Goal: Task Accomplishment & Management: Manage account settings

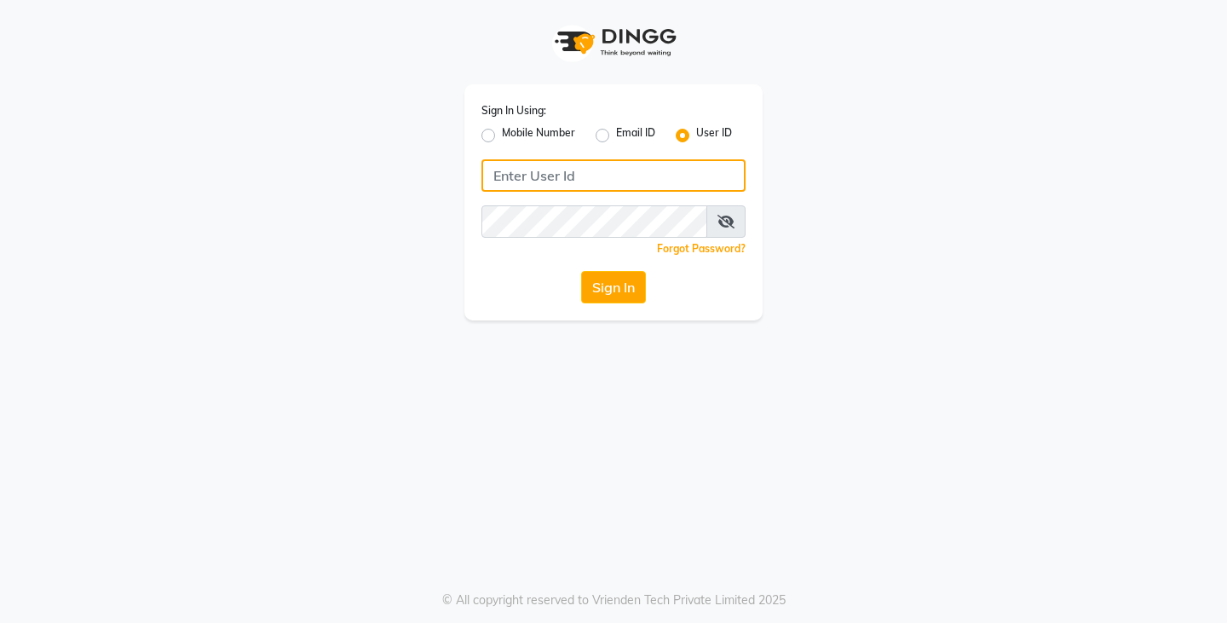
click at [497, 172] on input "Username" at bounding box center [614, 175] width 264 height 32
click at [496, 183] on input "Username" at bounding box center [614, 175] width 264 height 32
click at [631, 288] on button "Sign In" at bounding box center [613, 287] width 65 height 32
click at [502, 133] on label "Mobile Number" at bounding box center [538, 135] width 73 height 20
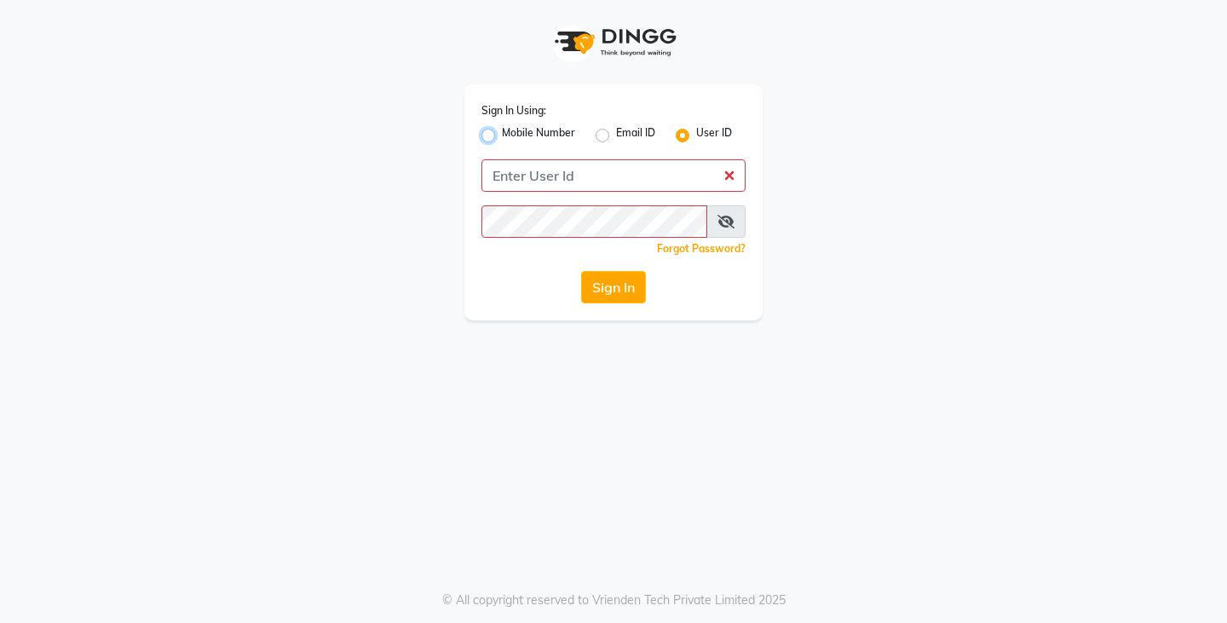
click at [502, 133] on input "Mobile Number" at bounding box center [507, 130] width 11 height 11
radio input "true"
radio input "false"
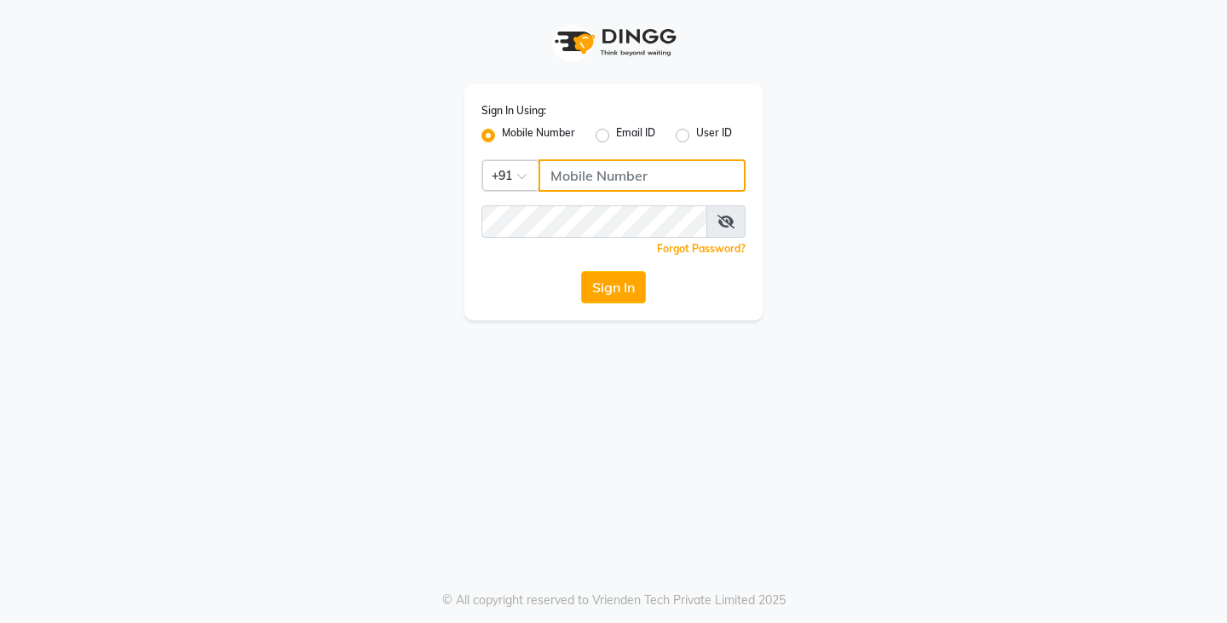
click at [565, 182] on input "Username" at bounding box center [642, 175] width 207 height 32
click at [606, 268] on div "Sign In Using: Mobile Number Email ID User ID Country Code × +91 Remember me Fo…" at bounding box center [614, 202] width 298 height 236
click at [606, 291] on button "Sign In" at bounding box center [613, 287] width 65 height 32
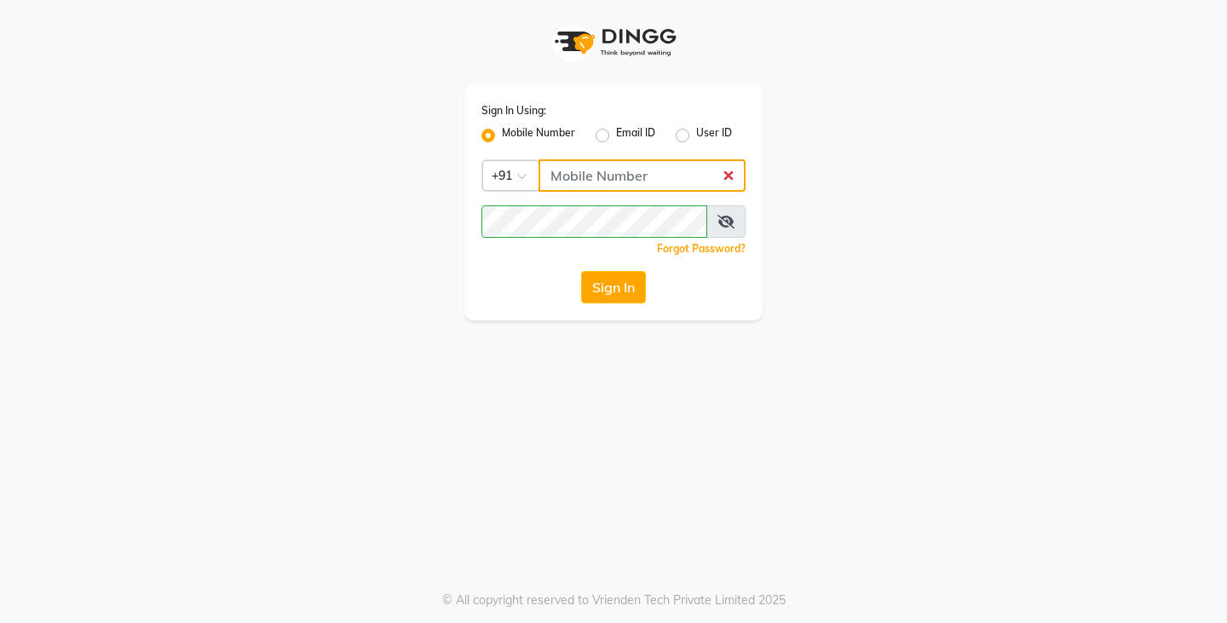
click at [556, 176] on input "Username" at bounding box center [642, 175] width 207 height 32
click at [617, 282] on button "Sign In" at bounding box center [613, 287] width 65 height 32
click at [616, 136] on label "Email ID" at bounding box center [635, 135] width 39 height 20
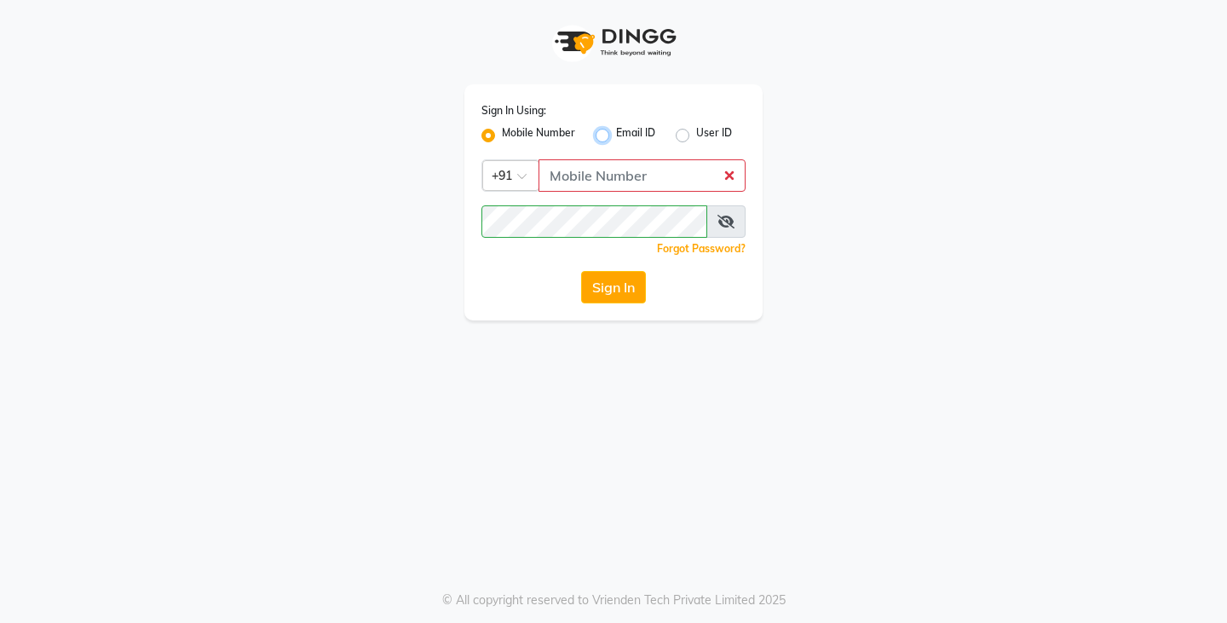
click at [616, 136] on input "Email ID" at bounding box center [621, 130] width 11 height 11
radio input "true"
radio input "false"
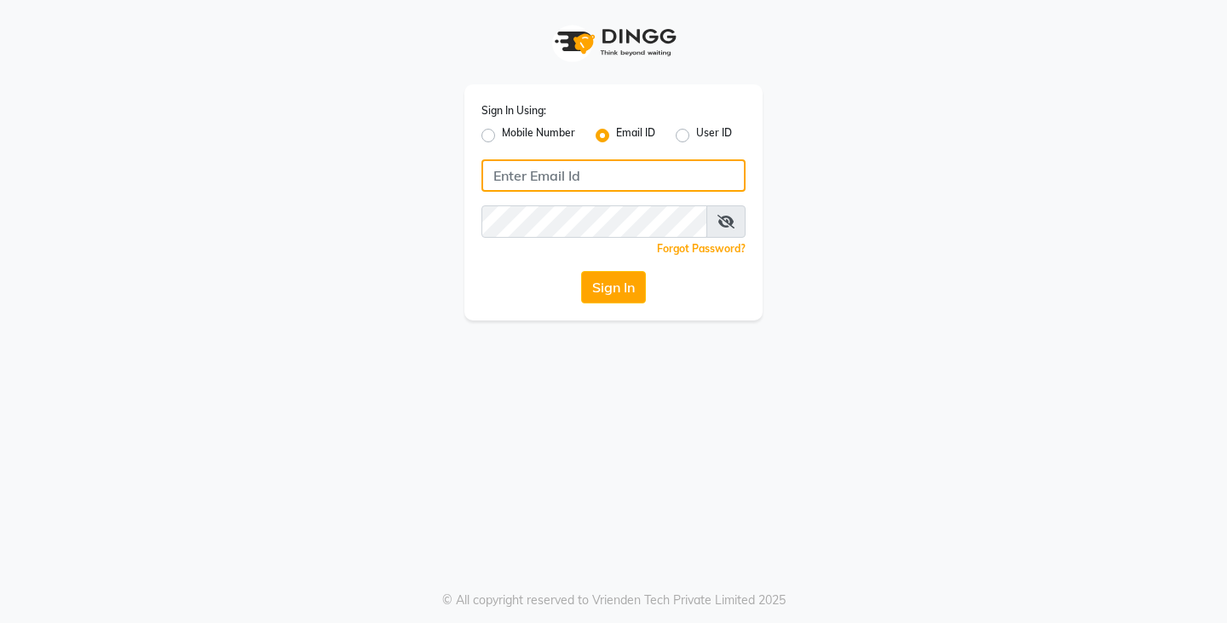
click at [509, 169] on input "Username" at bounding box center [614, 175] width 264 height 32
type input "peach"
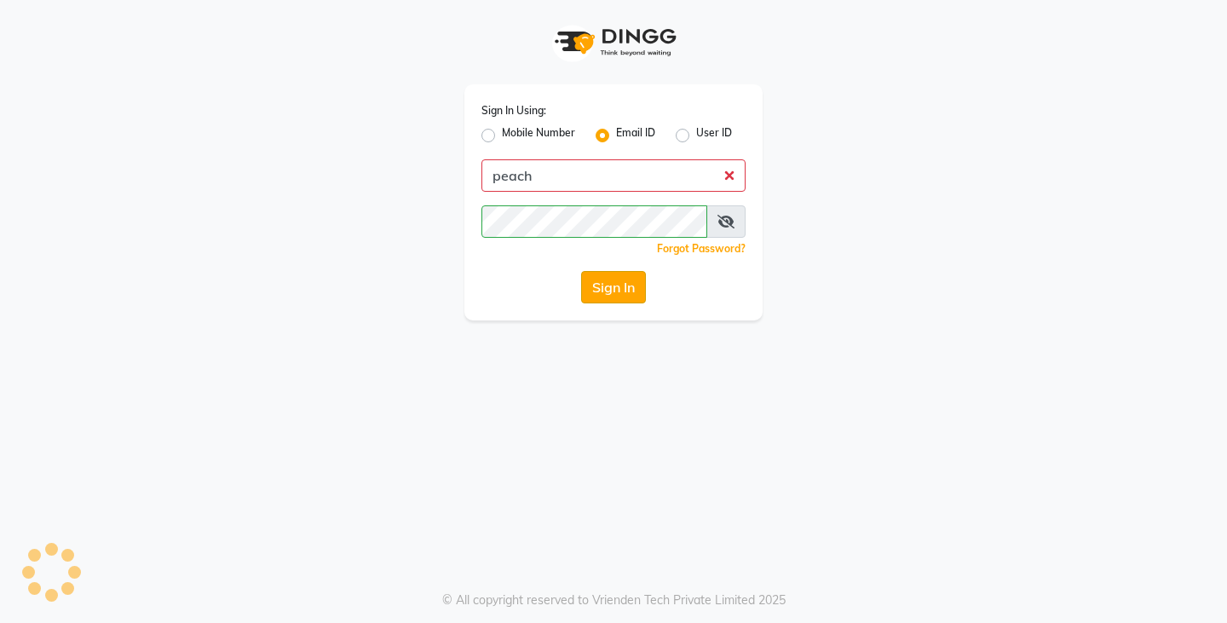
click at [599, 286] on button "Sign In" at bounding box center [613, 287] width 65 height 32
click at [604, 267] on div "Sign In Using: Mobile Number Email ID User ID peach Remember me Forgot Password…" at bounding box center [614, 202] width 298 height 236
drag, startPoint x: 604, startPoint y: 267, endPoint x: 608, endPoint y: 295, distance: 28.3
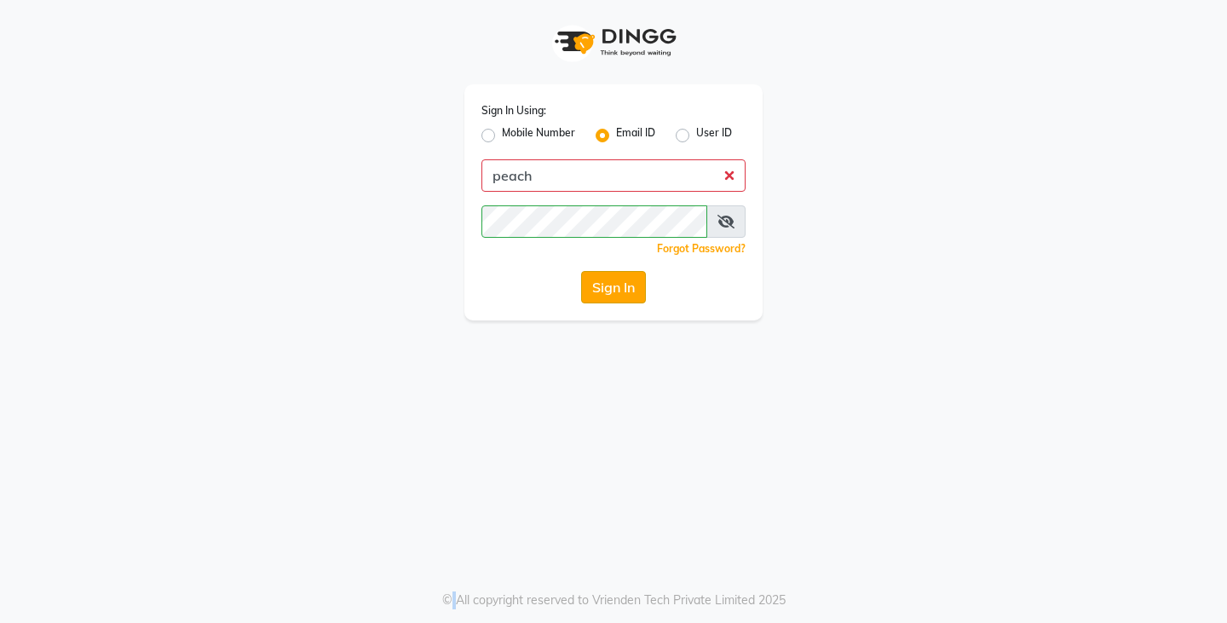
click at [608, 295] on div "Sign In Using: Mobile Number Email ID User ID peach Remember me Forgot Password…" at bounding box center [614, 202] width 298 height 236
click at [608, 295] on button "Sign In" at bounding box center [613, 287] width 65 height 32
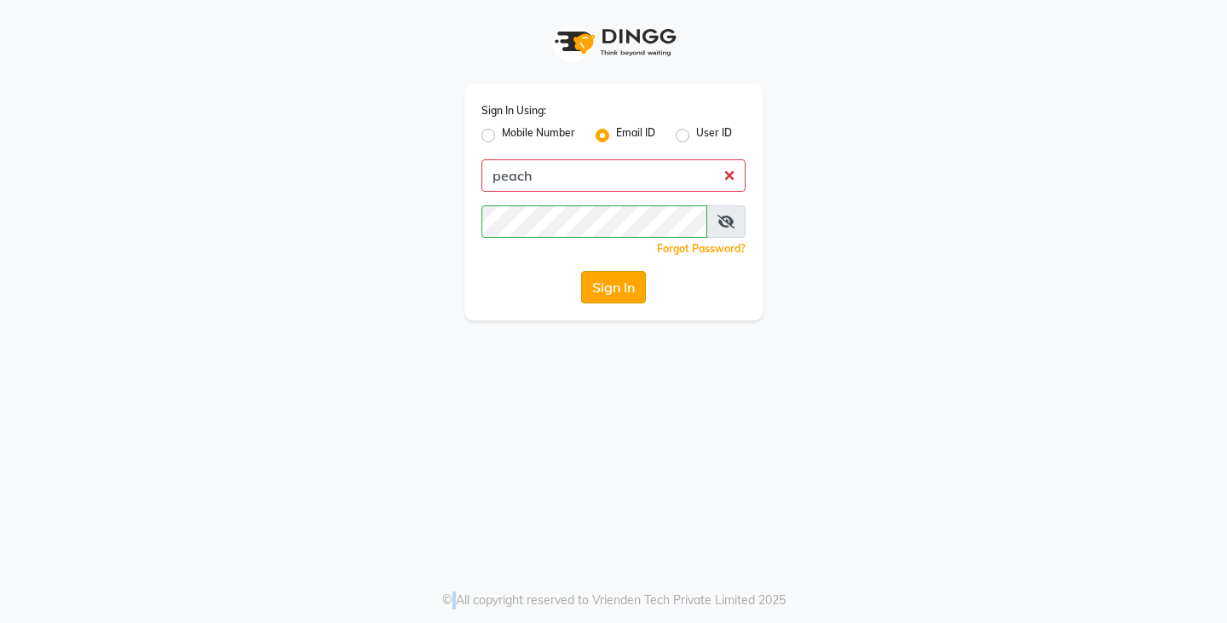
click at [608, 295] on button "Sign In" at bounding box center [613, 287] width 65 height 32
click at [604, 268] on div "Sign In Using: Mobile Number Email ID User ID peach Remember me Forgot Password…" at bounding box center [614, 202] width 298 height 236
click at [604, 272] on div "Sign In Using: Mobile Number Email ID User ID peach Remember me Forgot Password…" at bounding box center [614, 202] width 298 height 236
click at [604, 272] on button "Sign In" at bounding box center [613, 287] width 65 height 32
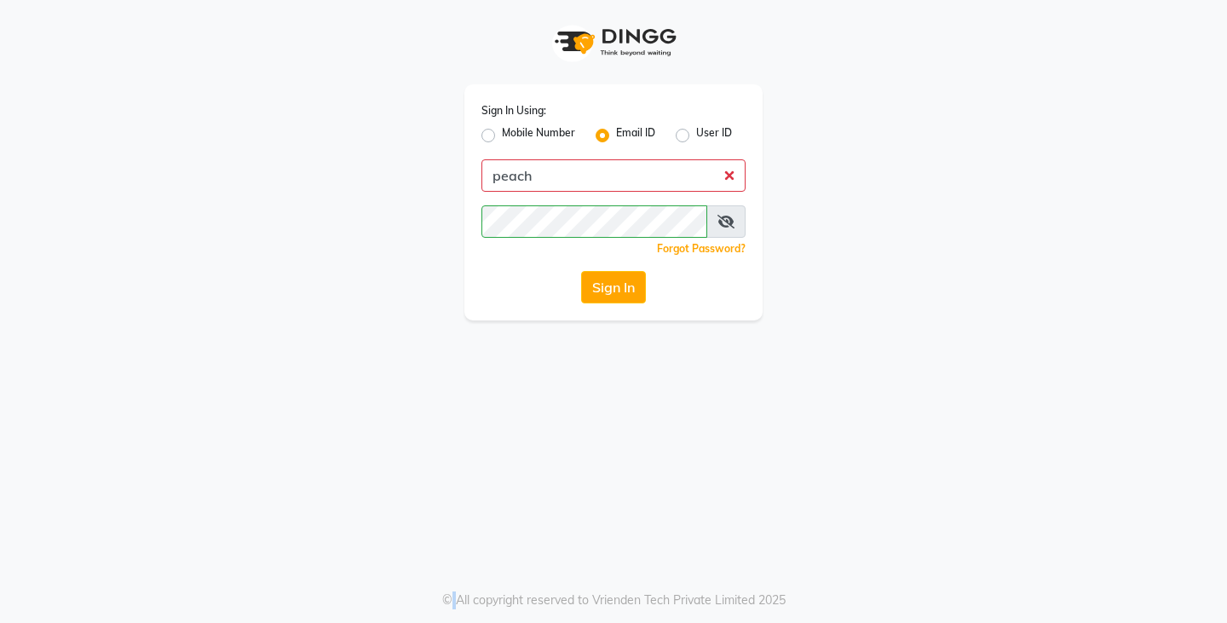
drag, startPoint x: 604, startPoint y: 272, endPoint x: 537, endPoint y: 643, distance: 376.8
click at [537, 622] on html "Sign In Using: Mobile Number Email ID User ID peach Remember me Forgot Password…" at bounding box center [613, 311] width 1227 height 623
click at [610, 283] on button "Sign In" at bounding box center [613, 287] width 65 height 32
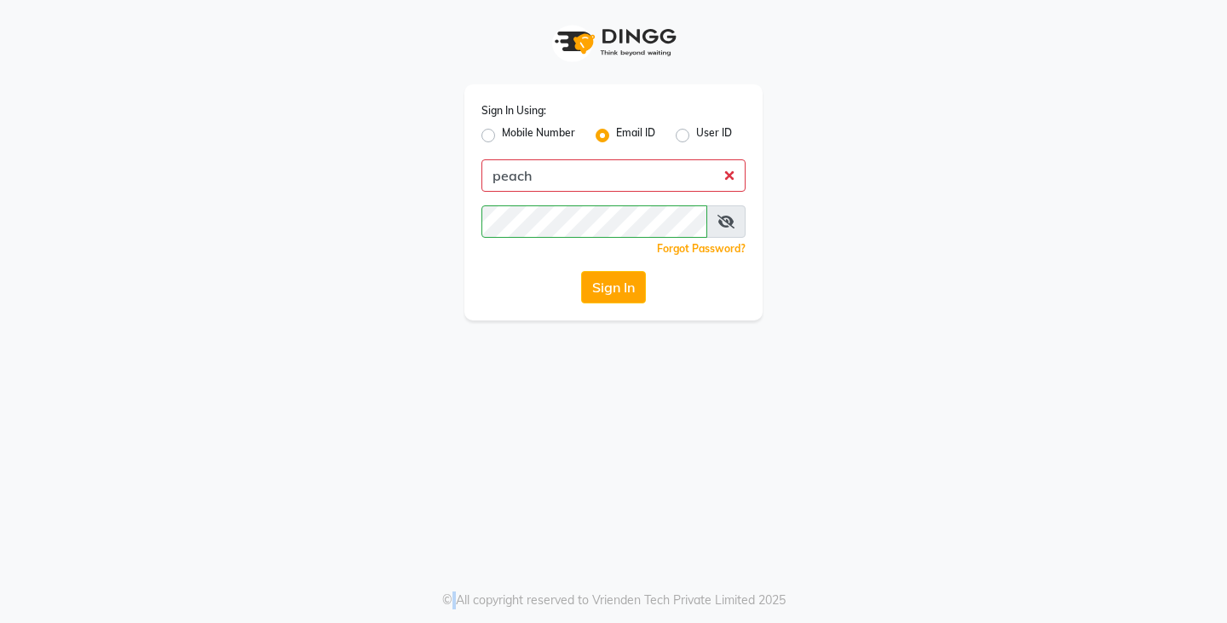
drag, startPoint x: 610, startPoint y: 283, endPoint x: 680, endPoint y: 133, distance: 165.5
click at [680, 133] on div "Sign In Using: Mobile Number Email ID User ID peach Remember me Forgot Password…" at bounding box center [614, 202] width 298 height 236
click at [696, 133] on label "User ID" at bounding box center [714, 135] width 36 height 20
click at [696, 133] on input "User ID" at bounding box center [701, 130] width 11 height 11
radio input "true"
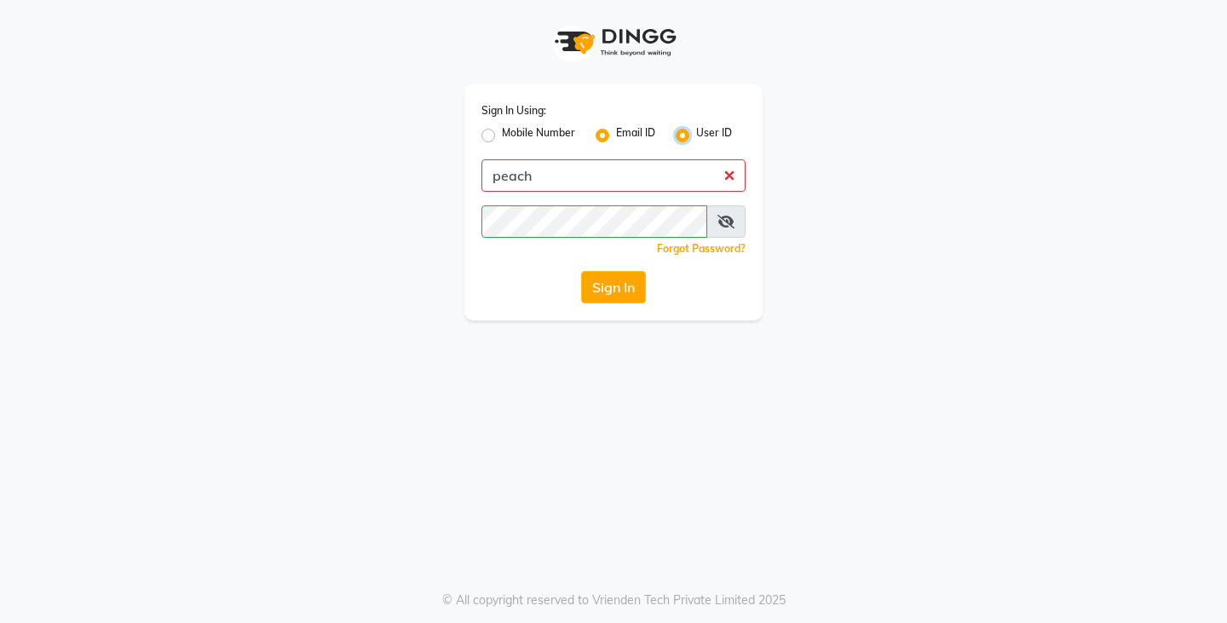
radio input "false"
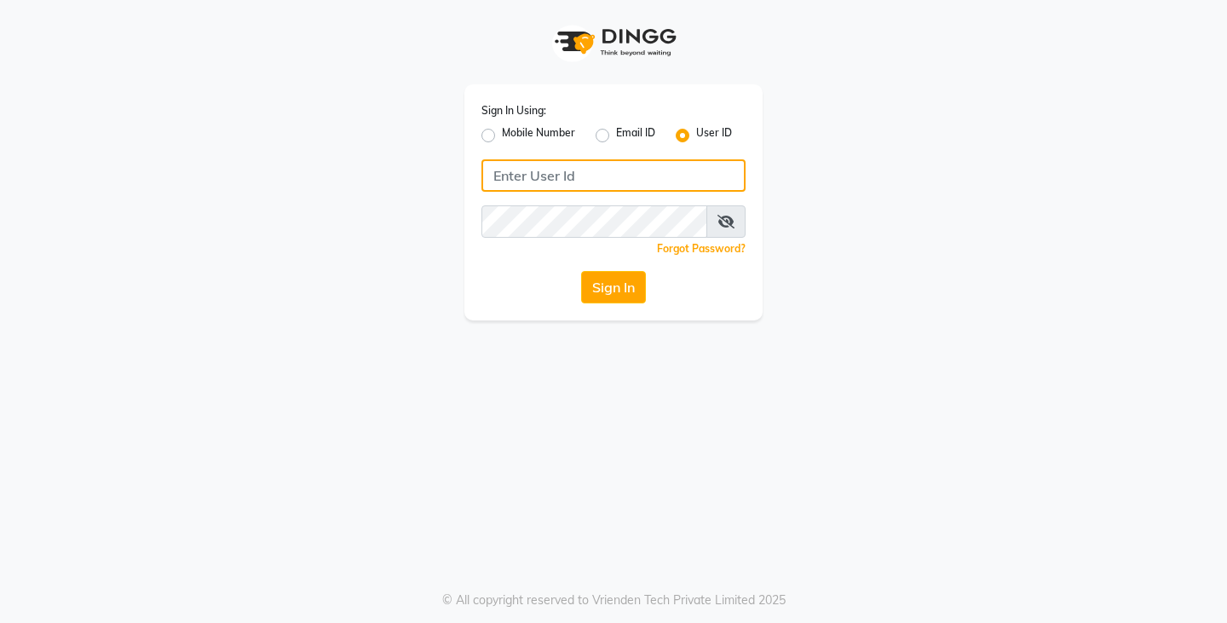
click at [500, 168] on input "Username" at bounding box center [614, 175] width 264 height 32
type input "peach"
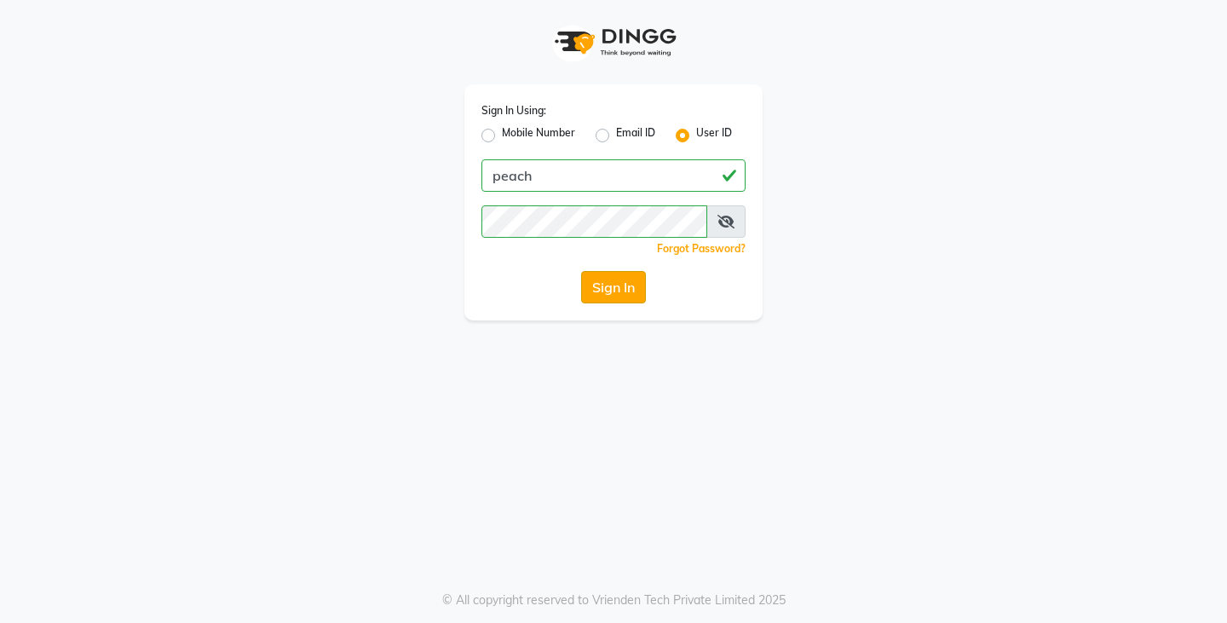
click at [620, 287] on button "Sign In" at bounding box center [613, 287] width 65 height 32
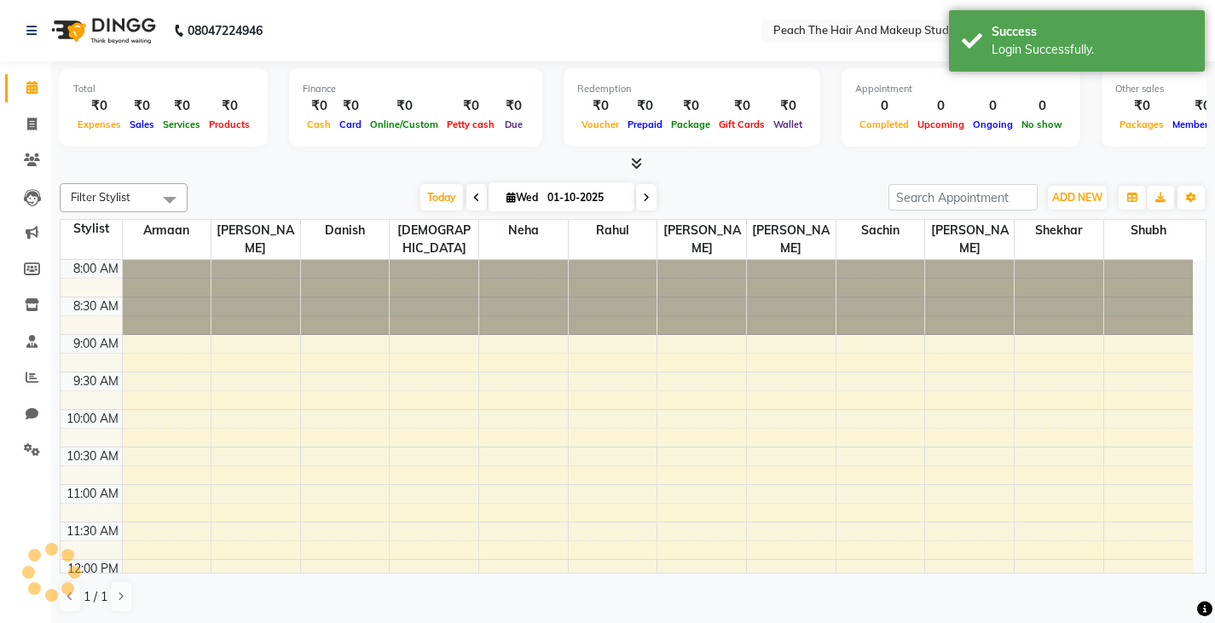
scroll to position [535, 0]
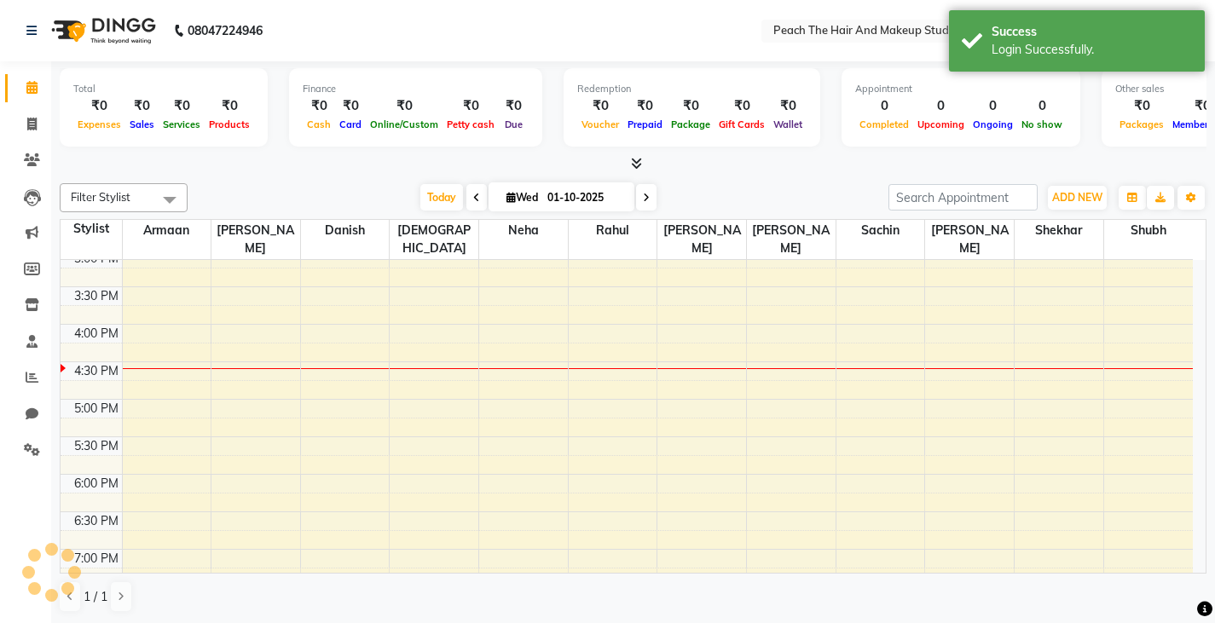
select select "en"
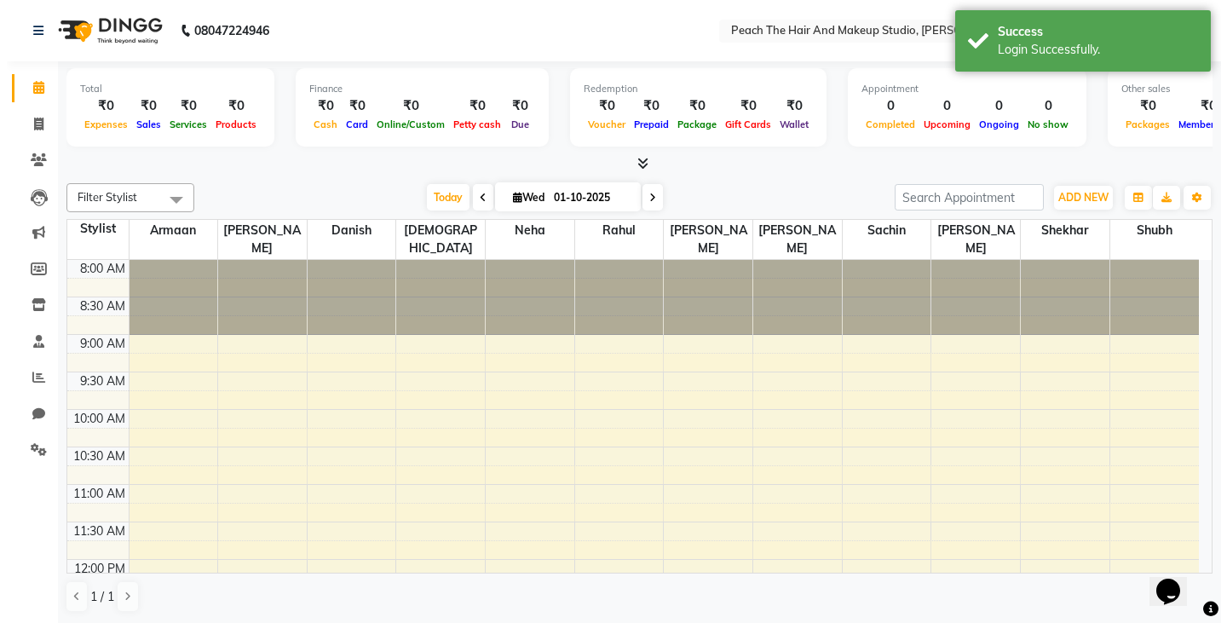
scroll to position [0, 0]
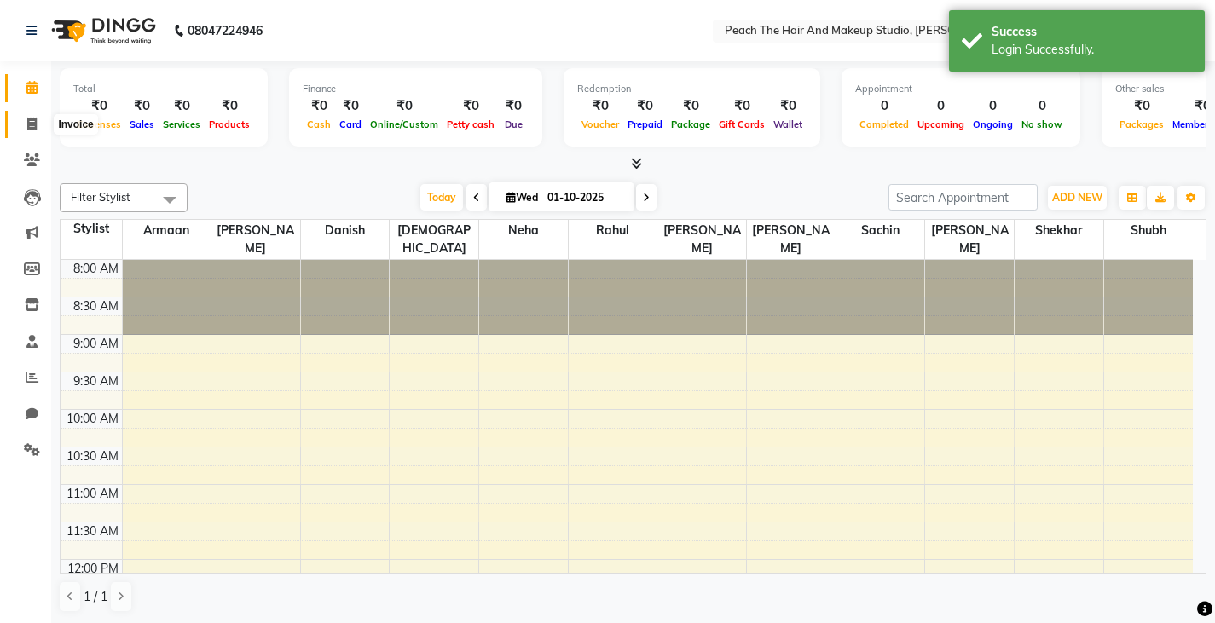
click at [30, 120] on icon at bounding box center [31, 124] width 9 height 13
select select "9105"
select select "service"
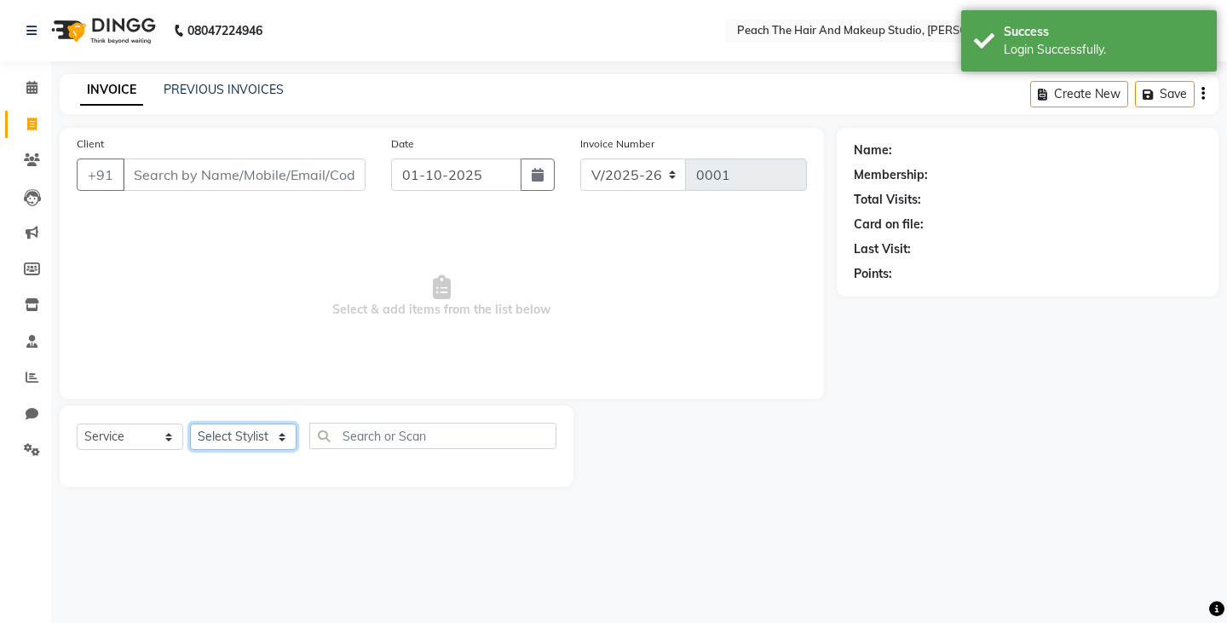
click at [237, 439] on select "Select Stylist Ankit [PERSON_NAME] Danish Karan Krishna [PERSON_NAME] [PERSON_N…" at bounding box center [243, 437] width 107 height 26
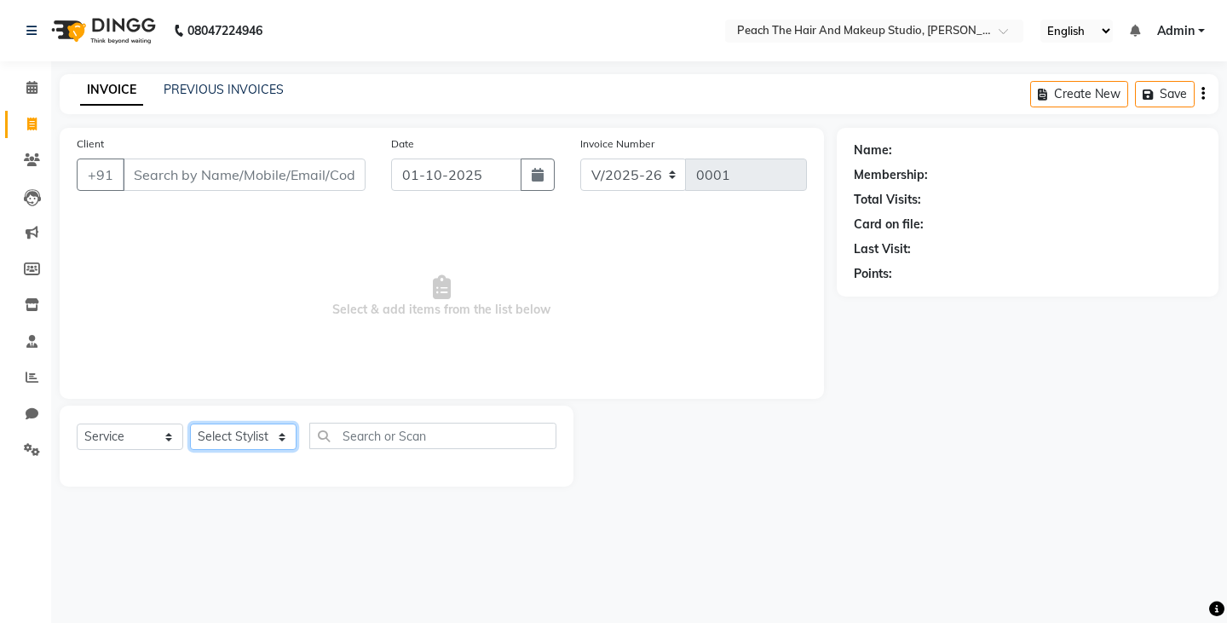
select select "93108"
click at [190, 424] on select "Select Stylist Ankit [PERSON_NAME] Danish Karan Krishna [PERSON_NAME] [PERSON_N…" at bounding box center [243, 437] width 107 height 26
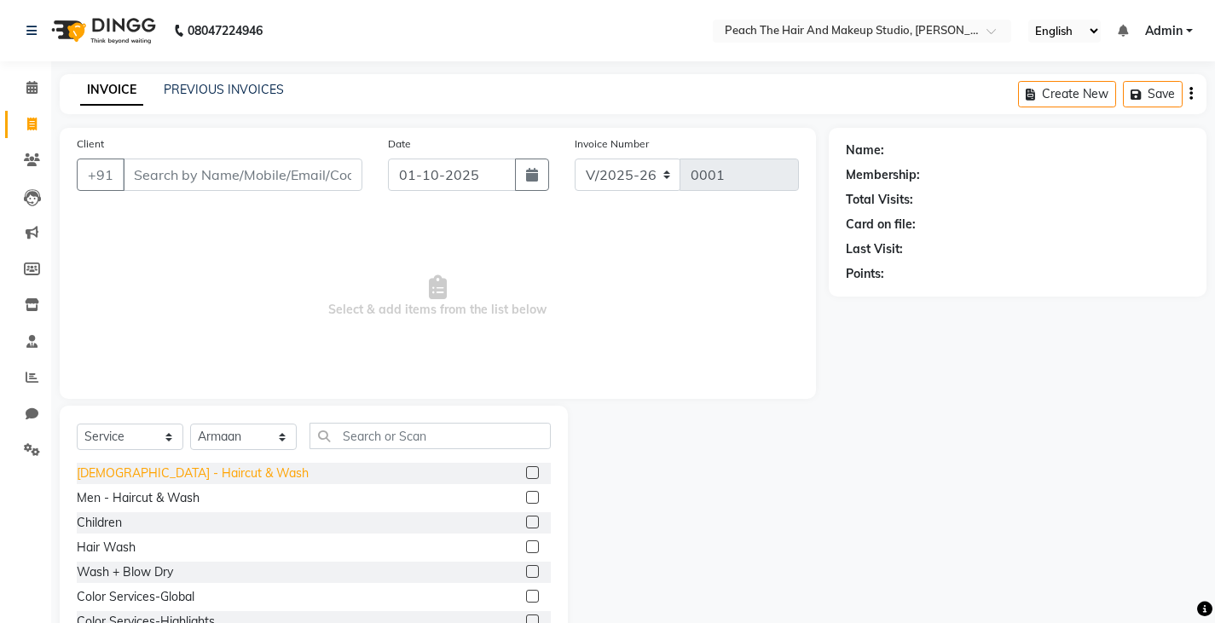
click at [165, 474] on div "[DEMOGRAPHIC_DATA] - Haircut & Wash" at bounding box center [193, 474] width 232 height 18
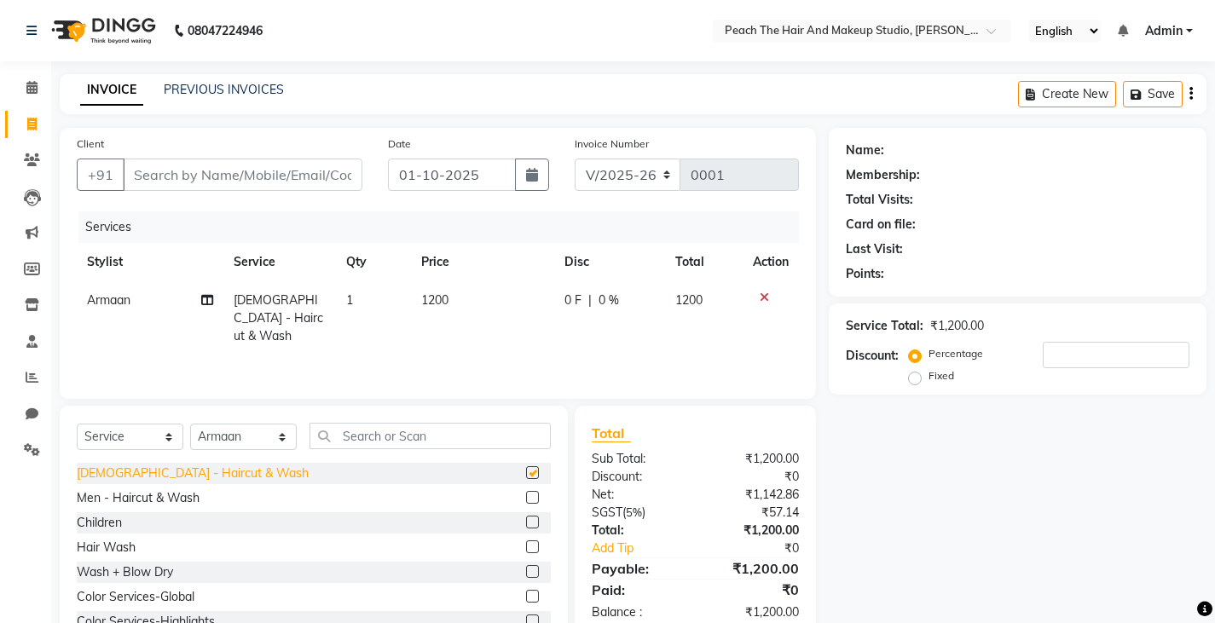
checkbox input "false"
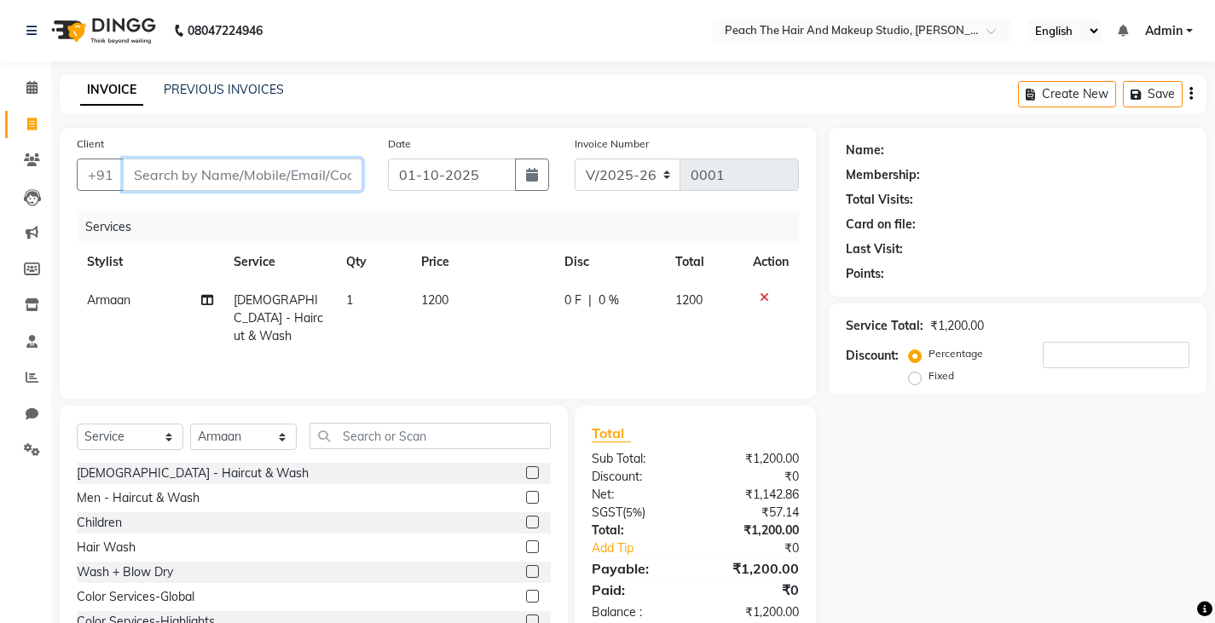
click at [213, 173] on input "Client" at bounding box center [243, 175] width 240 height 32
type input "9"
type input "0"
type input "9654791959"
click at [322, 166] on span "Add Client" at bounding box center [318, 174] width 67 height 17
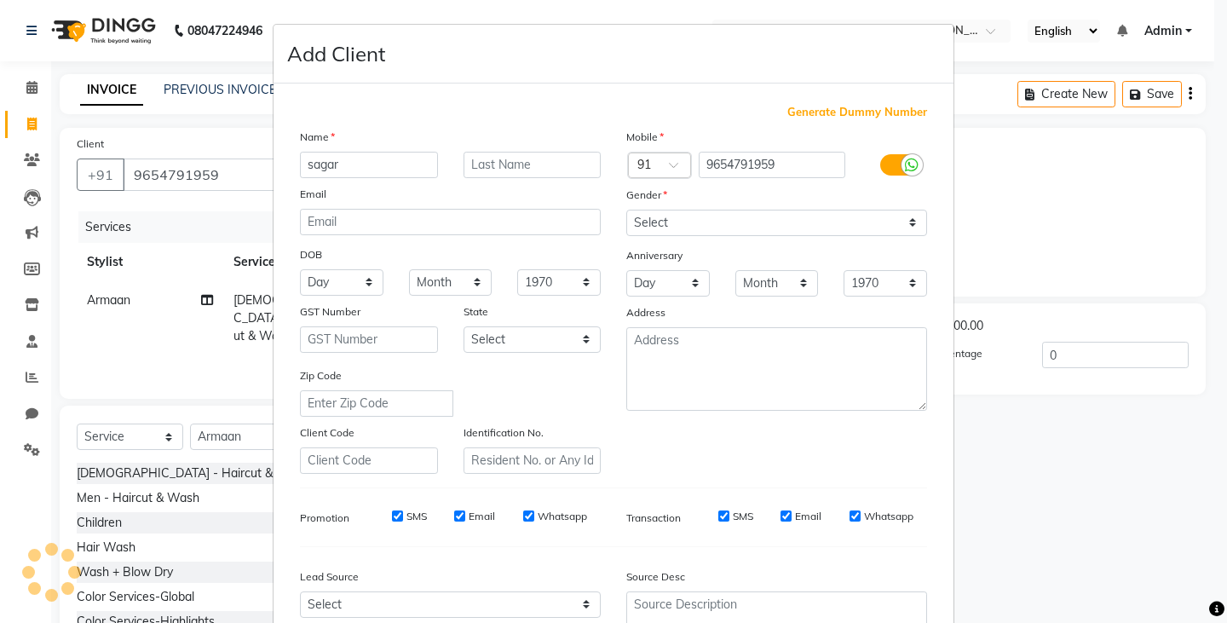
type input "sagar"
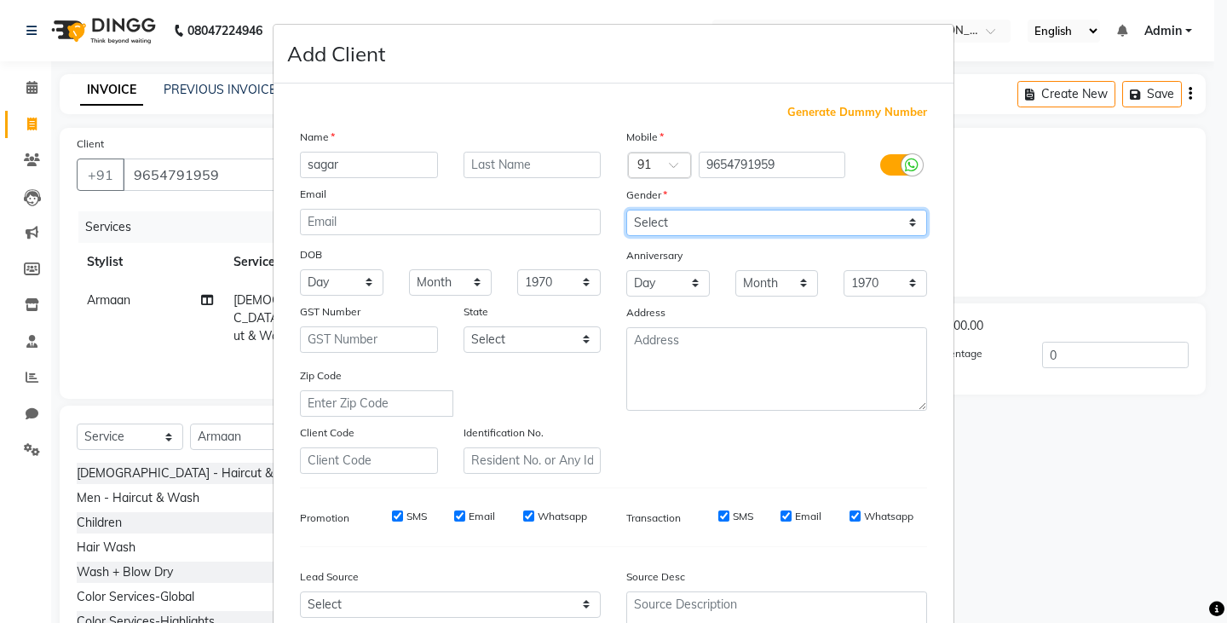
drag, startPoint x: 644, startPoint y: 217, endPoint x: 649, endPoint y: 268, distance: 50.6
click at [649, 268] on div "Mobile Country Code × 91 9654791959 Gender Select Male Female Other Prefer Not …" at bounding box center [777, 301] width 326 height 346
click at [626, 210] on select "Select Male Female Other Prefer Not To Say" at bounding box center [776, 223] width 301 height 26
select select "prefer_not_to_say"
click at [734, 579] on div "Source Desc" at bounding box center [696, 580] width 164 height 24
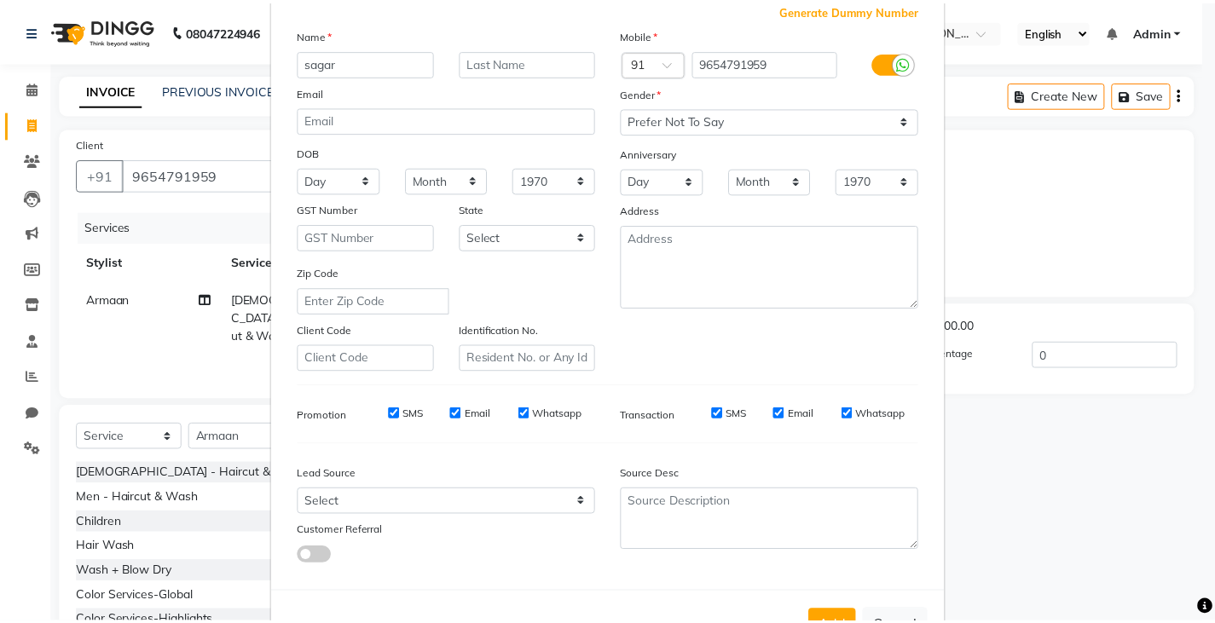
scroll to position [163, 0]
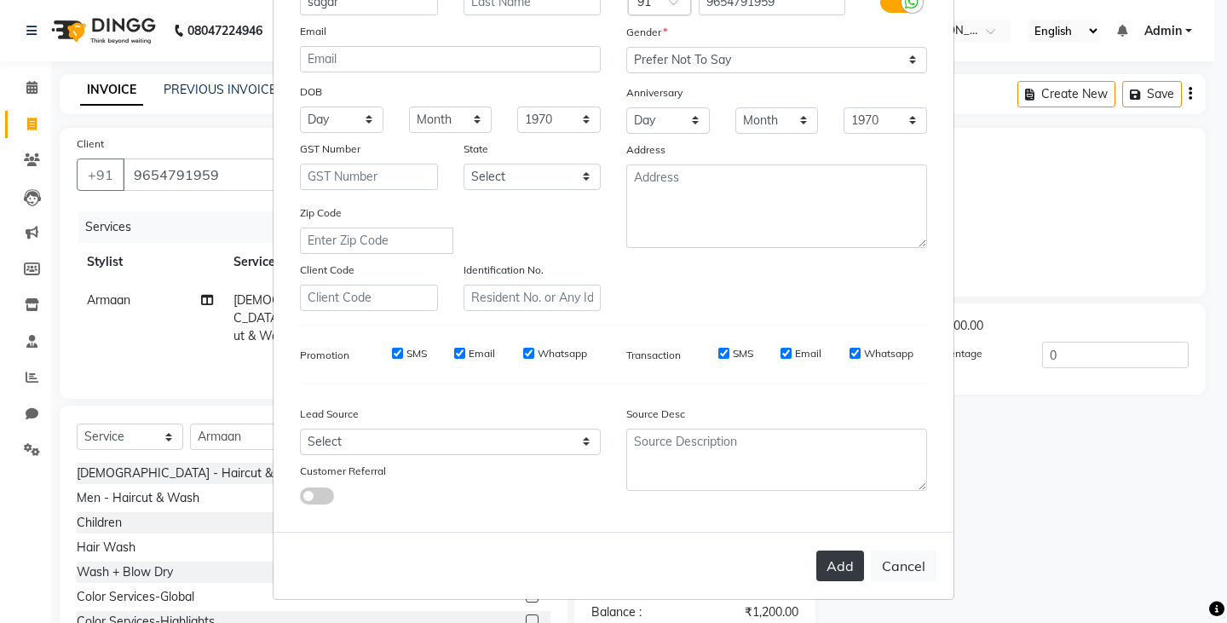
click at [828, 564] on button "Add" at bounding box center [841, 566] width 48 height 31
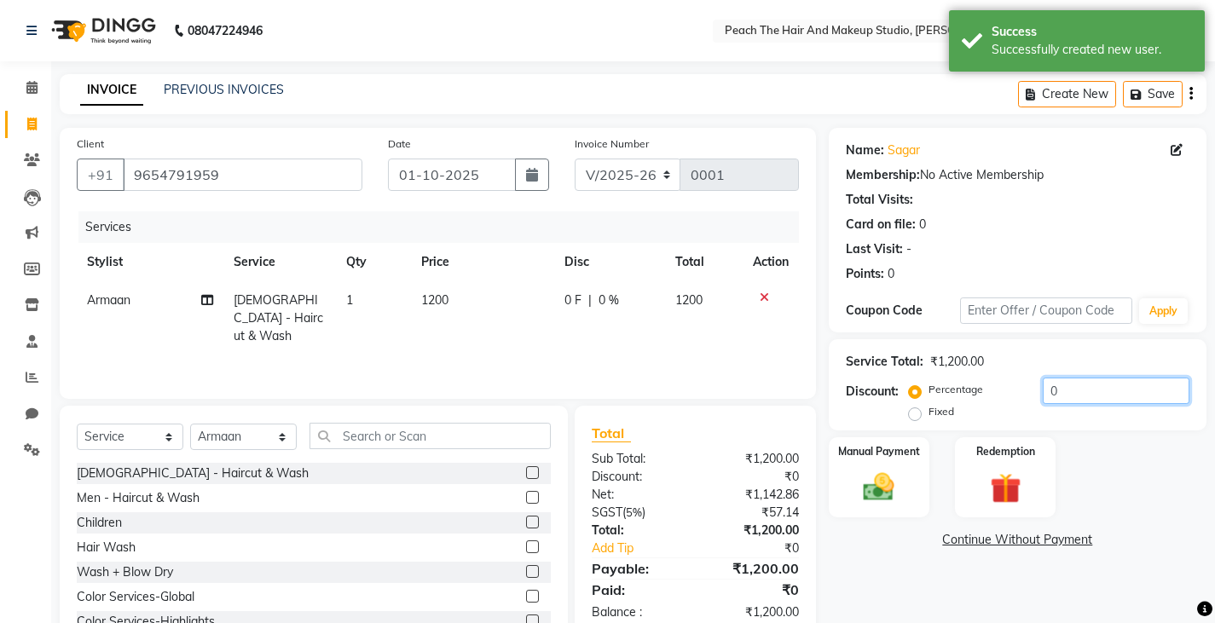
click at [1078, 390] on input "0" at bounding box center [1115, 391] width 147 height 26
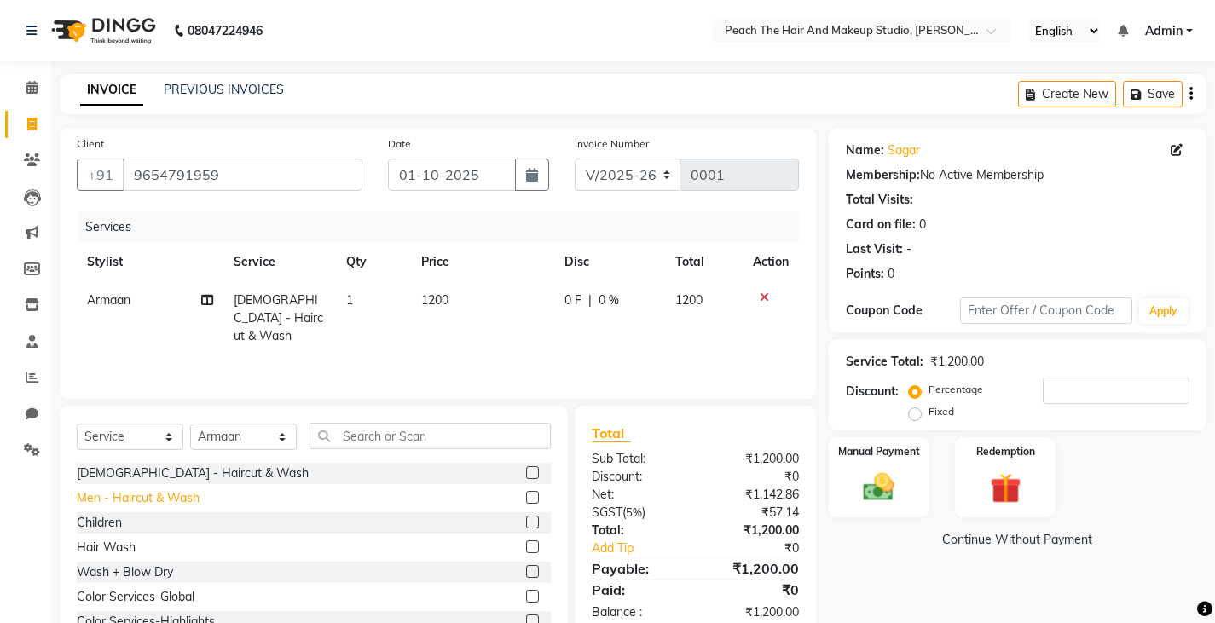
click at [182, 490] on div "Men - Haircut & Wash" at bounding box center [138, 498] width 123 height 18
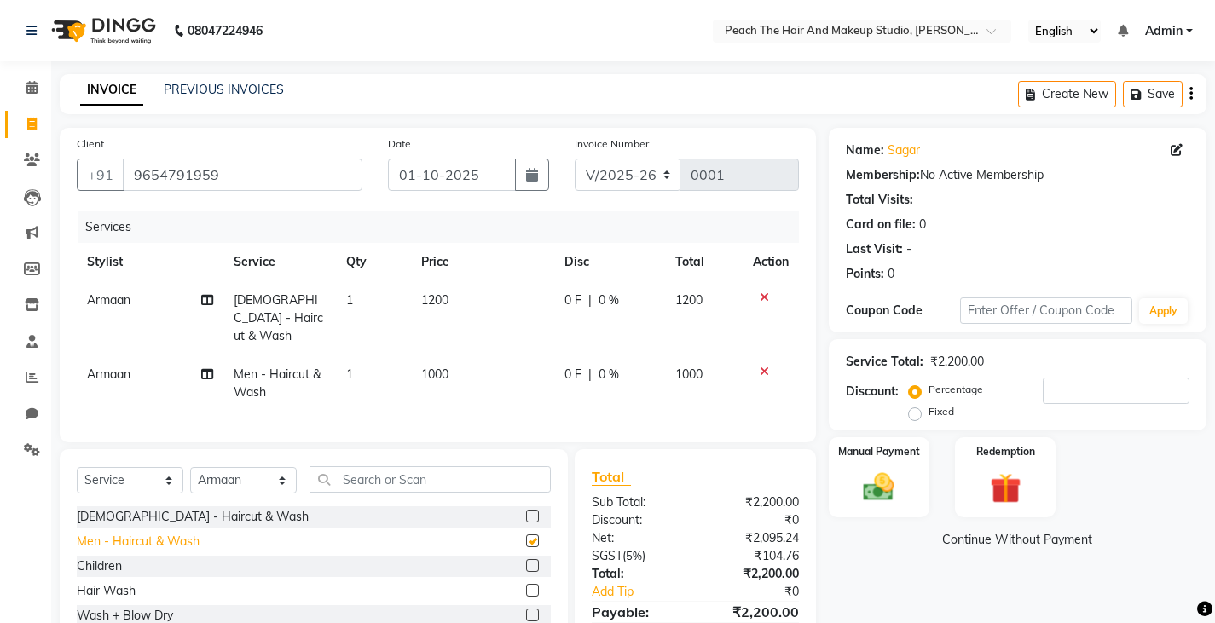
checkbox input "false"
click at [760, 294] on icon at bounding box center [763, 297] width 9 height 12
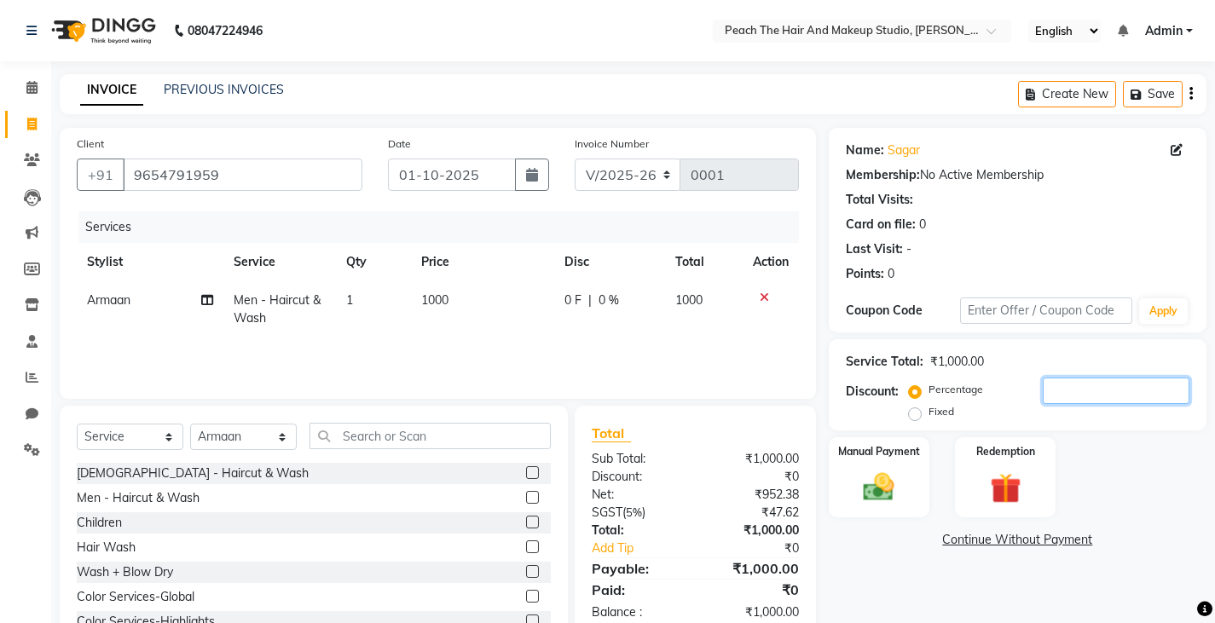
click at [1102, 390] on input "number" at bounding box center [1115, 391] width 147 height 26
type input "1"
type input "12"
click at [1086, 390] on input "12" at bounding box center [1115, 391] width 147 height 26
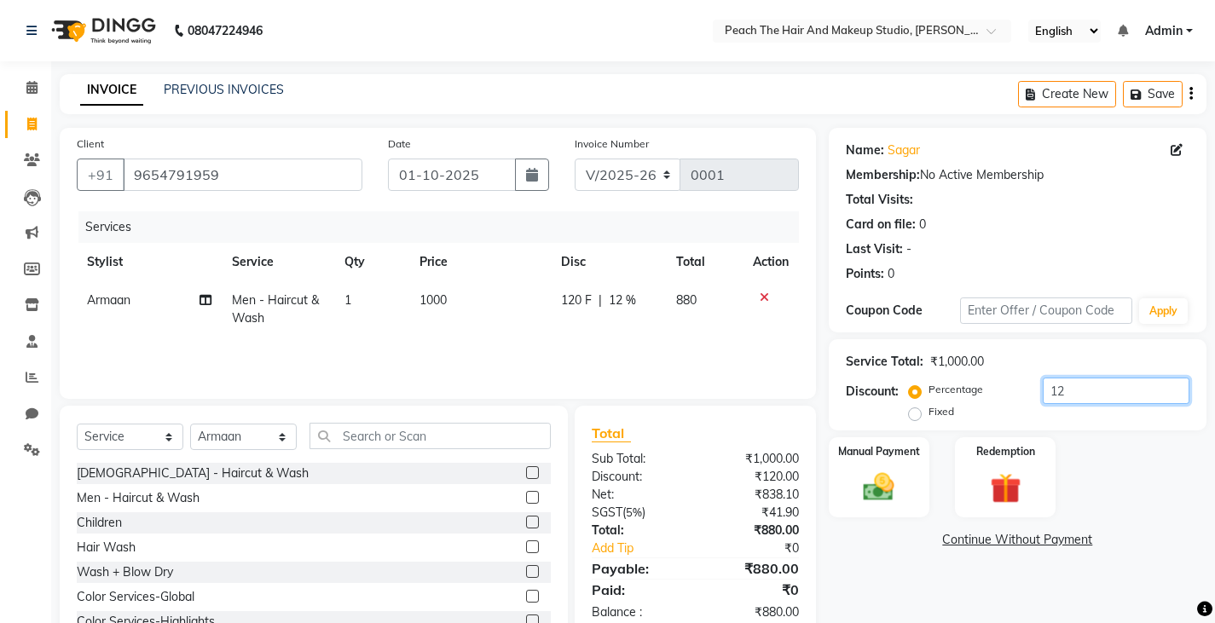
click at [1086, 390] on input "12" at bounding box center [1115, 391] width 147 height 26
type input "20"
click at [872, 485] on img at bounding box center [878, 487] width 52 height 37
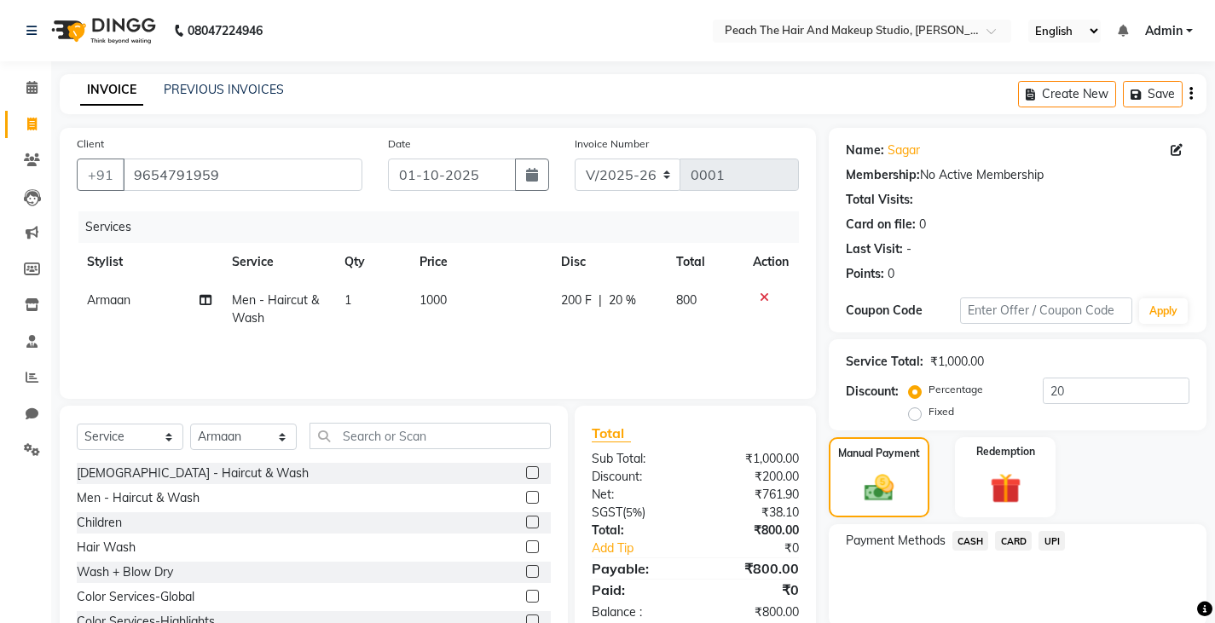
click at [968, 544] on span "CASH" at bounding box center [970, 541] width 37 height 20
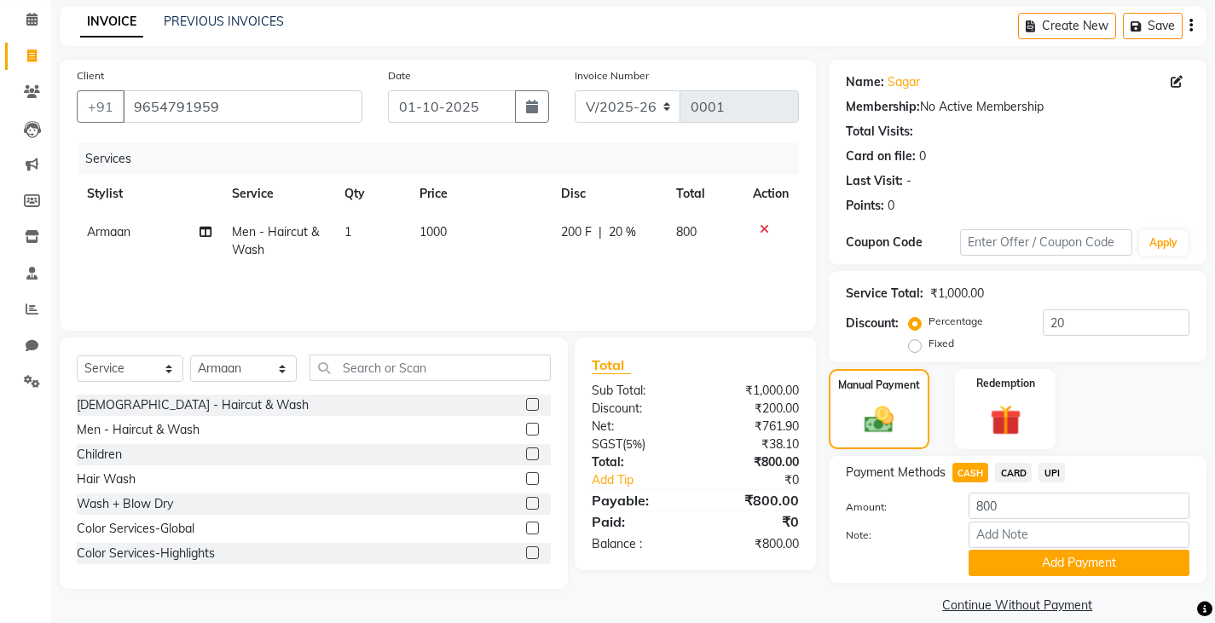
scroll to position [89, 0]
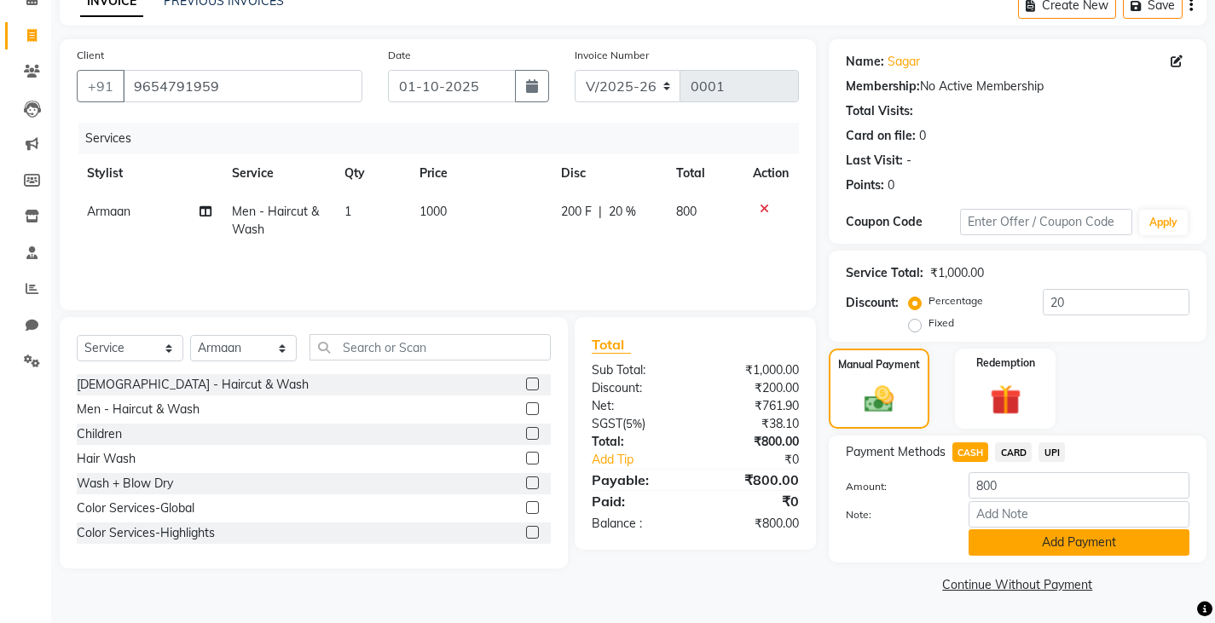
click at [1057, 545] on button "Add Payment" at bounding box center [1078, 542] width 221 height 26
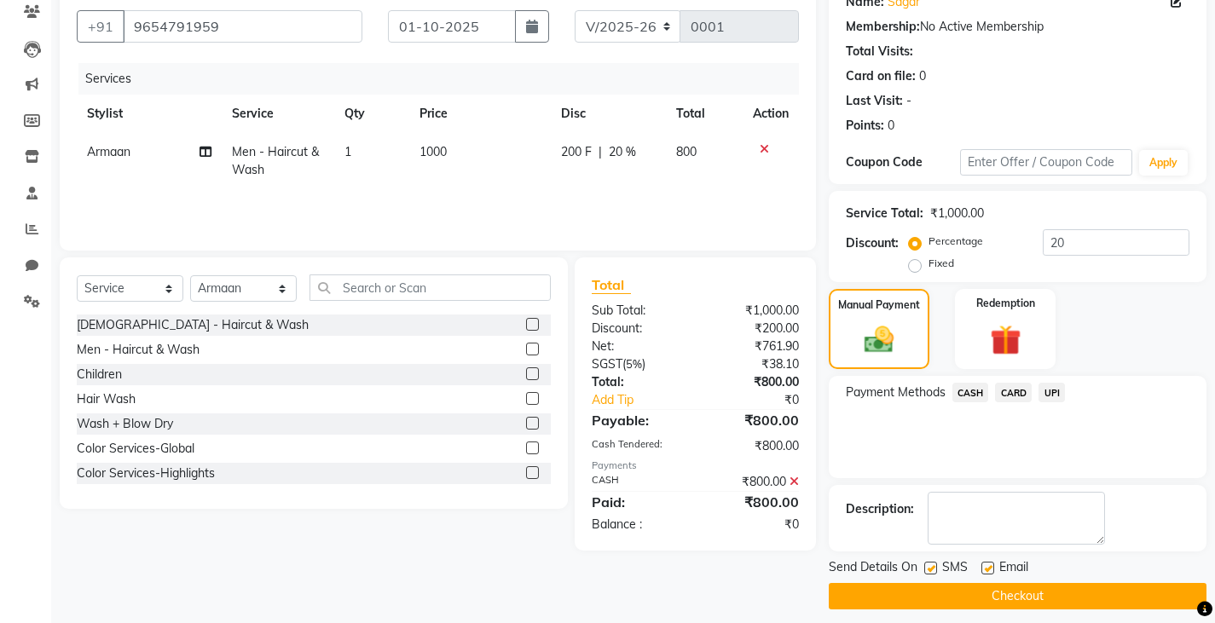
scroll to position [160, 0]
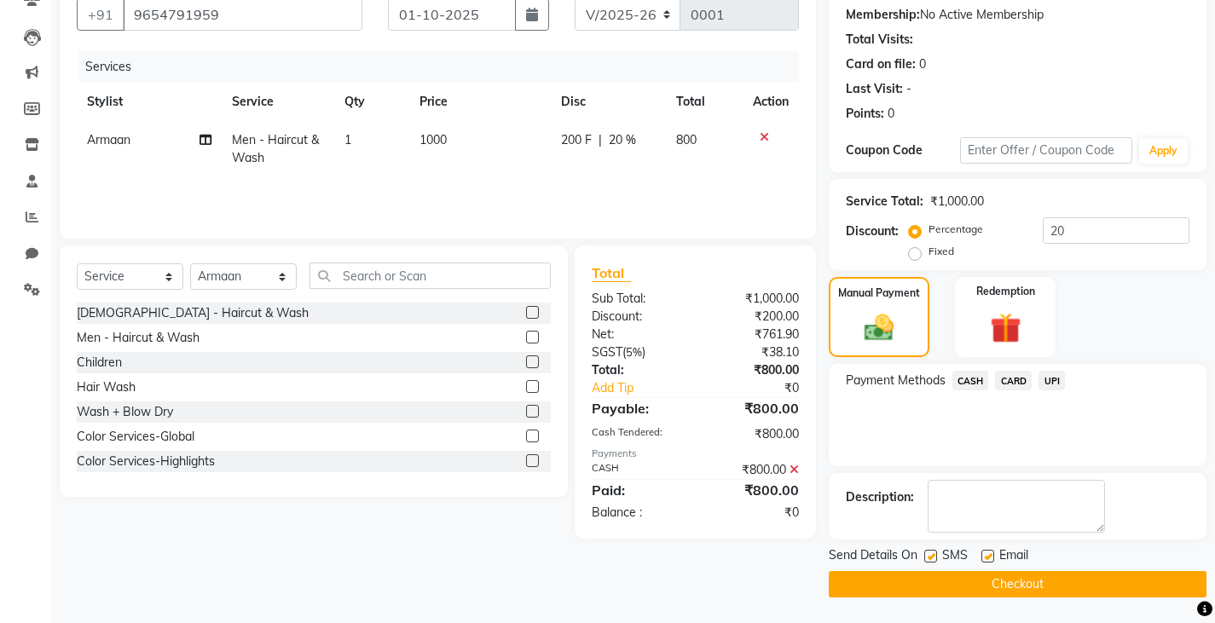
click at [928, 558] on label at bounding box center [930, 556] width 13 height 13
click at [928, 558] on input "checkbox" at bounding box center [929, 556] width 11 height 11
checkbox input "false"
click at [899, 586] on button "Checkout" at bounding box center [1017, 584] width 378 height 26
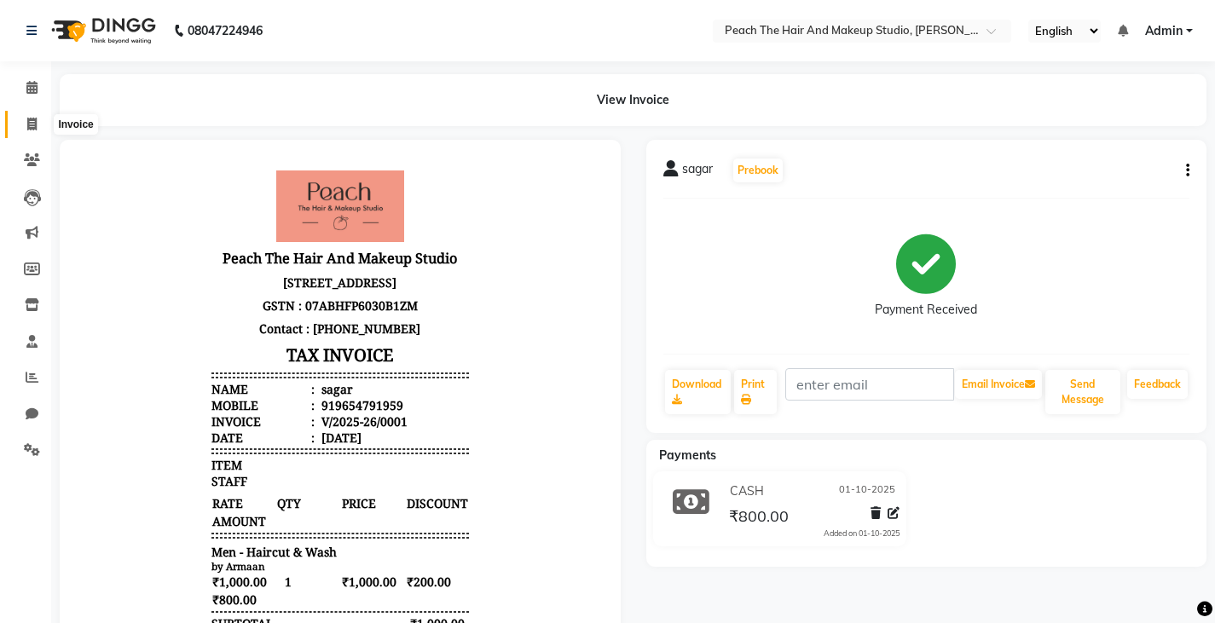
click at [28, 128] on icon at bounding box center [31, 124] width 9 height 13
select select "service"
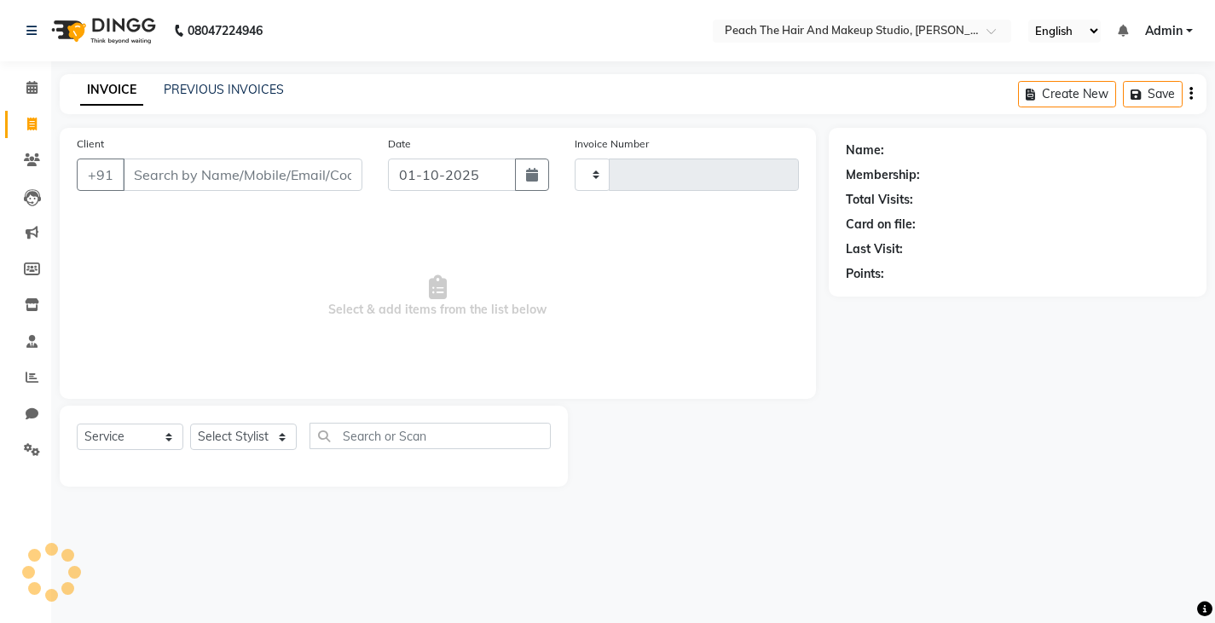
type input "0002"
select select "9105"
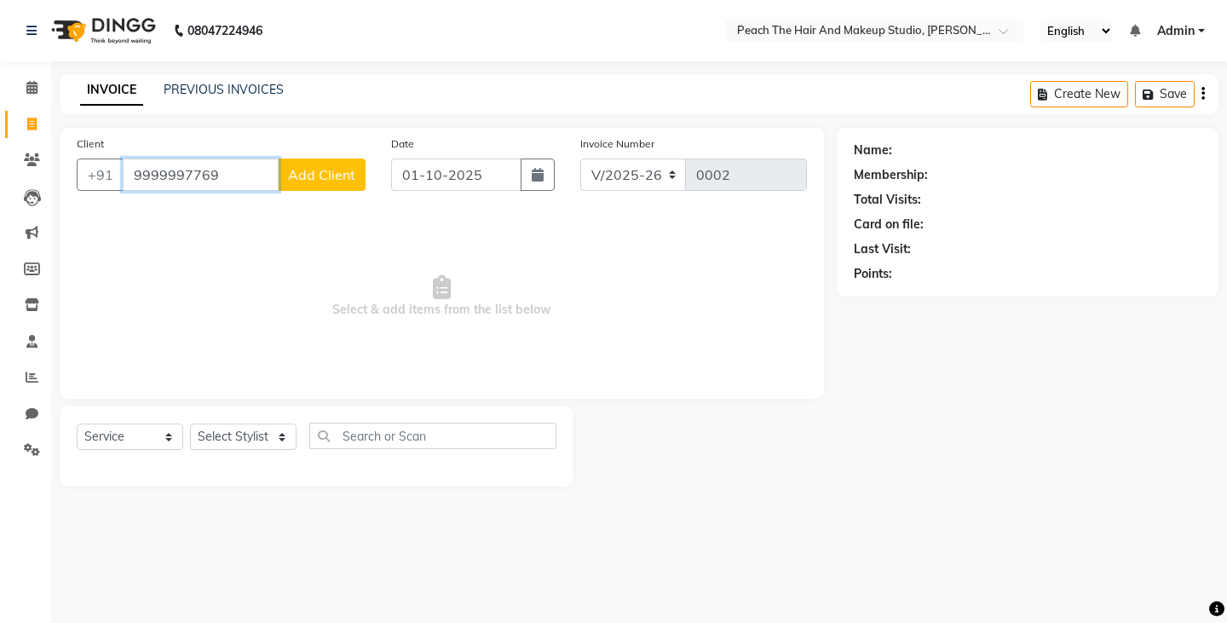
type input "9999997769"
click at [298, 176] on span "Add Client" at bounding box center [321, 174] width 67 height 17
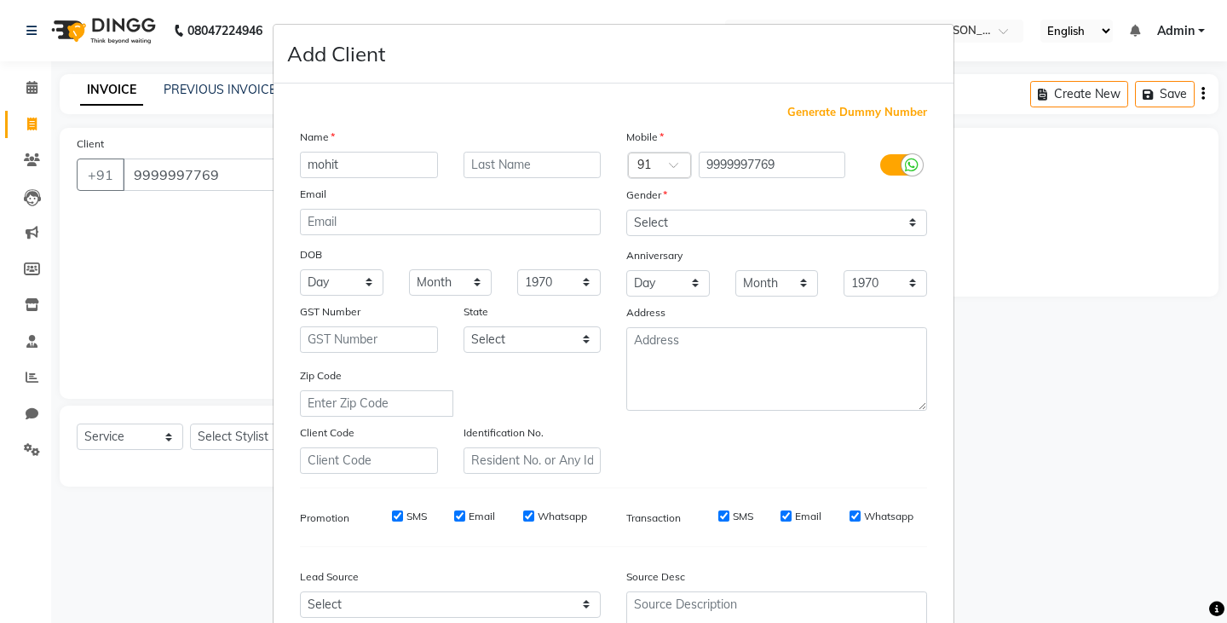
type input "mohit"
drag, startPoint x: 642, startPoint y: 222, endPoint x: 660, endPoint y: 274, distance: 55.8
click at [660, 274] on div "Mobile Country Code × 91 9999997769 Gender Select Male Female Other Prefer Not …" at bounding box center [777, 301] width 326 height 346
click at [626, 210] on select "Select Male Female Other Prefer Not To Say" at bounding box center [776, 223] width 301 height 26
click at [653, 210] on select "Select Male Female Other Prefer Not To Say" at bounding box center [776, 223] width 301 height 26
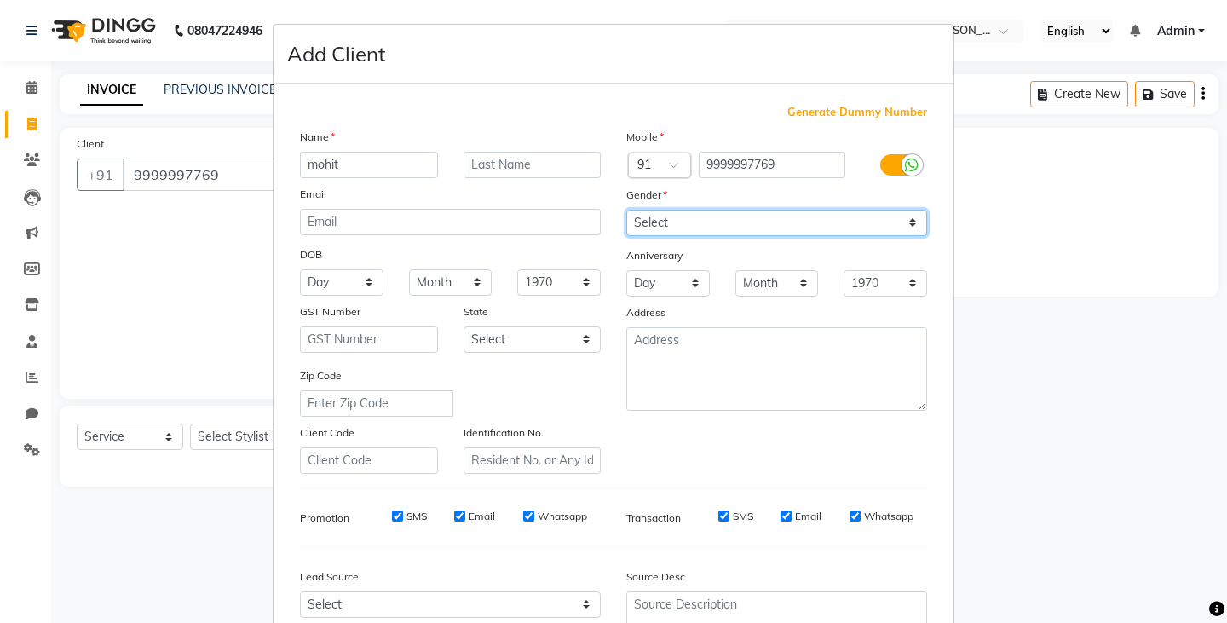
select select "male"
click at [626, 210] on select "Select Male Female Other Prefer Not To Say" at bounding box center [776, 223] width 301 height 26
click at [998, 488] on ngb-modal-window "Add Client Generate Dummy Number Name mohit Email DOB Day 01 02 03 04 05 06 07 …" at bounding box center [613, 311] width 1227 height 623
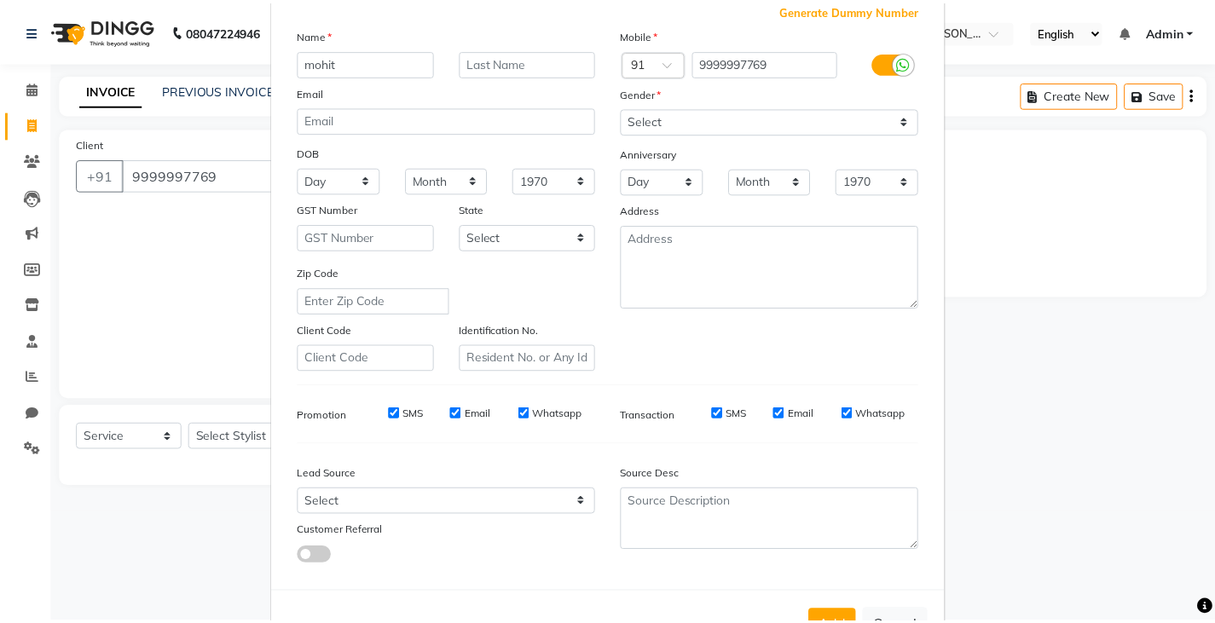
scroll to position [163, 0]
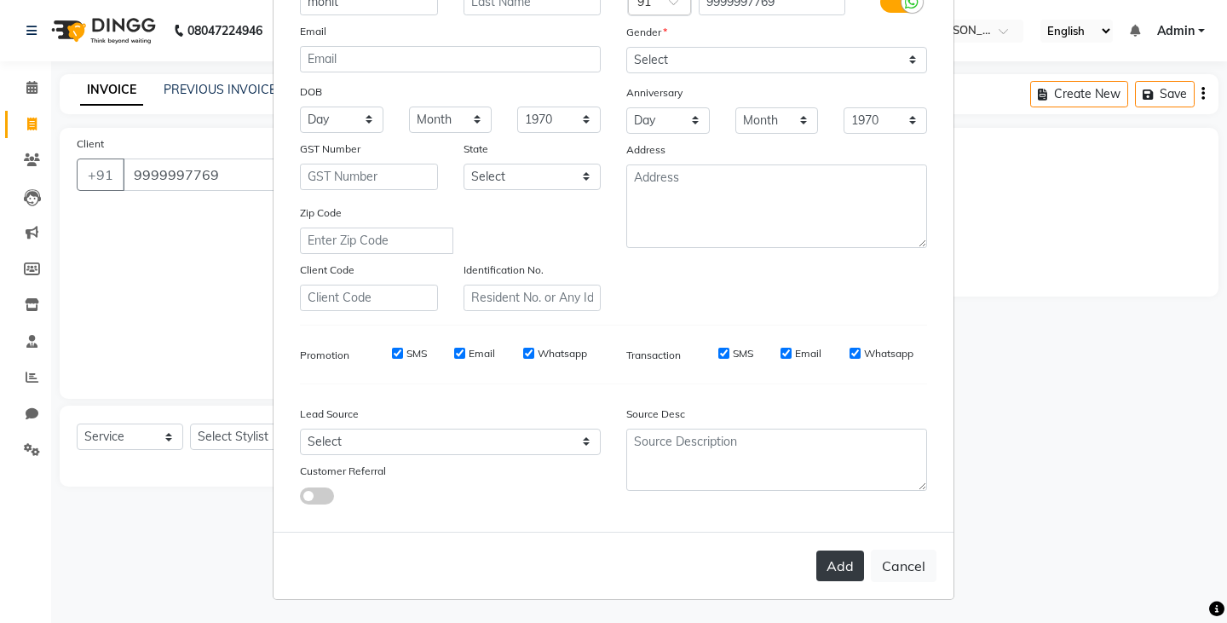
click at [831, 557] on button "Add" at bounding box center [841, 566] width 48 height 31
select select
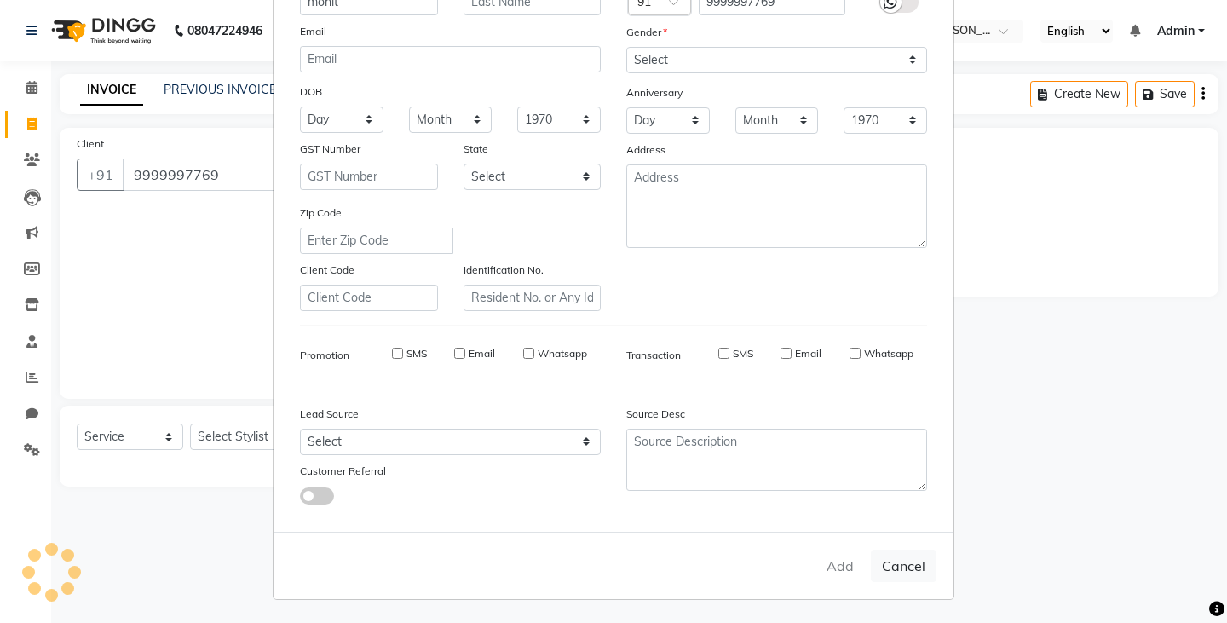
select select
checkbox input "false"
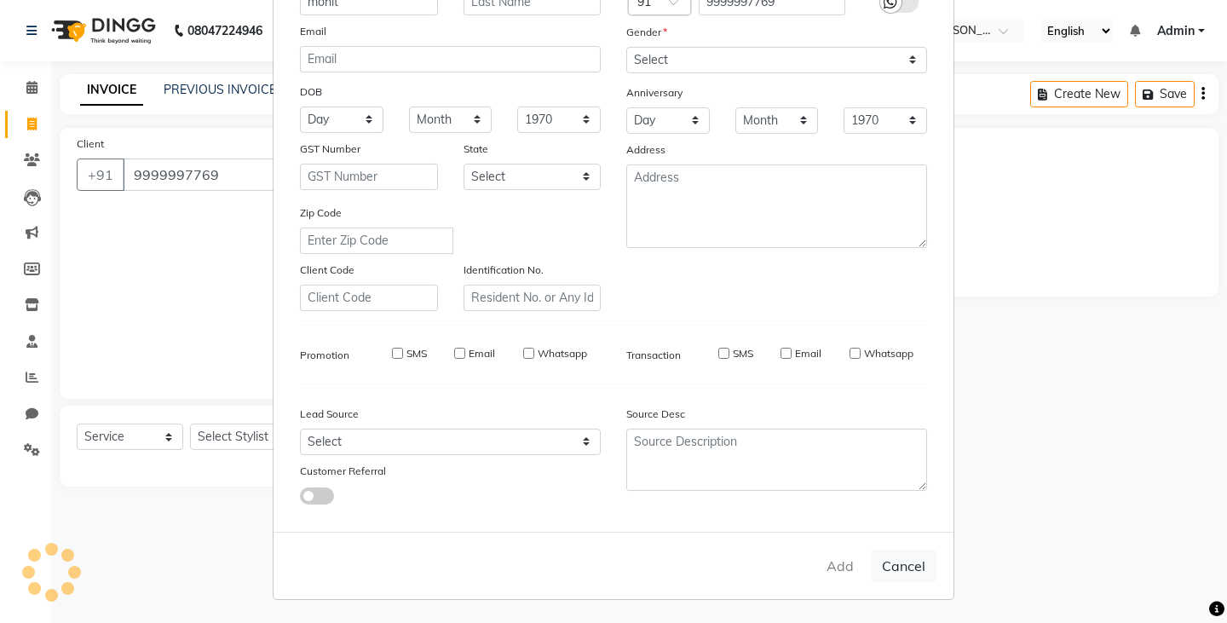
checkbox input "false"
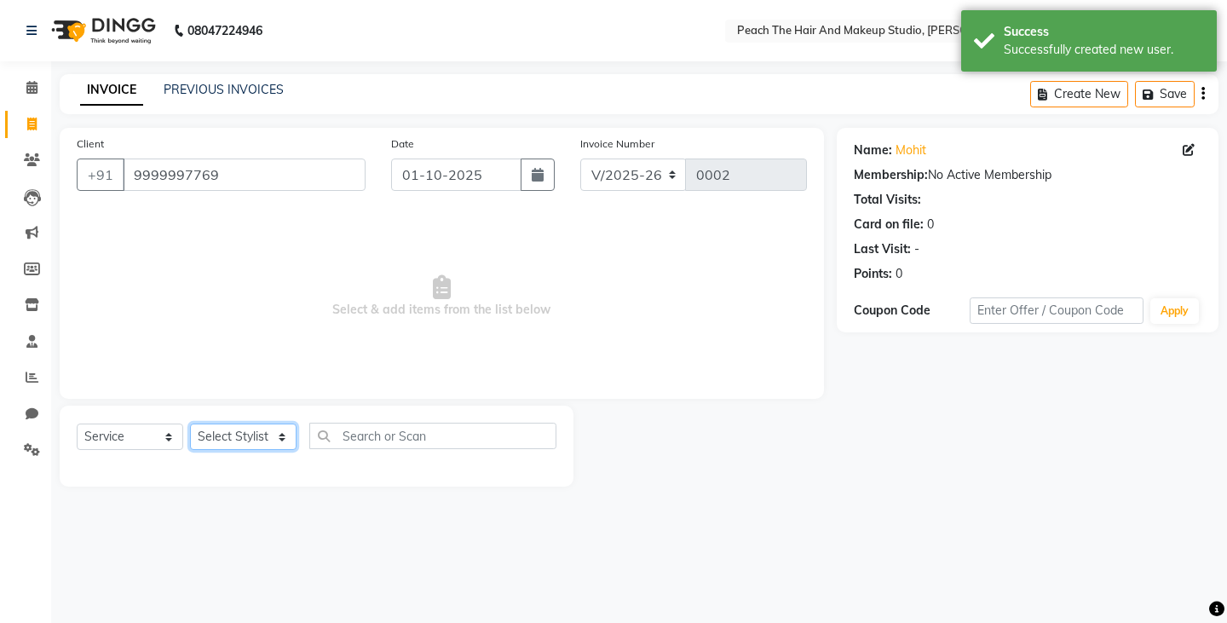
click at [262, 436] on select "Select Stylist Ankit [PERSON_NAME] Danish Karan Krishna [PERSON_NAME] [PERSON_N…" at bounding box center [243, 437] width 107 height 26
select select "93106"
click at [190, 424] on select "Select Stylist Ankit [PERSON_NAME] Danish Karan Krishna [PERSON_NAME] [PERSON_N…" at bounding box center [243, 437] width 107 height 26
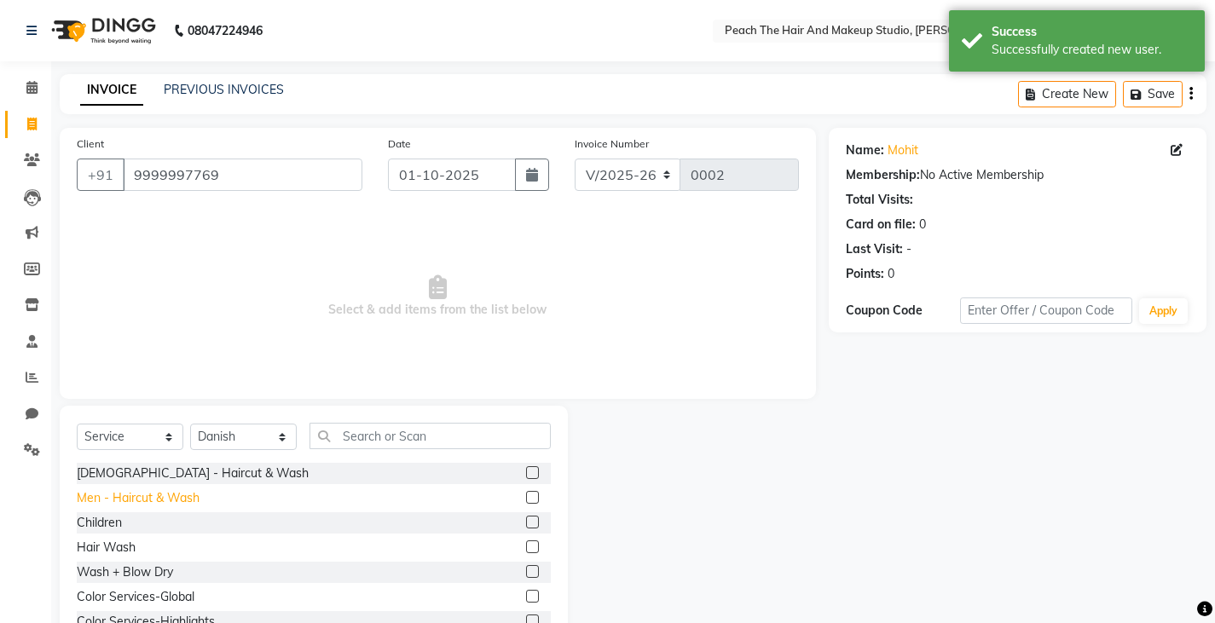
click at [173, 499] on div "Men - Haircut & Wash" at bounding box center [138, 498] width 123 height 18
checkbox input "false"
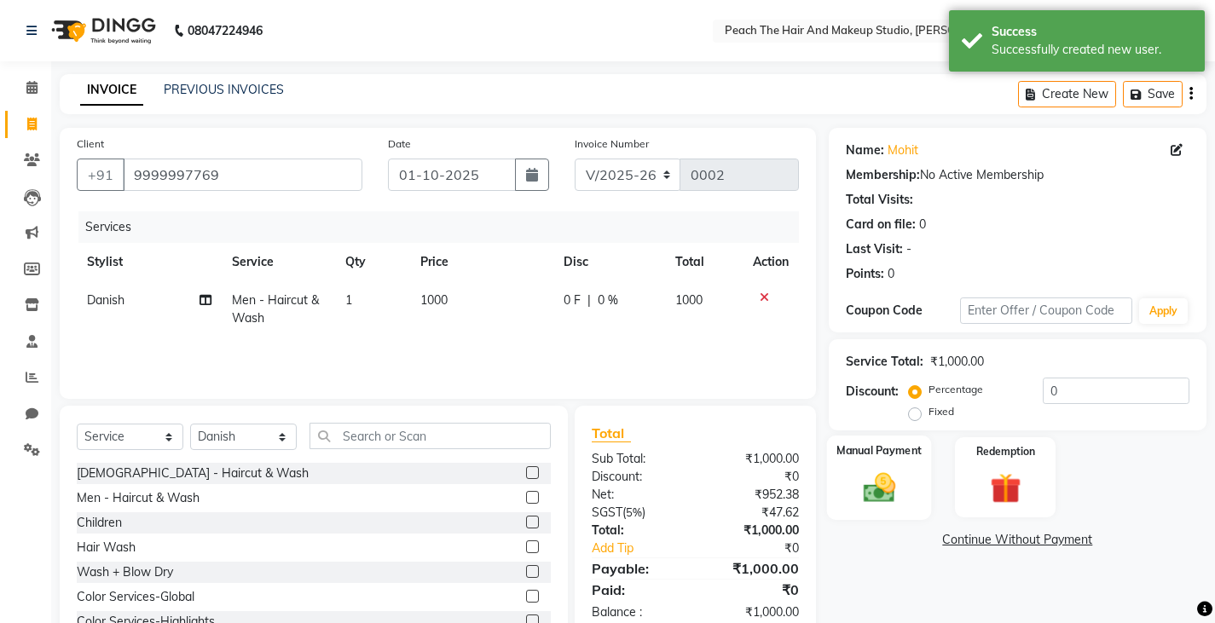
click at [880, 472] on img at bounding box center [878, 487] width 52 height 37
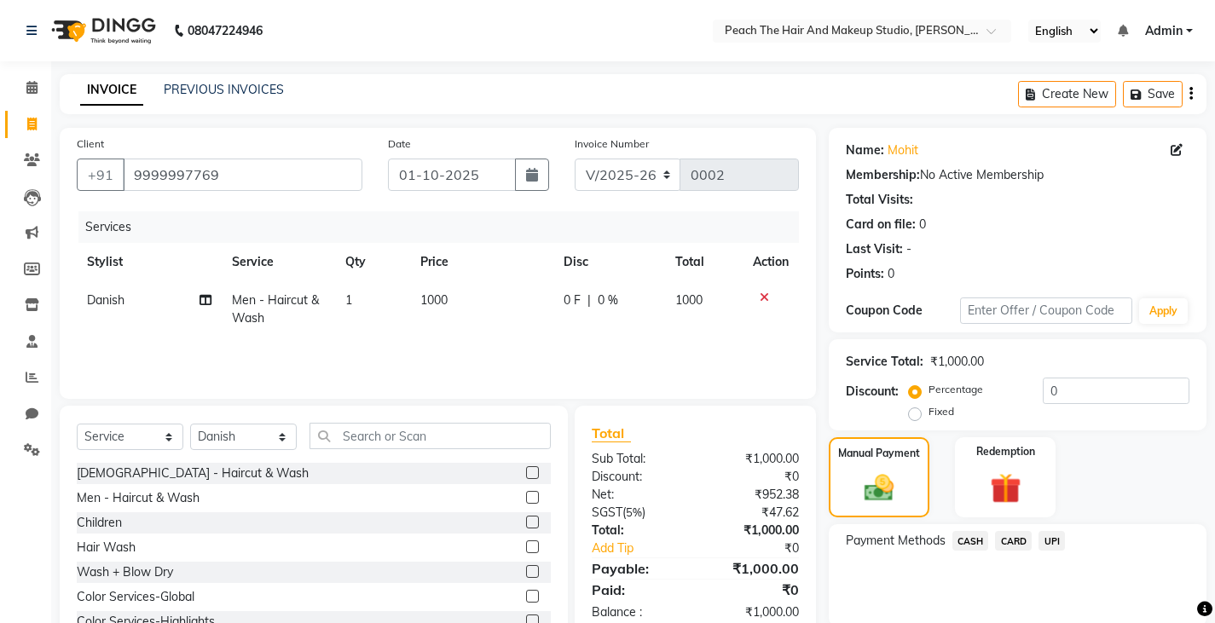
click at [968, 541] on span "CASH" at bounding box center [970, 541] width 37 height 20
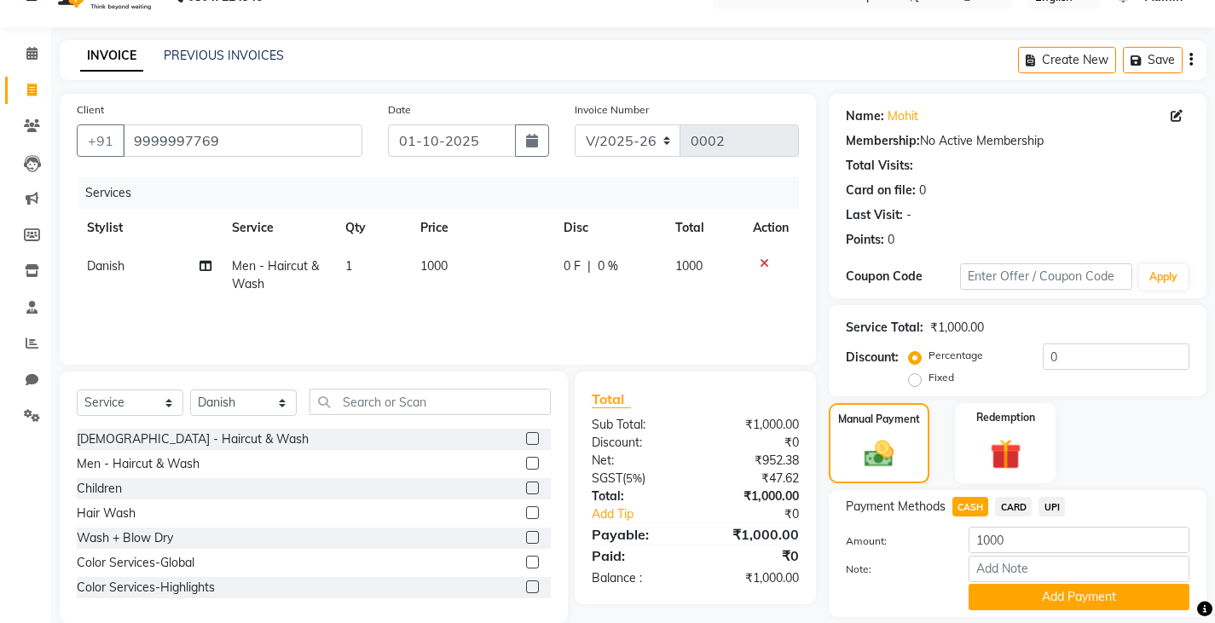
scroll to position [89, 0]
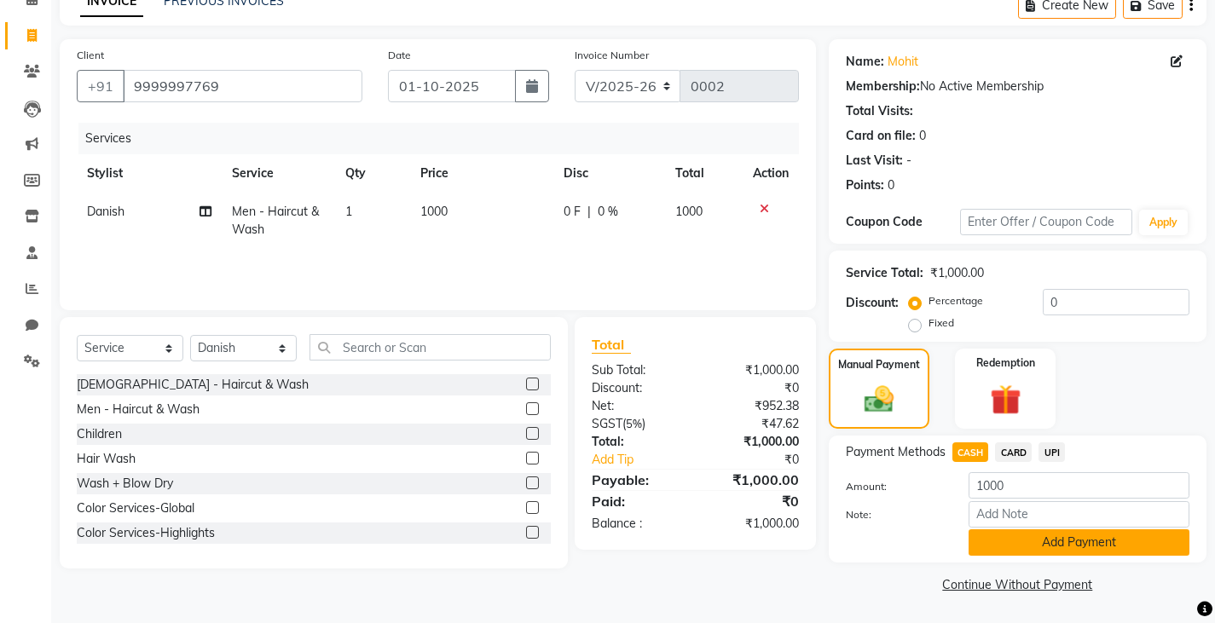
click at [999, 540] on button "Add Payment" at bounding box center [1078, 542] width 221 height 26
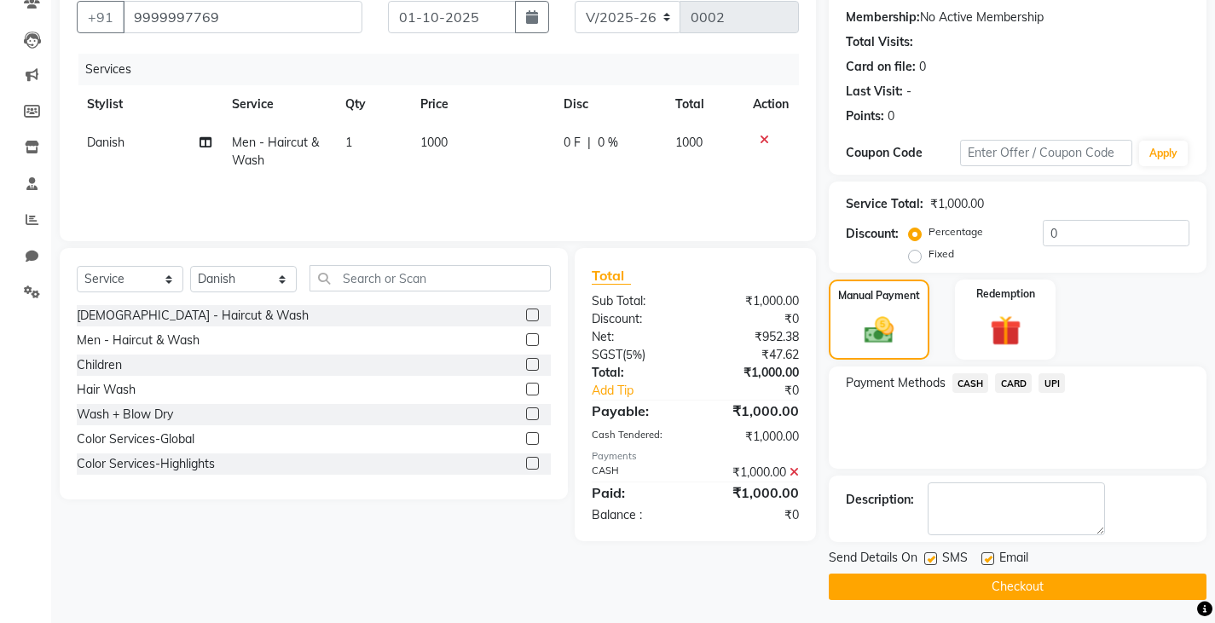
scroll to position [160, 0]
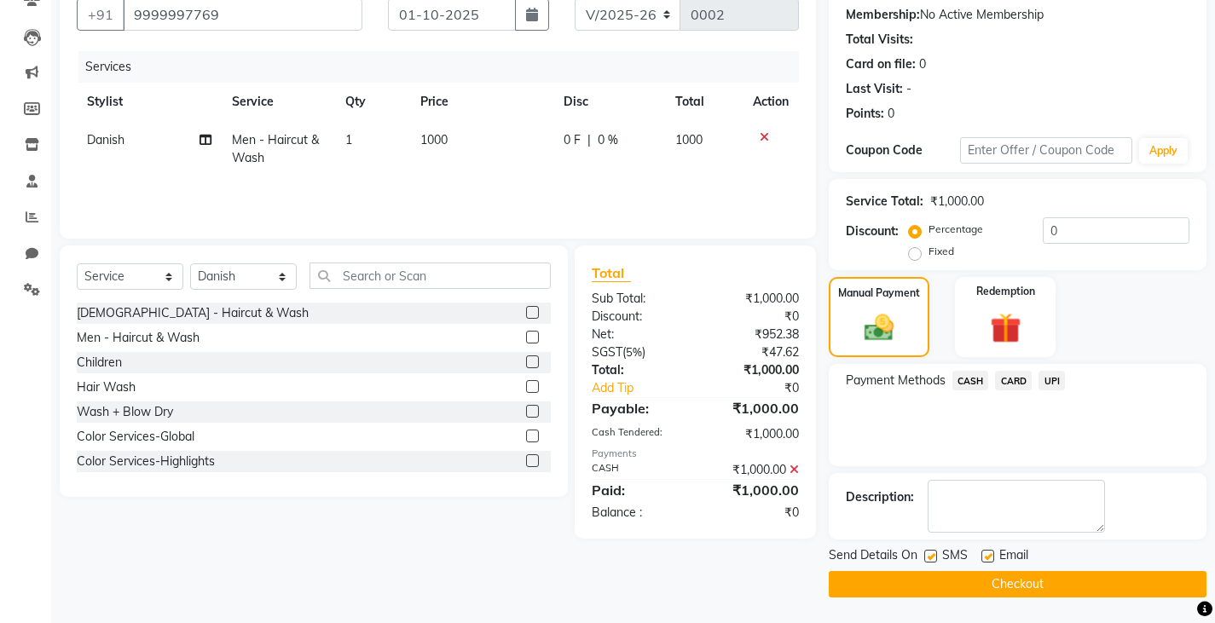
click at [927, 557] on label at bounding box center [930, 556] width 13 height 13
click at [927, 557] on input "checkbox" at bounding box center [929, 556] width 11 height 11
checkbox input "false"
click at [991, 557] on label at bounding box center [987, 556] width 13 height 13
click at [991, 557] on input "checkbox" at bounding box center [986, 556] width 11 height 11
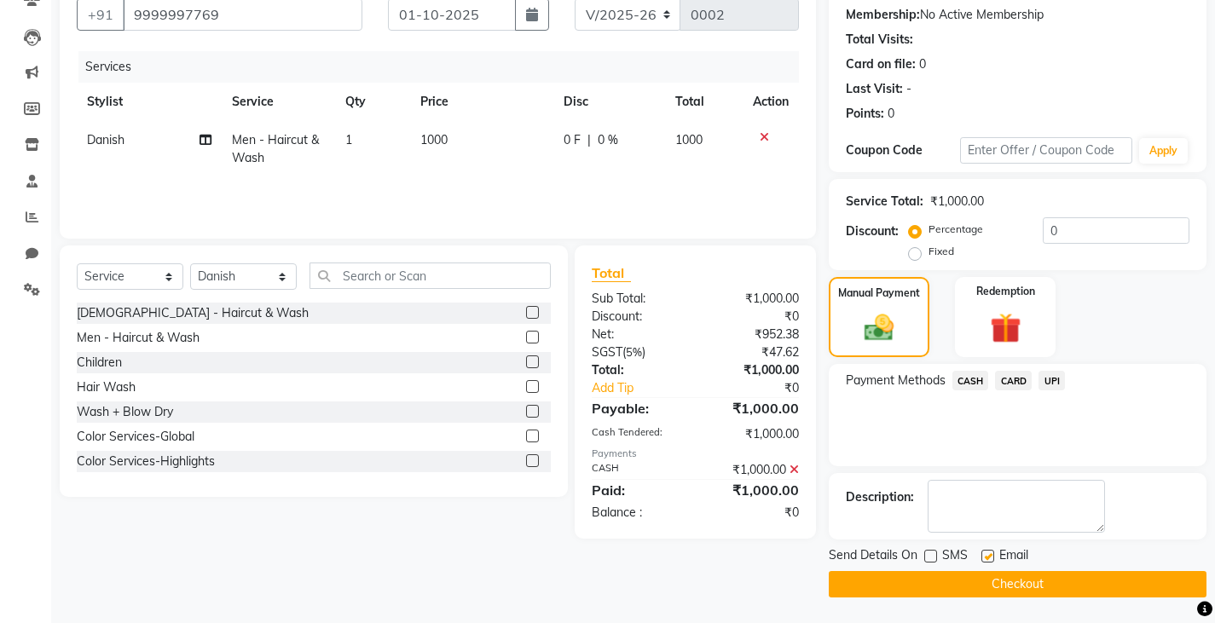
checkbox input "false"
drag, startPoint x: 991, startPoint y: 557, endPoint x: 949, endPoint y: 582, distance: 49.0
click at [949, 582] on div "Send Details On SMS Email Checkout" at bounding box center [1017, 571] width 378 height 51
click at [949, 582] on button "Checkout" at bounding box center [1017, 584] width 378 height 26
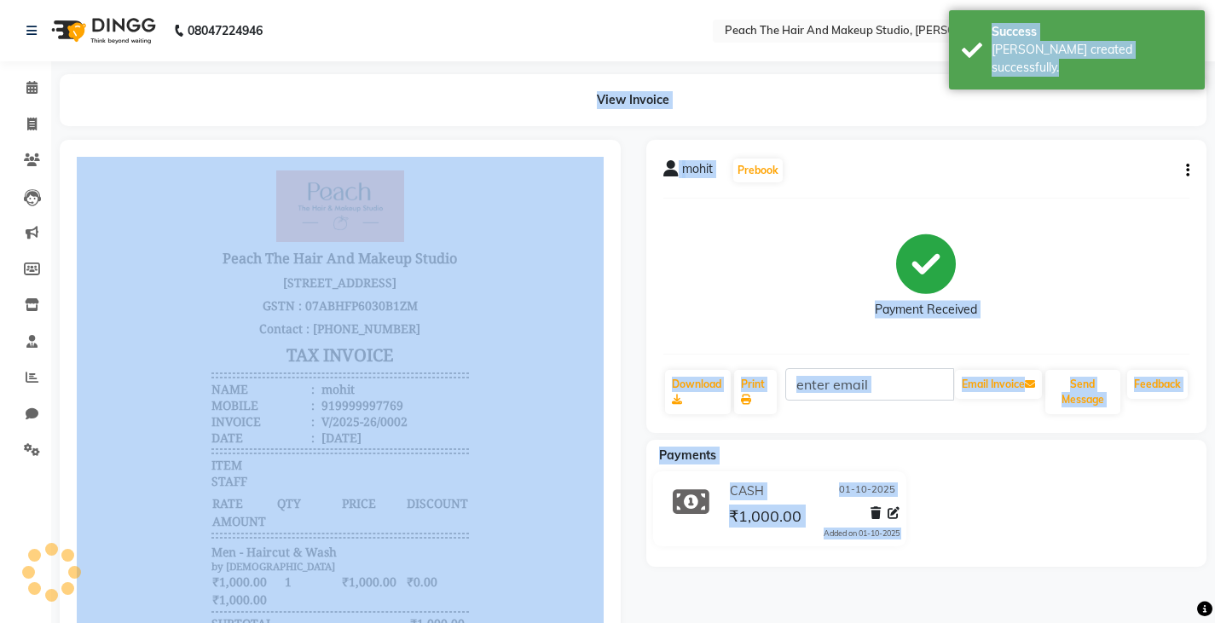
click at [674, 277] on div "Payment Received" at bounding box center [926, 276] width 527 height 128
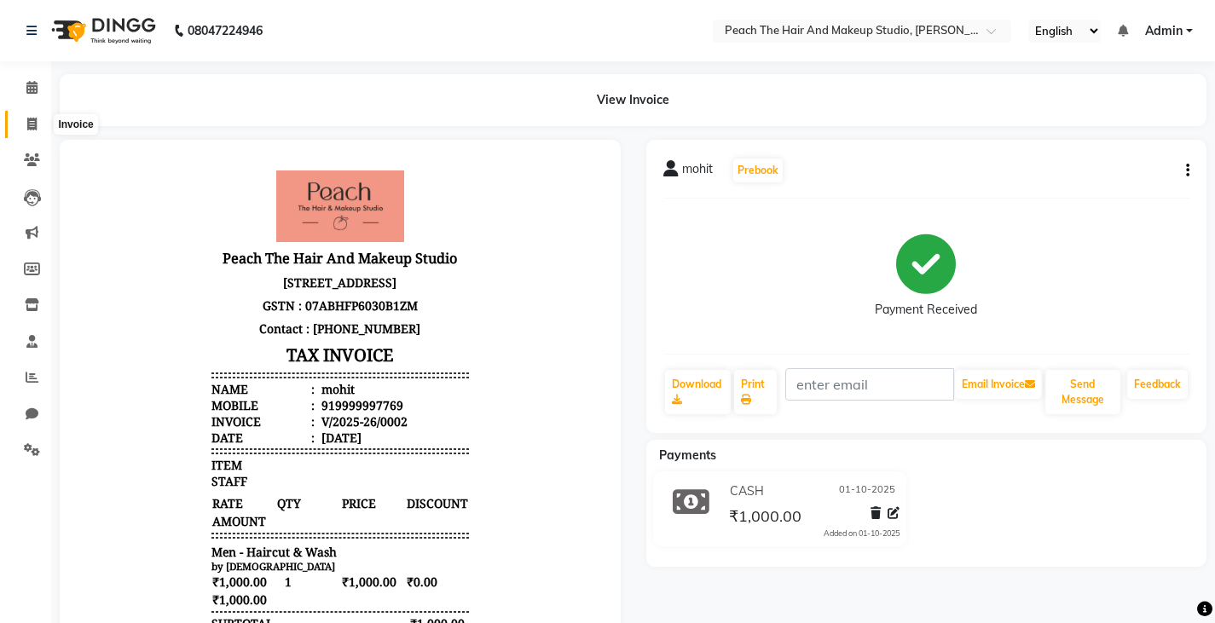
click at [37, 118] on icon at bounding box center [31, 124] width 9 height 13
select select "service"
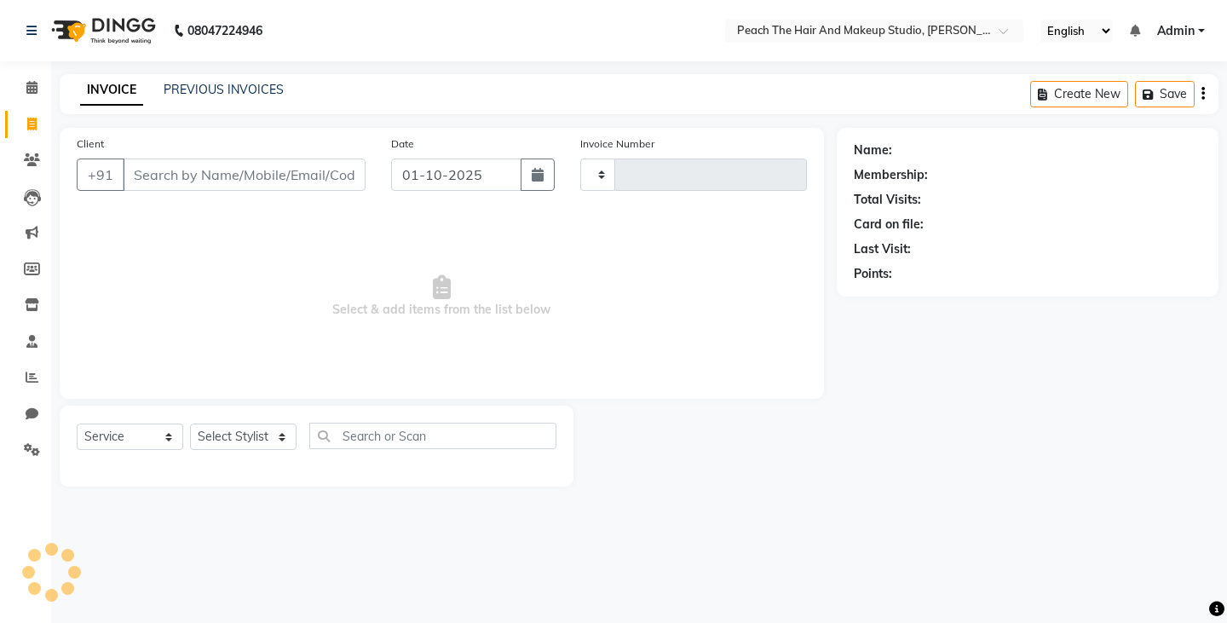
type input "0003"
select select "9105"
click at [234, 431] on select "Select Stylist Ankit [PERSON_NAME] Danish Karan Krishna [PERSON_NAME] [PERSON_N…" at bounding box center [243, 437] width 107 height 26
select select "93108"
click at [190, 424] on select "Select Stylist Ankit [PERSON_NAME] Danish Karan Krishna [PERSON_NAME] [PERSON_N…" at bounding box center [243, 437] width 107 height 26
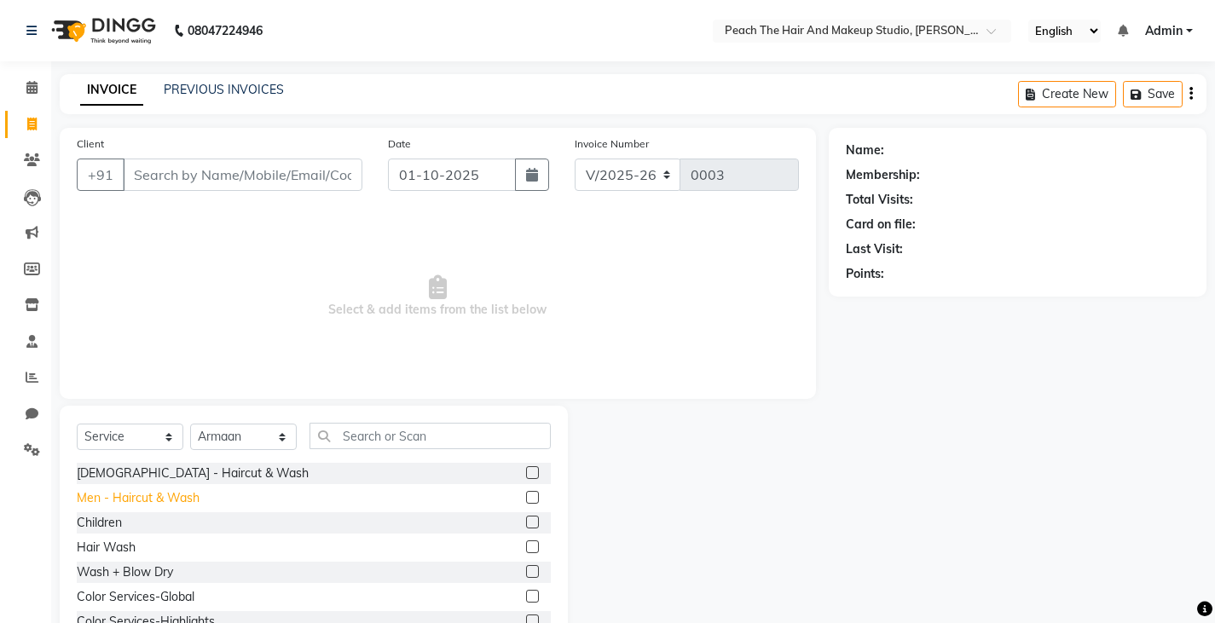
click at [181, 499] on div "Men - Haircut & Wash" at bounding box center [138, 498] width 123 height 18
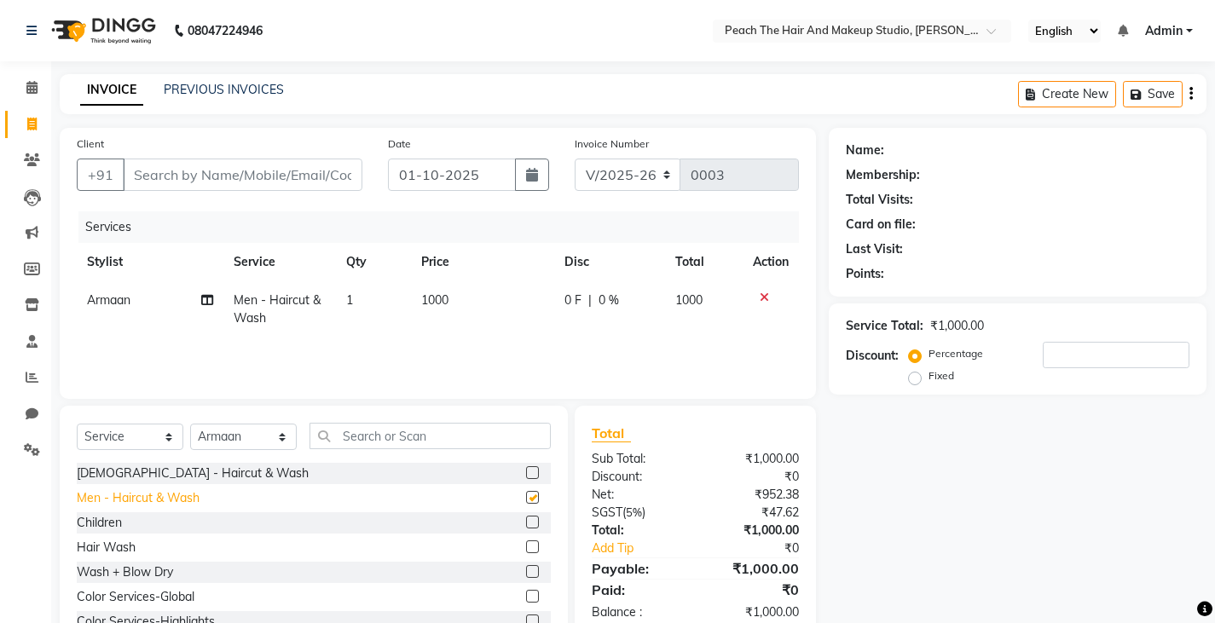
checkbox input "false"
click at [355, 444] on input "text" at bounding box center [429, 436] width 241 height 26
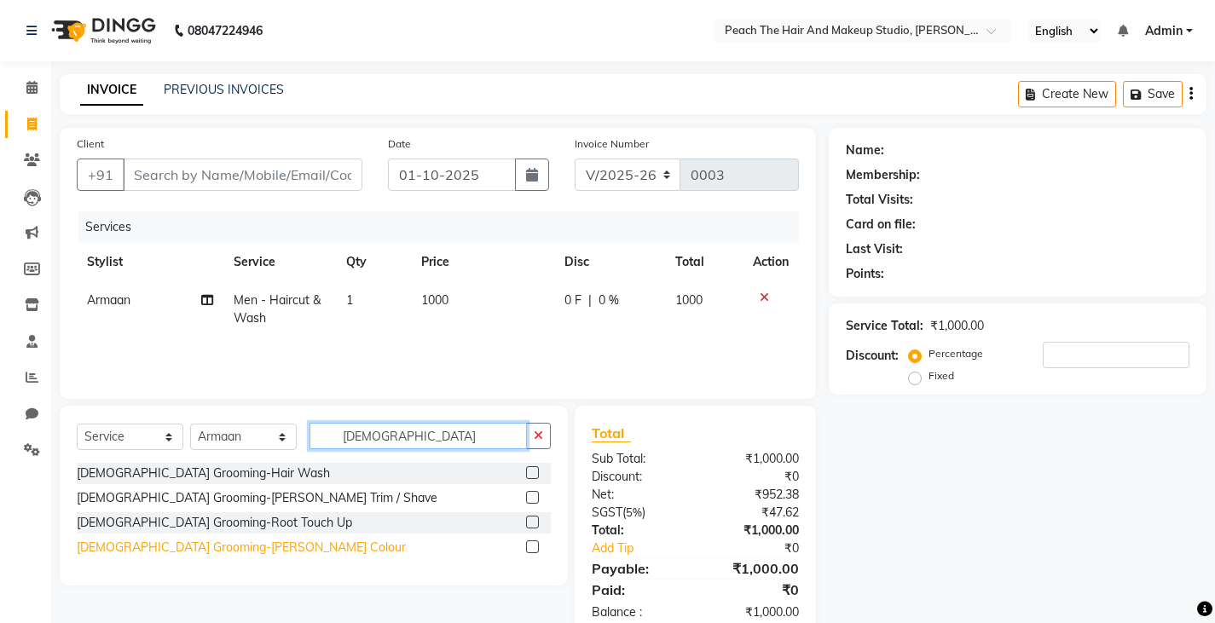
type input "male"
click at [169, 551] on div "[DEMOGRAPHIC_DATA] Grooming-[PERSON_NAME] Colour" at bounding box center [241, 548] width 329 height 18
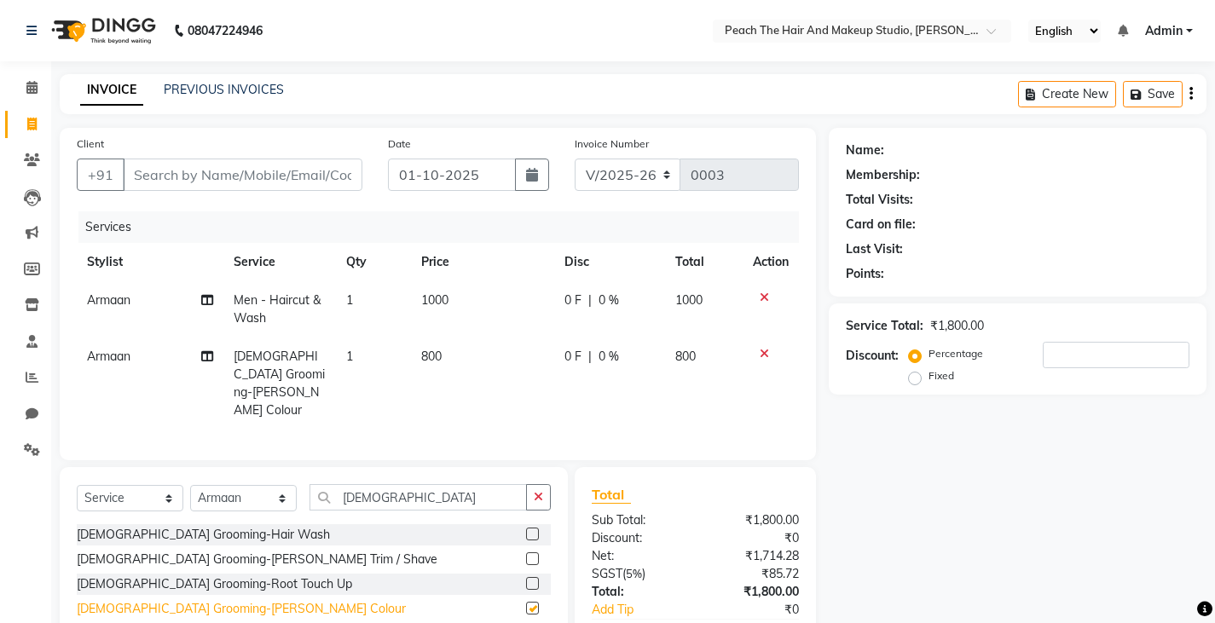
checkbox input "false"
drag, startPoint x: 530, startPoint y: 476, endPoint x: 540, endPoint y: 478, distance: 9.5
click at [540, 484] on button "button" at bounding box center [538, 497] width 25 height 26
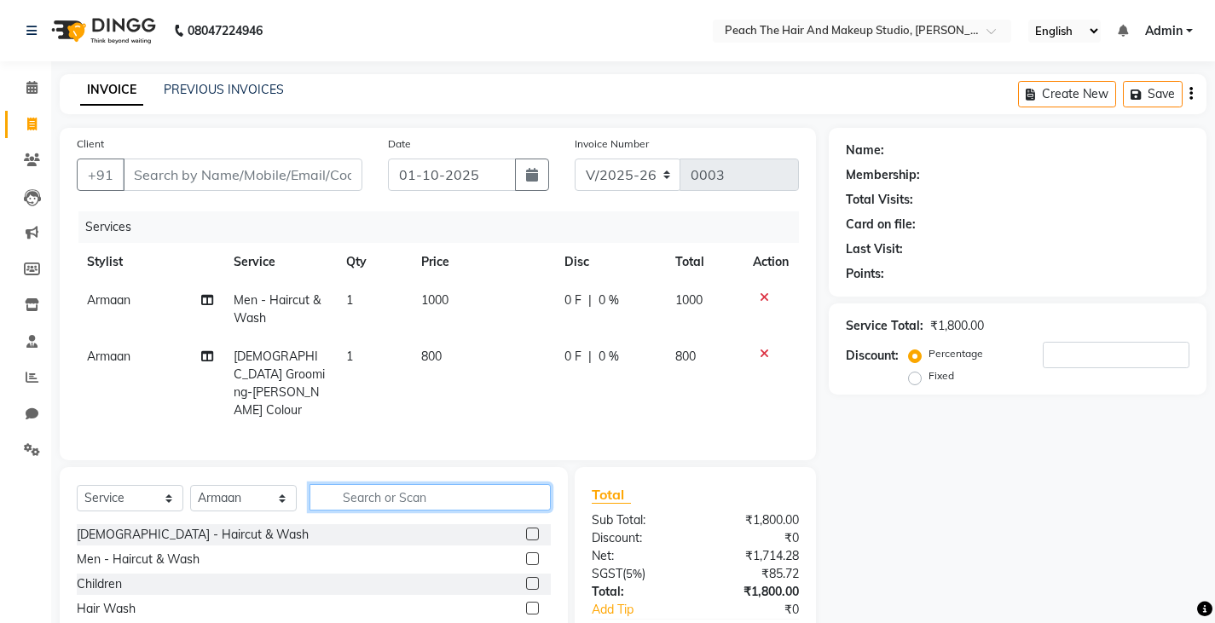
click at [540, 484] on input "text" at bounding box center [429, 497] width 241 height 26
click at [432, 484] on input "text" at bounding box center [429, 497] width 241 height 26
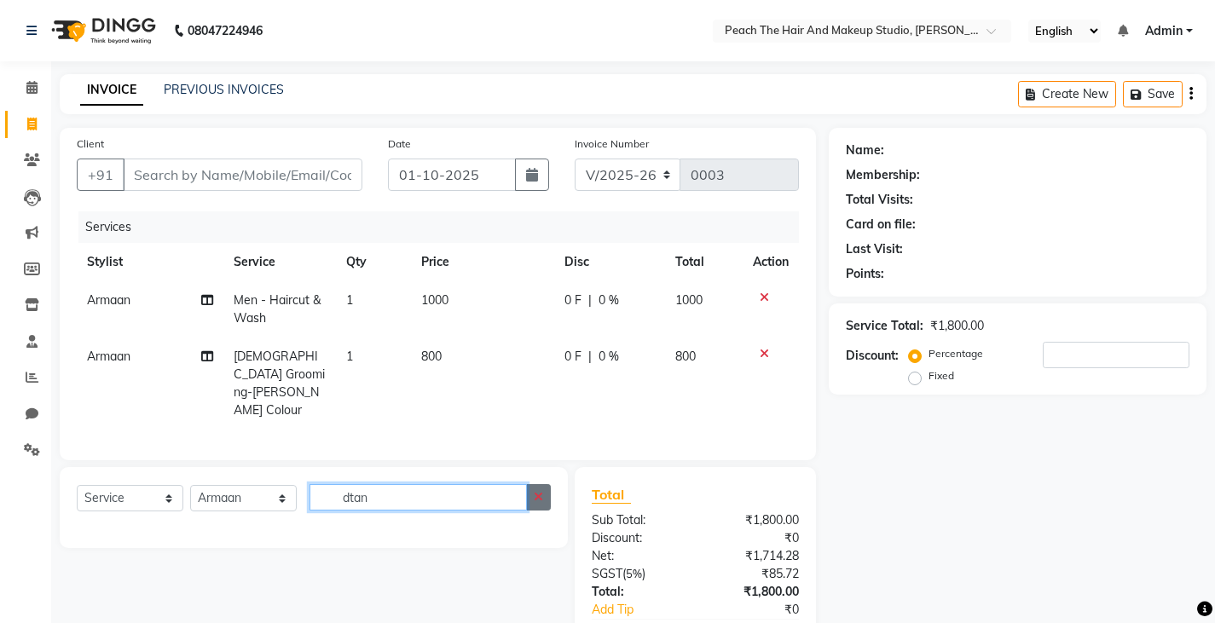
type input "dtan"
click at [534, 491] on icon "button" at bounding box center [538, 497] width 9 height 12
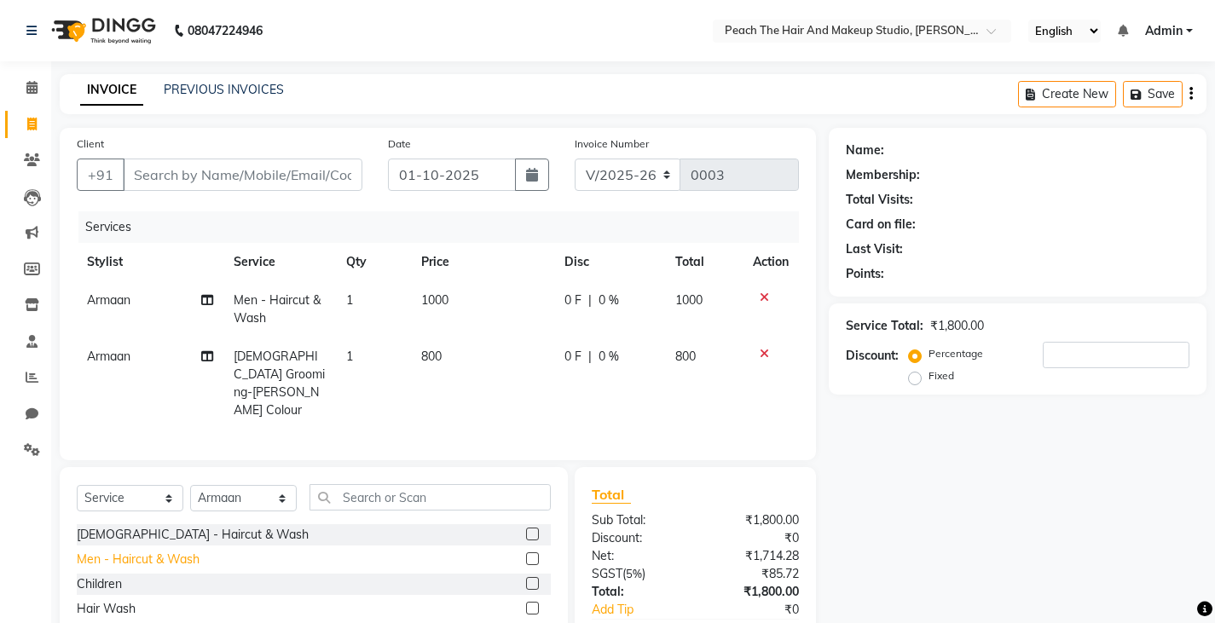
click at [170, 551] on div "Men - Haircut & Wash" at bounding box center [138, 560] width 123 height 18
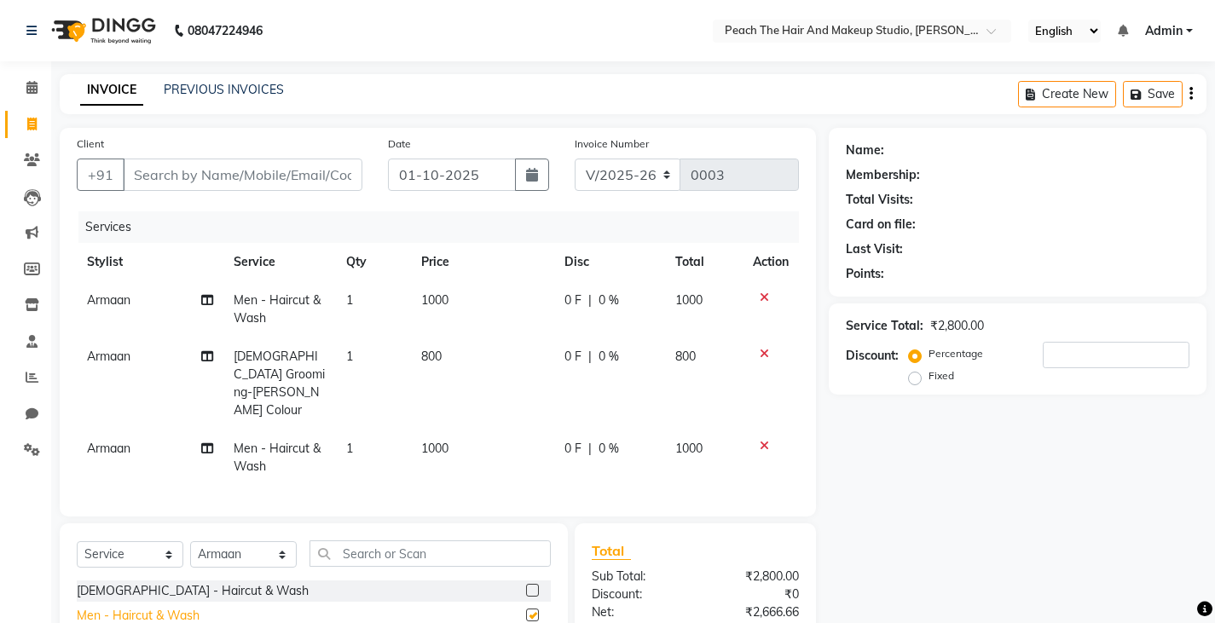
checkbox input "false"
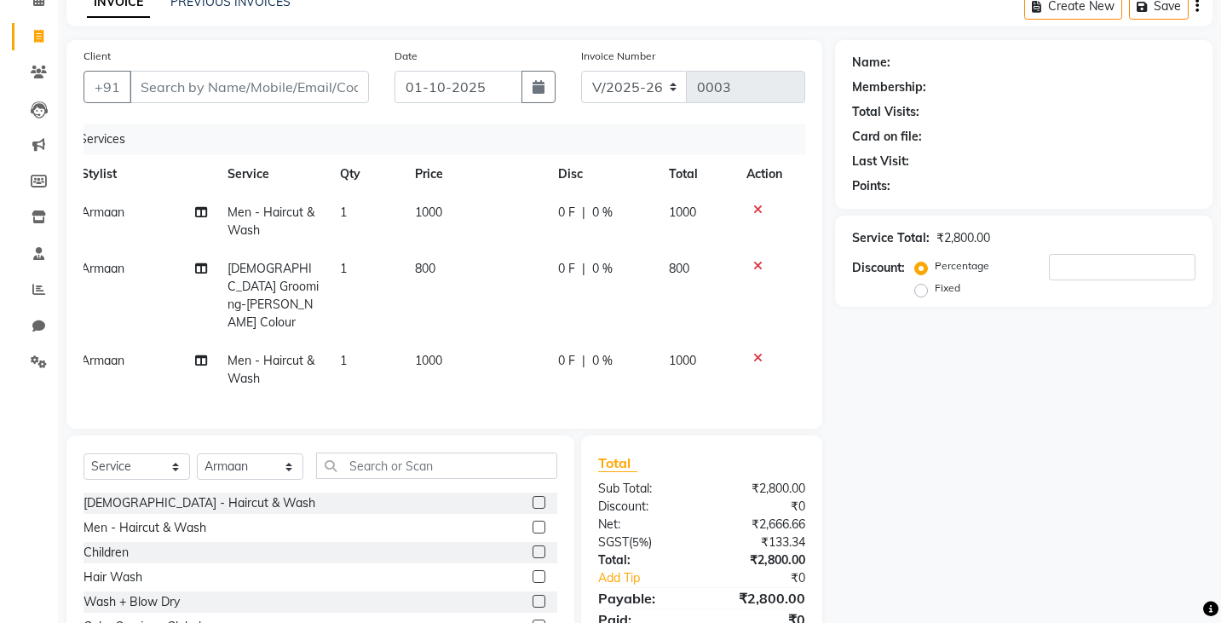
scroll to position [154, 0]
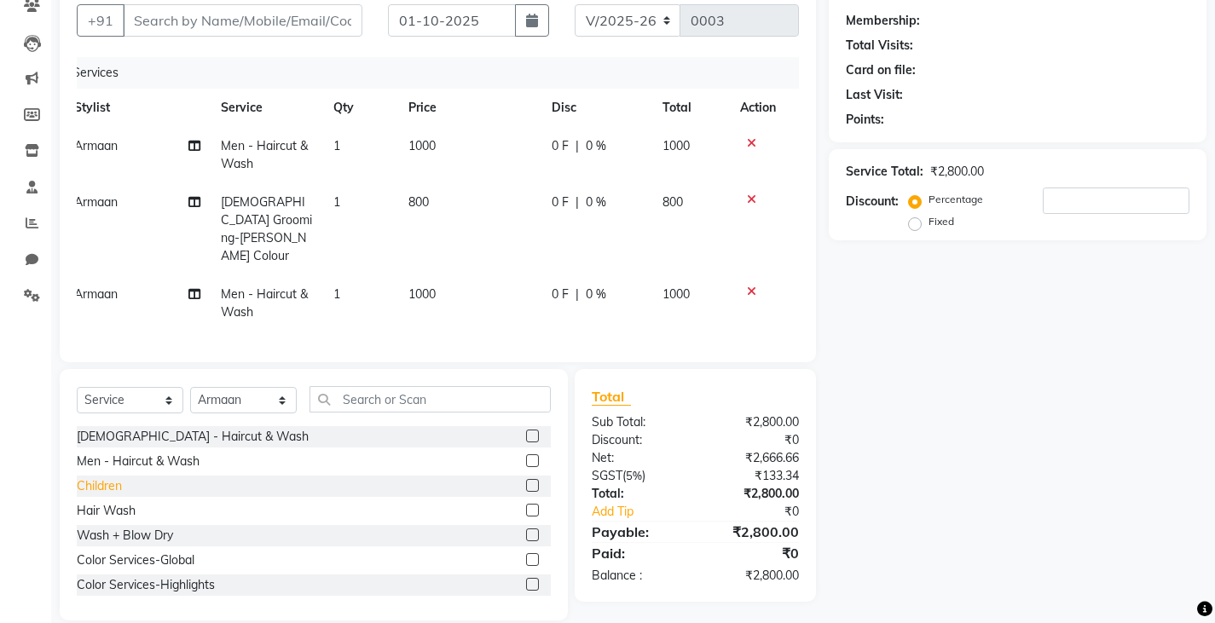
click at [95, 477] on div "Children" at bounding box center [99, 486] width 45 height 18
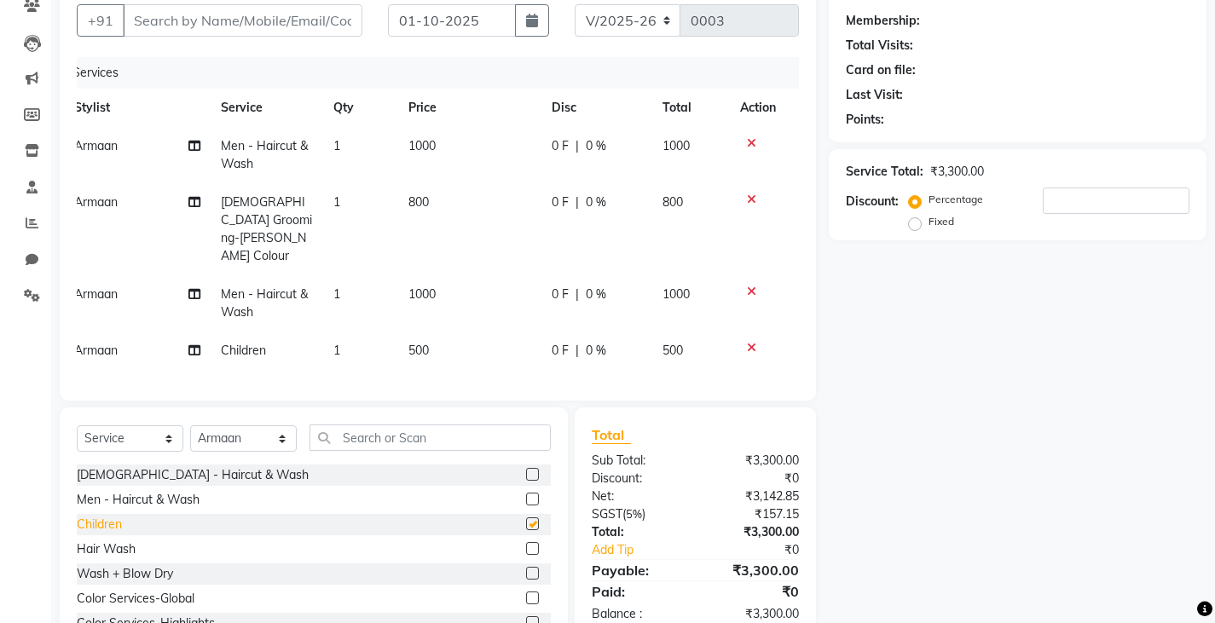
checkbox input "false"
click at [452, 332] on td "500" at bounding box center [469, 351] width 142 height 38
select select "93108"
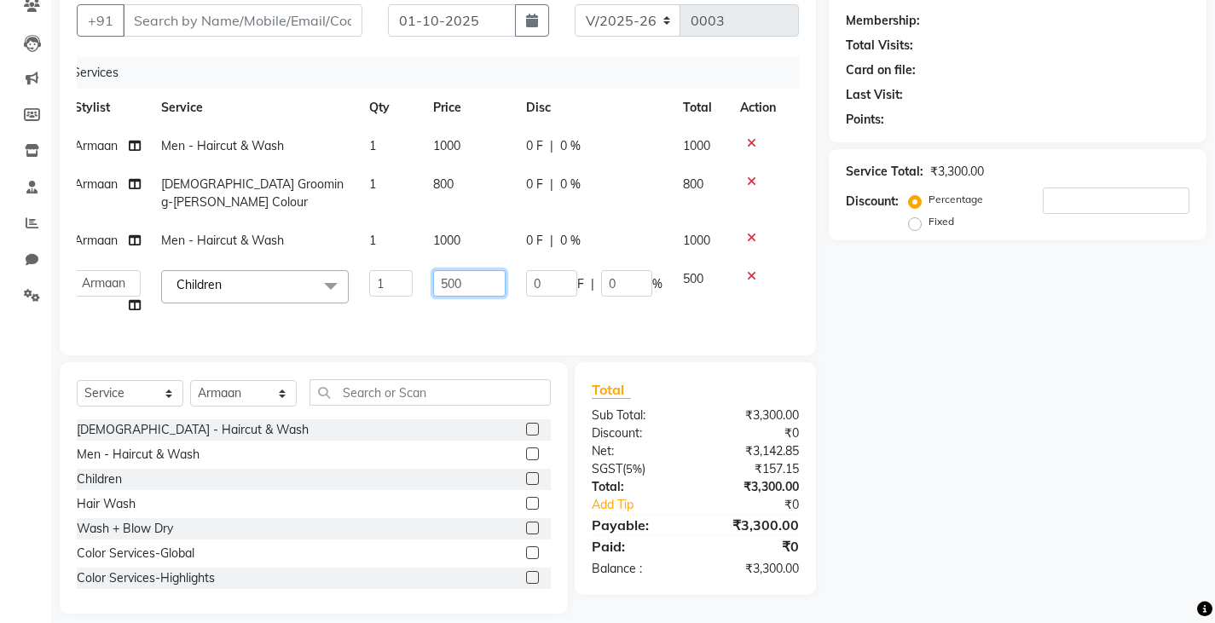
click at [488, 270] on input "500" at bounding box center [469, 283] width 72 height 26
type input "800"
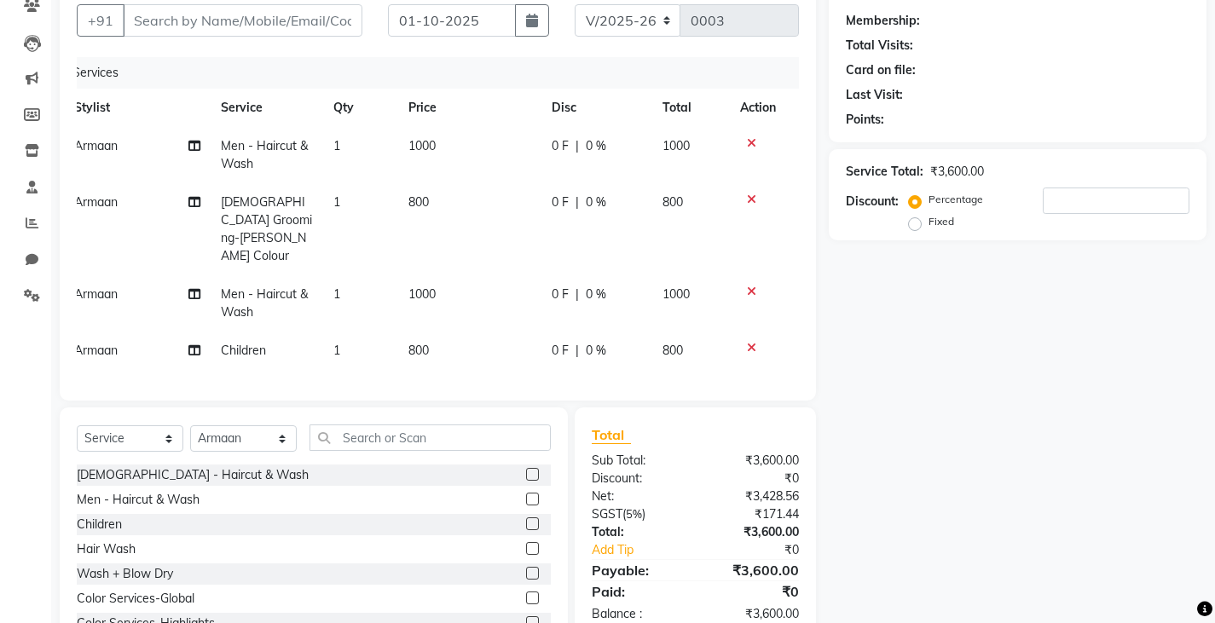
click at [882, 447] on div "Name: Membership: Total Visits: Card on file: Last Visit: Points: Service Total…" at bounding box center [1023, 316] width 390 height 685
click at [1093, 224] on div "Percentage Fixed" at bounding box center [1050, 211] width 277 height 46
click at [1087, 206] on input "number" at bounding box center [1115, 201] width 147 height 26
type input "25"
click at [244, 14] on input "Client" at bounding box center [243, 20] width 240 height 32
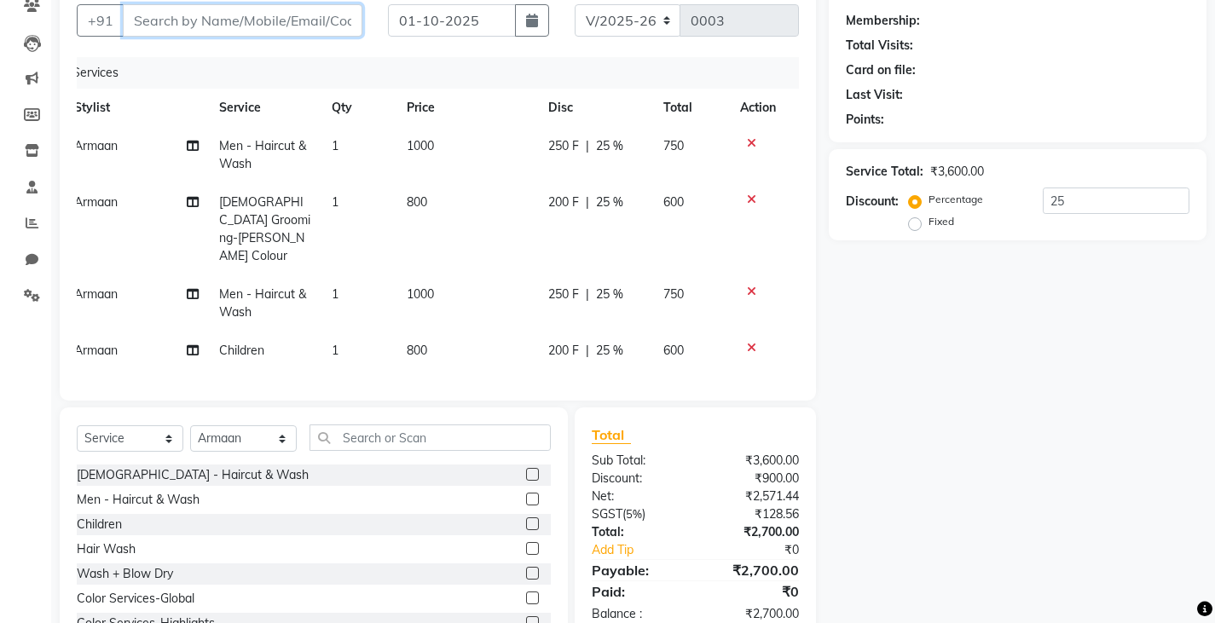
type input "9"
type input "0"
type input "999999999"
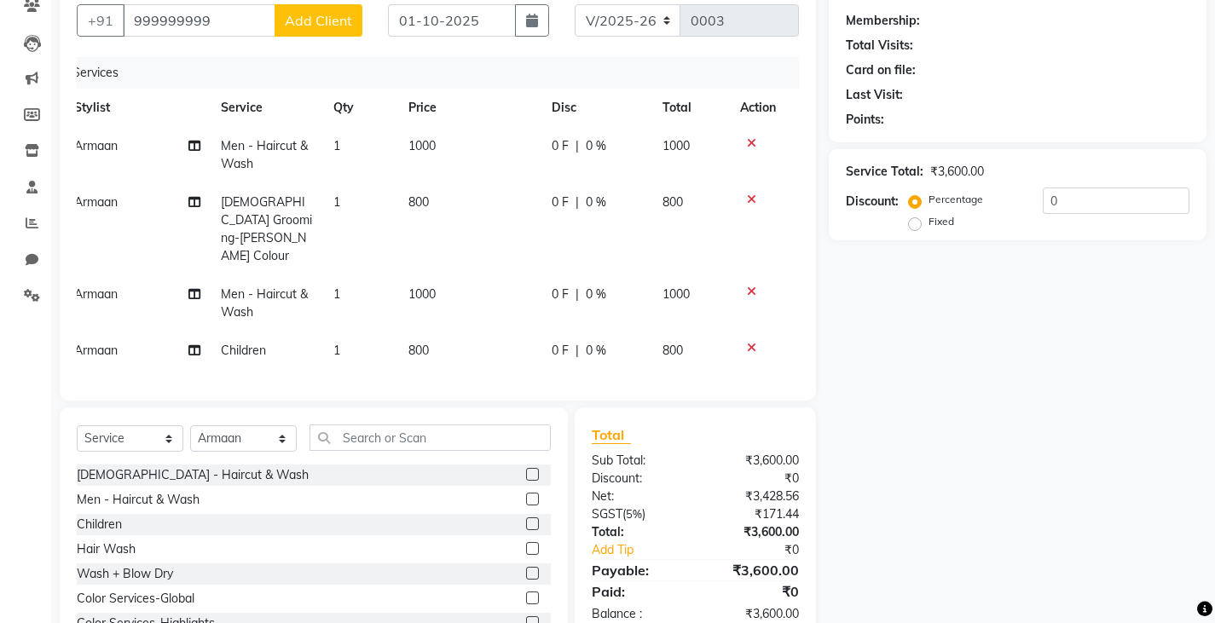
click at [298, 19] on span "Add Client" at bounding box center [318, 20] width 67 height 17
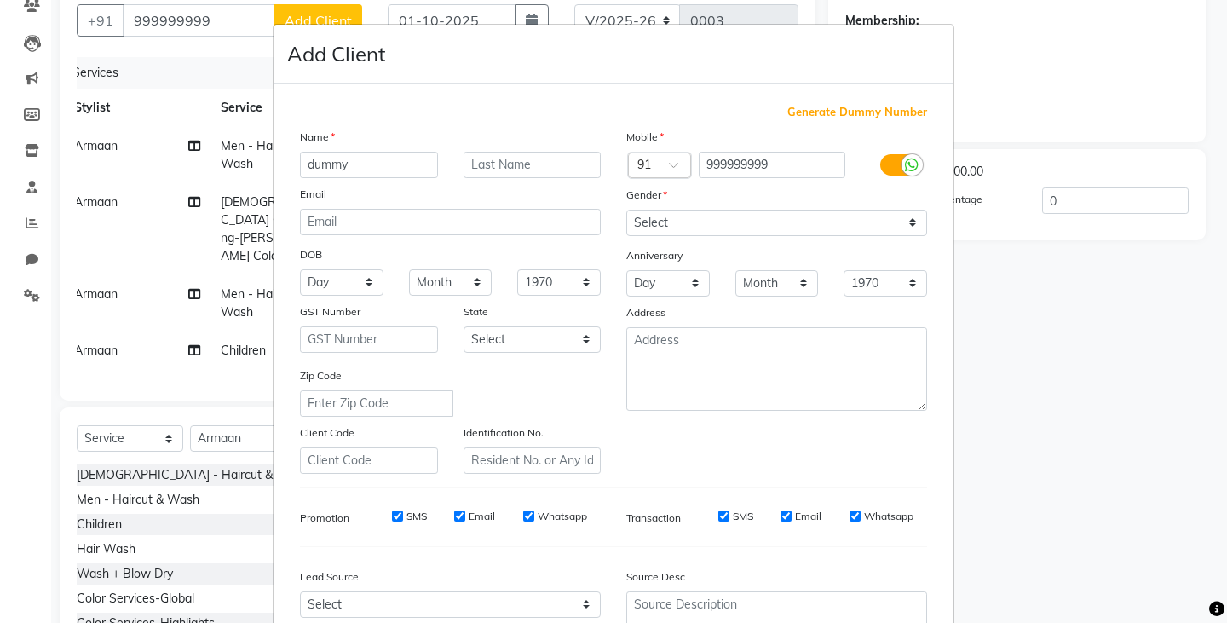
click at [137, 317] on ngb-modal-window "Add Client Generate Dummy Number Name dummy Email DOB Day 01 02 03 04 05 06 07 …" at bounding box center [613, 311] width 1227 height 623
click at [354, 160] on input "dummy" at bounding box center [369, 165] width 138 height 26
type input "d"
click at [936, 385] on div "Generate Dummy Number Name Email DOB Day 01 02 03 04 05 06 07 08 09 10 11 12 13…" at bounding box center [614, 389] width 680 height 611
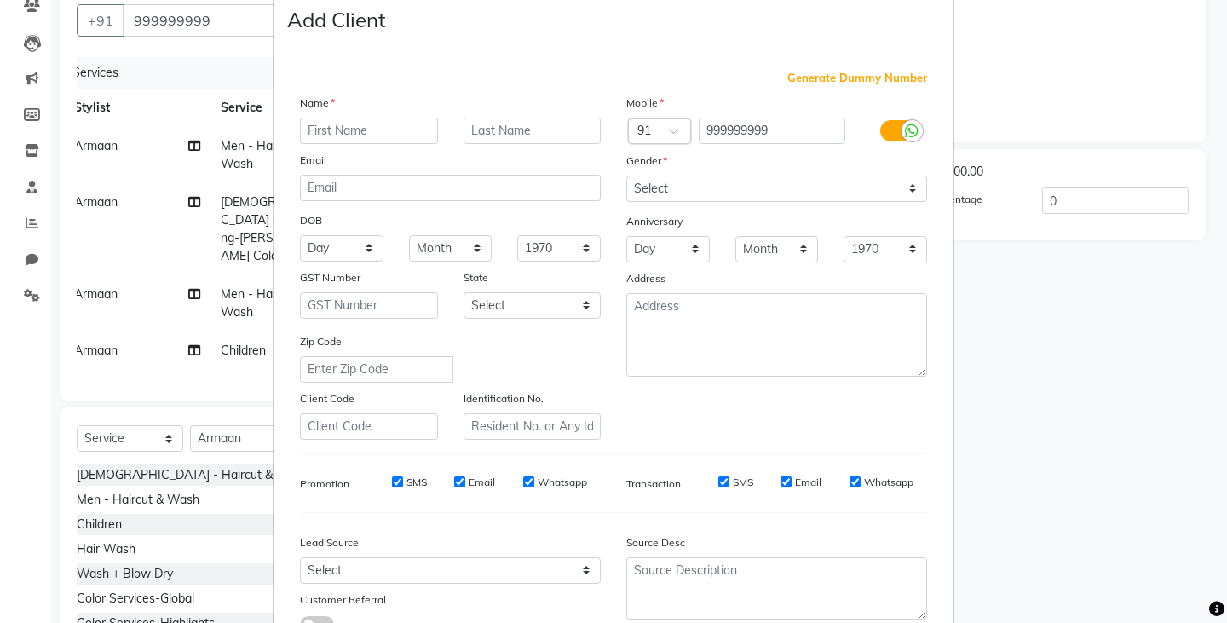
scroll to position [163, 0]
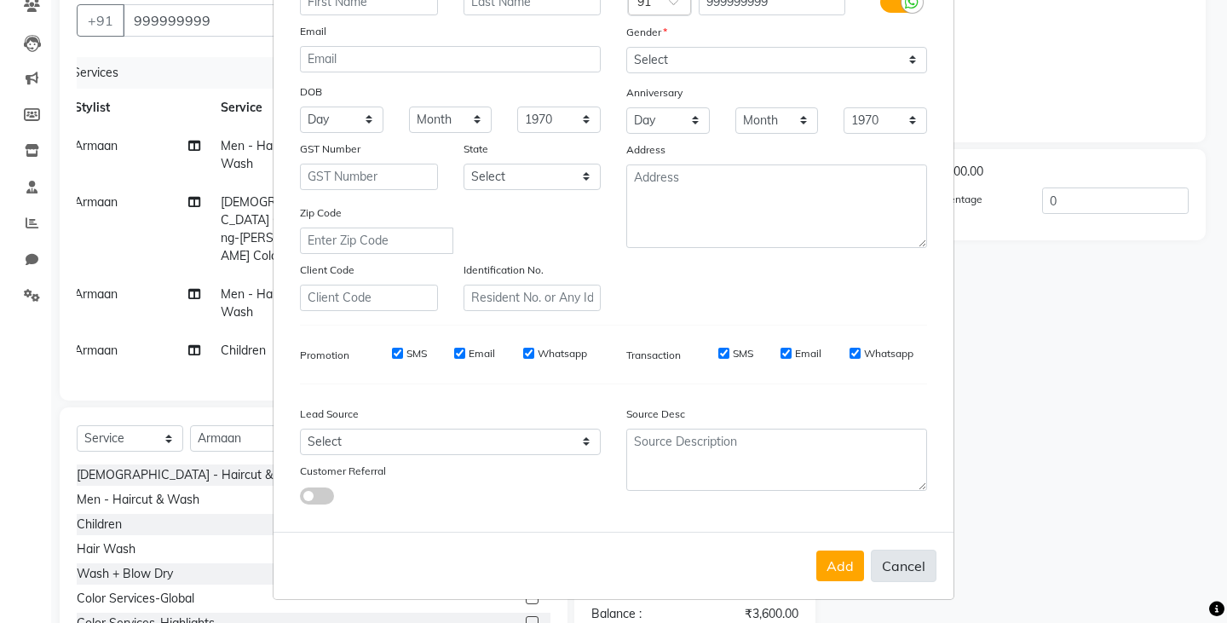
click at [899, 551] on button "Cancel" at bounding box center [904, 566] width 66 height 32
select select
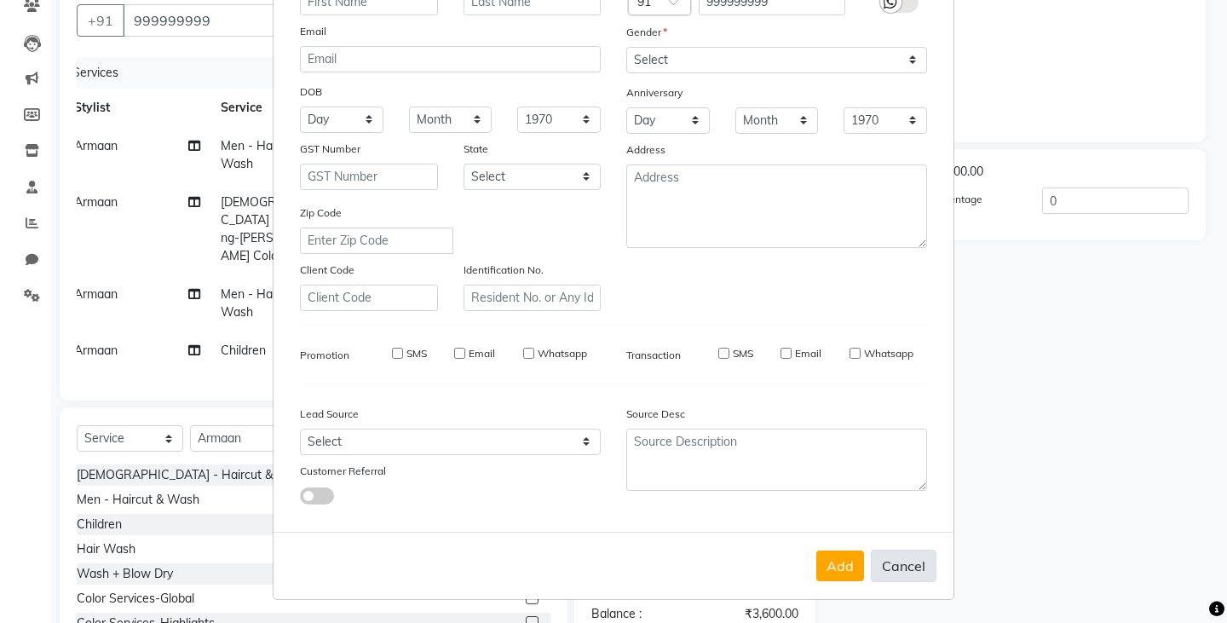
select select
checkbox input "false"
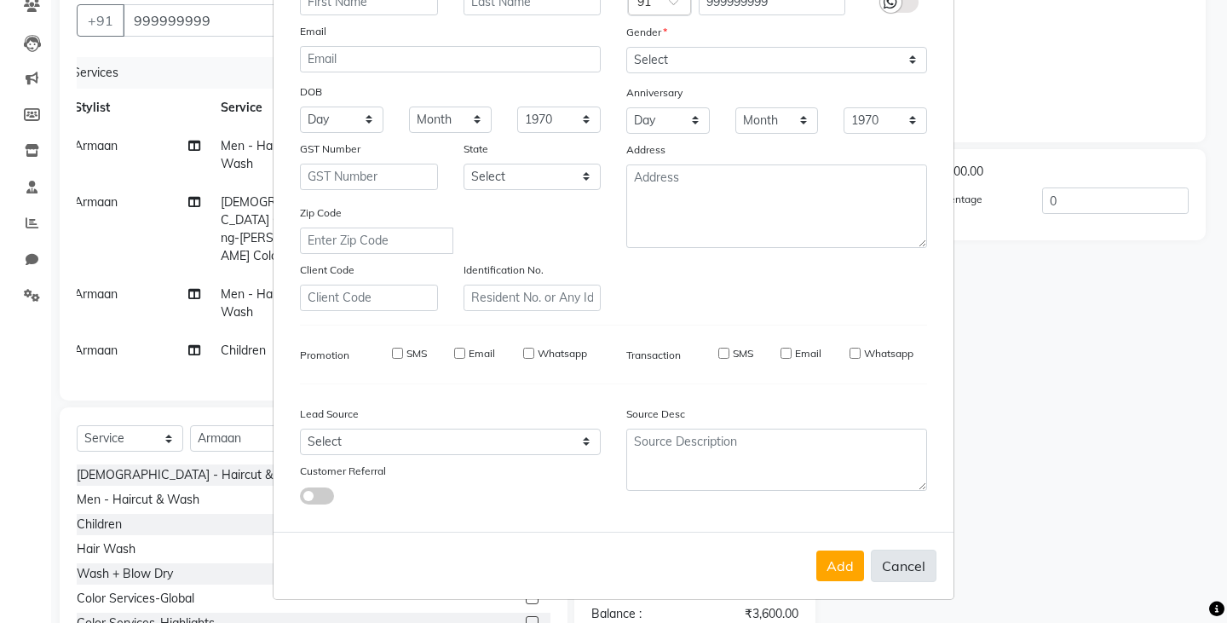
checkbox input "false"
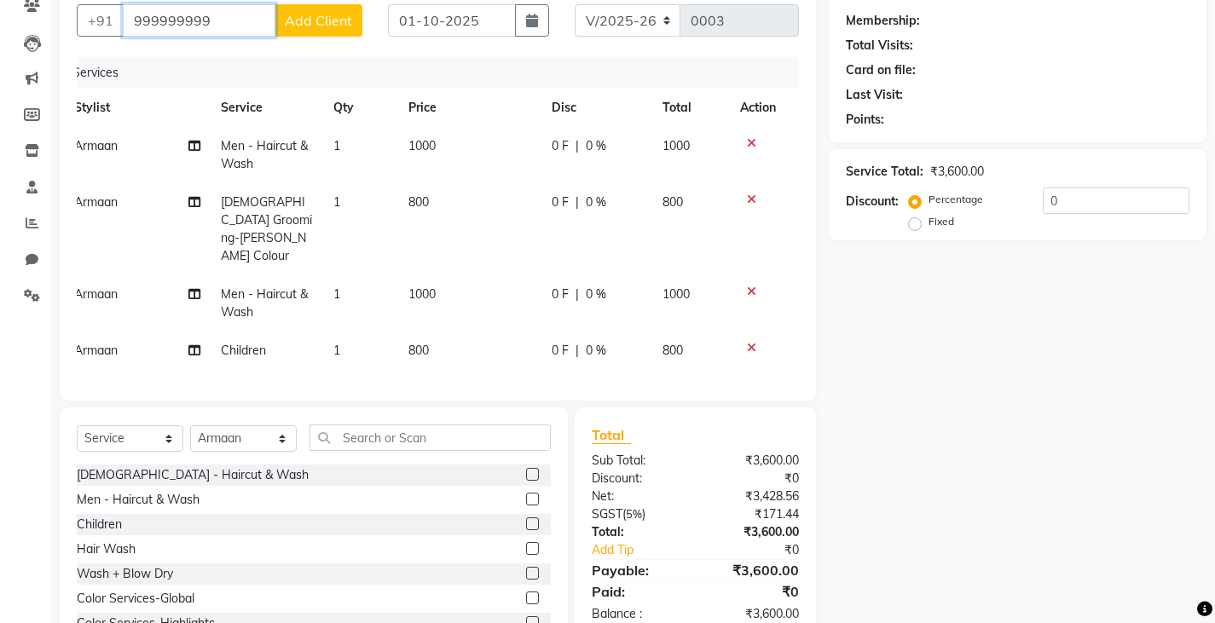
click at [216, 10] on input "999999999" at bounding box center [199, 20] width 153 height 32
type input "9315164224"
click at [290, 25] on span "Add Client" at bounding box center [318, 20] width 67 height 17
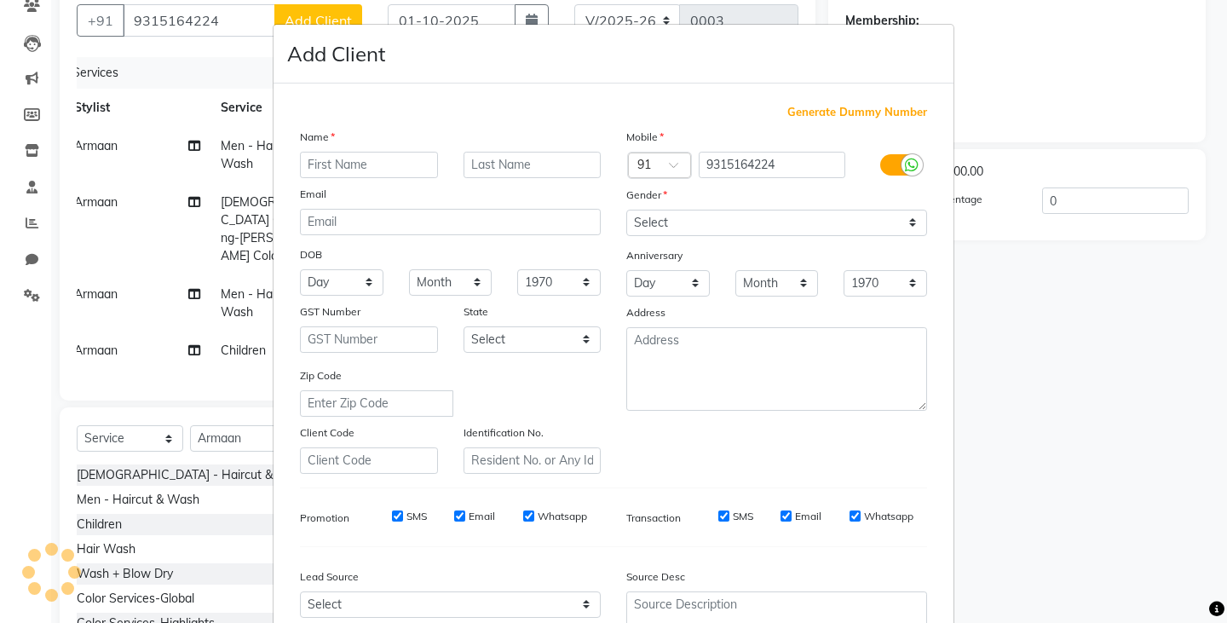
click at [317, 169] on input "text" at bounding box center [369, 165] width 138 height 26
type input "arman"
click at [723, 227] on select "Select Male Female Other Prefer Not To Say" at bounding box center [776, 223] width 301 height 26
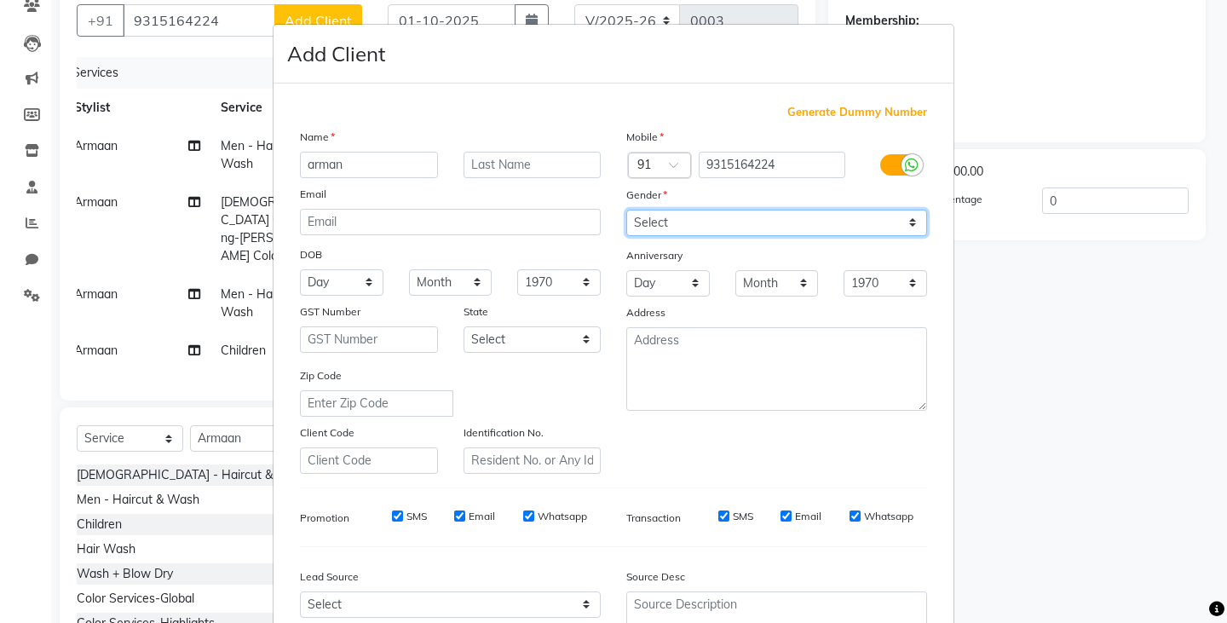
click at [626, 210] on select "Select Male Female Other Prefer Not To Say" at bounding box center [776, 223] width 301 height 26
select select "male"
click at [1085, 542] on ngb-modal-window "Add Client Generate Dummy Number Name arman Email DOB Day 01 02 03 04 05 06 07 …" at bounding box center [613, 311] width 1227 height 623
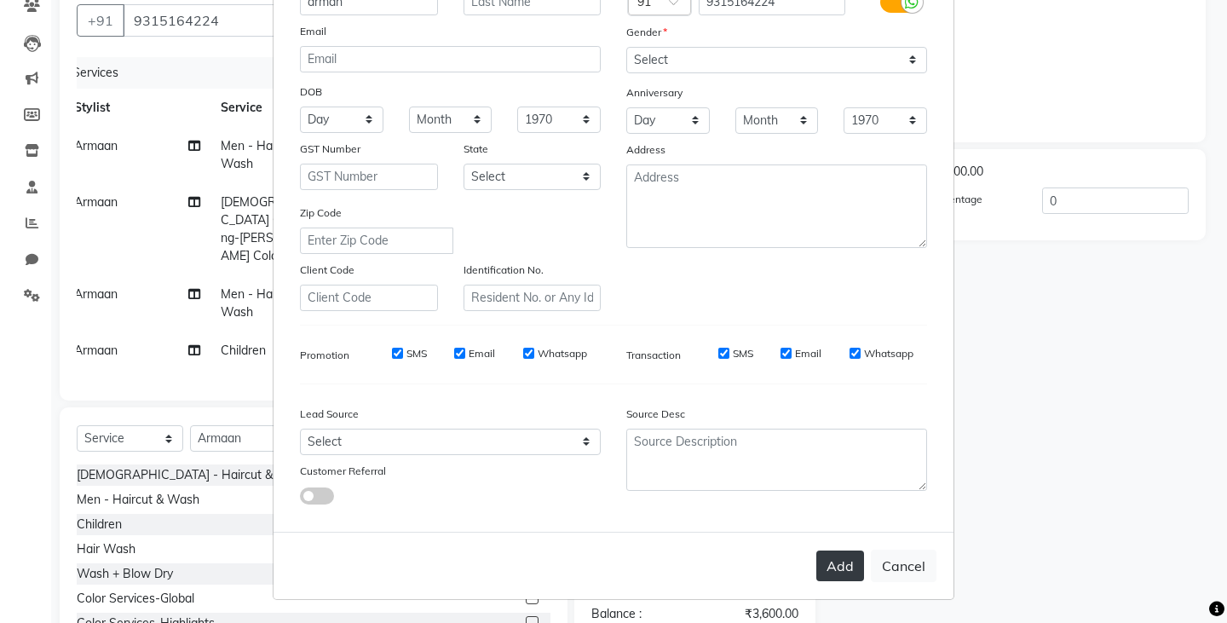
click at [829, 558] on button "Add" at bounding box center [841, 566] width 48 height 31
select select
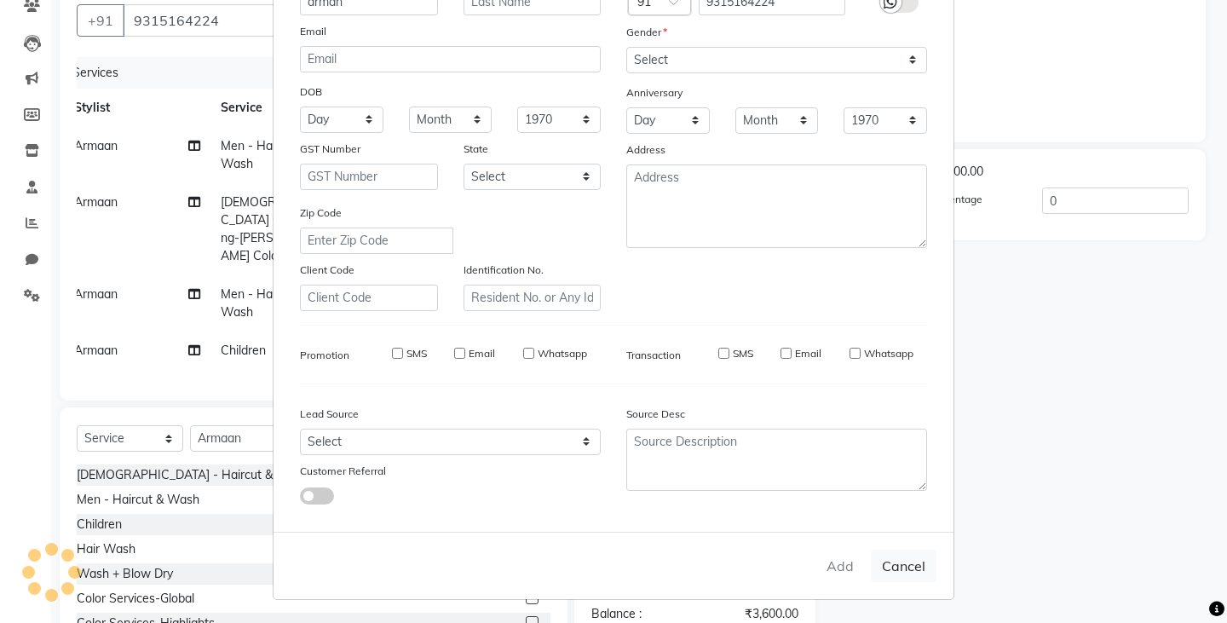
select select
checkbox input "false"
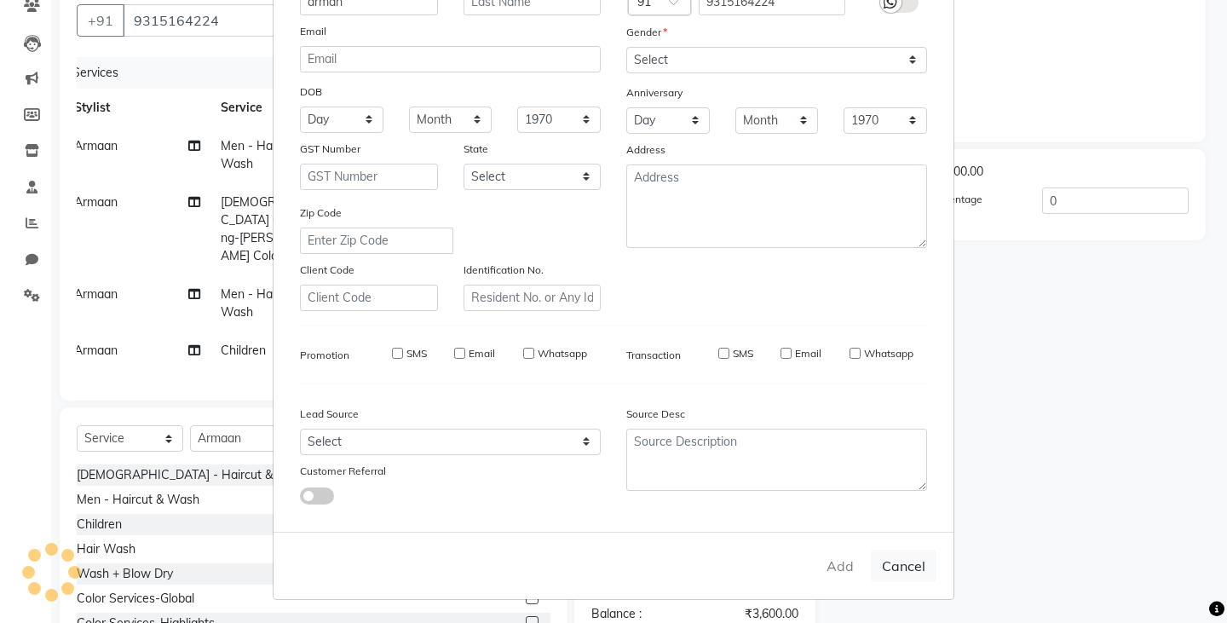
checkbox input "false"
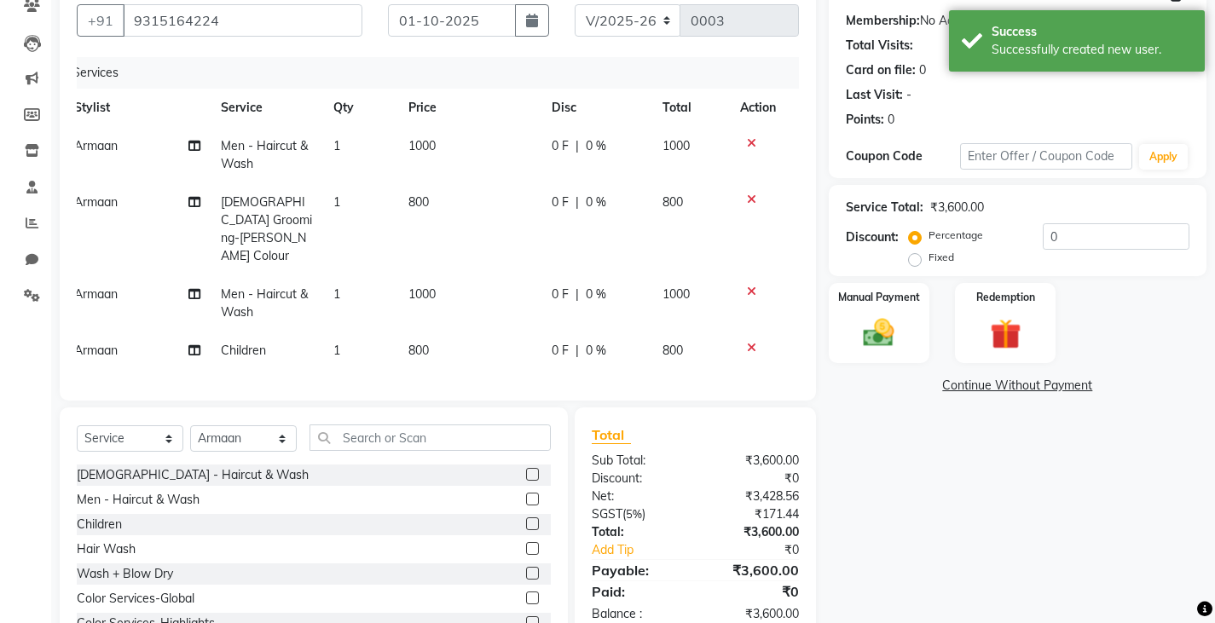
click at [829, 558] on div "Name: Arman Membership: No Active Membership Total Visits: Card on file: 0 Last…" at bounding box center [1023, 316] width 390 height 685
click at [1093, 249] on input "0" at bounding box center [1115, 236] width 147 height 26
type input "25"
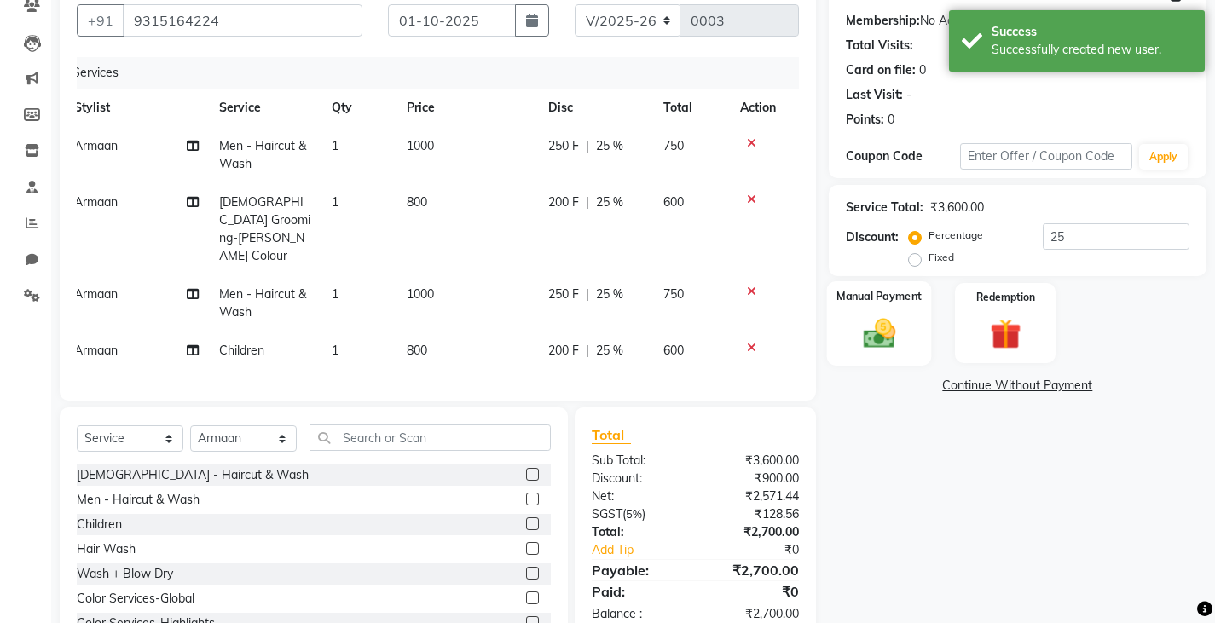
click at [878, 312] on div "Manual Payment" at bounding box center [878, 323] width 105 height 84
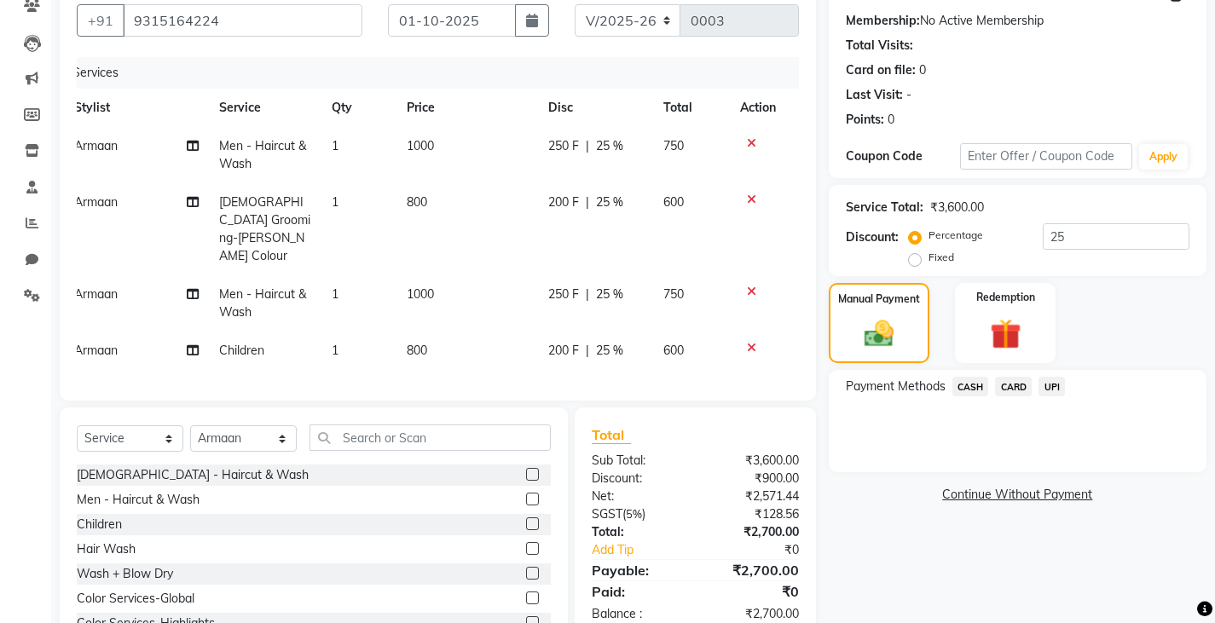
click at [1050, 390] on span "UPI" at bounding box center [1051, 387] width 26 height 20
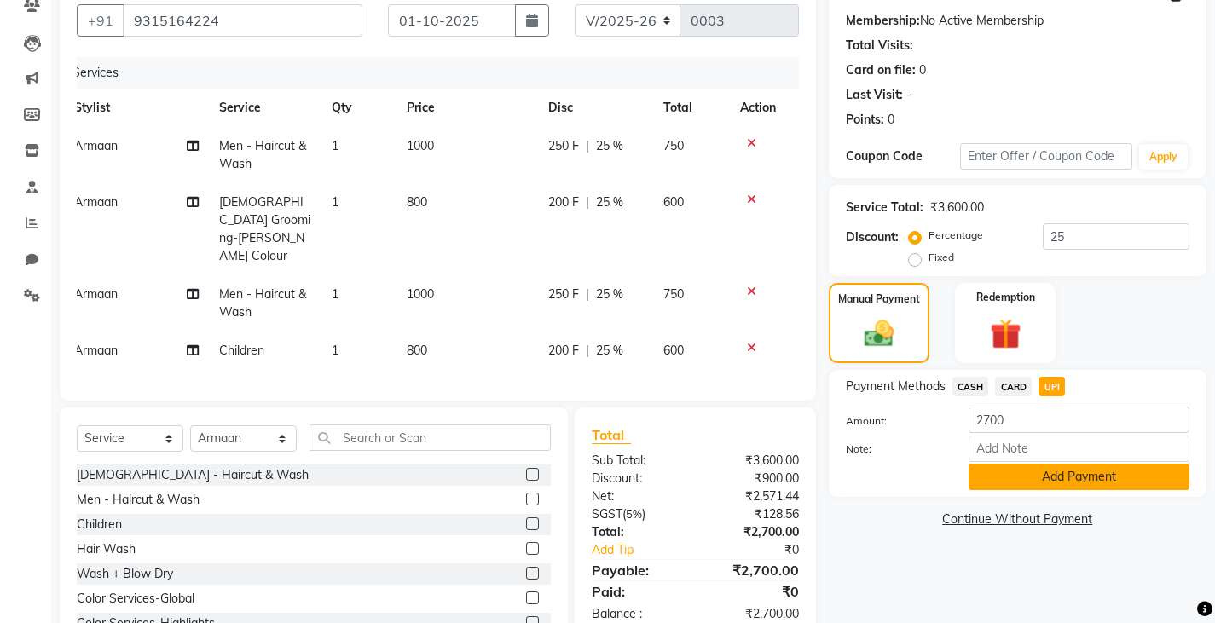
click at [1009, 486] on button "Add Payment" at bounding box center [1078, 477] width 221 height 26
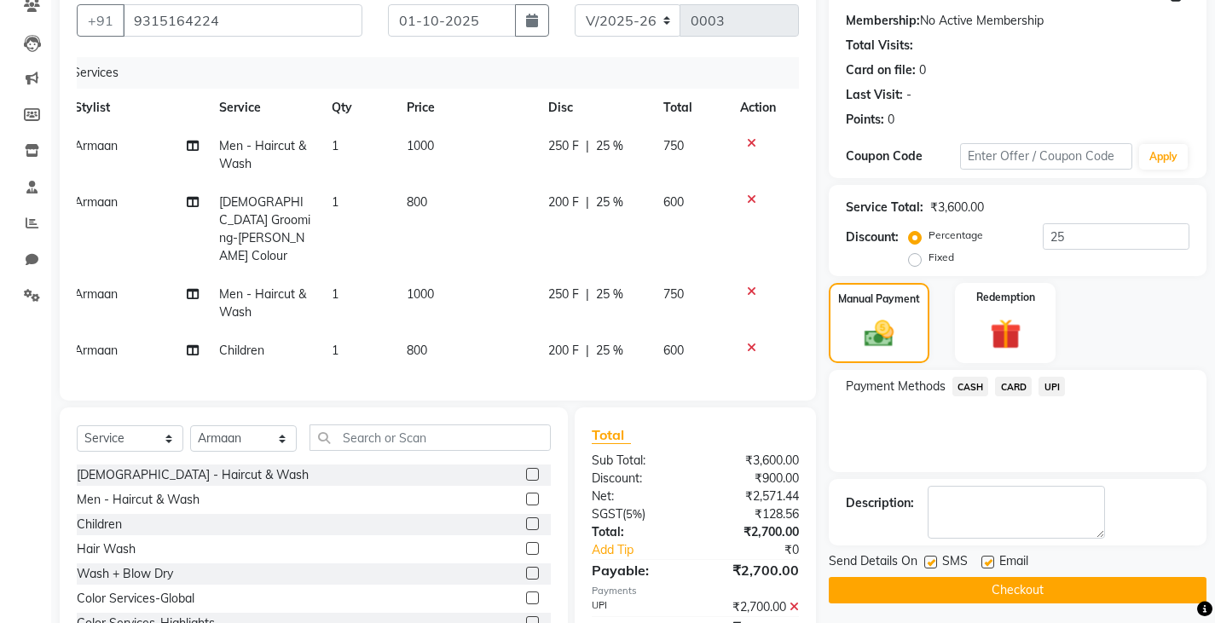
click at [932, 562] on label at bounding box center [930, 562] width 13 height 13
click at [932, 562] on input "checkbox" at bounding box center [929, 562] width 11 height 11
checkbox input "false"
click at [903, 597] on button "Checkout" at bounding box center [1017, 590] width 378 height 26
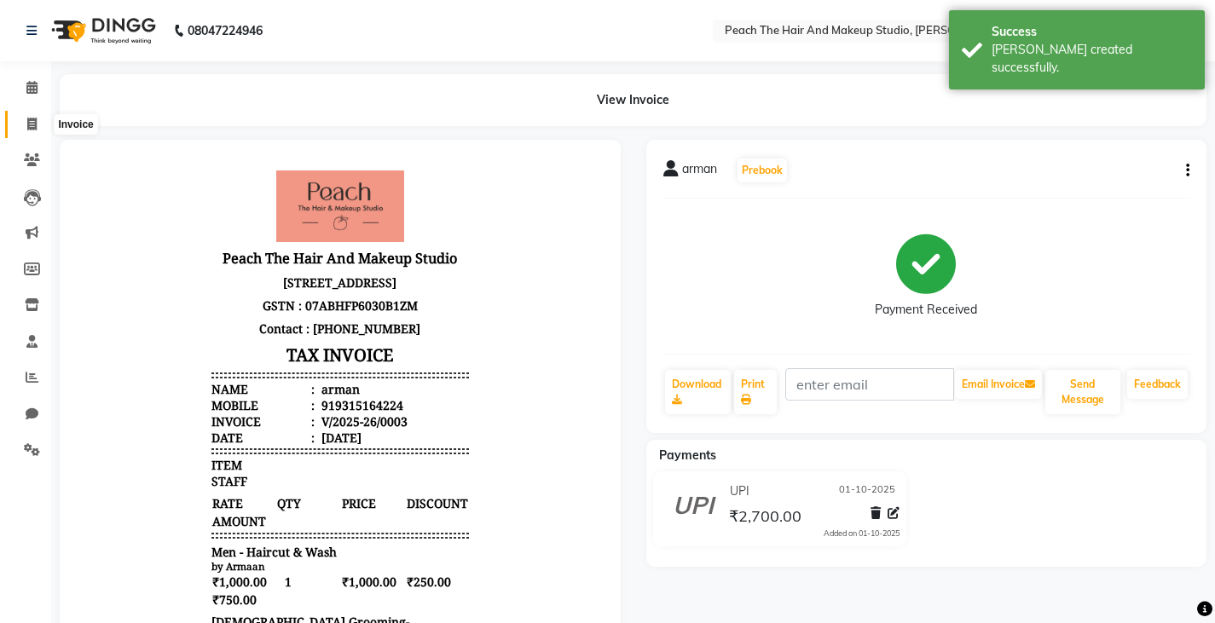
click at [36, 119] on icon at bounding box center [31, 124] width 9 height 13
select select "service"
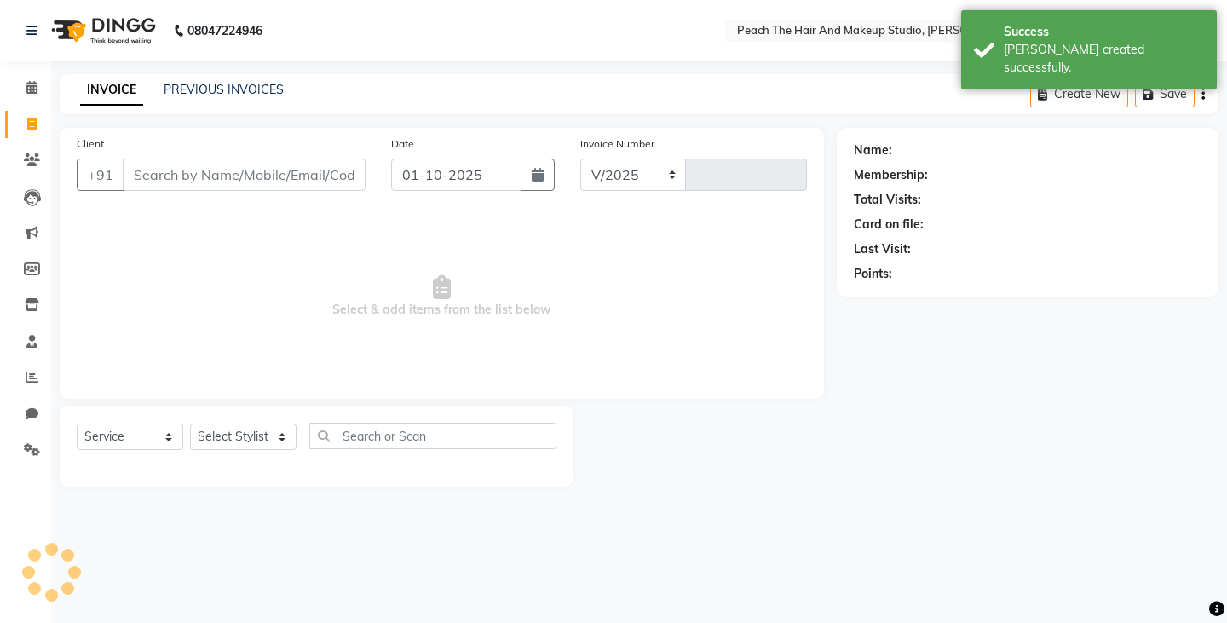
select select "9105"
type input "0004"
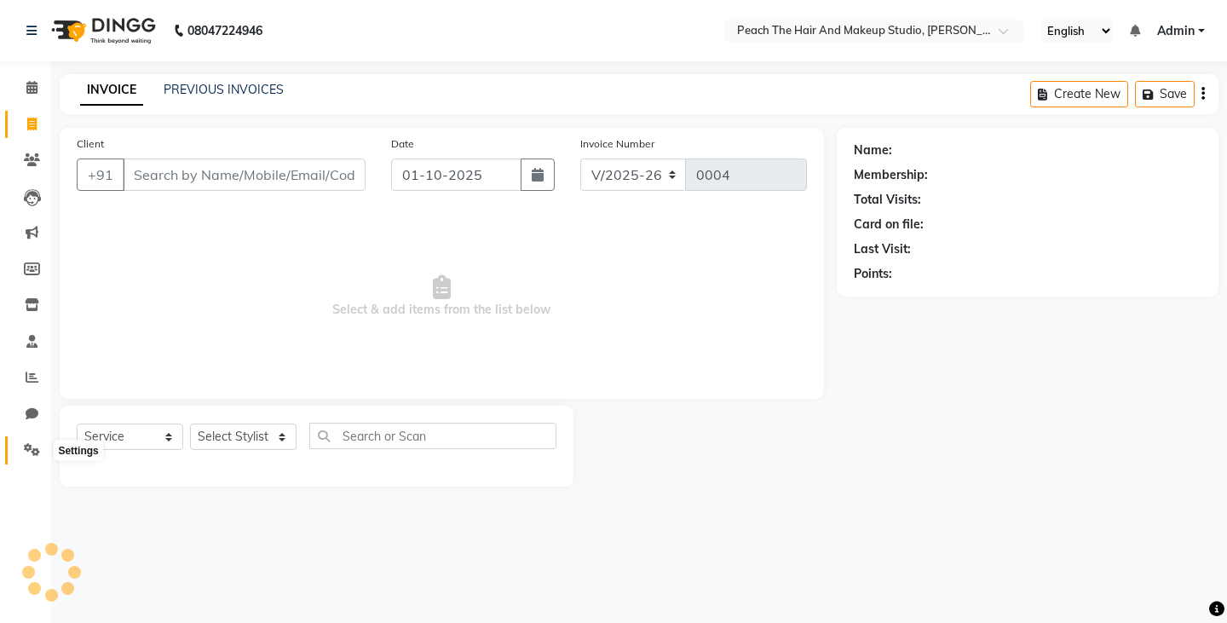
click at [38, 445] on icon at bounding box center [32, 449] width 16 height 13
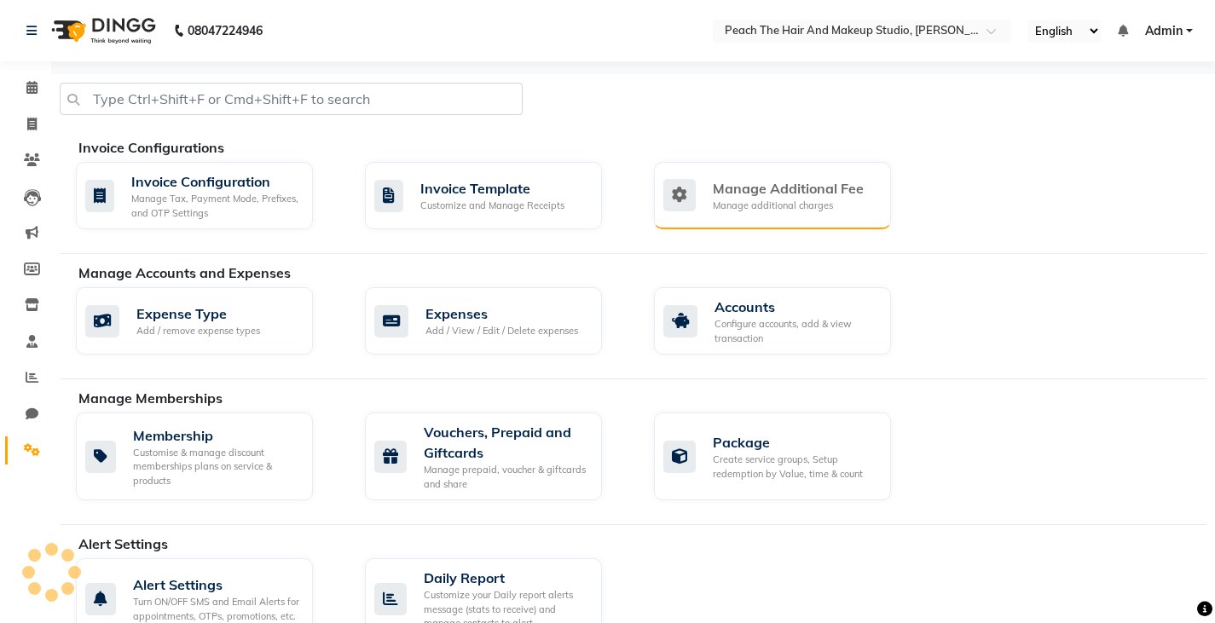
click at [734, 182] on div "Manage Additional Fee" at bounding box center [788, 188] width 151 height 20
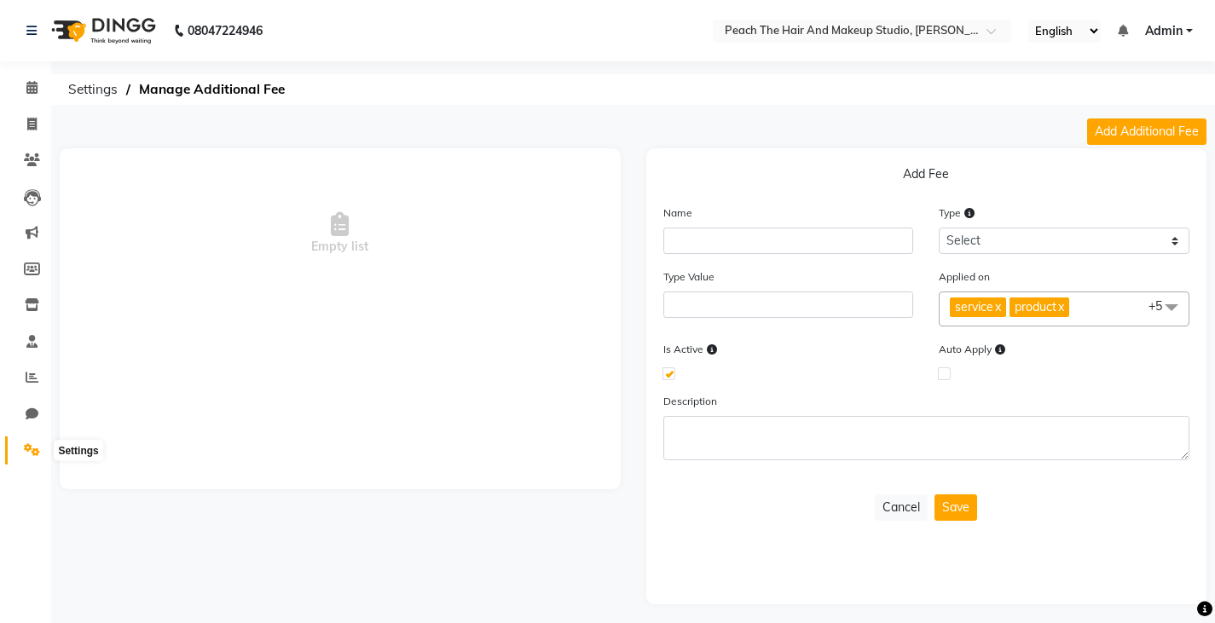
click at [35, 457] on span at bounding box center [32, 451] width 30 height 20
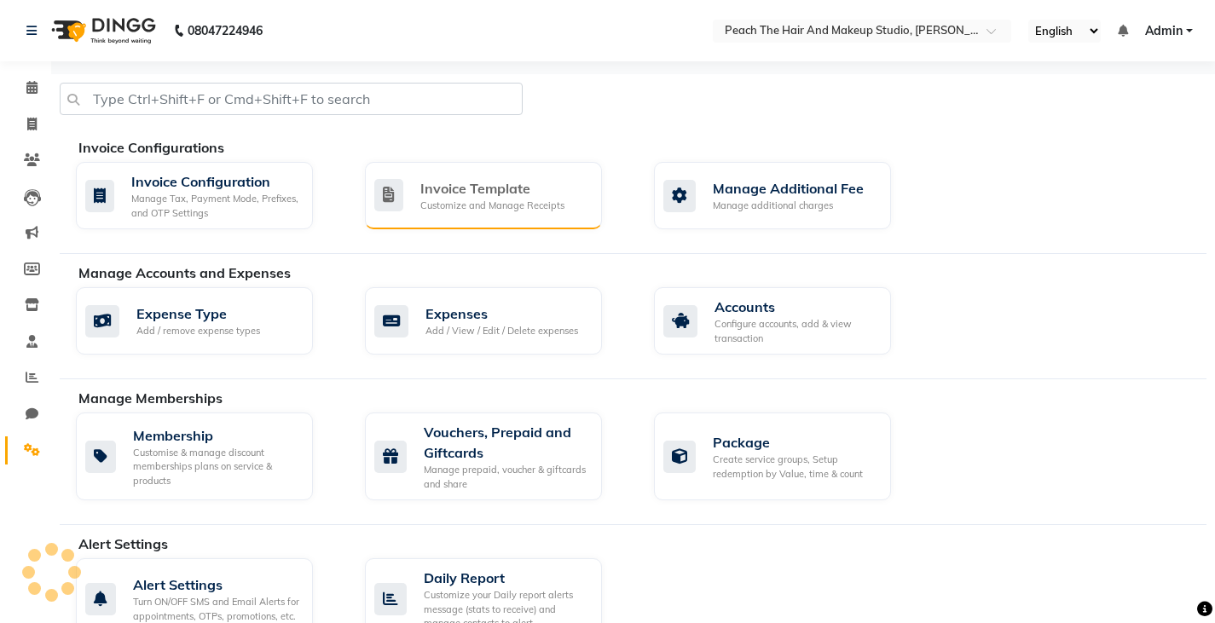
click at [463, 204] on div "Customize and Manage Receipts" at bounding box center [492, 206] width 144 height 14
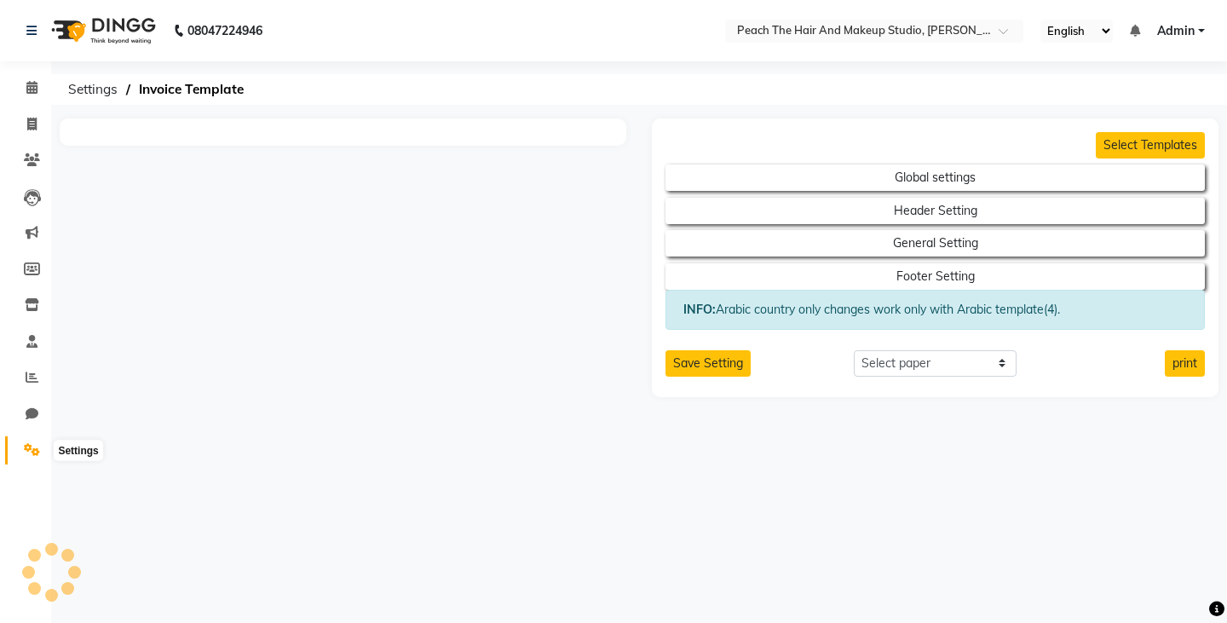
click at [24, 452] on icon at bounding box center [32, 449] width 16 height 13
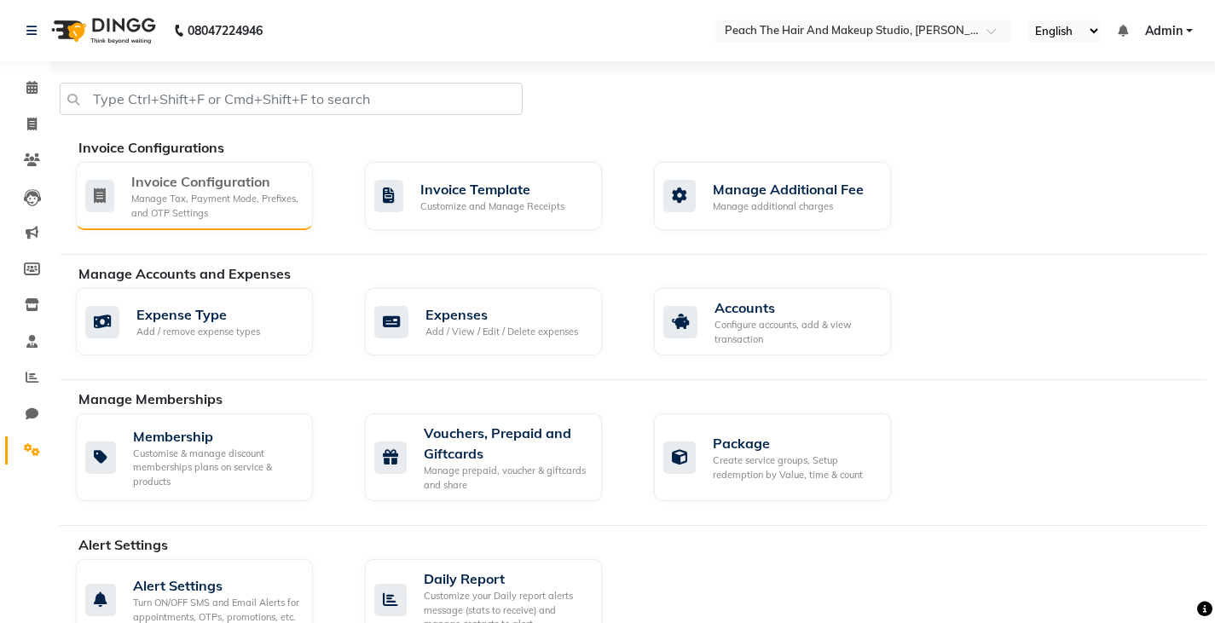
click at [176, 201] on div "Manage Tax, Payment Mode, Prefixes, and OTP Settings" at bounding box center [215, 206] width 168 height 28
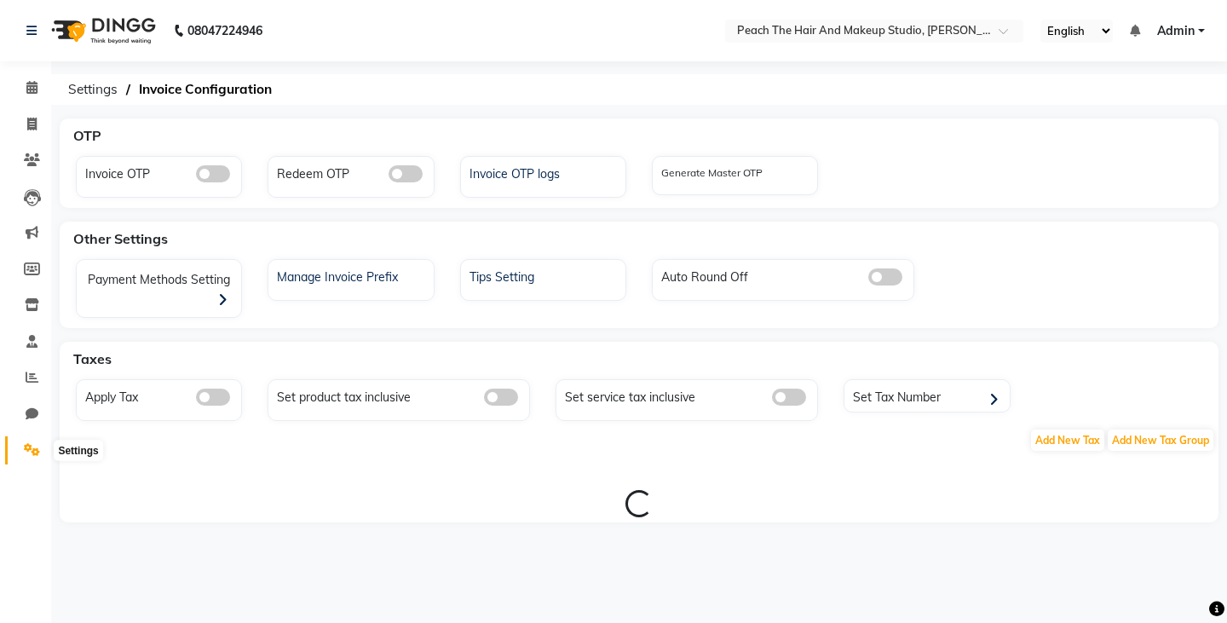
click at [34, 457] on span at bounding box center [32, 451] width 30 height 20
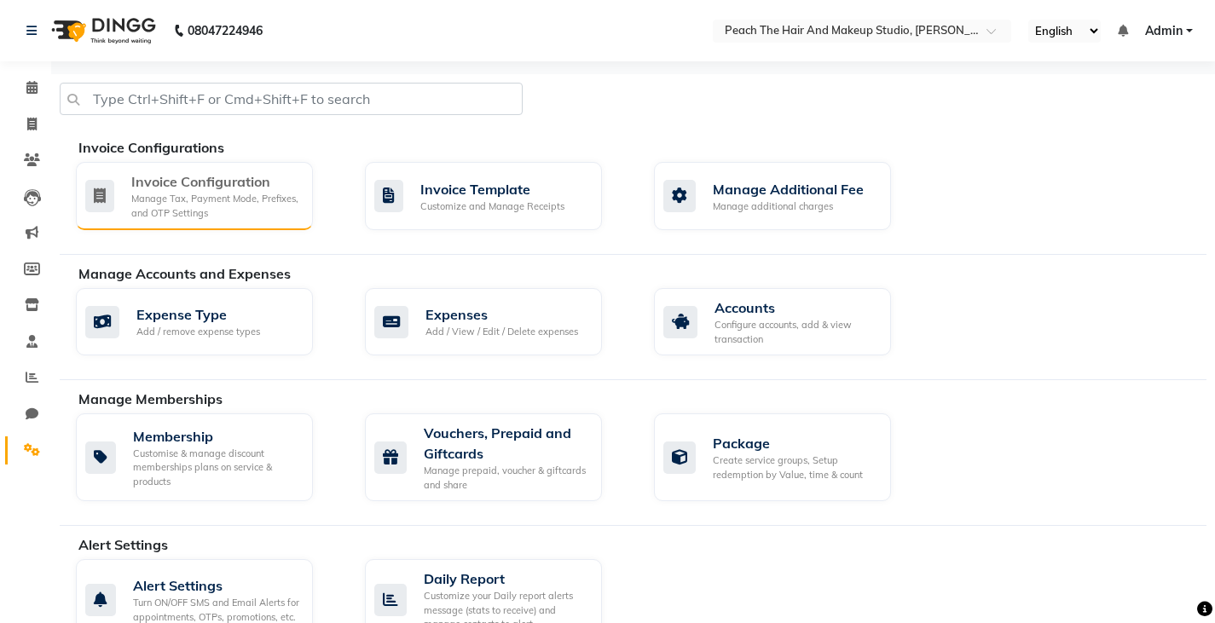
click at [238, 203] on div "Manage Tax, Payment Mode, Prefixes, and OTP Settings" at bounding box center [215, 206] width 168 height 28
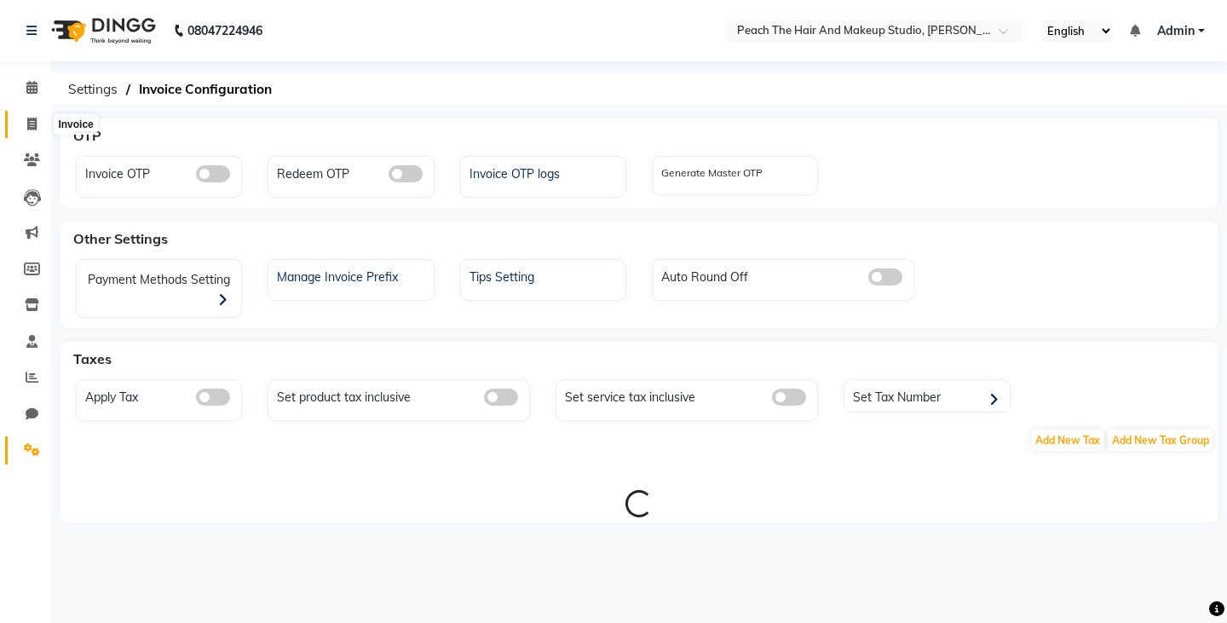
click at [30, 118] on icon at bounding box center [31, 124] width 9 height 13
select select "service"
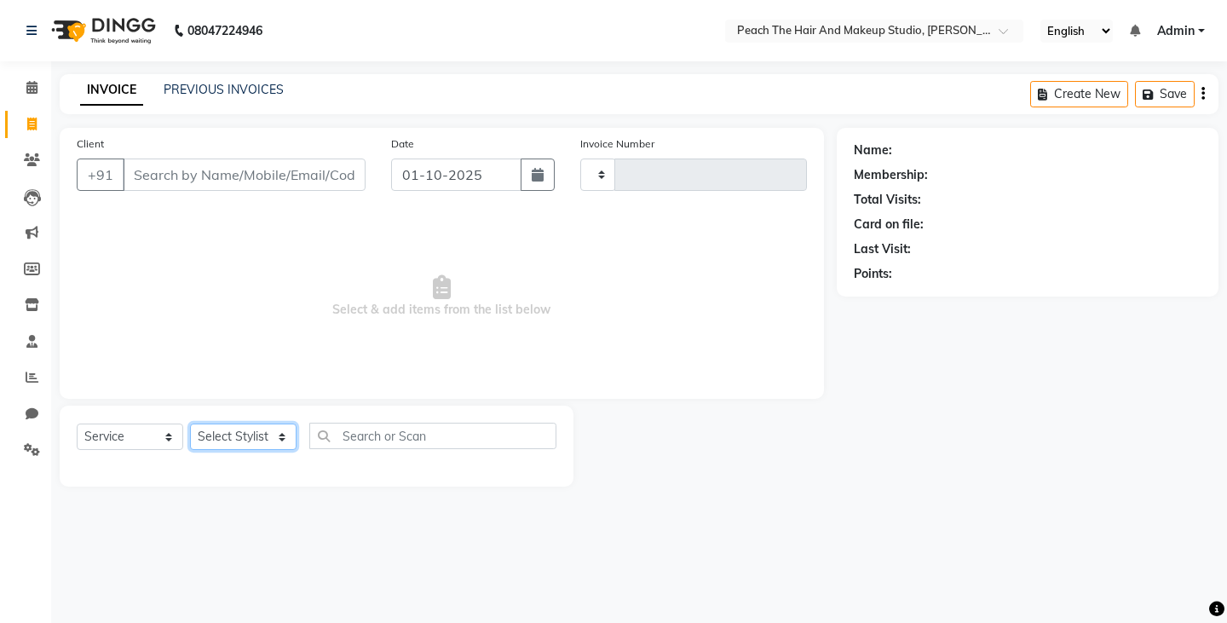
click at [237, 436] on select "Select Stylist" at bounding box center [243, 437] width 107 height 26
click at [248, 429] on select "Select Stylist" at bounding box center [243, 437] width 107 height 26
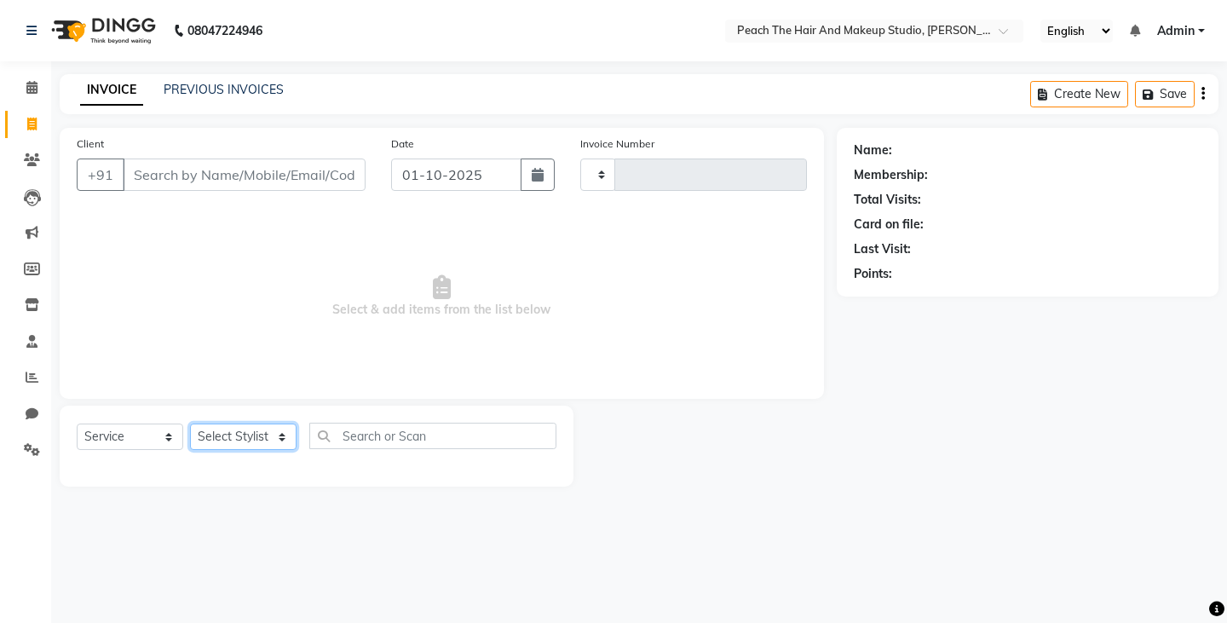
click at [248, 429] on select "Select Stylist" at bounding box center [243, 437] width 107 height 26
click at [248, 454] on div "Select Service Product Membership Package Voucher Prepaid Gift Card Select Styl…" at bounding box center [317, 443] width 480 height 40
click at [20, 434] on li "Settings" at bounding box center [25, 450] width 51 height 37
click at [26, 451] on icon at bounding box center [32, 449] width 16 height 13
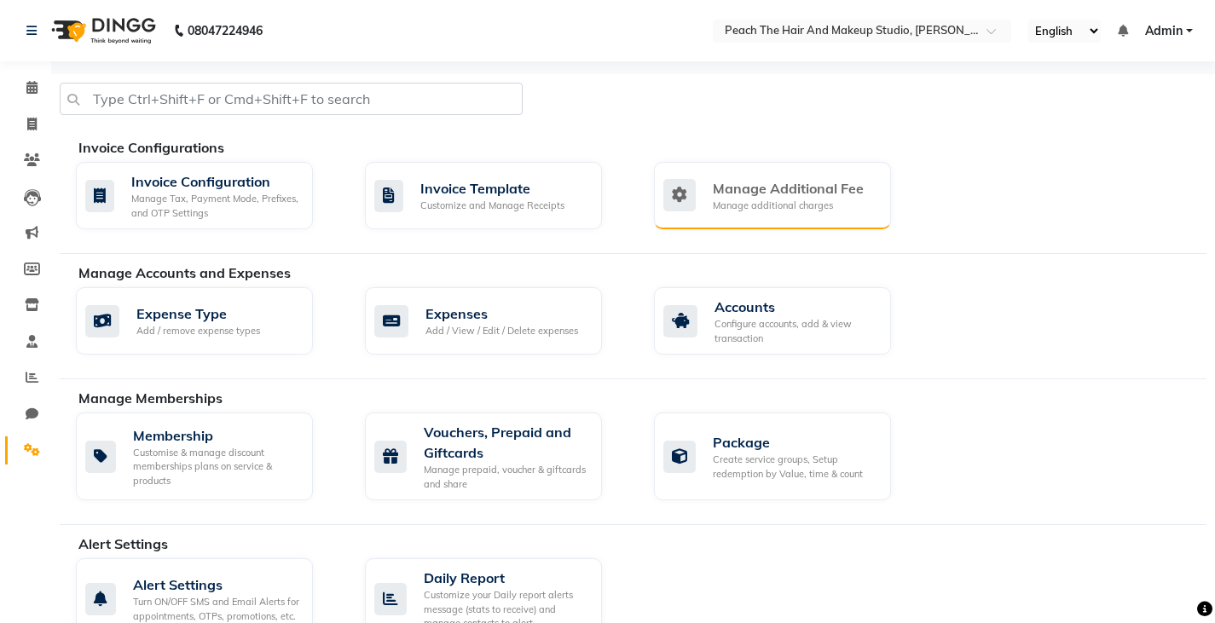
click at [724, 189] on div "Manage Additional Fee" at bounding box center [788, 188] width 151 height 20
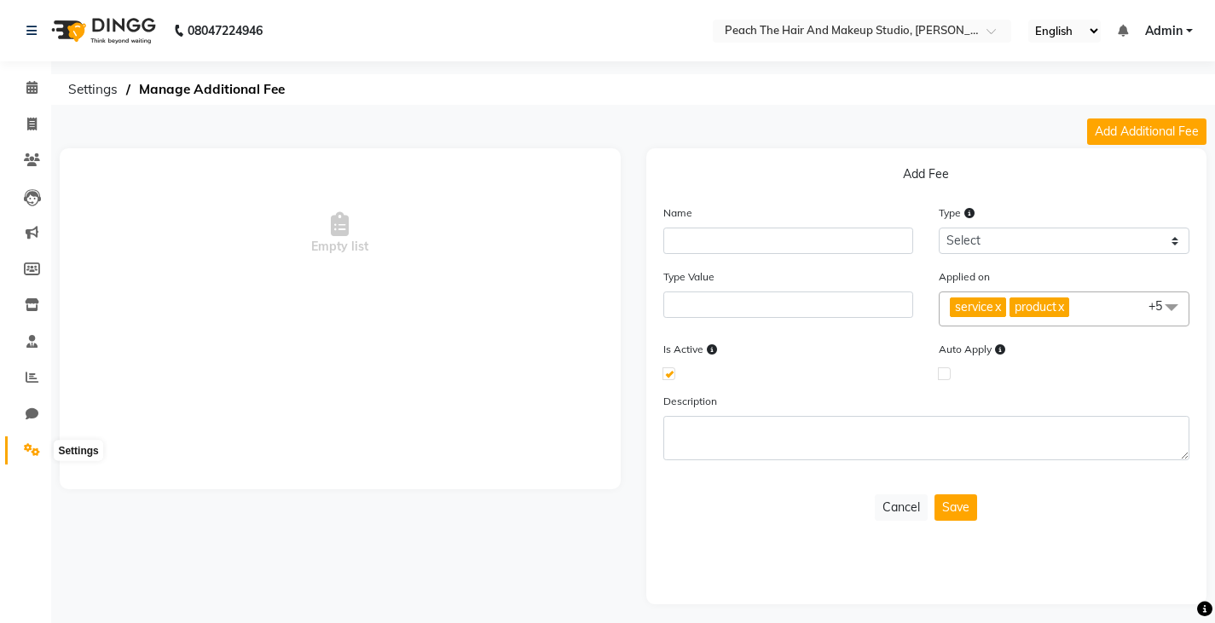
click at [23, 448] on span at bounding box center [32, 451] width 30 height 20
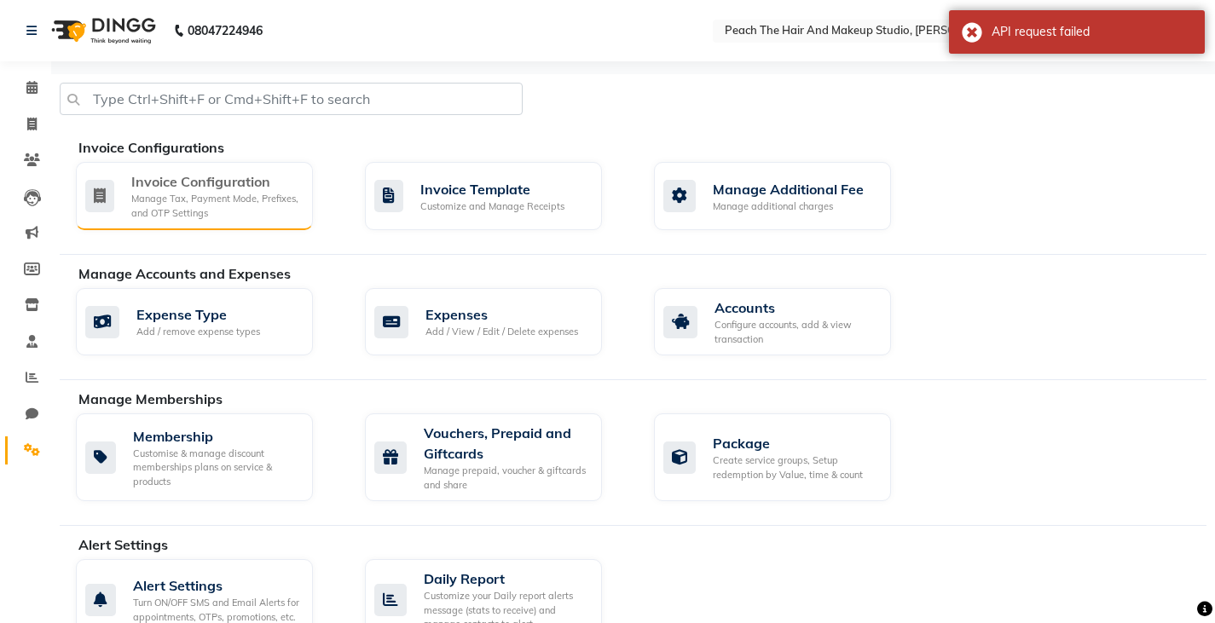
click at [172, 184] on div "Invoice Configuration" at bounding box center [215, 181] width 168 height 20
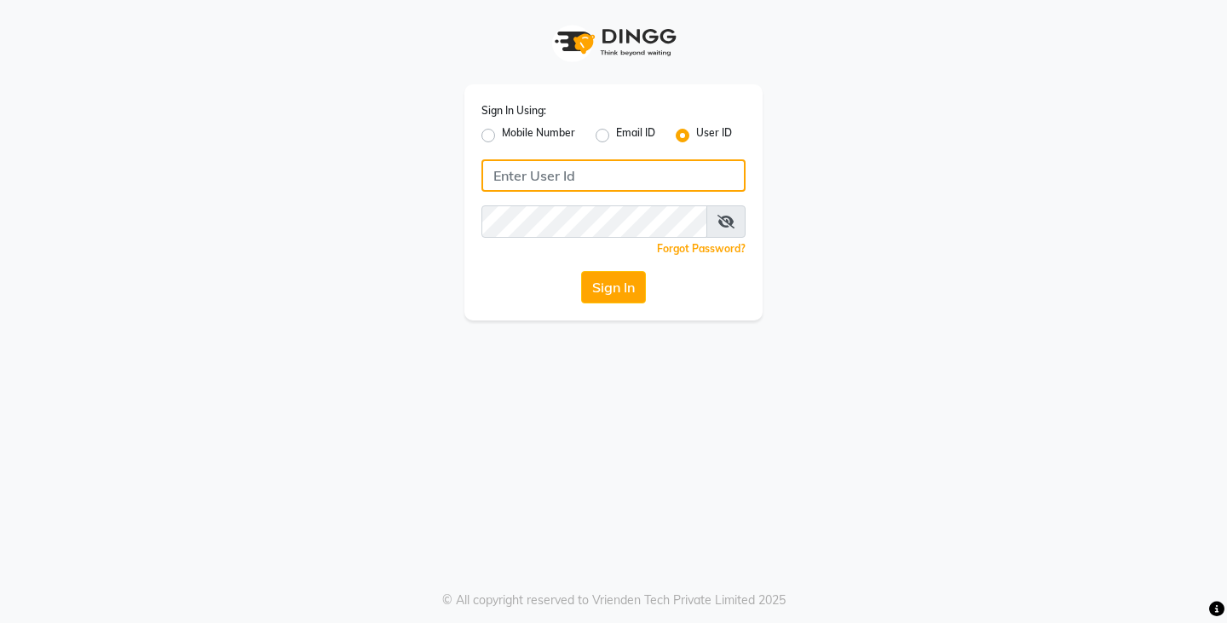
click at [541, 182] on input "Username" at bounding box center [614, 175] width 264 height 32
type input "peach"
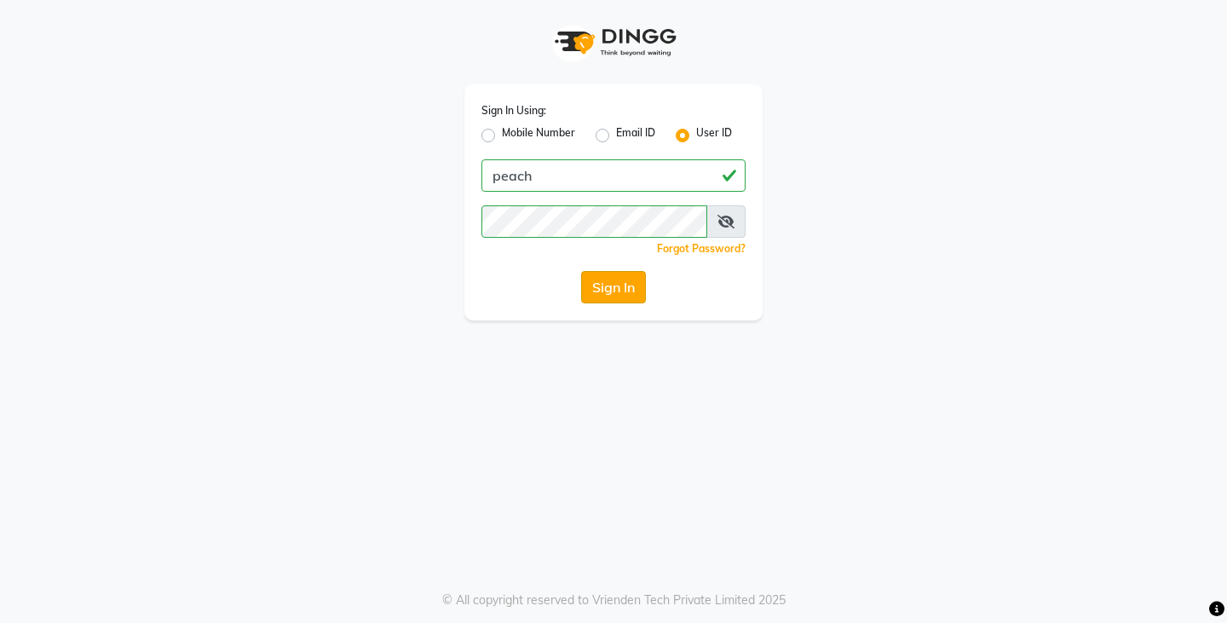
click at [610, 289] on button "Sign In" at bounding box center [613, 287] width 65 height 32
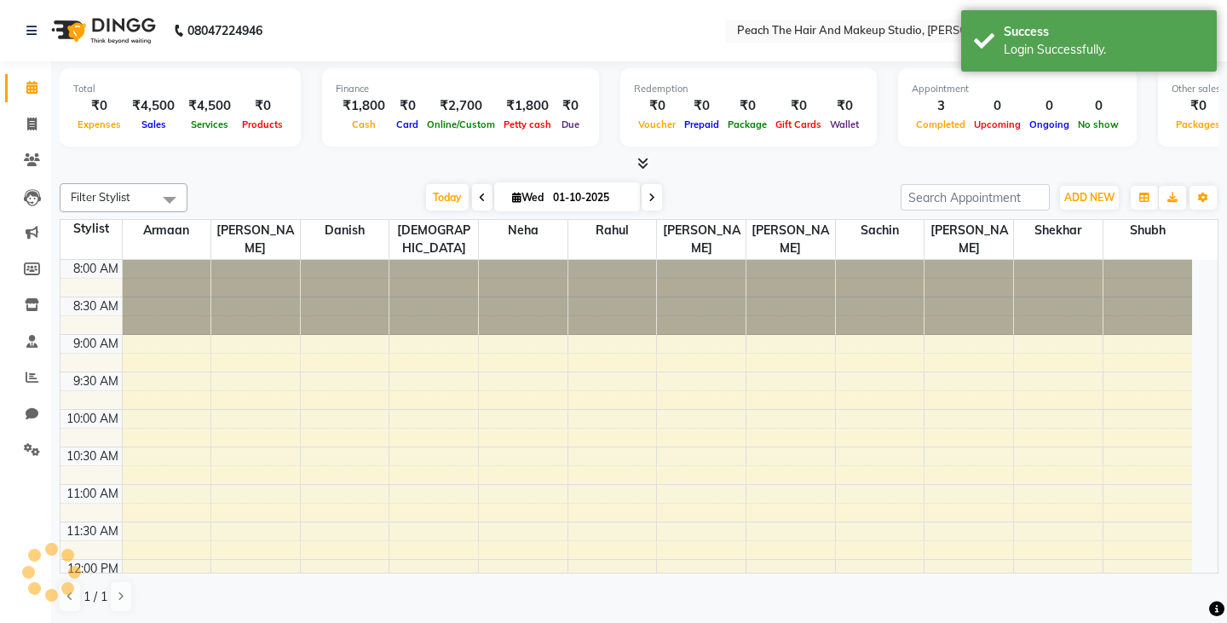
select select "en"
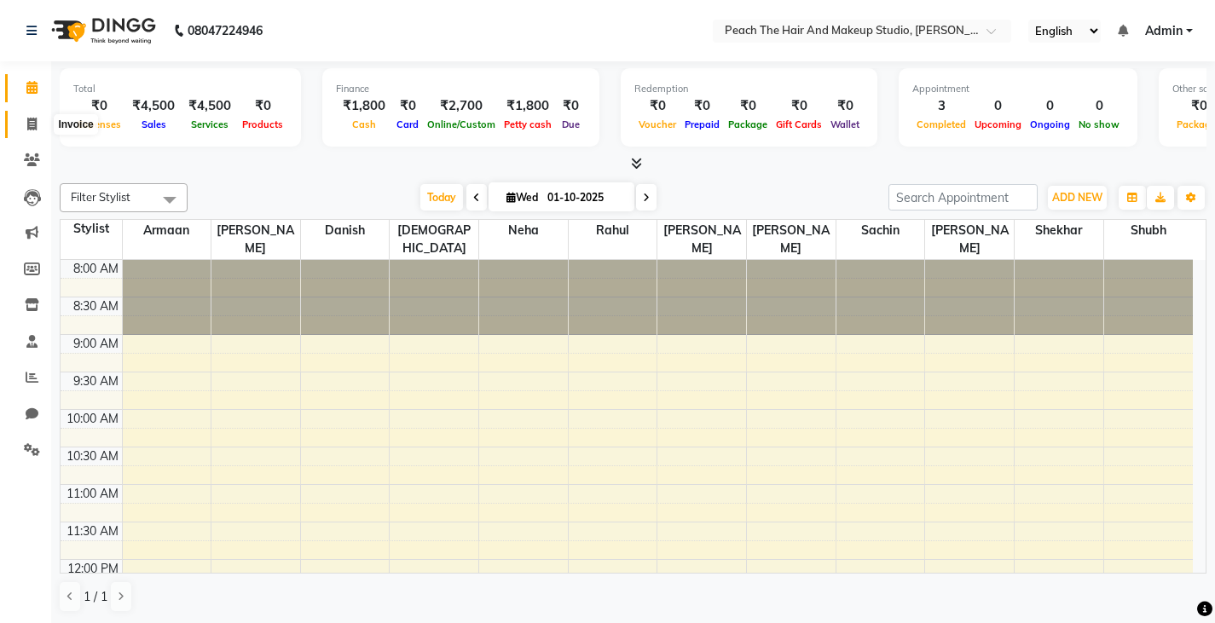
click at [36, 118] on icon at bounding box center [31, 124] width 9 height 13
select select "9105"
select select "service"
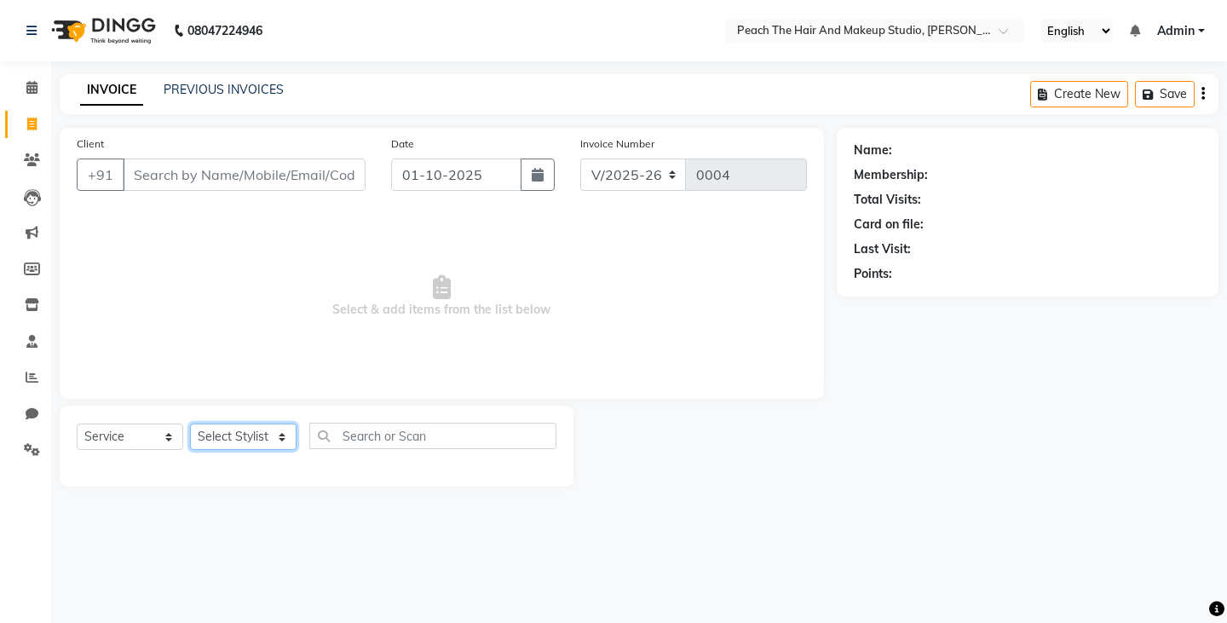
click at [208, 441] on select "Select Stylist Ankit [PERSON_NAME] Danish Karan Krishna [PERSON_NAME] [PERSON_N…" at bounding box center [243, 437] width 107 height 26
select select "93113"
click at [190, 424] on select "Select Stylist Ankit [PERSON_NAME] Danish Karan Krishna [PERSON_NAME] [PERSON_N…" at bounding box center [243, 437] width 107 height 26
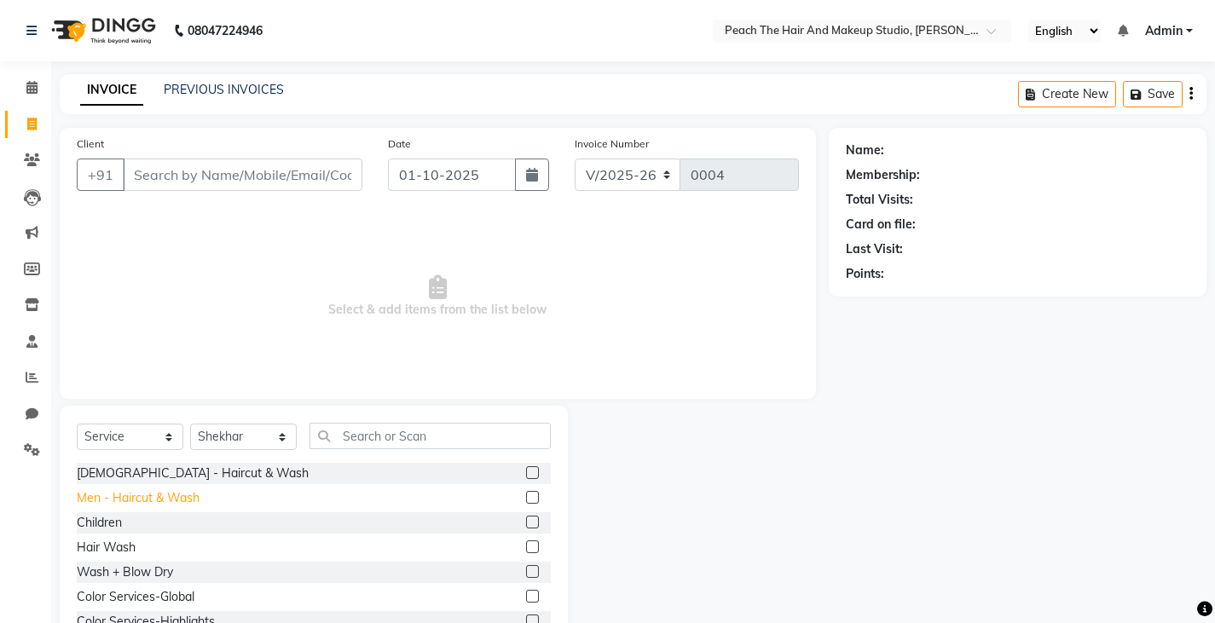
click at [128, 499] on div "Men - Haircut & Wash" at bounding box center [138, 498] width 123 height 18
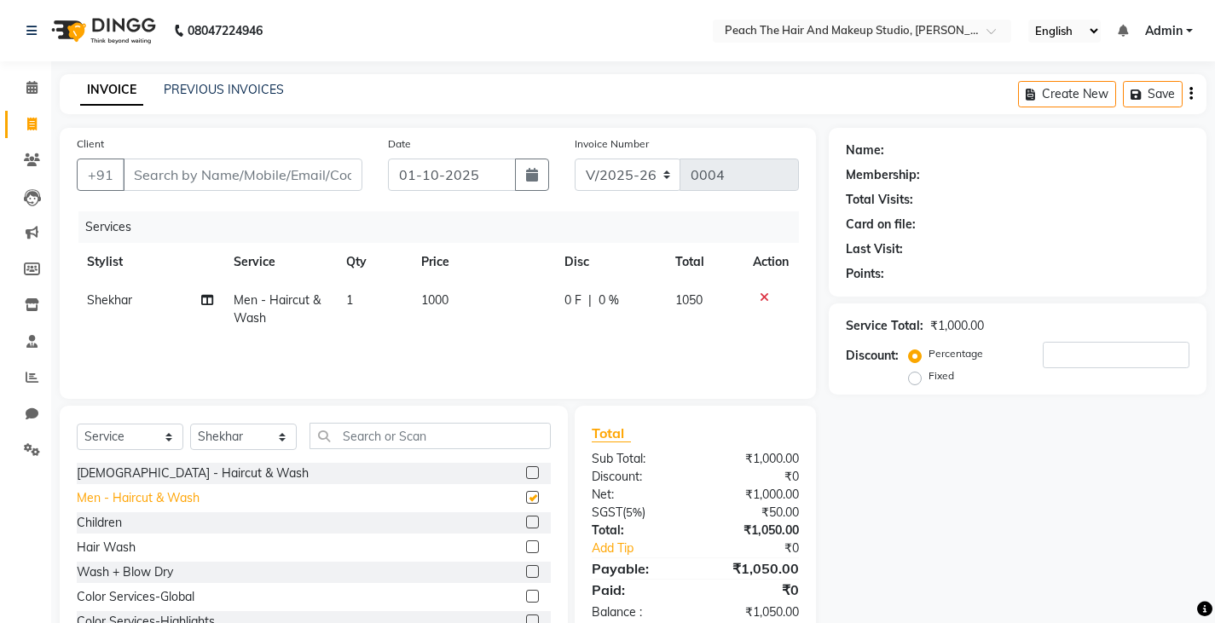
checkbox input "false"
click at [1120, 361] on input "number" at bounding box center [1115, 355] width 147 height 26
type input "20"
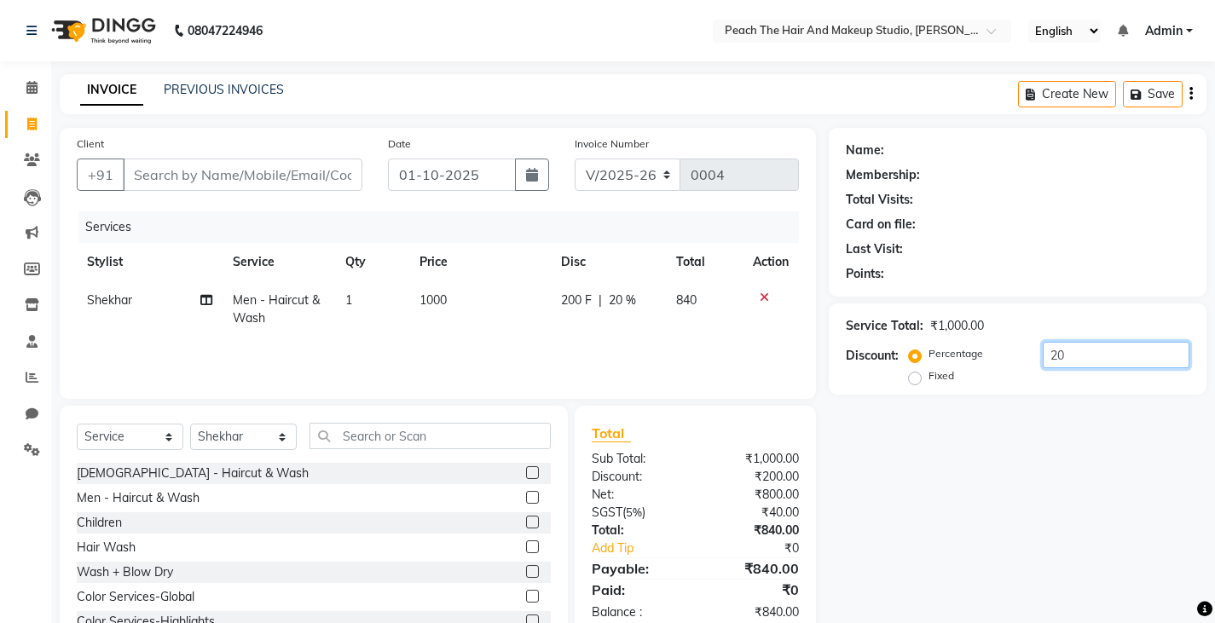
click at [1120, 361] on input "20" at bounding box center [1115, 355] width 147 height 26
type input "0"
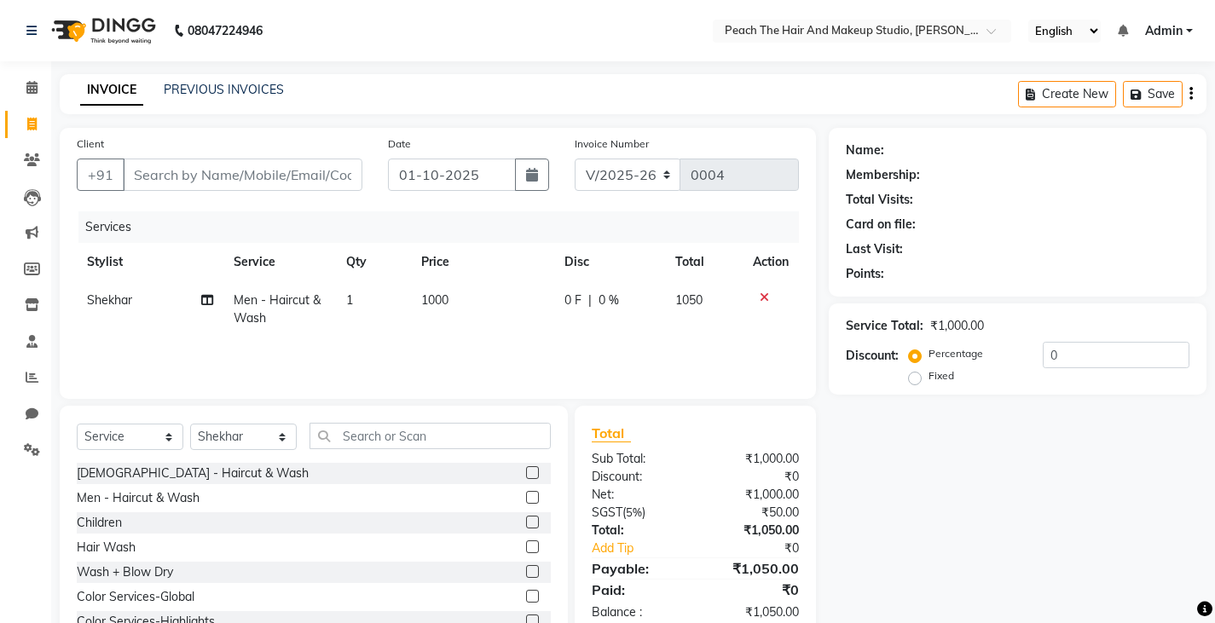
click at [1180, 108] on div "Create New Save" at bounding box center [1112, 94] width 188 height 40
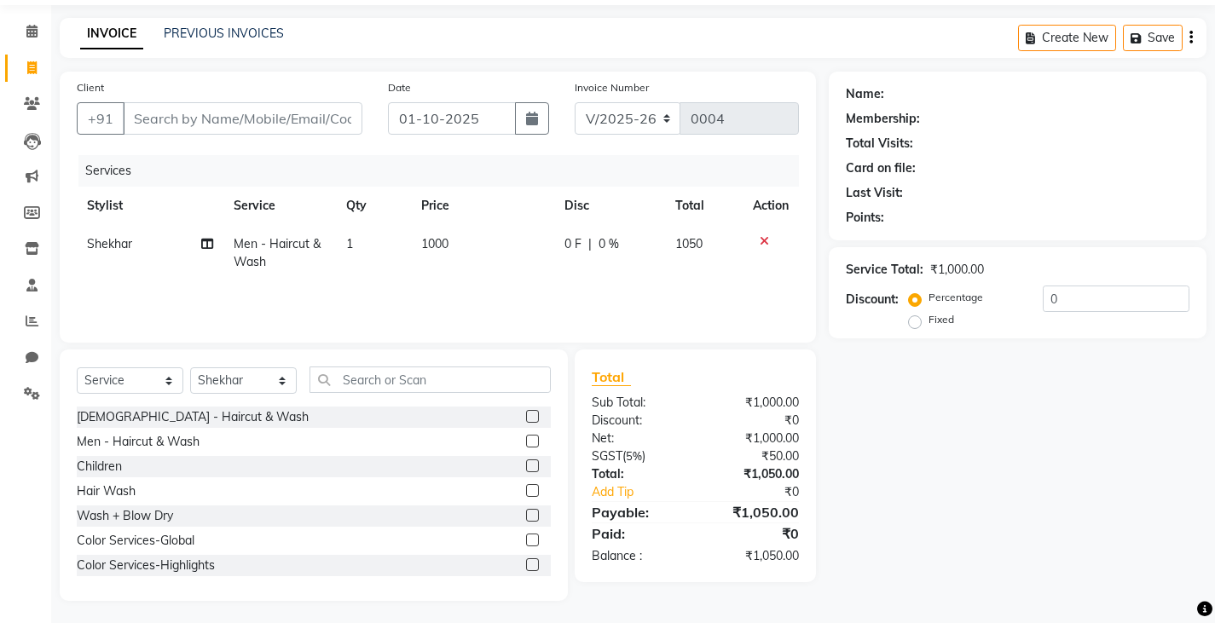
scroll to position [60, 0]
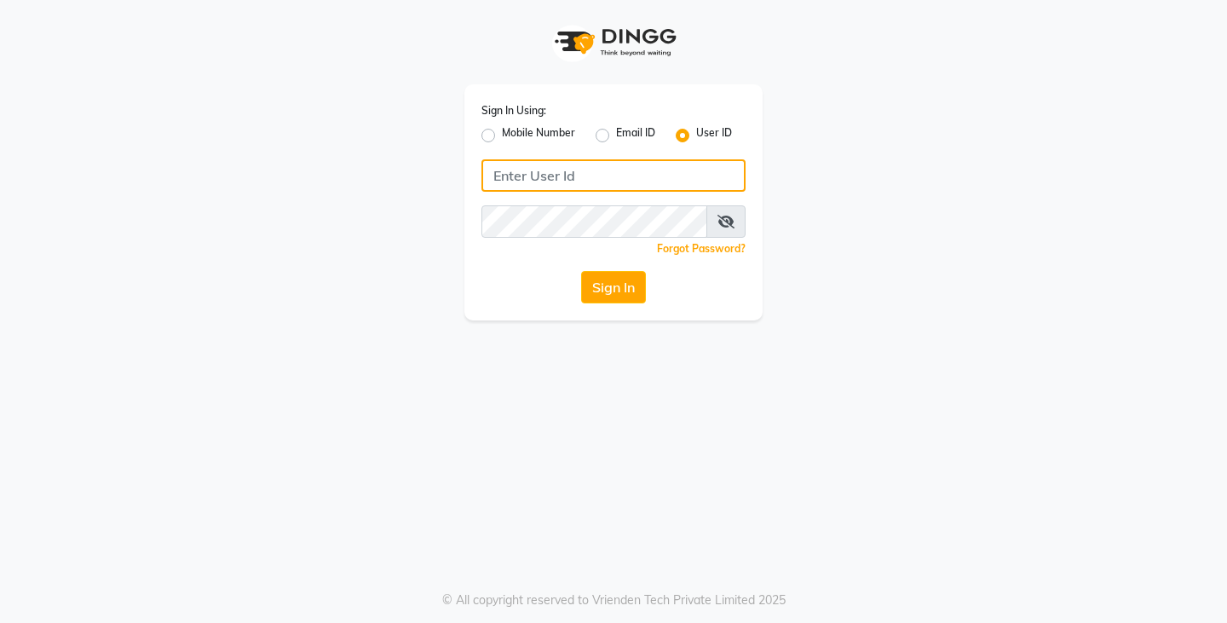
click at [512, 182] on input "Username" at bounding box center [614, 175] width 264 height 32
click at [587, 295] on button "Sign In" at bounding box center [613, 287] width 65 height 32
click at [497, 188] on input "Username" at bounding box center [614, 175] width 264 height 32
type input "peach"
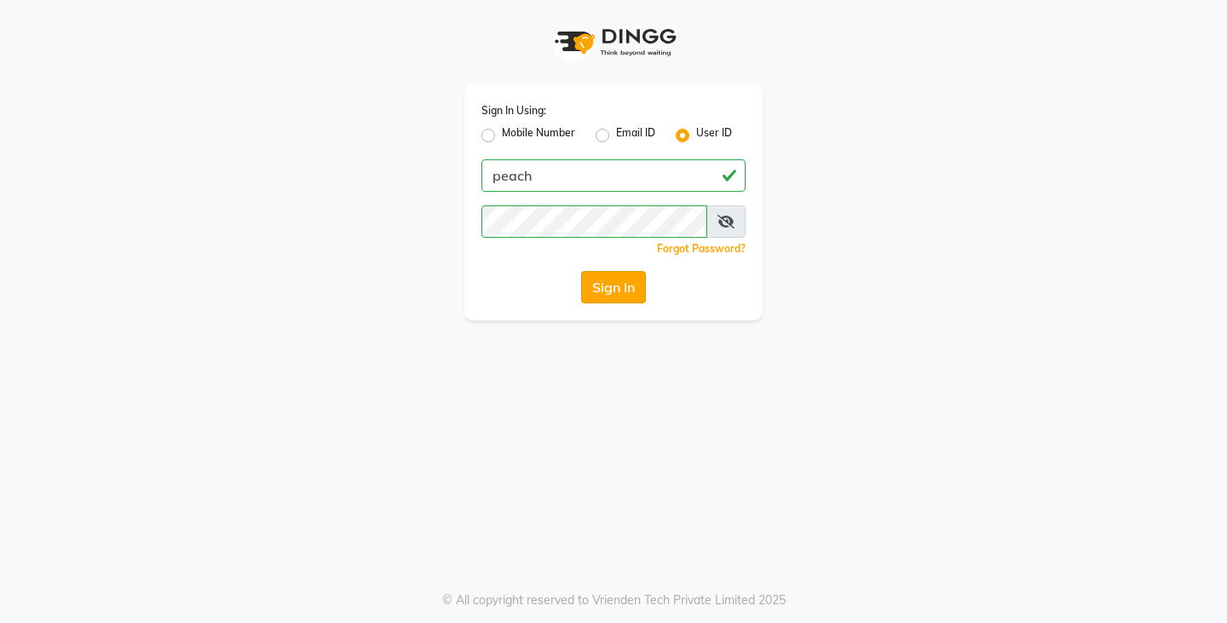
click at [615, 287] on button "Sign In" at bounding box center [613, 287] width 65 height 32
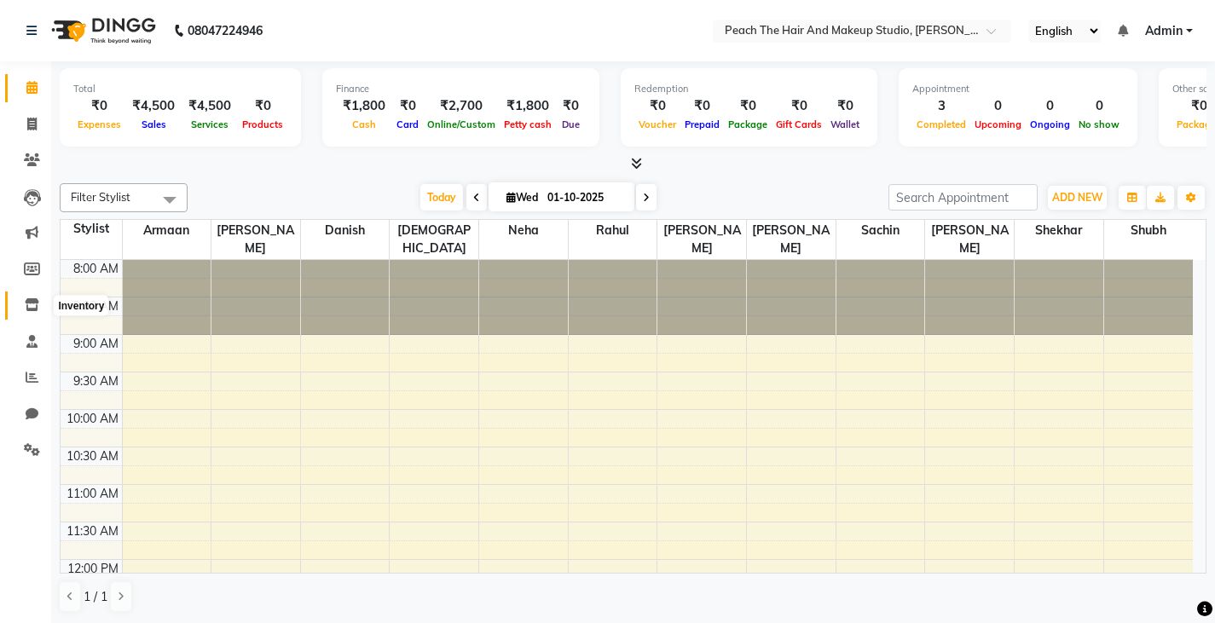
click at [29, 307] on icon at bounding box center [32, 304] width 14 height 13
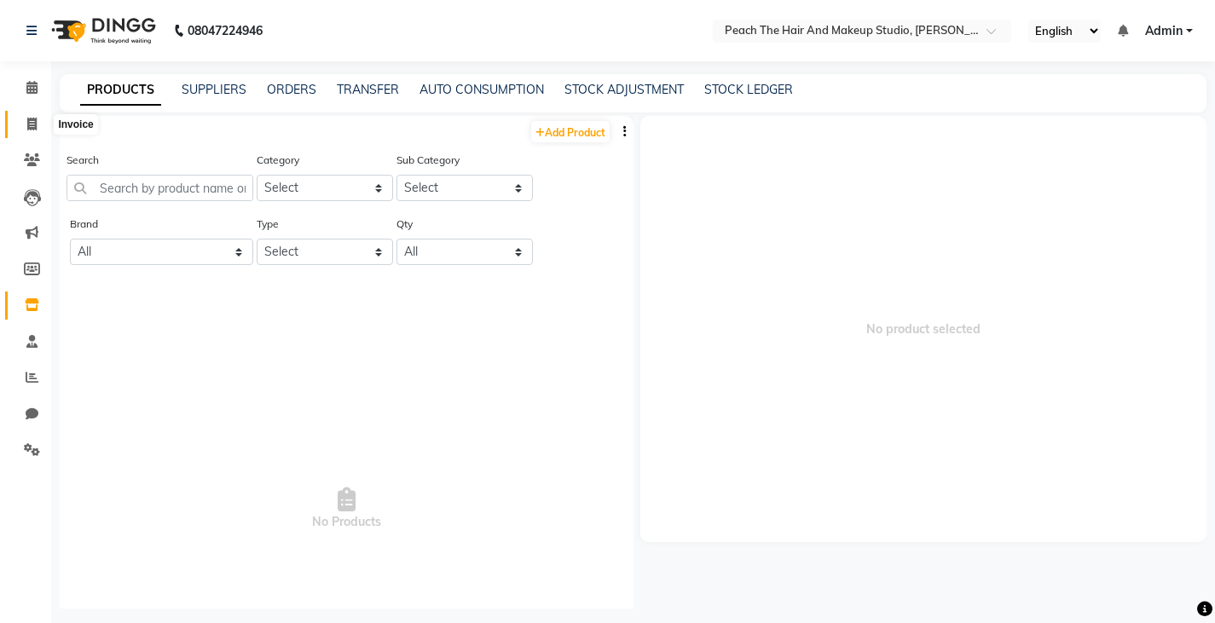
click at [34, 123] on icon at bounding box center [31, 124] width 9 height 13
select select "service"
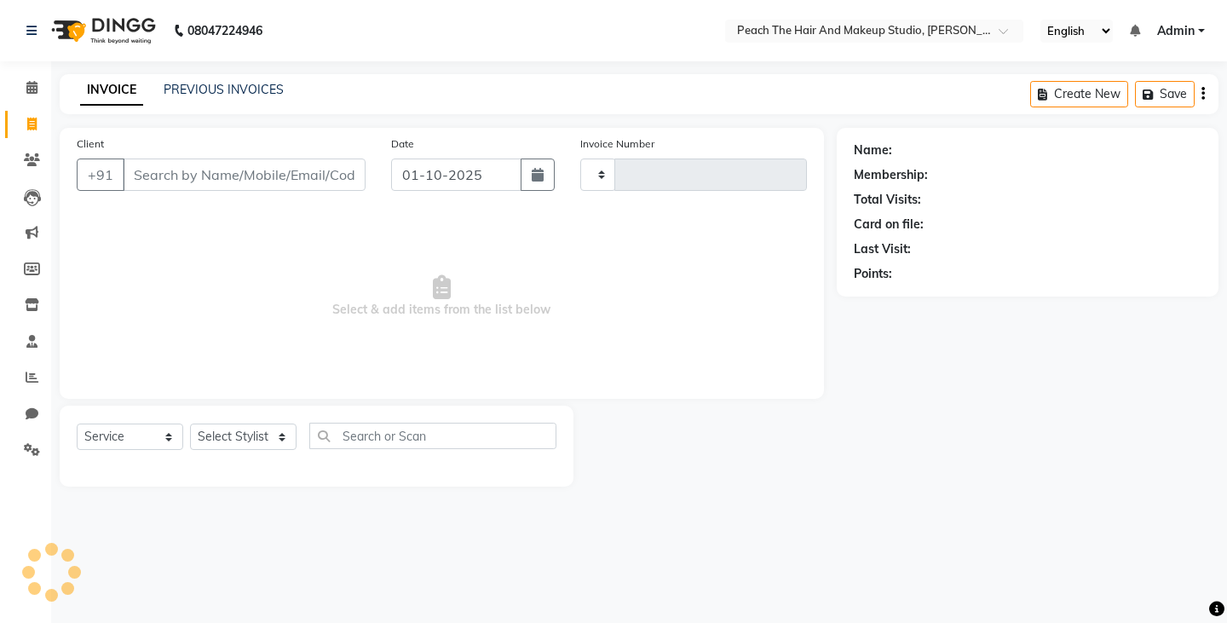
type input "0004"
select select "9105"
click at [183, 88] on link "PREVIOUS INVOICES" at bounding box center [224, 89] width 120 height 15
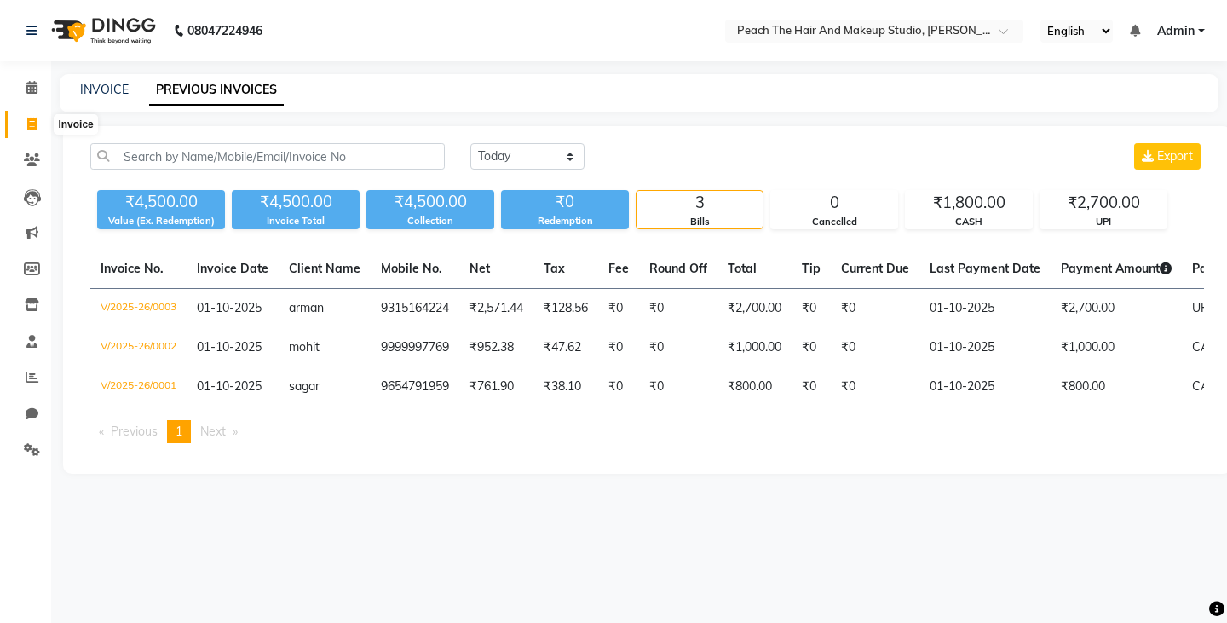
click at [32, 116] on span at bounding box center [32, 125] width 30 height 20
select select "service"
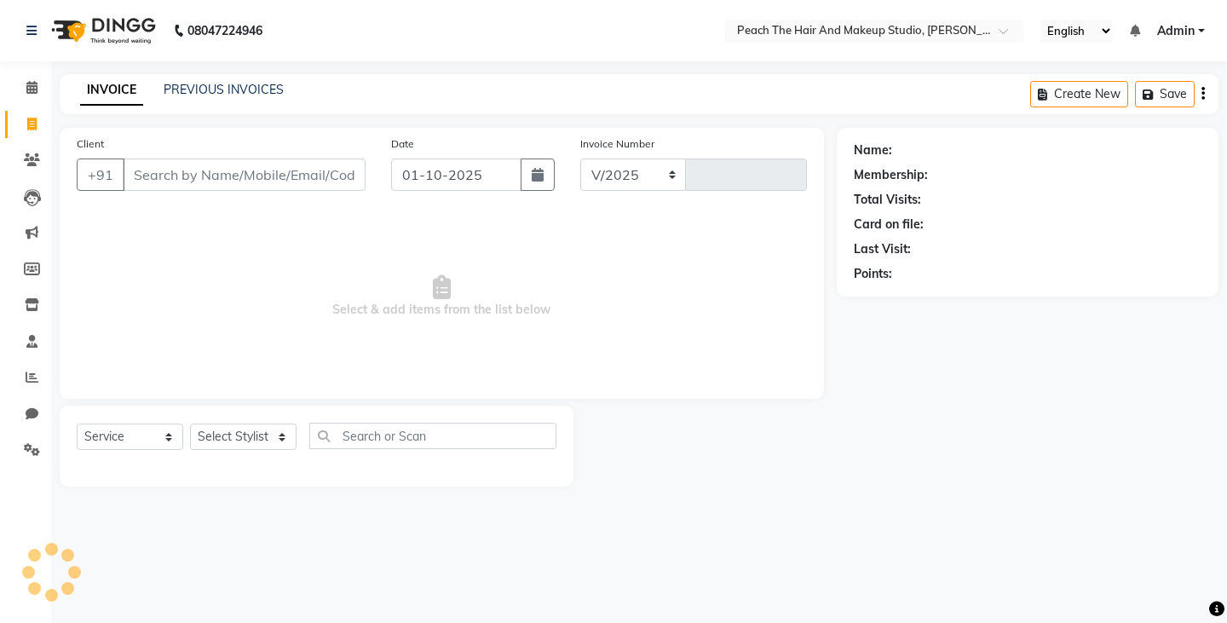
select select "9105"
type input "0004"
click at [28, 94] on icon at bounding box center [31, 87] width 11 height 13
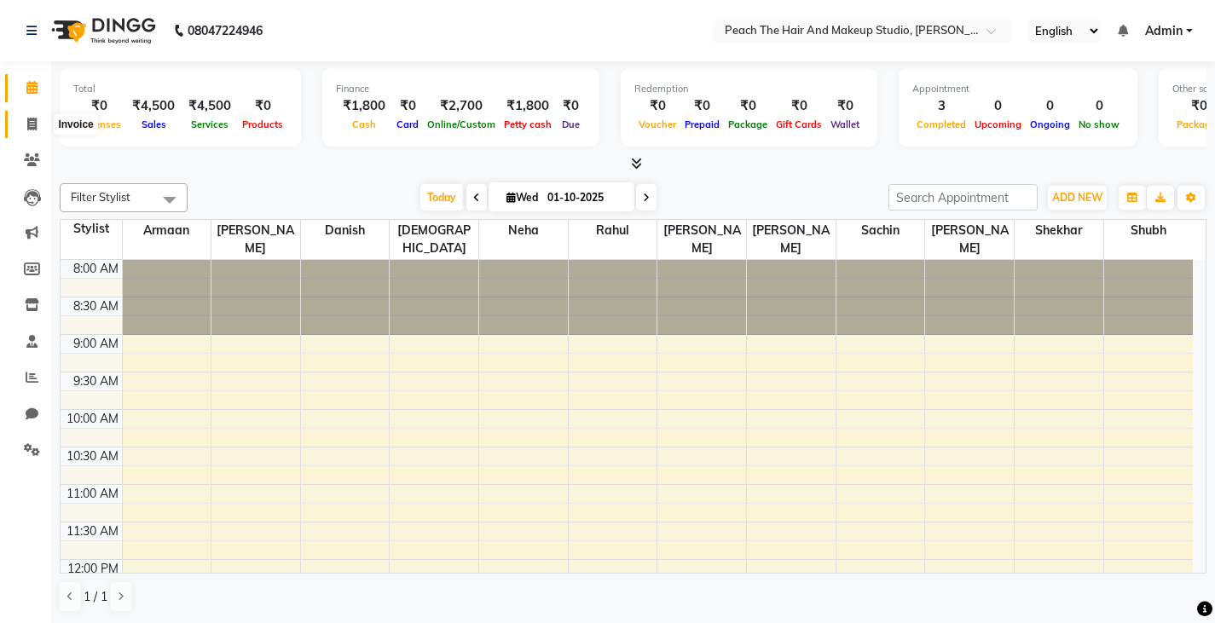
click at [26, 123] on span at bounding box center [32, 125] width 30 height 20
select select "service"
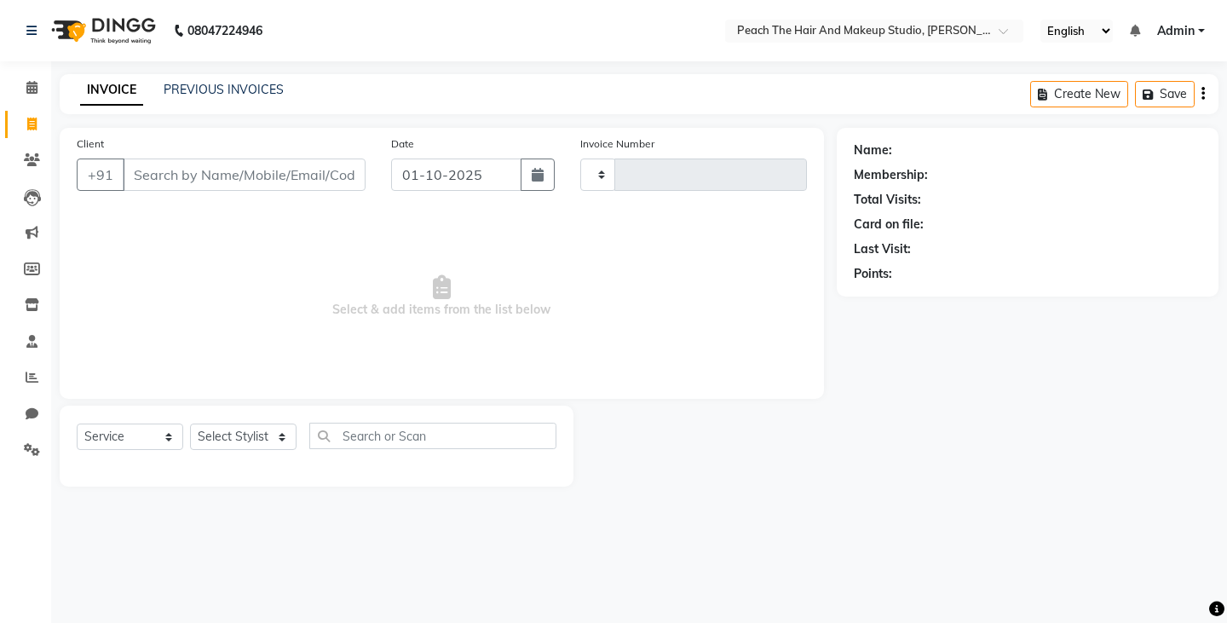
type input "0004"
select select "9105"
click at [32, 451] on icon at bounding box center [32, 449] width 16 height 13
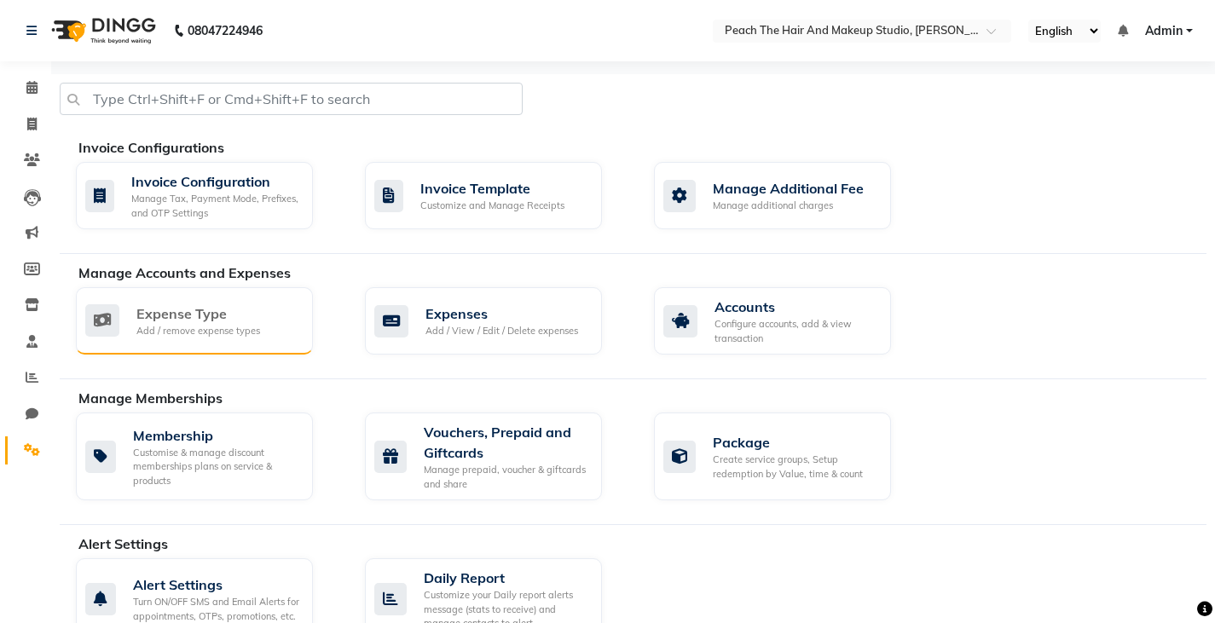
click at [171, 322] on div "Expense Type" at bounding box center [198, 313] width 124 height 20
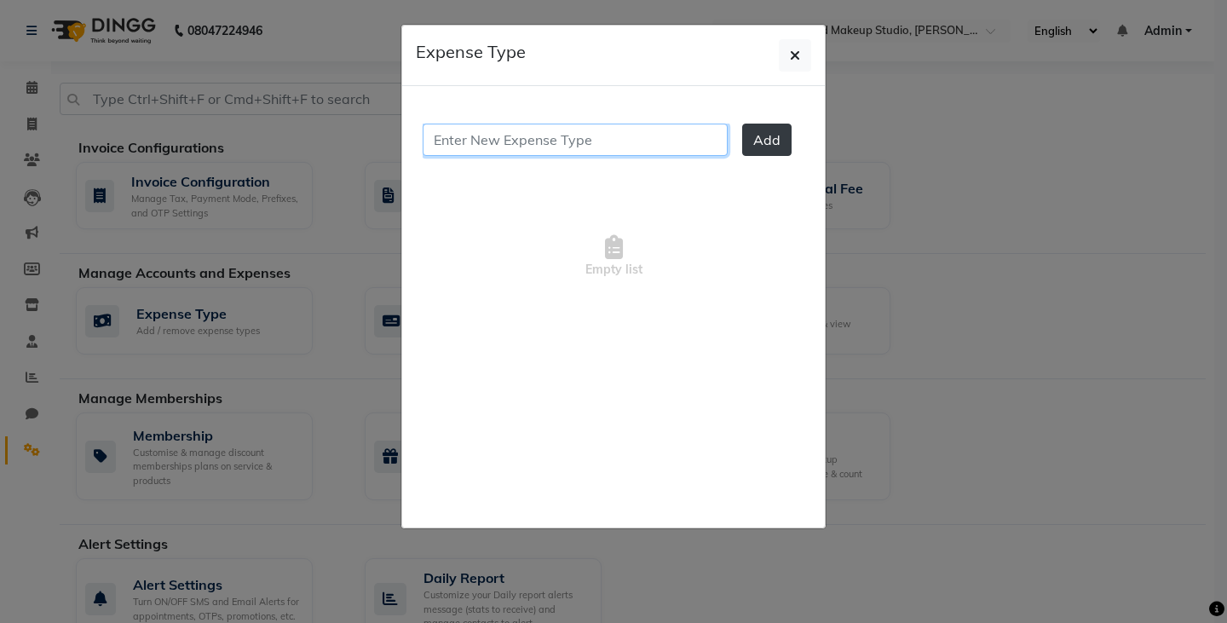
click at [451, 142] on input "text" at bounding box center [575, 140] width 305 height 32
type input "s"
type input "l"
click at [792, 53] on icon "button" at bounding box center [795, 56] width 10 height 14
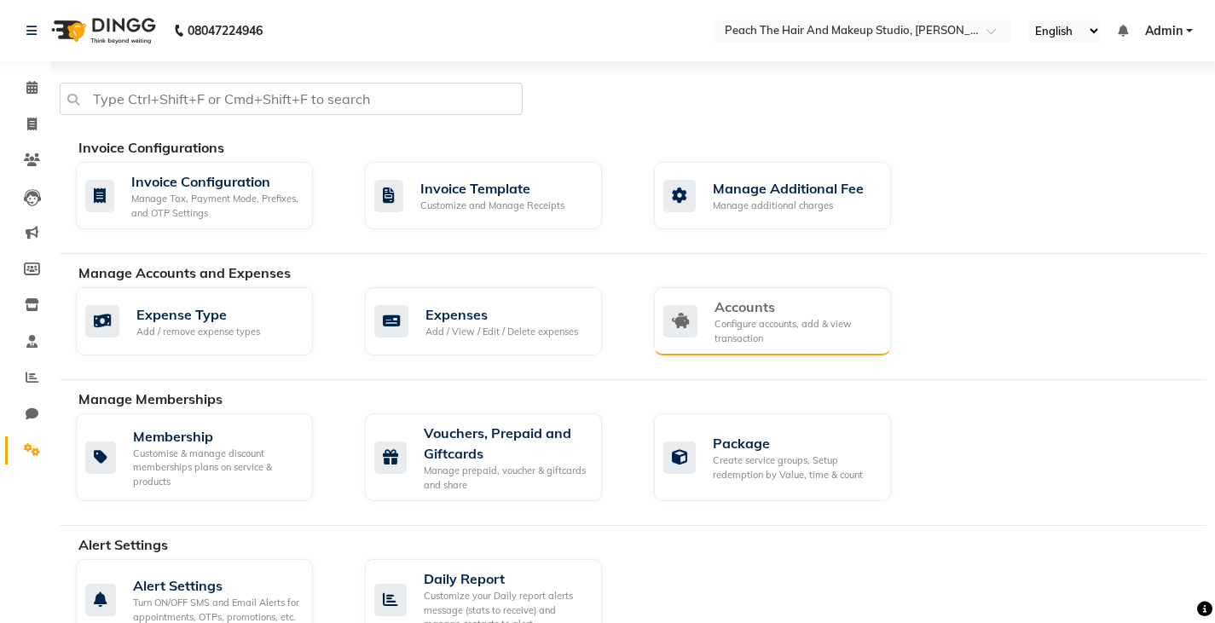
click at [704, 344] on div "Accounts Configure accounts, add & view transaction" at bounding box center [770, 321] width 214 height 49
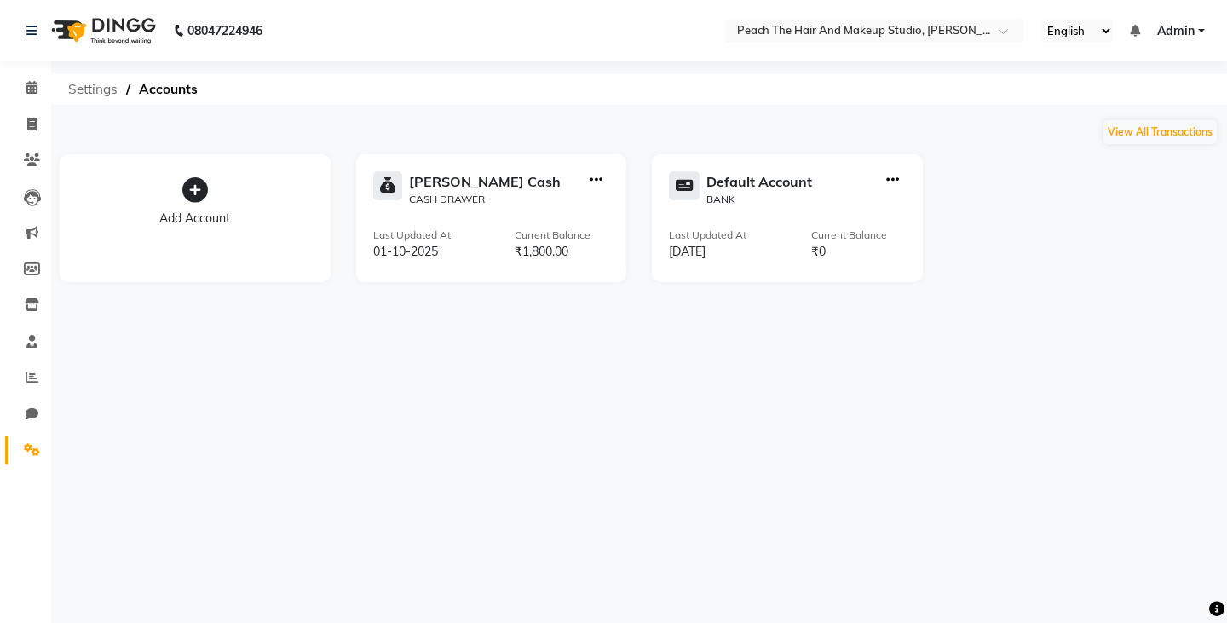
click at [89, 78] on span "Settings" at bounding box center [93, 89] width 66 height 31
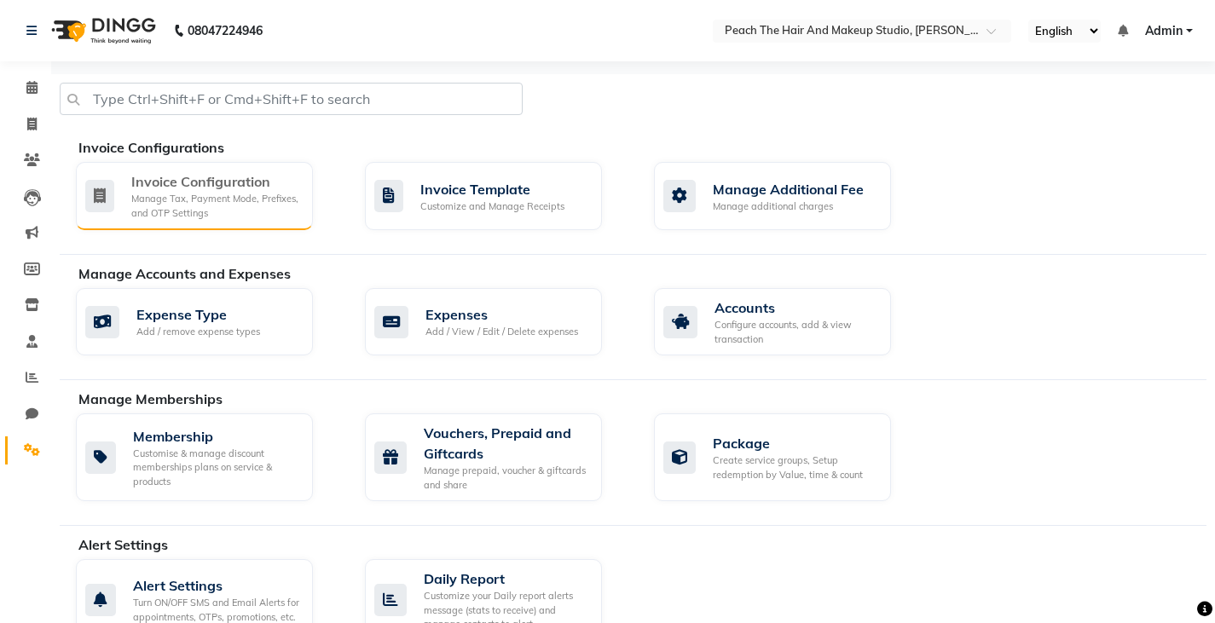
click at [215, 188] on div "Invoice Configuration" at bounding box center [215, 181] width 168 height 20
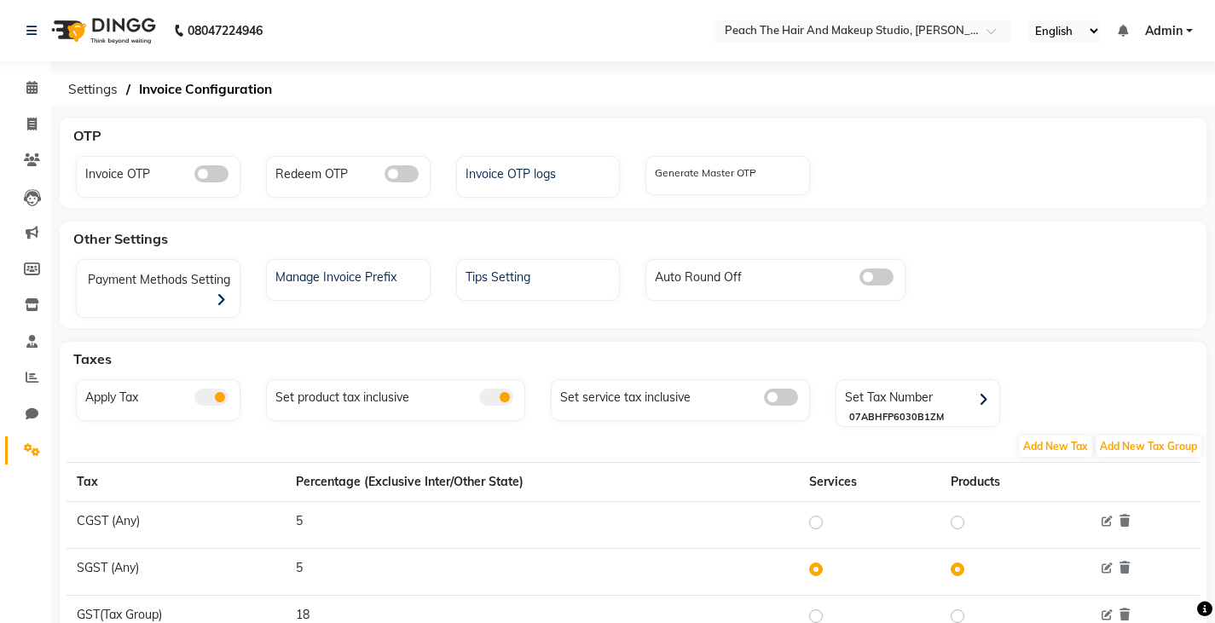
click at [826, 524] on div at bounding box center [819, 522] width 20 height 20
click at [811, 522] on td at bounding box center [869, 524] width 141 height 47
drag, startPoint x: 811, startPoint y: 522, endPoint x: 822, endPoint y: 523, distance: 10.4
click at [822, 523] on td at bounding box center [869, 524] width 141 height 47
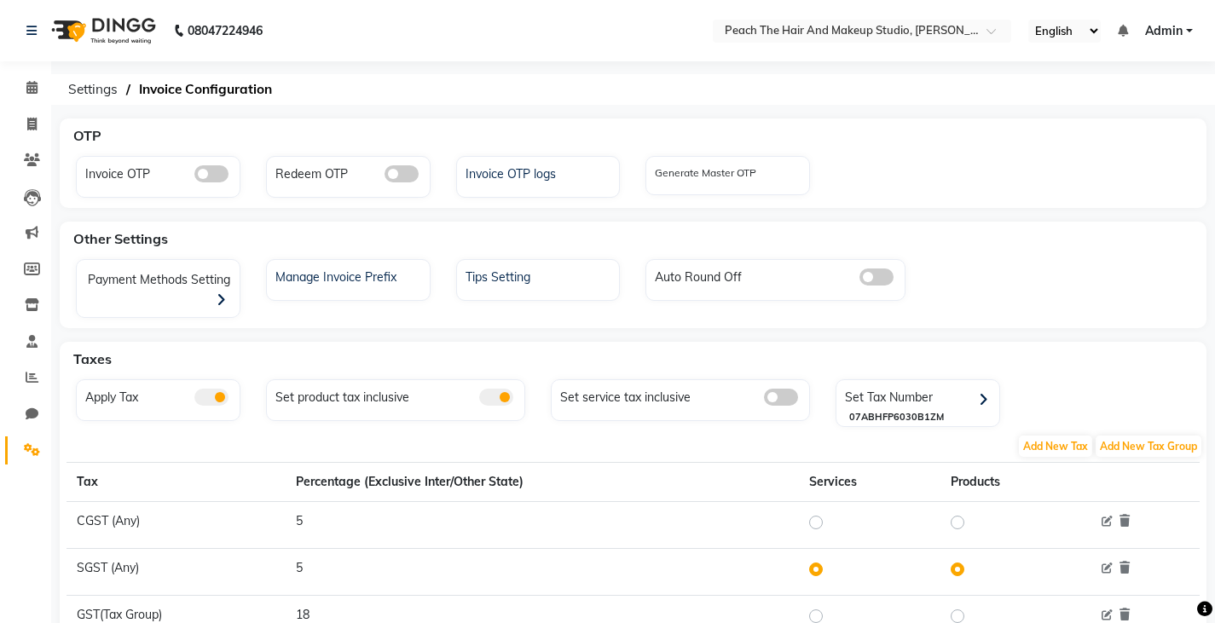
click at [829, 523] on label at bounding box center [829, 522] width 0 height 20
click at [822, 523] on input "radio" at bounding box center [818, 523] width 12 height 12
radio input "true"
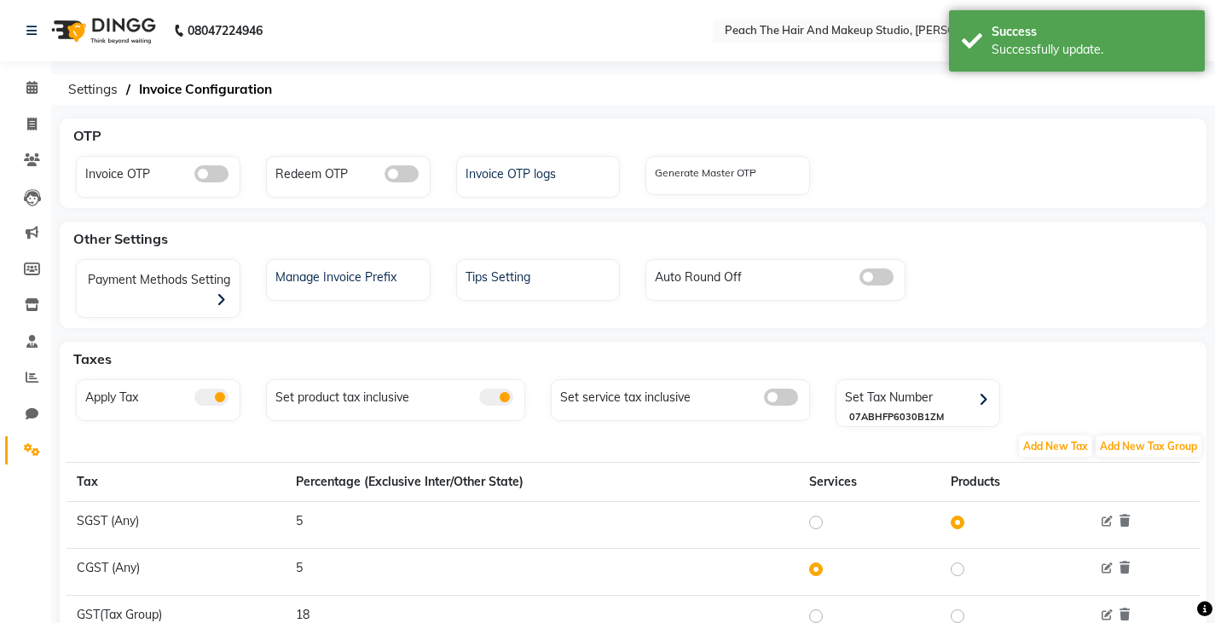
click at [954, 577] on div at bounding box center [960, 569] width 20 height 20
click at [971, 571] on label at bounding box center [971, 569] width 0 height 20
click at [955, 571] on input "radio" at bounding box center [960, 569] width 12 height 12
radio input "true"
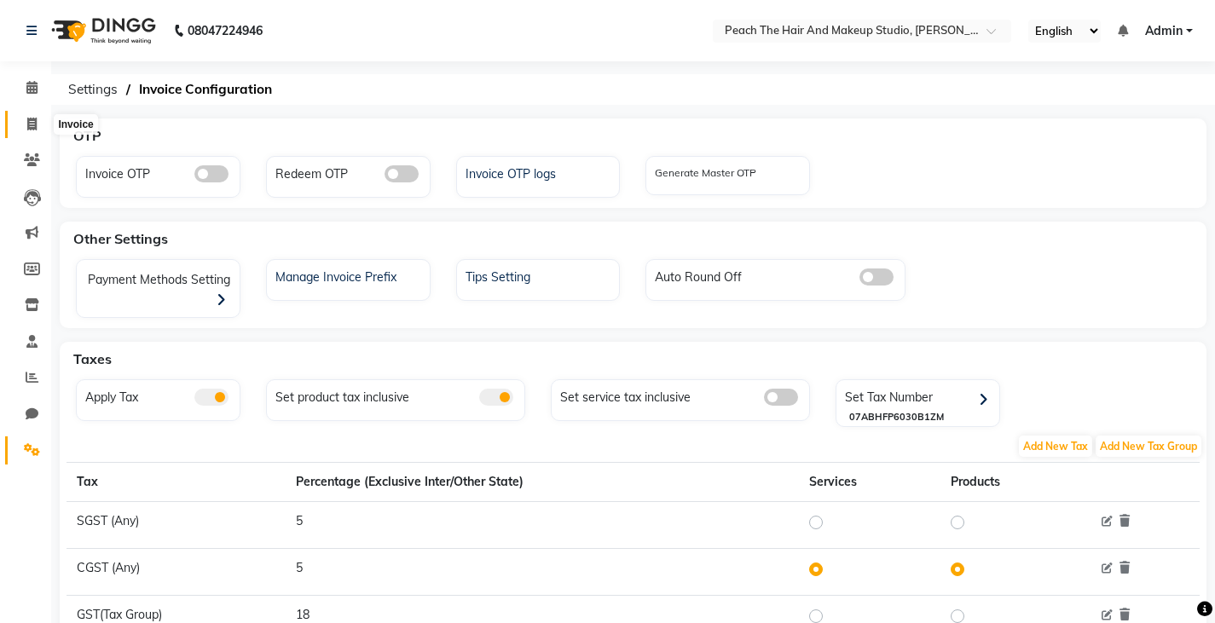
click at [31, 118] on icon at bounding box center [31, 124] width 9 height 13
select select "service"
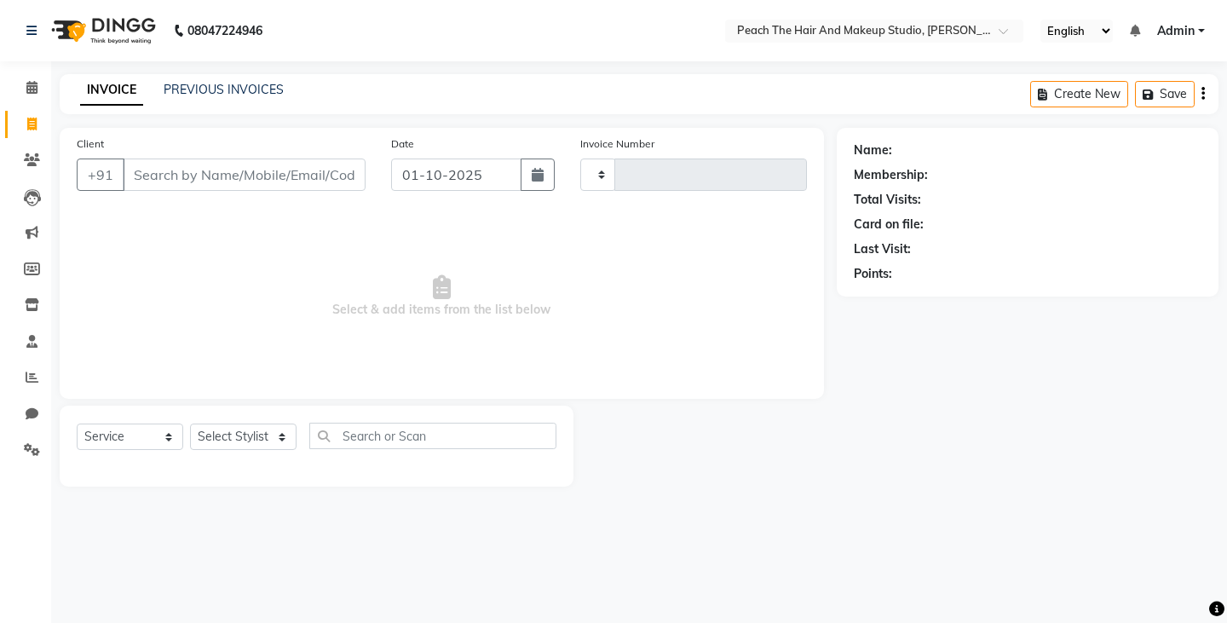
type input "0004"
select select "9105"
click at [222, 436] on select "Select Stylist Ankit [PERSON_NAME] Danish Karan Krishna [PERSON_NAME] [PERSON_N…" at bounding box center [243, 437] width 107 height 26
select select "93114"
click at [190, 424] on select "Select Stylist Ankit [PERSON_NAME] Danish Karan Krishna [PERSON_NAME] [PERSON_N…" at bounding box center [243, 437] width 107 height 26
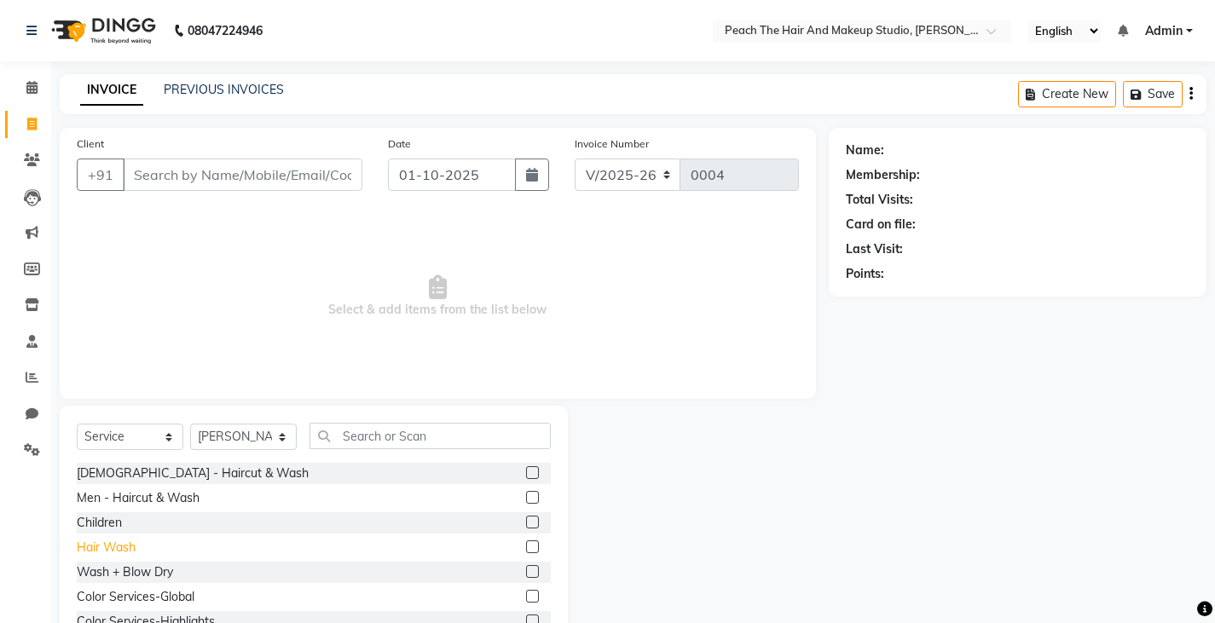
click at [114, 551] on div "Hair Wash" at bounding box center [106, 548] width 59 height 18
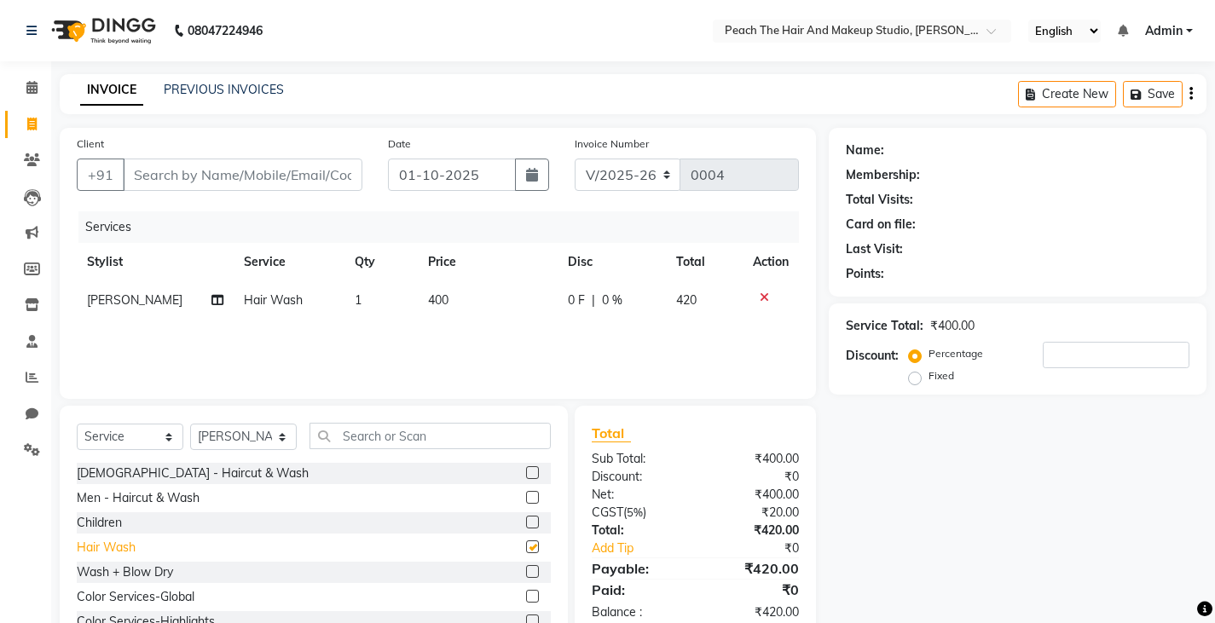
checkbox input "false"
click at [29, 454] on icon at bounding box center [32, 449] width 16 height 13
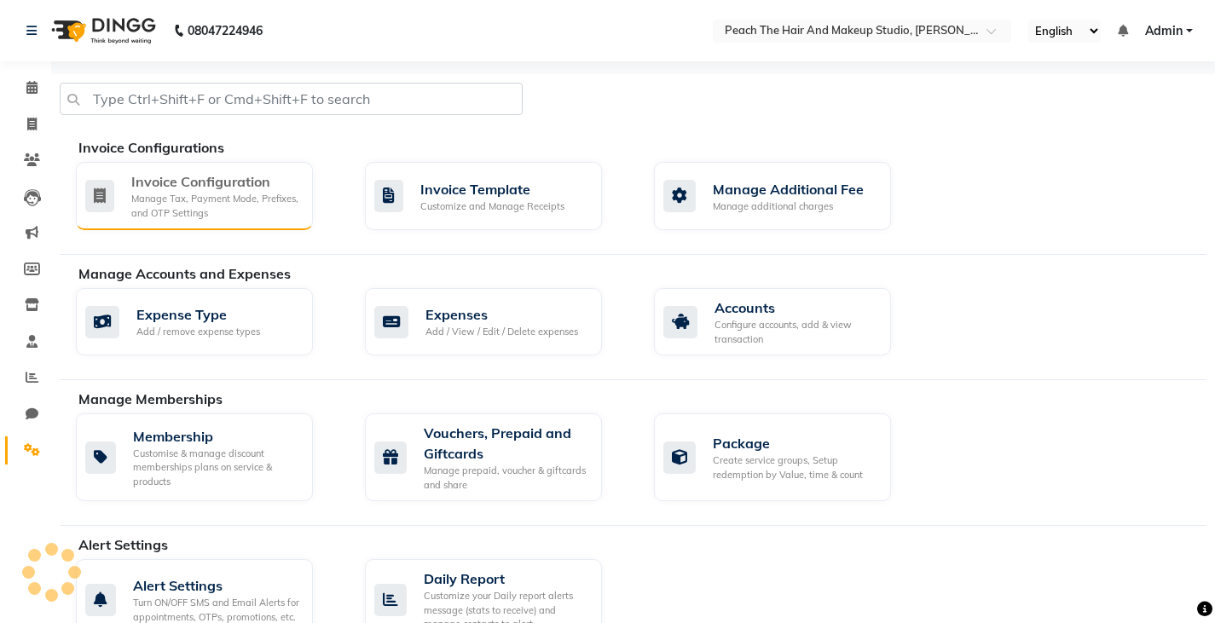
click at [205, 200] on div "Manage Tax, Payment Mode, Prefixes, and OTP Settings" at bounding box center [215, 206] width 168 height 28
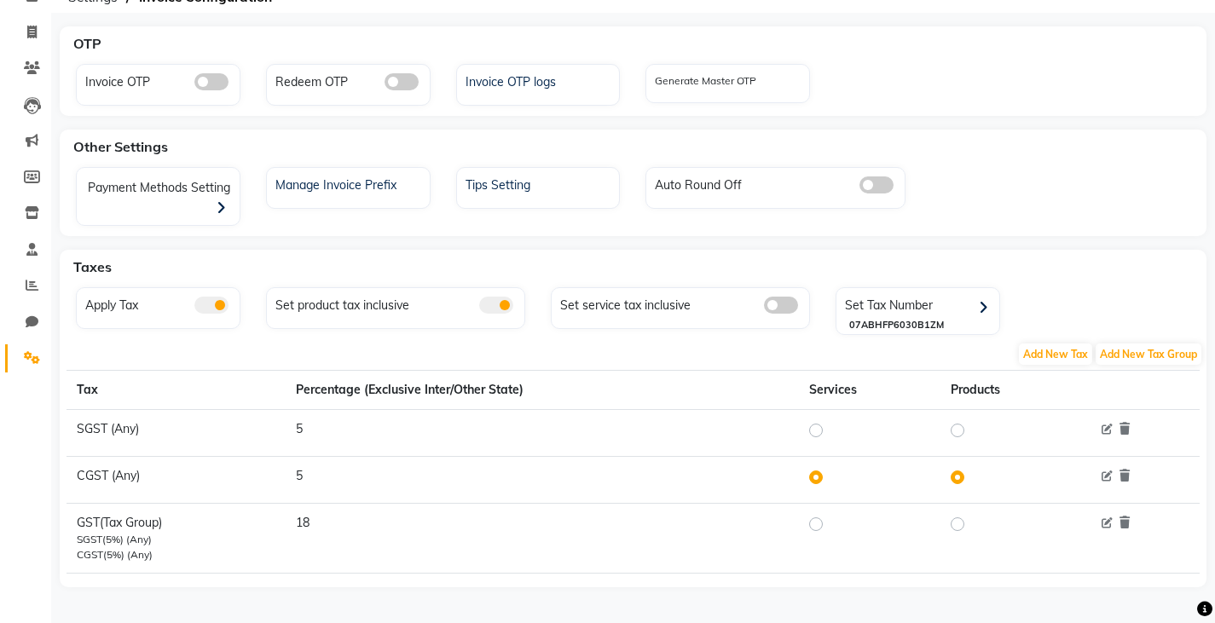
scroll to position [95, 0]
click at [829, 518] on label at bounding box center [829, 521] width 0 height 20
click at [818, 518] on input "radio" at bounding box center [818, 522] width 12 height 12
radio input "true"
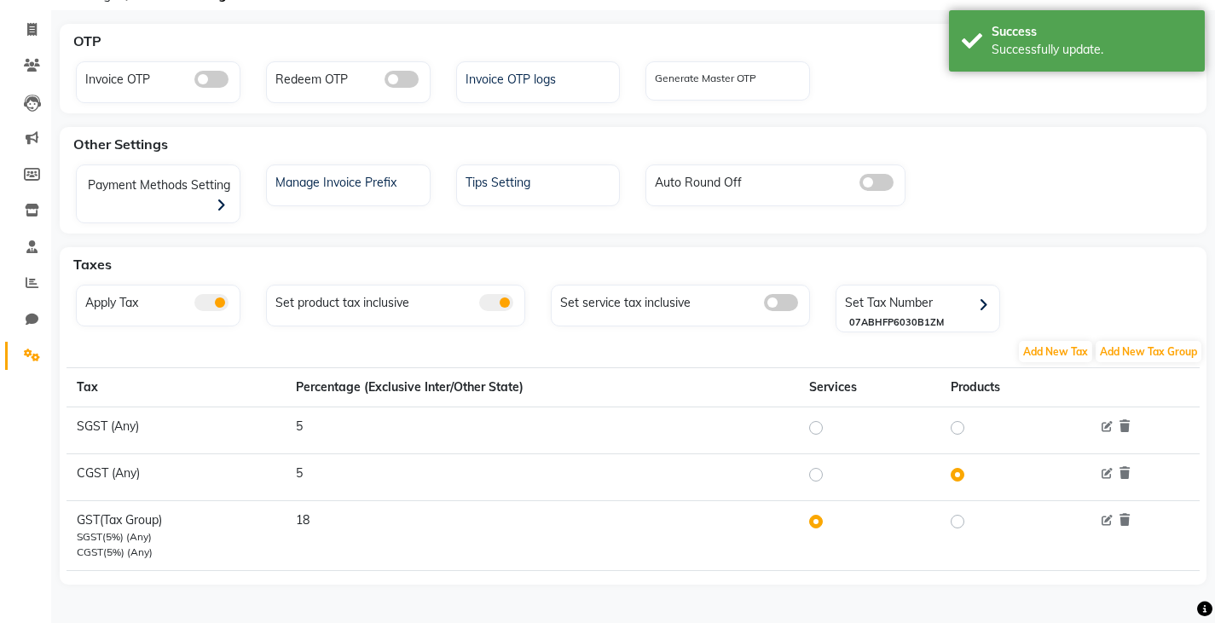
click at [971, 518] on label at bounding box center [971, 521] width 0 height 20
click at [954, 518] on input "radio" at bounding box center [960, 522] width 12 height 12
radio input "true"
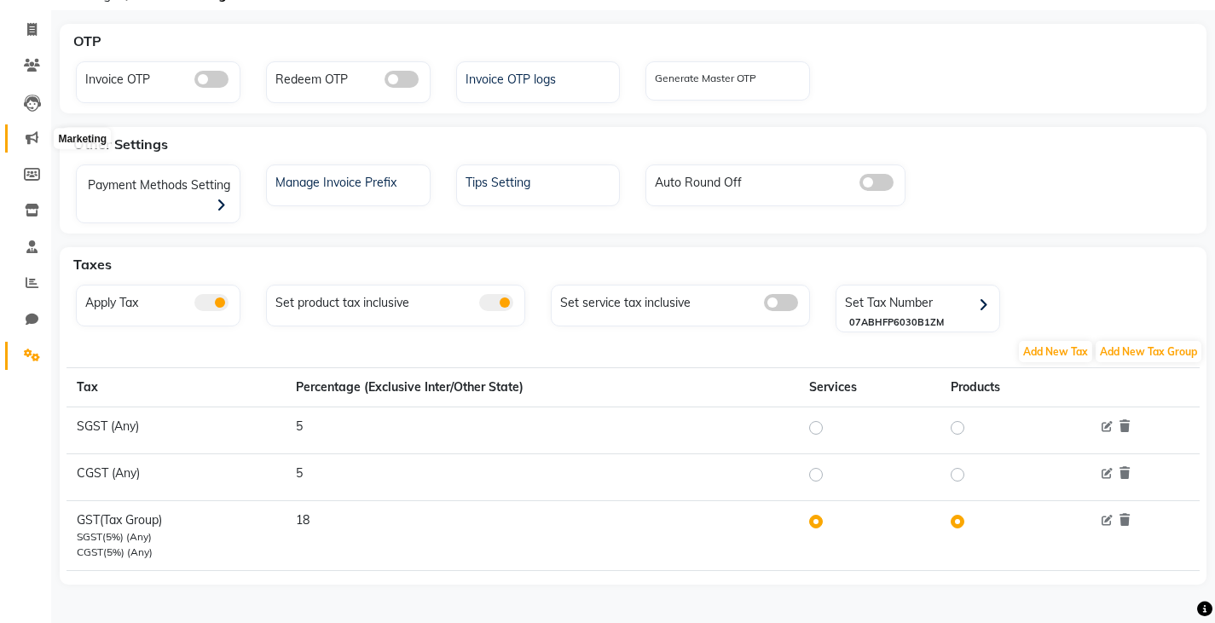
scroll to position [61, 0]
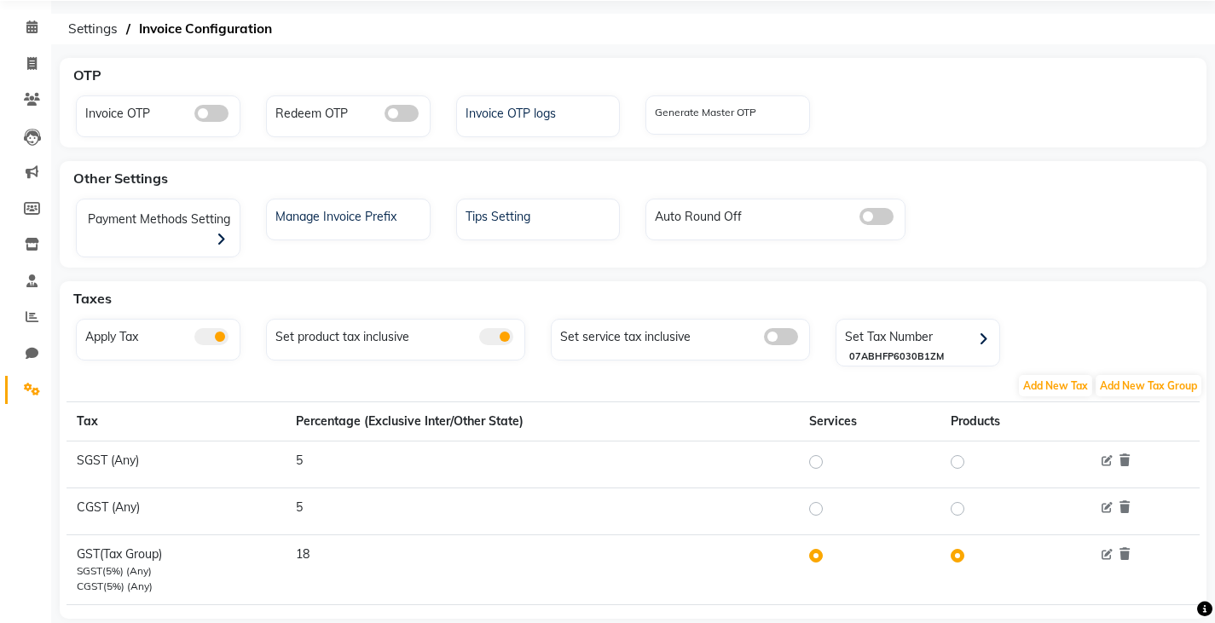
click at [29, 47] on li "Invoice" at bounding box center [25, 64] width 51 height 37
click at [29, 60] on icon at bounding box center [31, 63] width 9 height 13
select select "service"
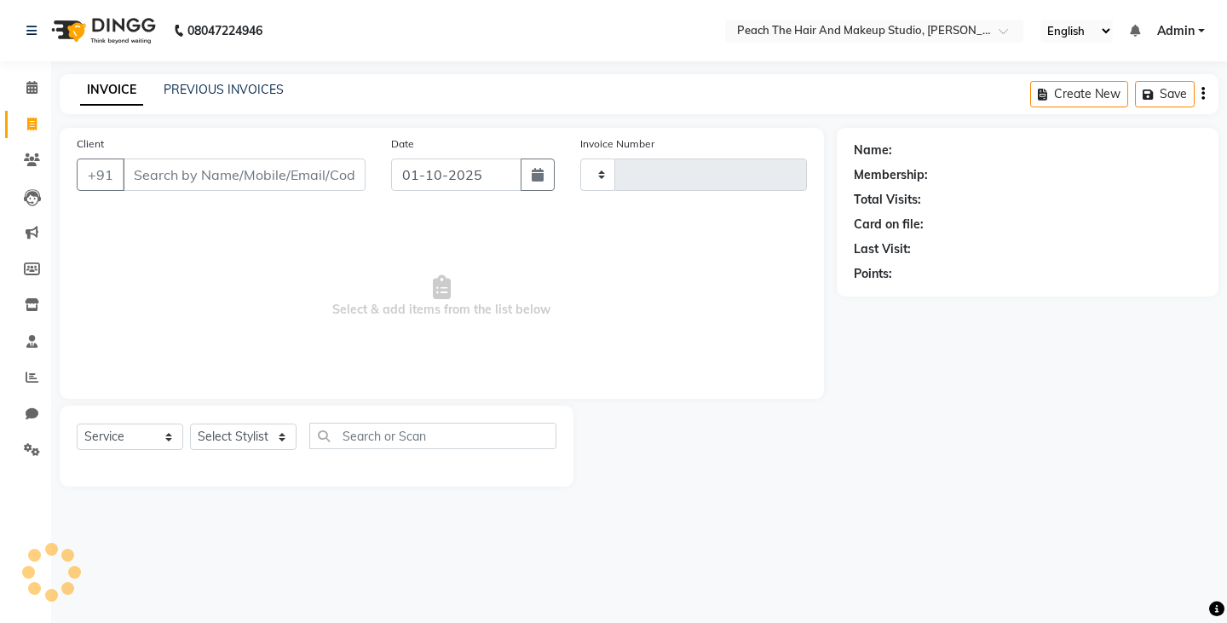
type input "0004"
select select "9105"
click at [215, 432] on select "Select Stylist Ankit [PERSON_NAME] Danish Karan Krishna [PERSON_NAME] [PERSON_N…" at bounding box center [243, 437] width 107 height 26
select select "93117"
click at [190, 424] on select "Select Stylist Ankit [PERSON_NAME] Danish Karan Krishna [PERSON_NAME] [PERSON_N…" at bounding box center [243, 437] width 107 height 26
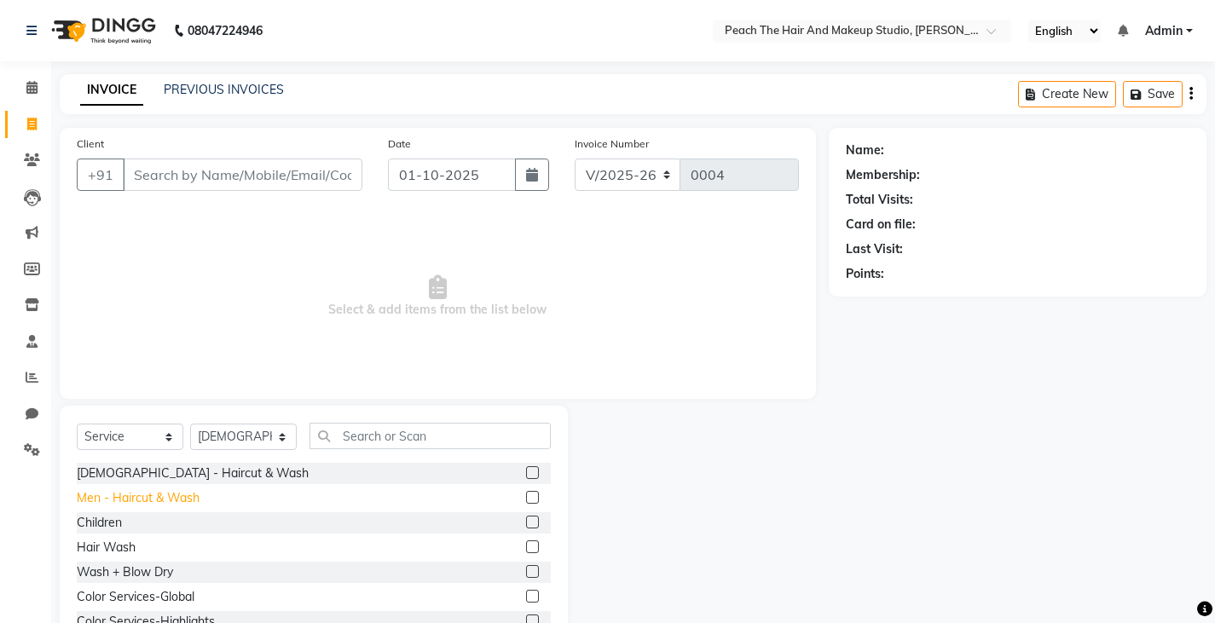
click at [129, 495] on div "Men - Haircut & Wash" at bounding box center [138, 498] width 123 height 18
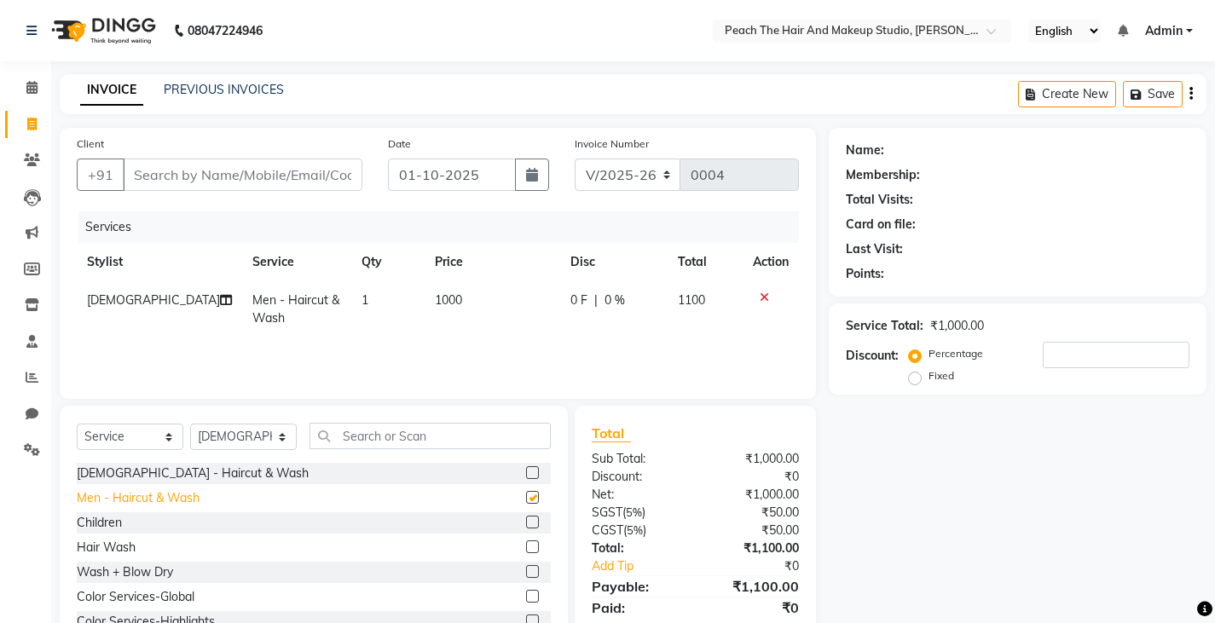
checkbox input "false"
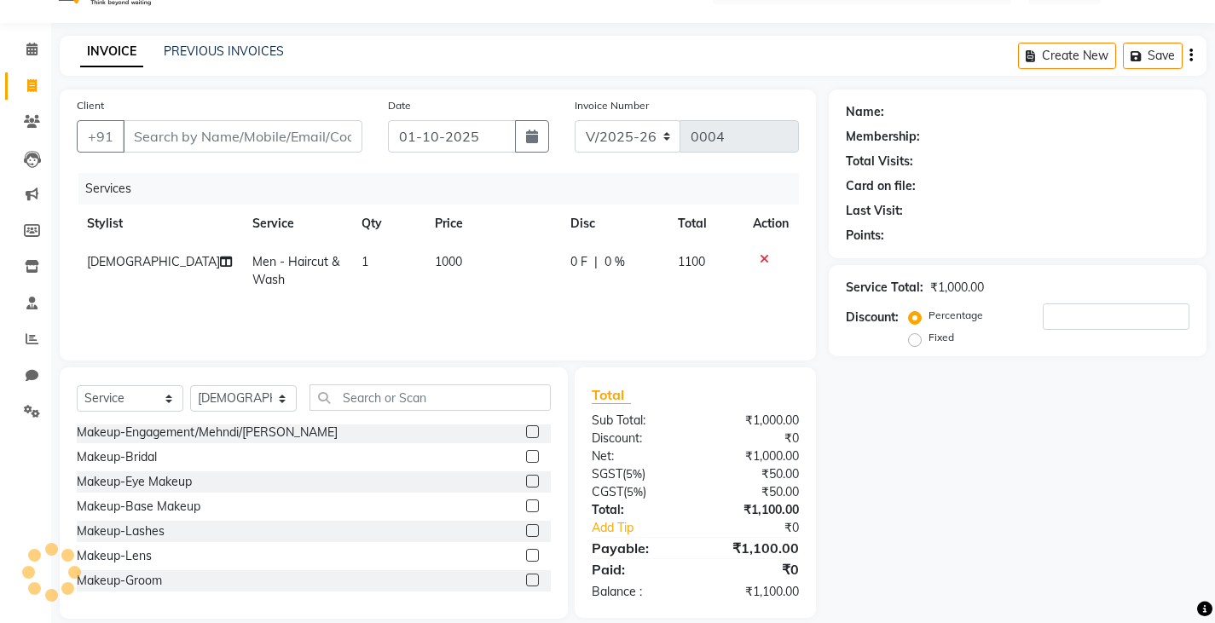
scroll to position [60, 0]
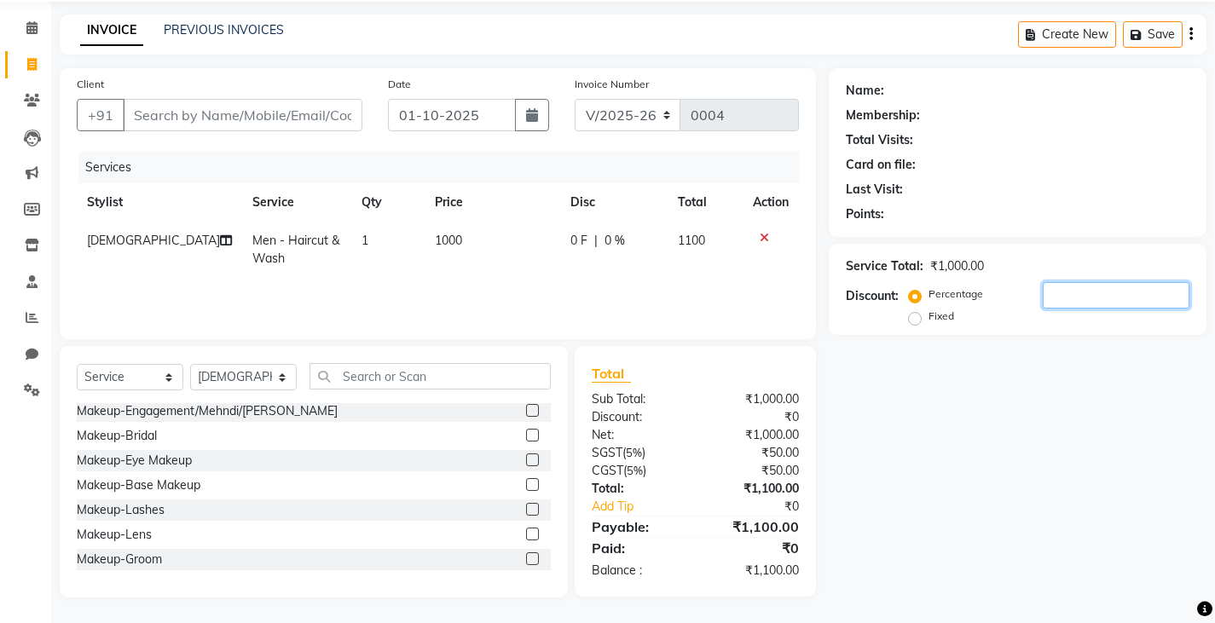
click at [1048, 296] on input "number" at bounding box center [1115, 295] width 147 height 26
click at [1099, 308] on input "15" at bounding box center [1115, 295] width 147 height 26
type input "1"
type input "2"
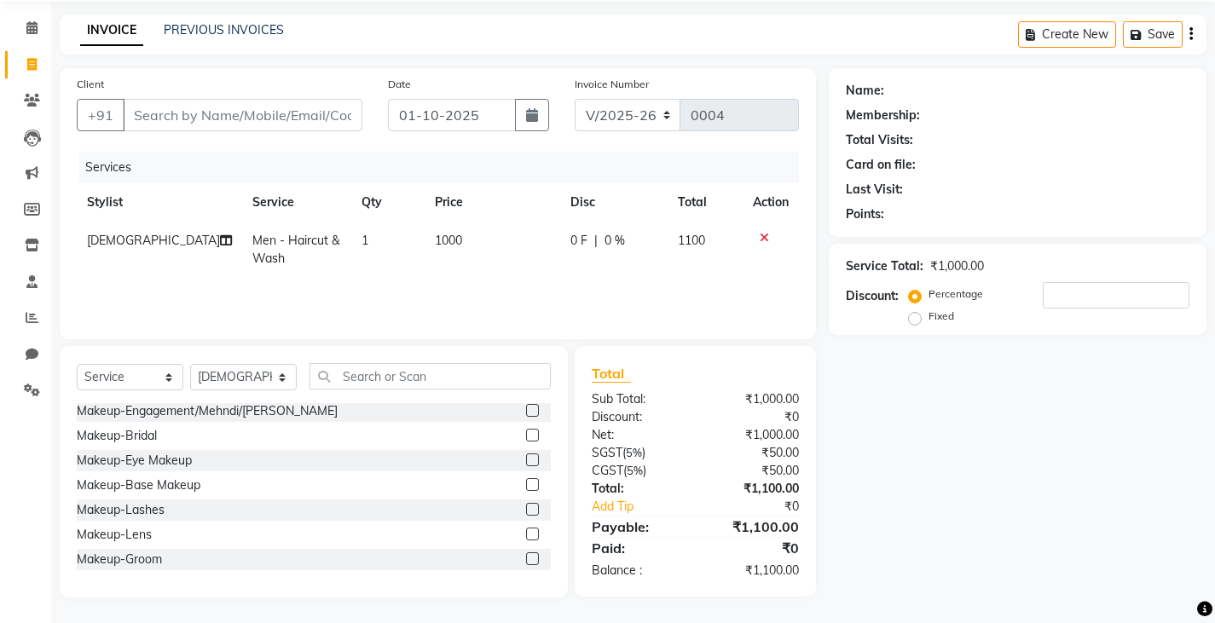
click at [761, 240] on icon at bounding box center [763, 238] width 9 height 12
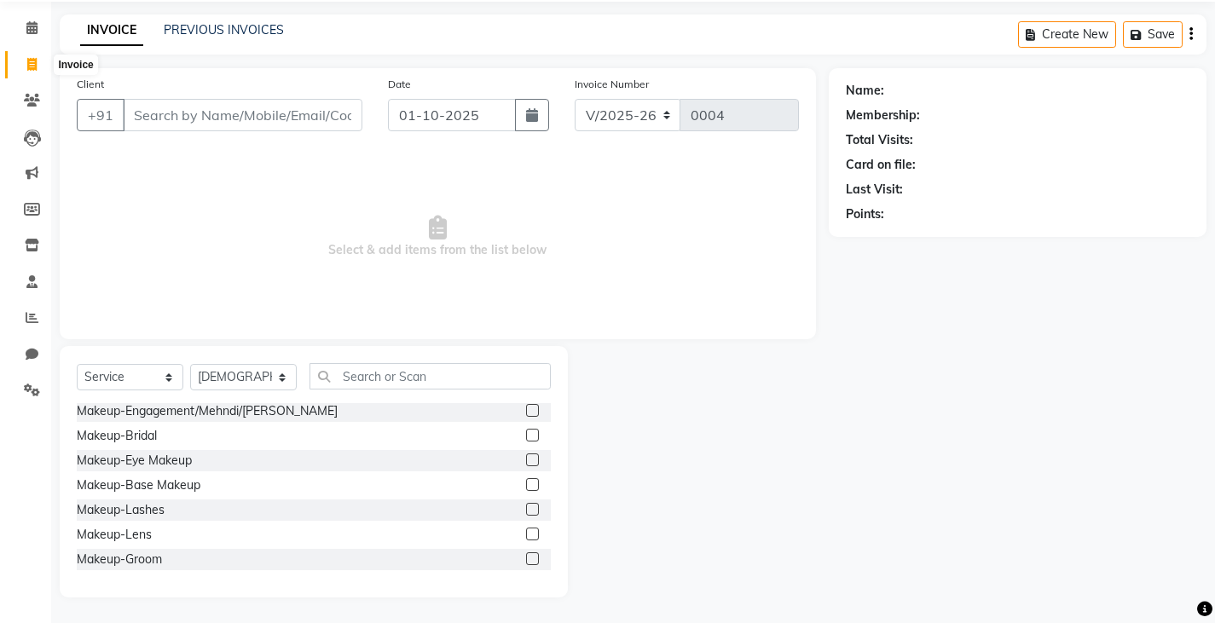
click at [30, 71] on span at bounding box center [32, 65] width 30 height 20
select select "service"
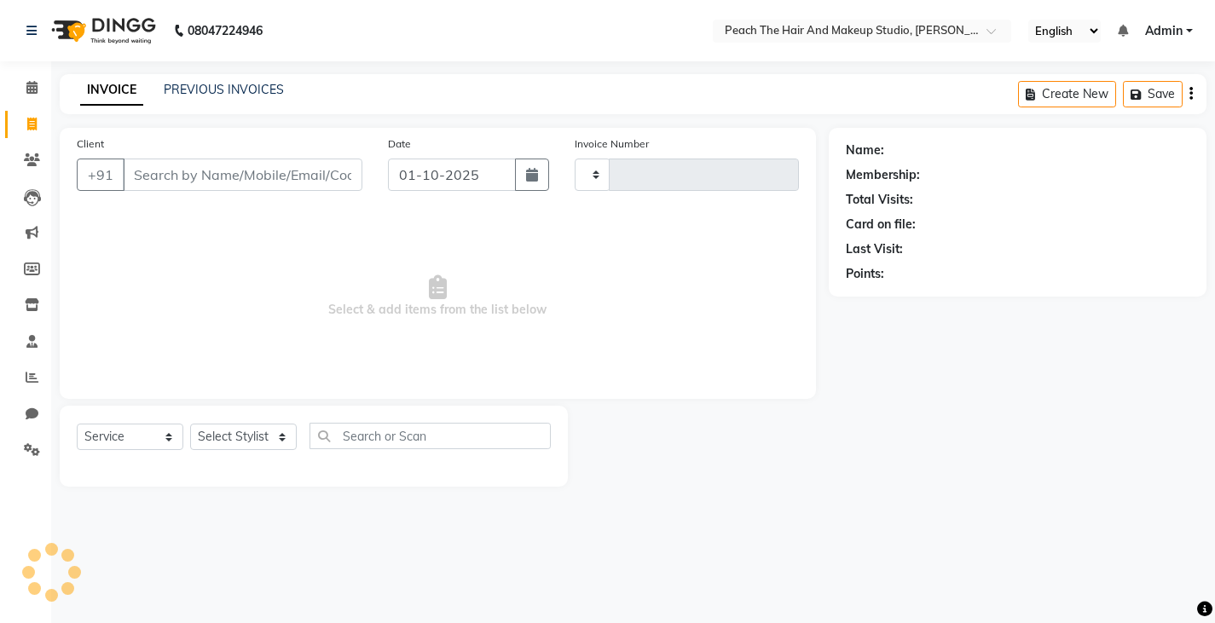
scroll to position [0, 0]
select select "9105"
type input "0004"
click at [26, 454] on icon at bounding box center [32, 449] width 16 height 13
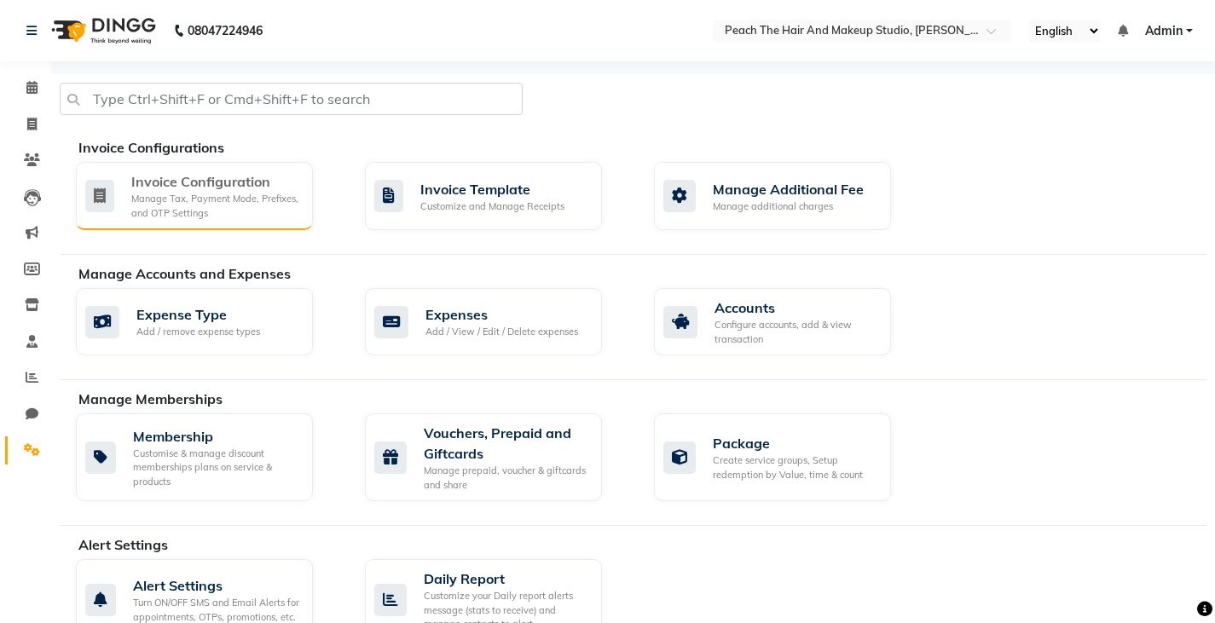
click at [193, 190] on div "Invoice Configuration" at bounding box center [215, 181] width 168 height 20
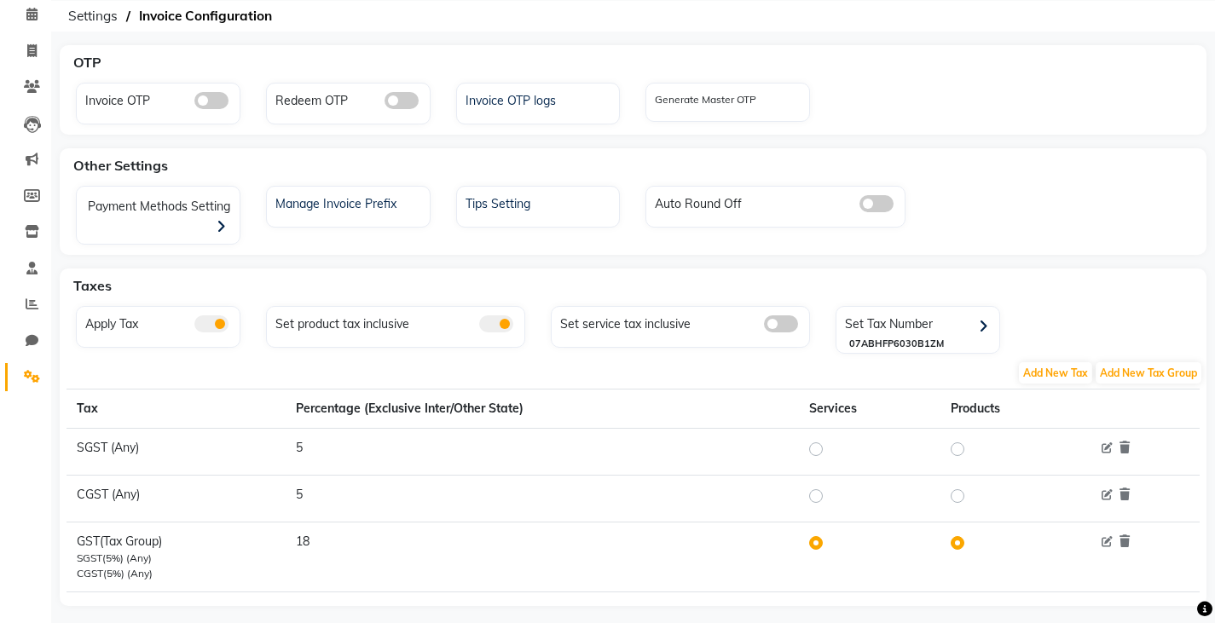
scroll to position [95, 0]
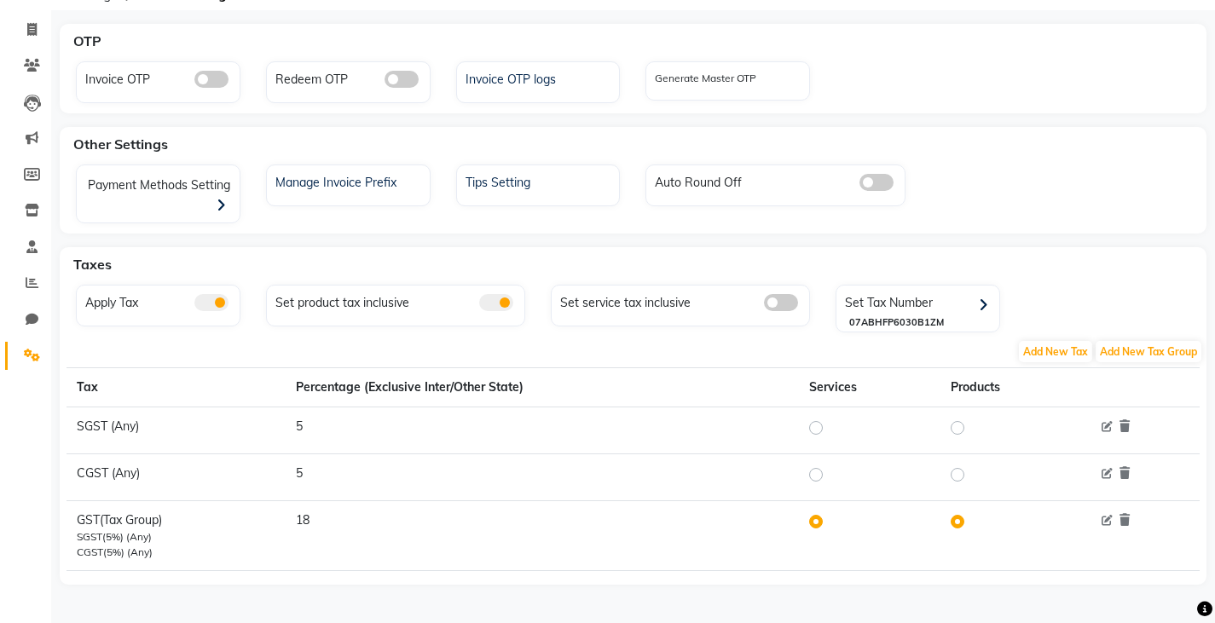
click at [310, 522] on td "18" at bounding box center [542, 535] width 513 height 70
click at [26, 25] on span at bounding box center [32, 30] width 30 height 20
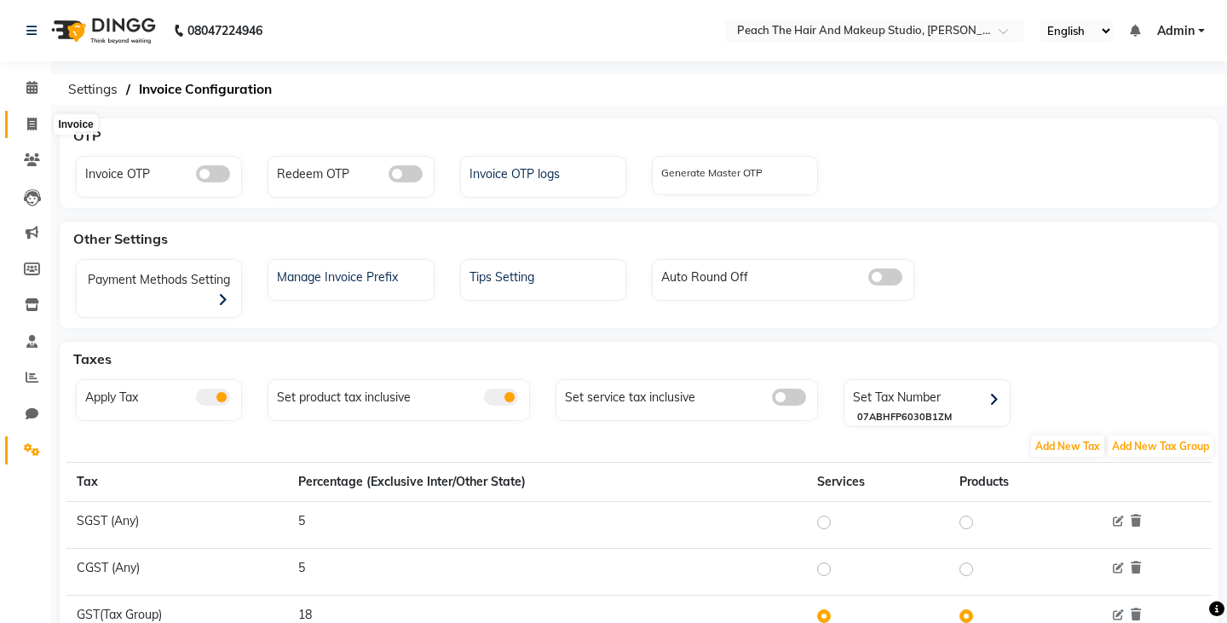
select select "service"
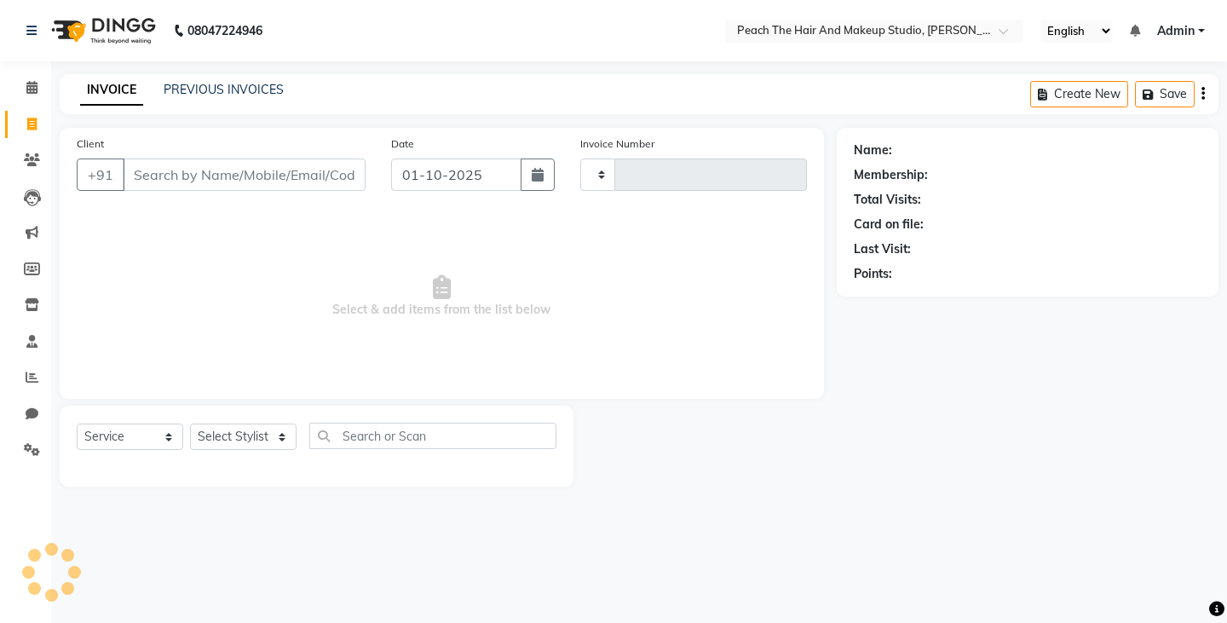
type input "0004"
select select "9105"
click at [228, 434] on select "Select Stylist Ankit [PERSON_NAME] Danish Karan Krishna [PERSON_NAME] [PERSON_N…" at bounding box center [243, 437] width 107 height 26
select select "93115"
click at [190, 424] on select "Select Stylist Ankit [PERSON_NAME] Danish Karan Krishna [PERSON_NAME] [PERSON_N…" at bounding box center [243, 437] width 107 height 26
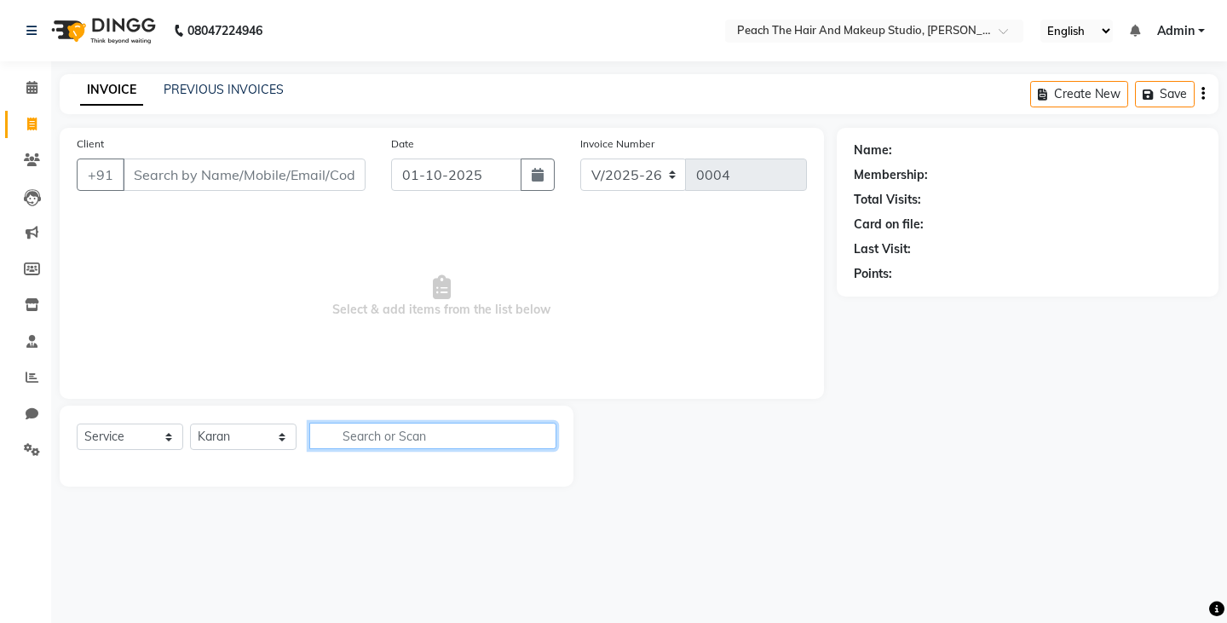
click at [355, 433] on input "text" at bounding box center [432, 436] width 247 height 26
type input "h"
click at [219, 432] on select "Select Stylist Ankit [PERSON_NAME] Danish Karan Krishna [PERSON_NAME] [PERSON_N…" at bounding box center [243, 437] width 107 height 26
click at [357, 424] on input "text" at bounding box center [432, 436] width 247 height 26
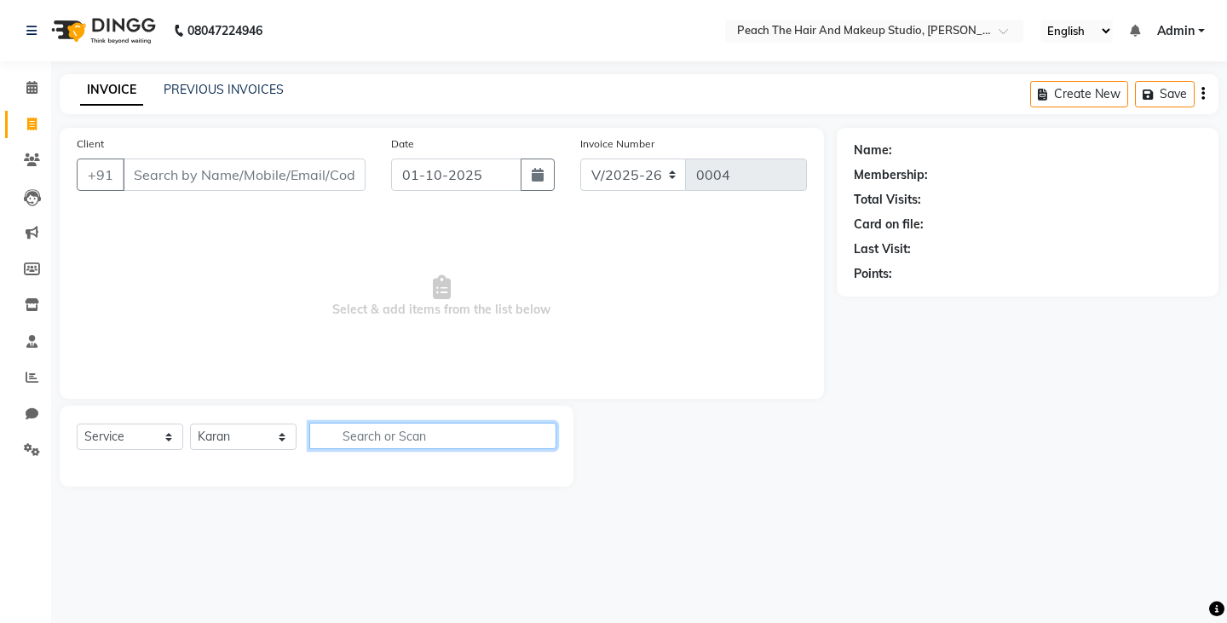
click at [357, 424] on input "text" at bounding box center [432, 436] width 247 height 26
type input "a"
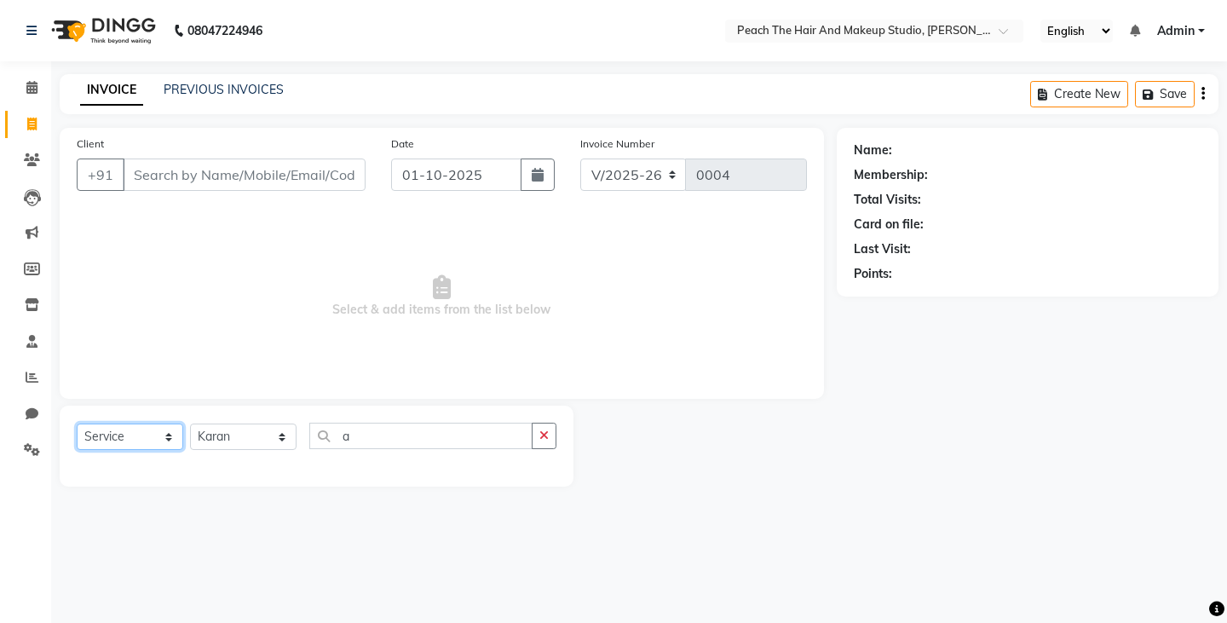
click at [120, 435] on select "Select Service Product Membership Package Voucher Prepaid Gift Card" at bounding box center [130, 437] width 107 height 26
click at [77, 424] on select "Select Service Product Membership Package Voucher Prepaid Gift Card" at bounding box center [130, 437] width 107 height 26
click at [102, 438] on select "Select Service Product Membership Package Voucher Prepaid Gift Card" at bounding box center [130, 437] width 107 height 26
click at [77, 424] on select "Select Service Product Membership Package Voucher Prepaid Gift Card" at bounding box center [130, 437] width 107 height 26
click at [100, 440] on select "Select Service Product Membership Package Voucher Prepaid Gift Card" at bounding box center [130, 437] width 107 height 26
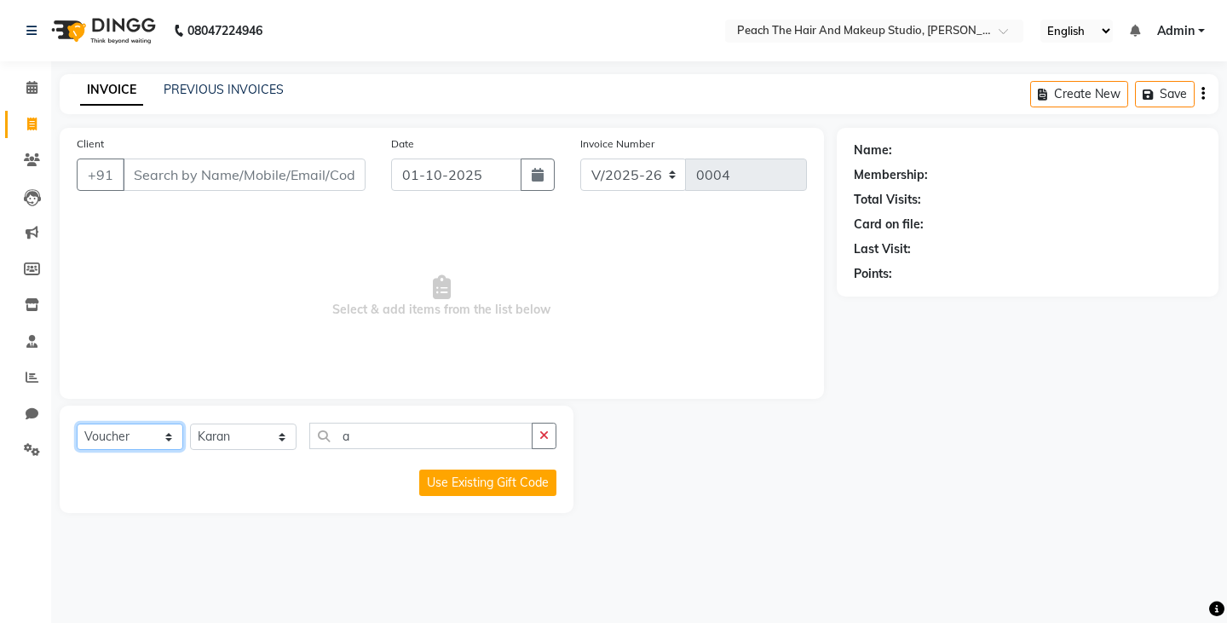
click at [77, 424] on select "Select Service Product Membership Package Voucher Prepaid Gift Card" at bounding box center [130, 437] width 107 height 26
click at [89, 438] on select "Select Service Product Membership Package Voucher Prepaid Gift Card" at bounding box center [130, 437] width 107 height 26
click at [77, 424] on select "Select Service Product Membership Package Voucher Prepaid Gift Card" at bounding box center [130, 437] width 107 height 26
click at [90, 439] on select "Select Service Product Membership Package Voucher Prepaid Gift Card" at bounding box center [130, 437] width 107 height 26
click at [77, 424] on select "Select Service Product Membership Package Voucher Prepaid Gift Card" at bounding box center [130, 437] width 107 height 26
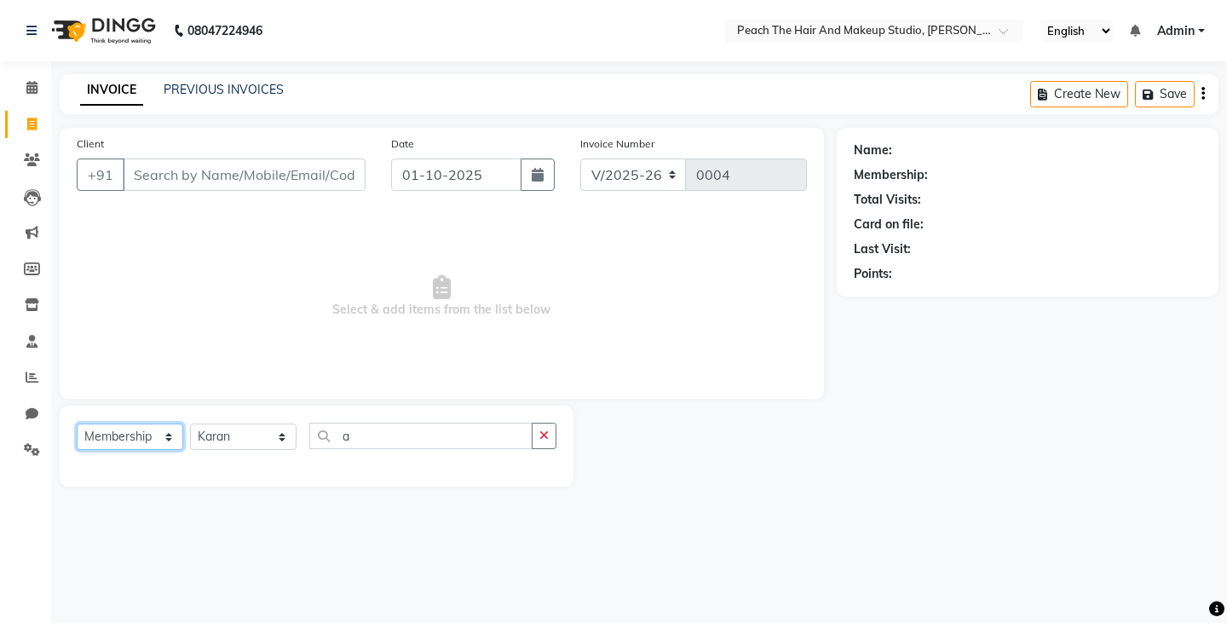
click at [101, 440] on select "Select Service Product Membership Package Voucher Prepaid Gift Card" at bounding box center [130, 437] width 107 height 26
click at [77, 424] on select "Select Service Product Membership Package Voucher Prepaid Gift Card" at bounding box center [130, 437] width 107 height 26
drag, startPoint x: 84, startPoint y: 442, endPoint x: 100, endPoint y: 268, distance: 173.7
click at [100, 268] on div "Client +91 Date 01-10-2025 Invoice Number V/2025 V/2025-26 0004 Select & add it…" at bounding box center [442, 307] width 790 height 359
select select "service"
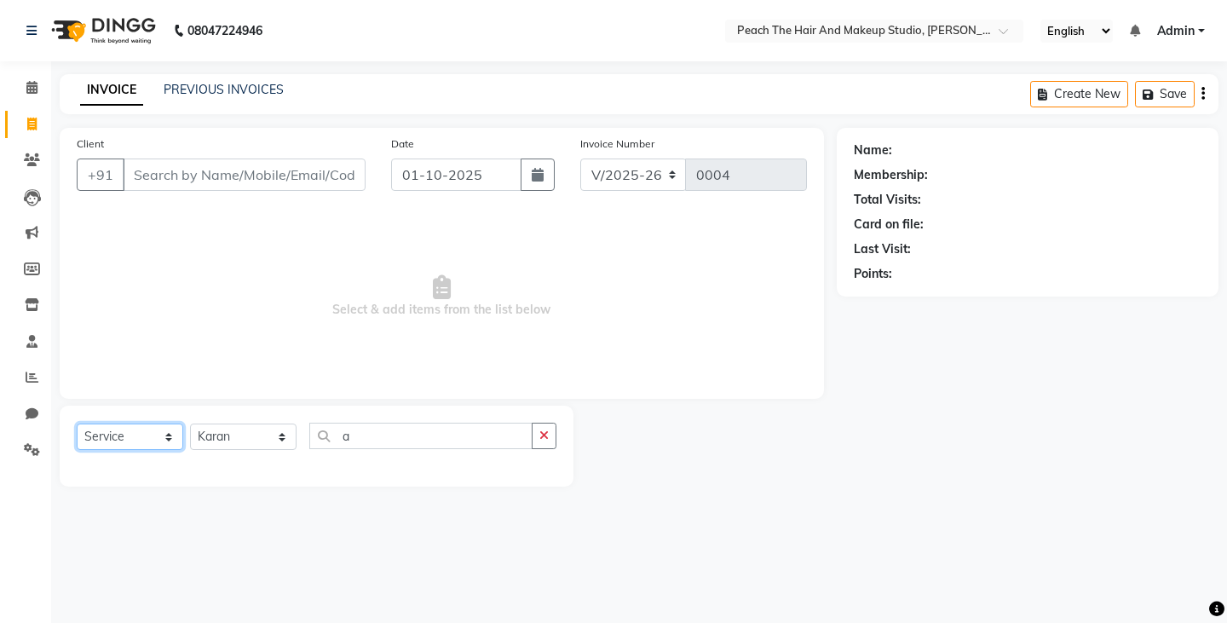
click at [77, 424] on select "Select Service Product Membership Package Voucher Prepaid Gift Card" at bounding box center [130, 437] width 107 height 26
click at [549, 433] on button "button" at bounding box center [544, 436] width 25 height 26
type input "hair"
click at [540, 441] on icon "button" at bounding box center [544, 436] width 9 height 12
click at [260, 435] on select "Select Stylist Ankit [PERSON_NAME] Danish Karan Krishna [PERSON_NAME] [PERSON_N…" at bounding box center [243, 437] width 107 height 26
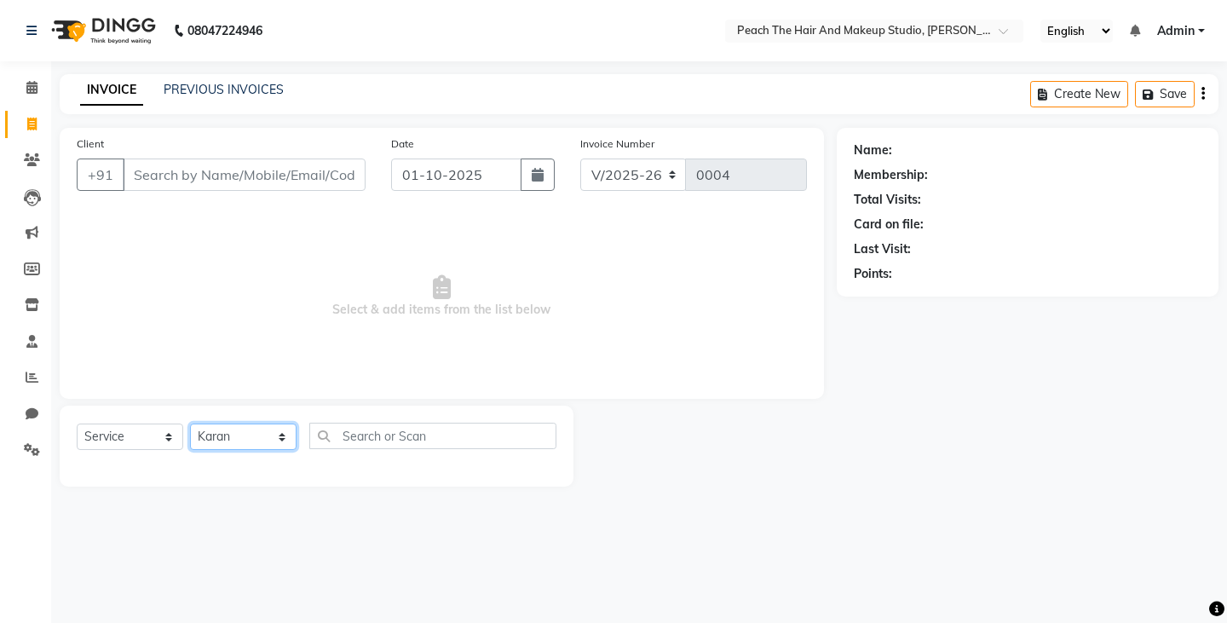
select select "93106"
click at [190, 424] on select "Select Stylist Ankit [PERSON_NAME] Danish Karan Krishna [PERSON_NAME] [PERSON_N…" at bounding box center [243, 437] width 107 height 26
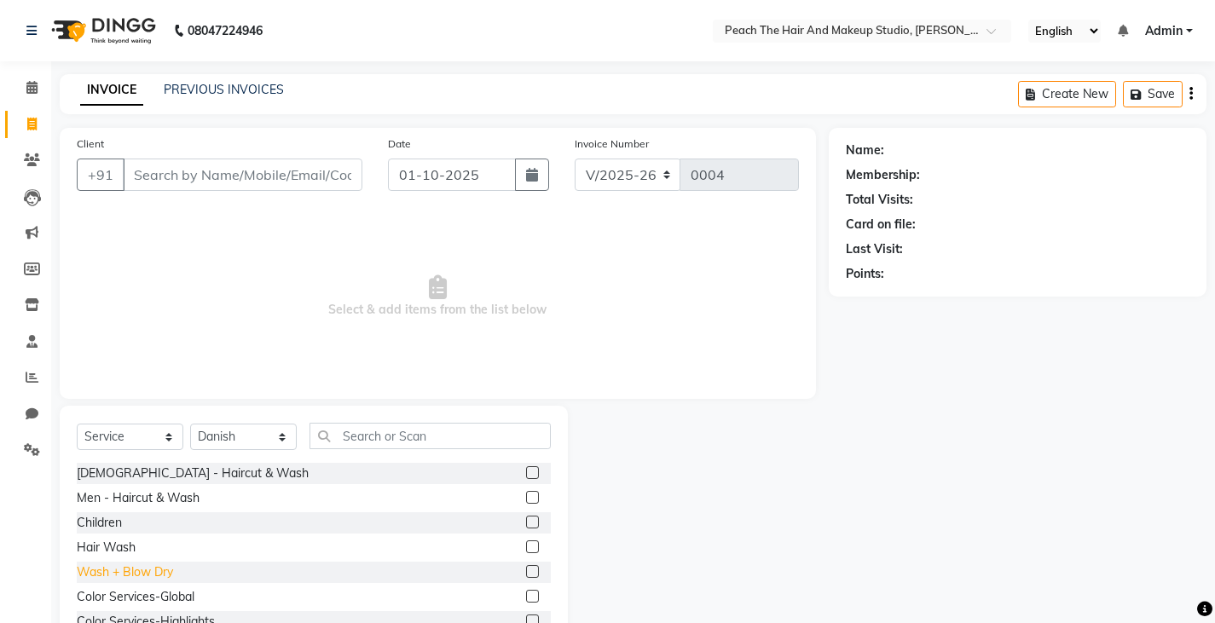
click at [132, 576] on div "Wash + Blow Dry" at bounding box center [125, 572] width 96 height 18
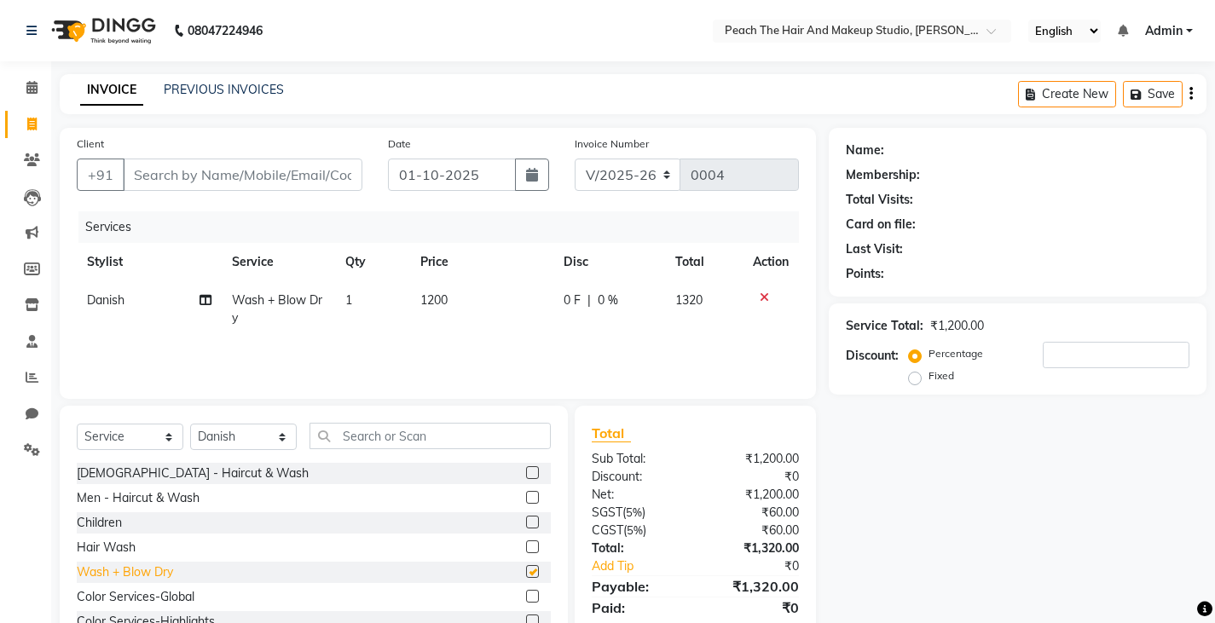
checkbox input "false"
click at [1082, 363] on input "number" at bounding box center [1115, 355] width 147 height 26
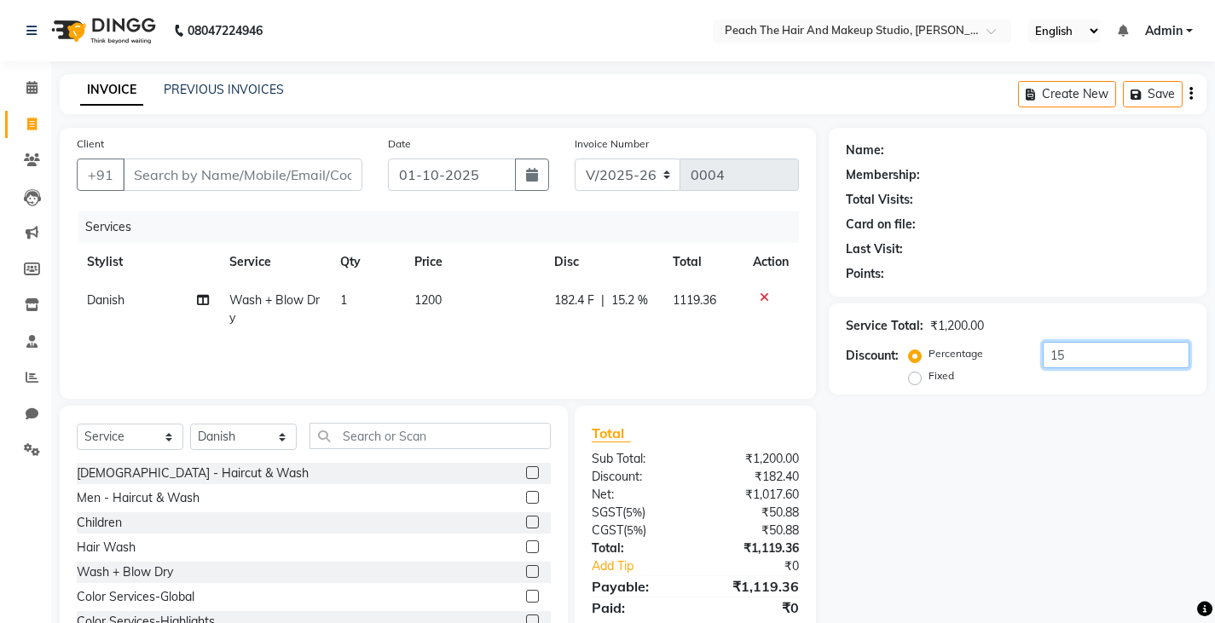
type input "1"
click at [759, 297] on icon at bounding box center [763, 297] width 9 height 12
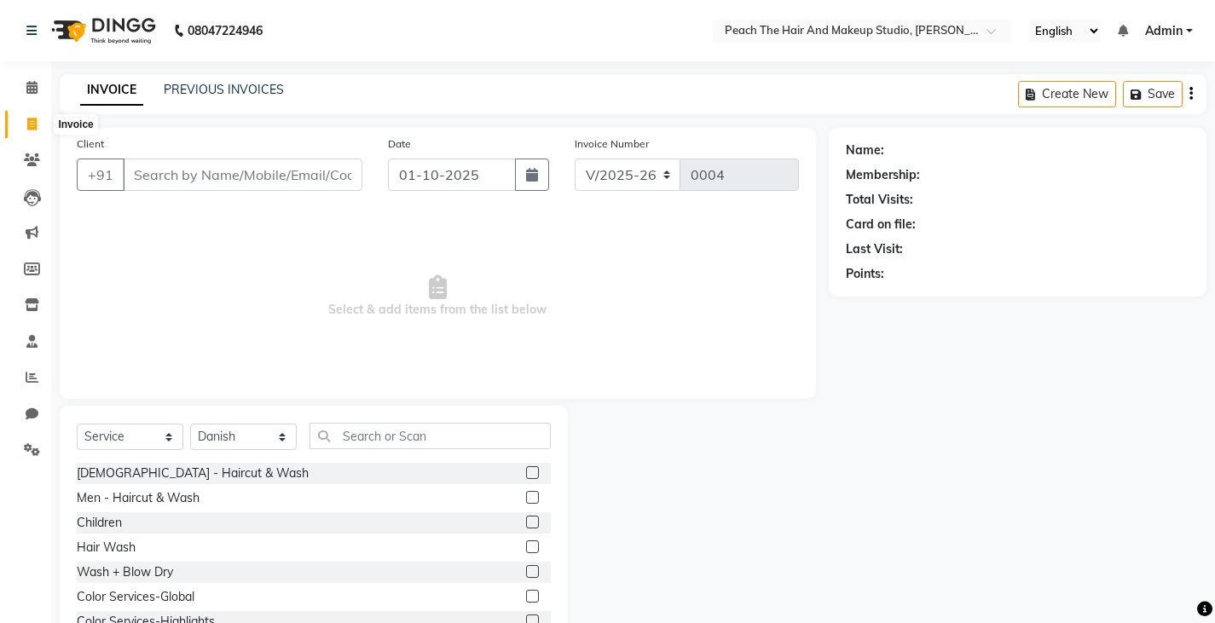
click at [30, 124] on icon at bounding box center [31, 124] width 9 height 13
select select "service"
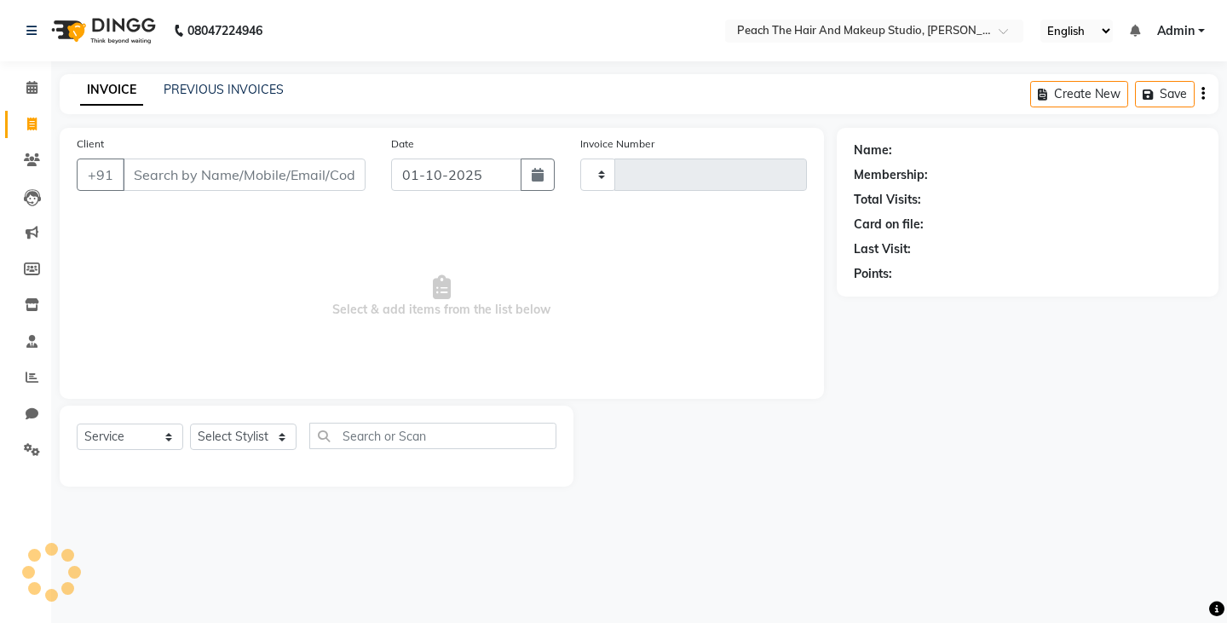
type input "0004"
select select "9105"
click at [203, 84] on link "PREVIOUS INVOICES" at bounding box center [224, 89] width 120 height 15
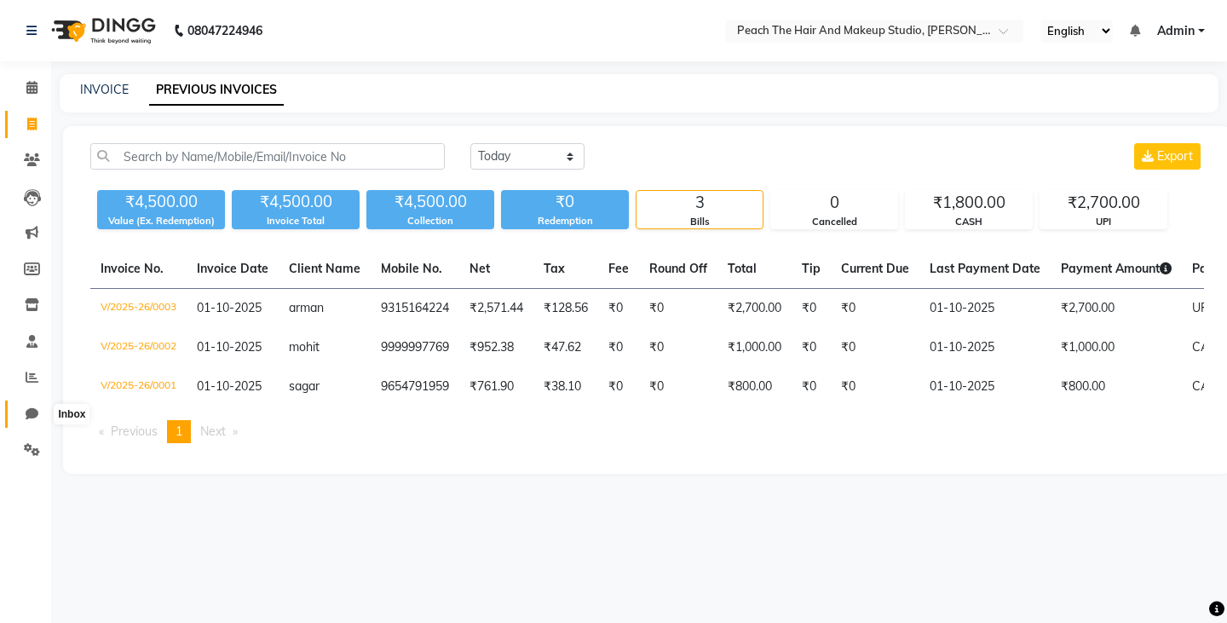
click at [32, 410] on icon at bounding box center [32, 413] width 13 height 13
select select "100"
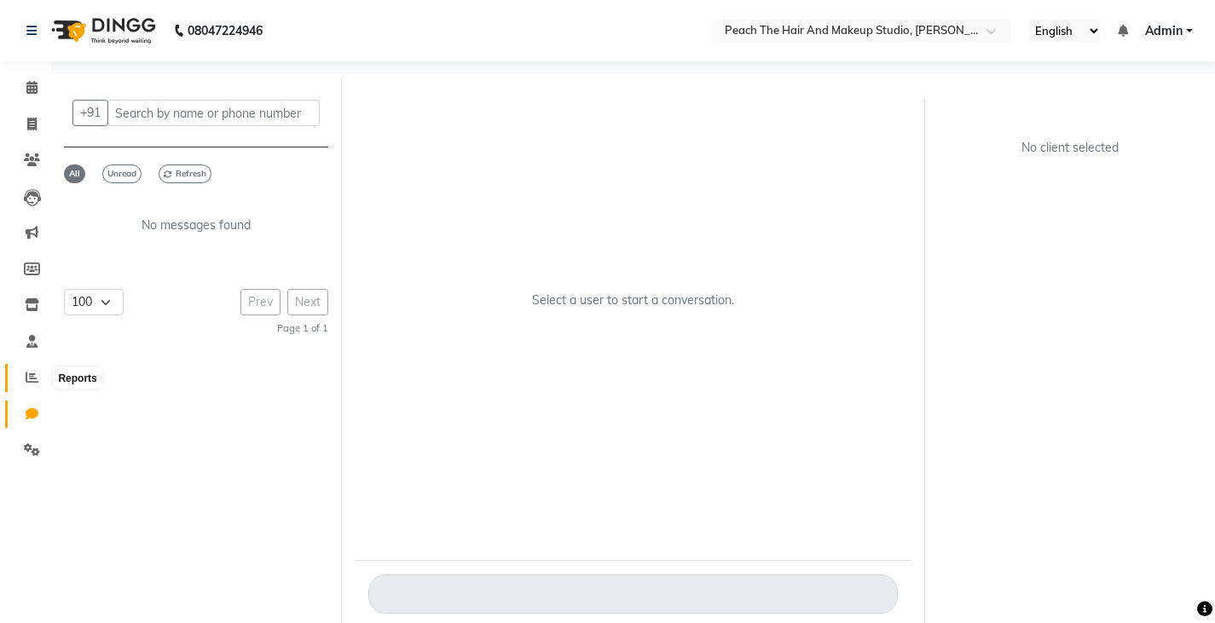
click at [21, 375] on span at bounding box center [32, 378] width 30 height 20
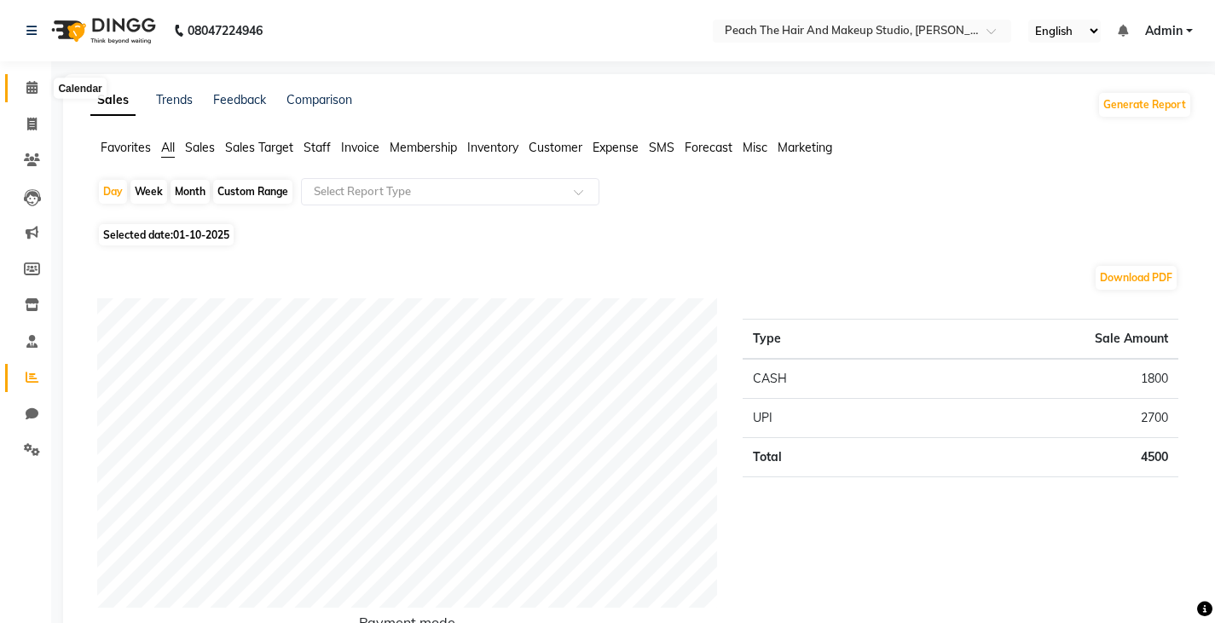
click at [26, 80] on span at bounding box center [32, 88] width 30 height 20
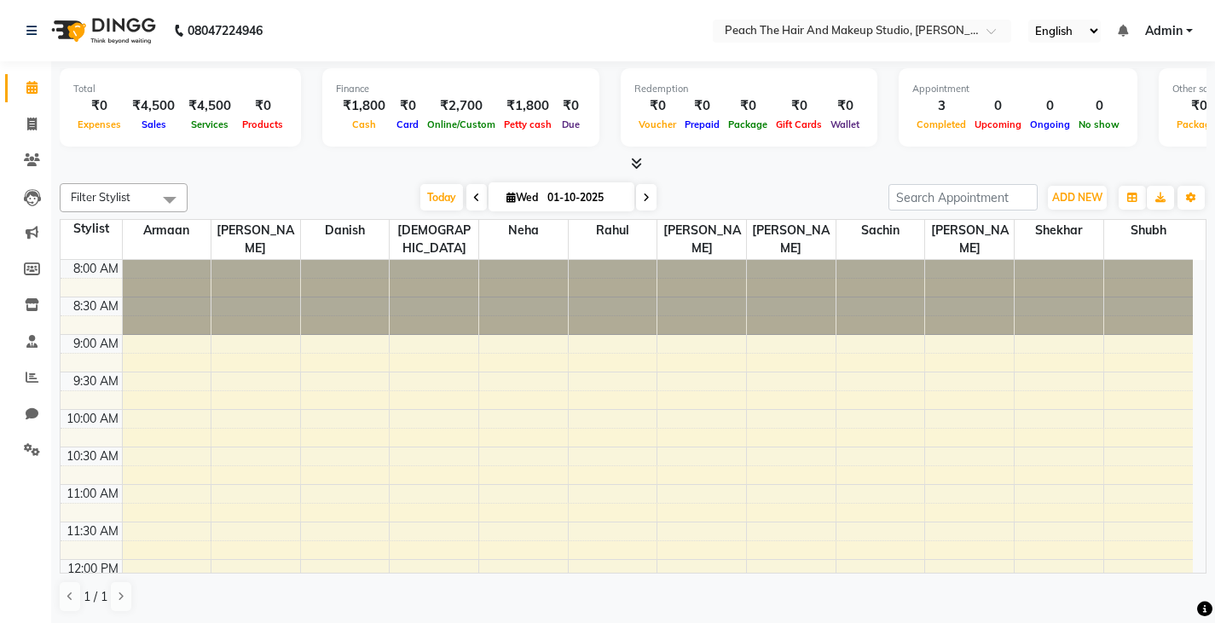
click at [633, 168] on icon at bounding box center [636, 163] width 11 height 13
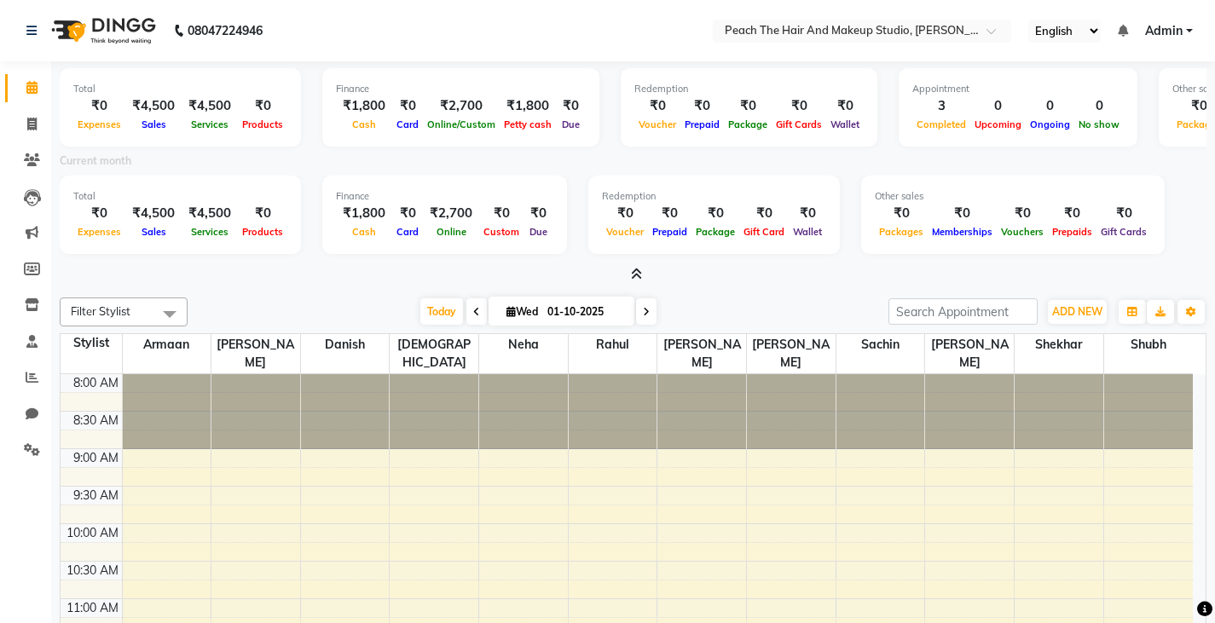
click at [631, 272] on icon at bounding box center [636, 274] width 11 height 13
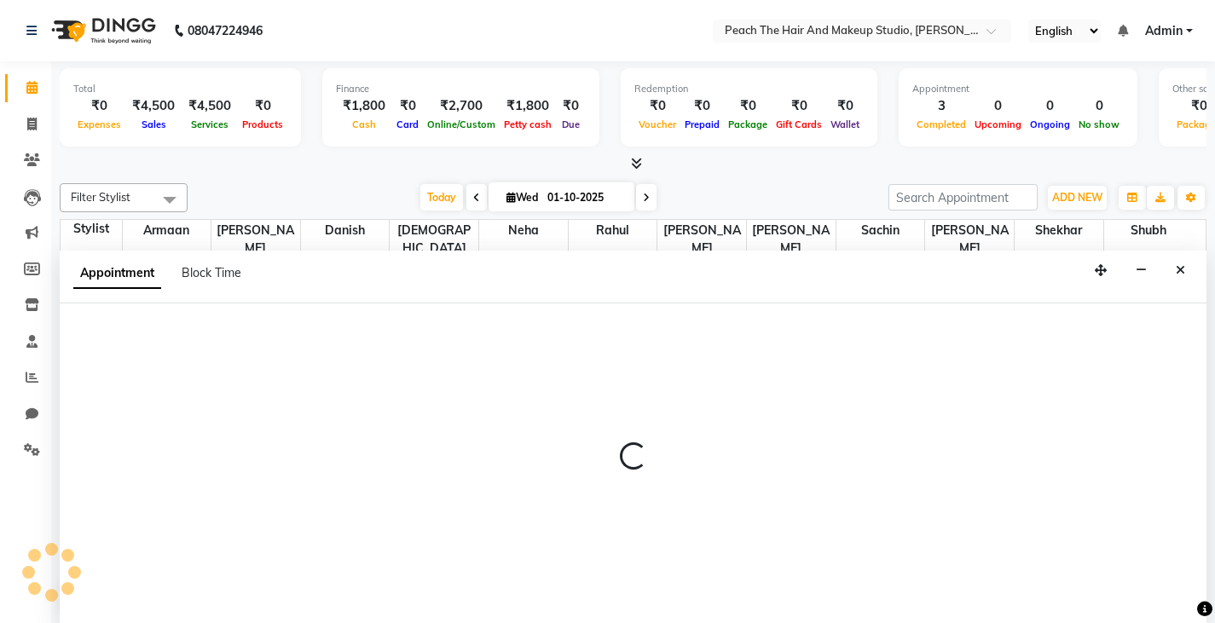
scroll to position [1, 0]
select select "93109"
select select "tentative"
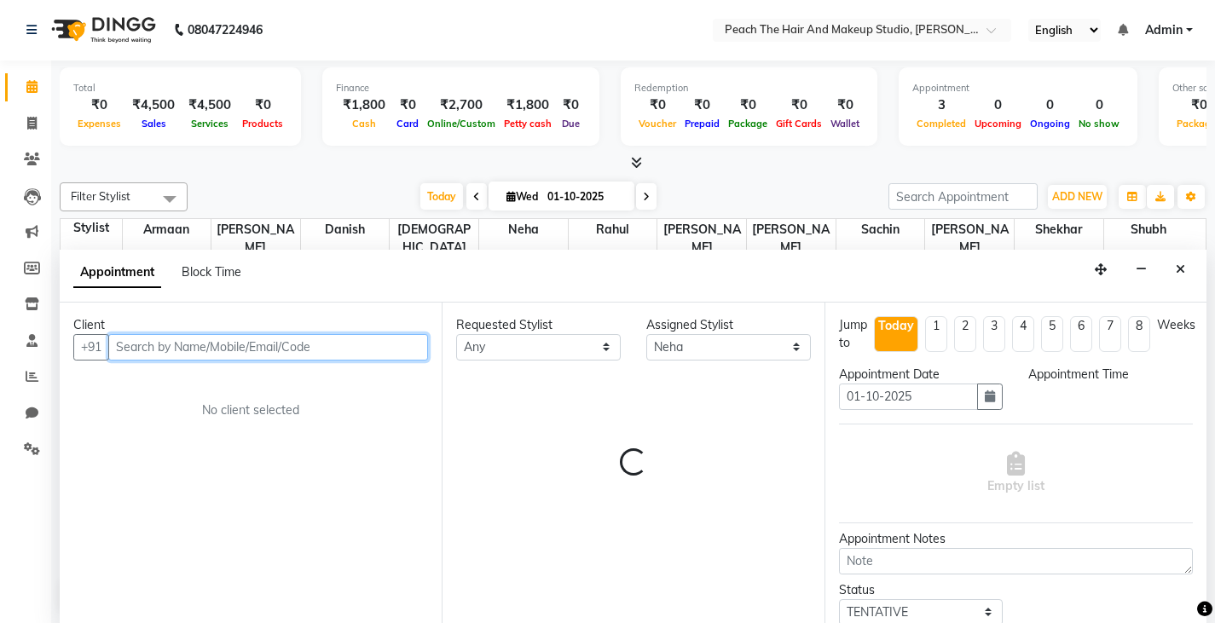
select select "720"
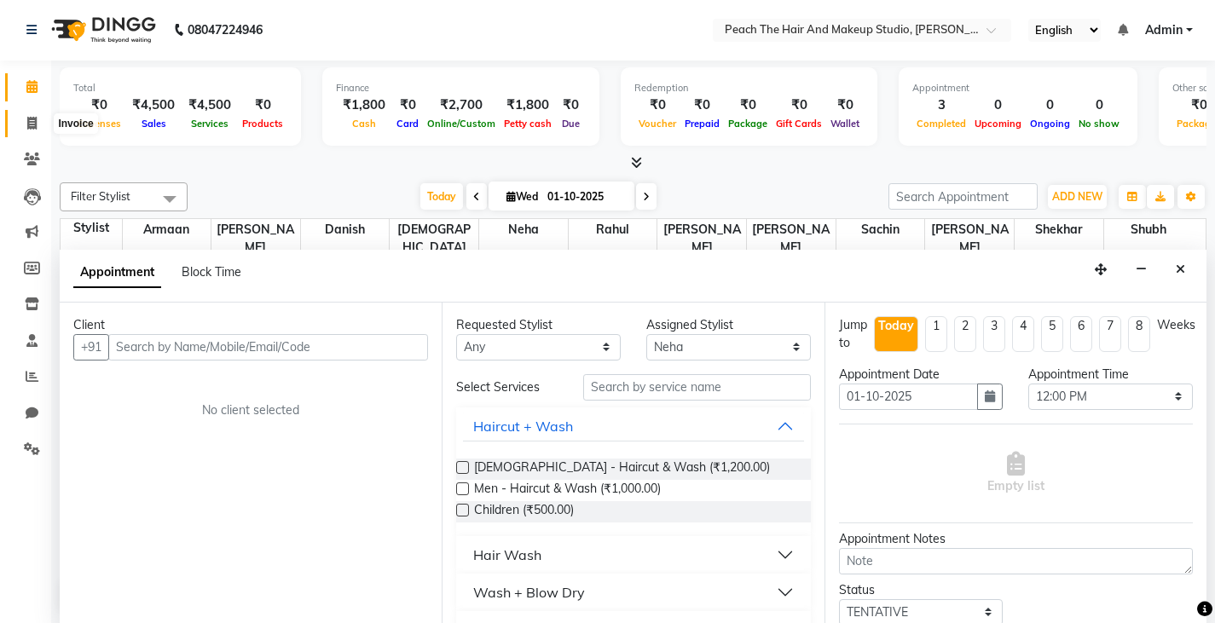
click at [27, 118] on icon at bounding box center [31, 123] width 9 height 13
select select "service"
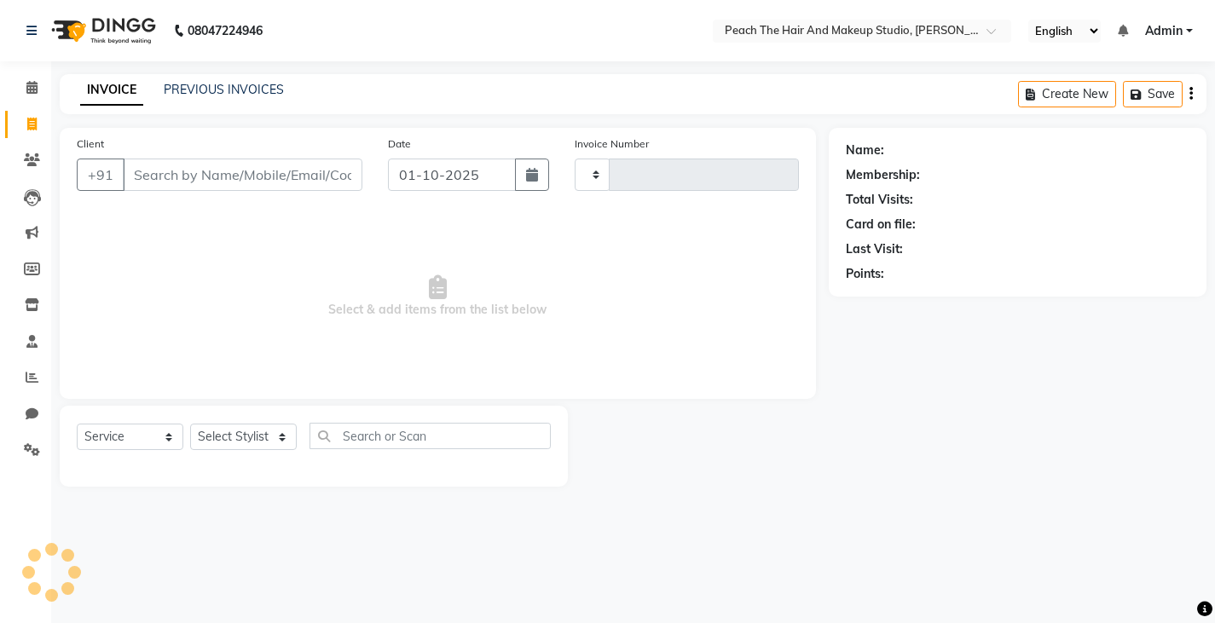
type input "0004"
select select "9105"
click at [192, 89] on link "PREVIOUS INVOICES" at bounding box center [224, 89] width 120 height 15
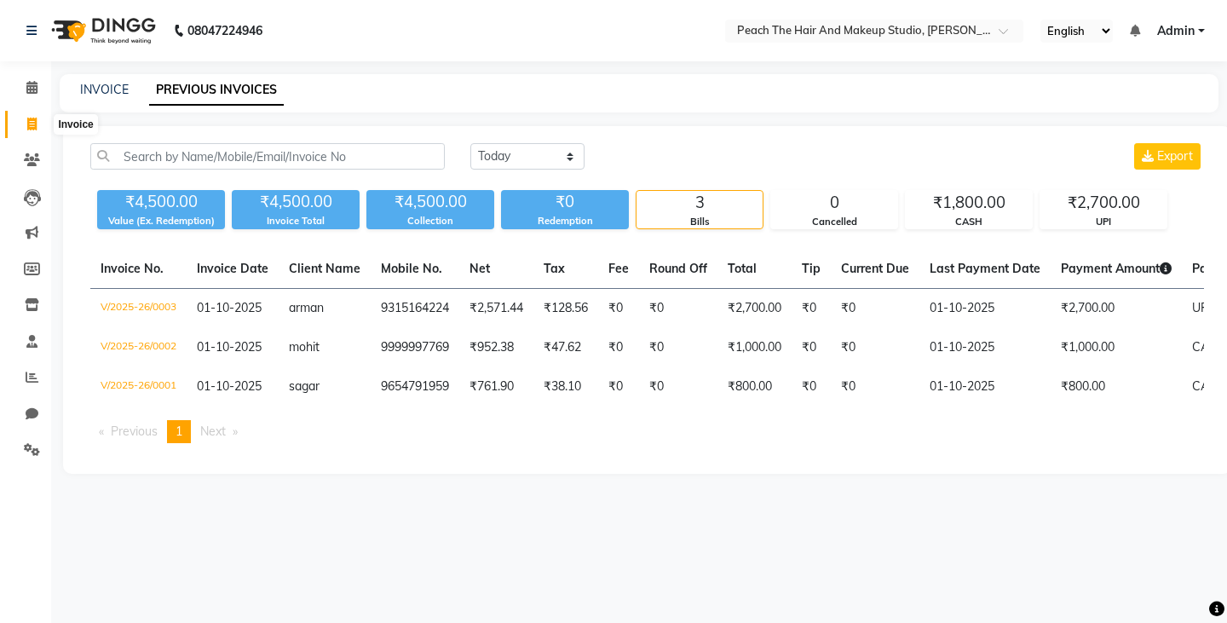
click at [32, 115] on span at bounding box center [32, 125] width 30 height 20
select select "service"
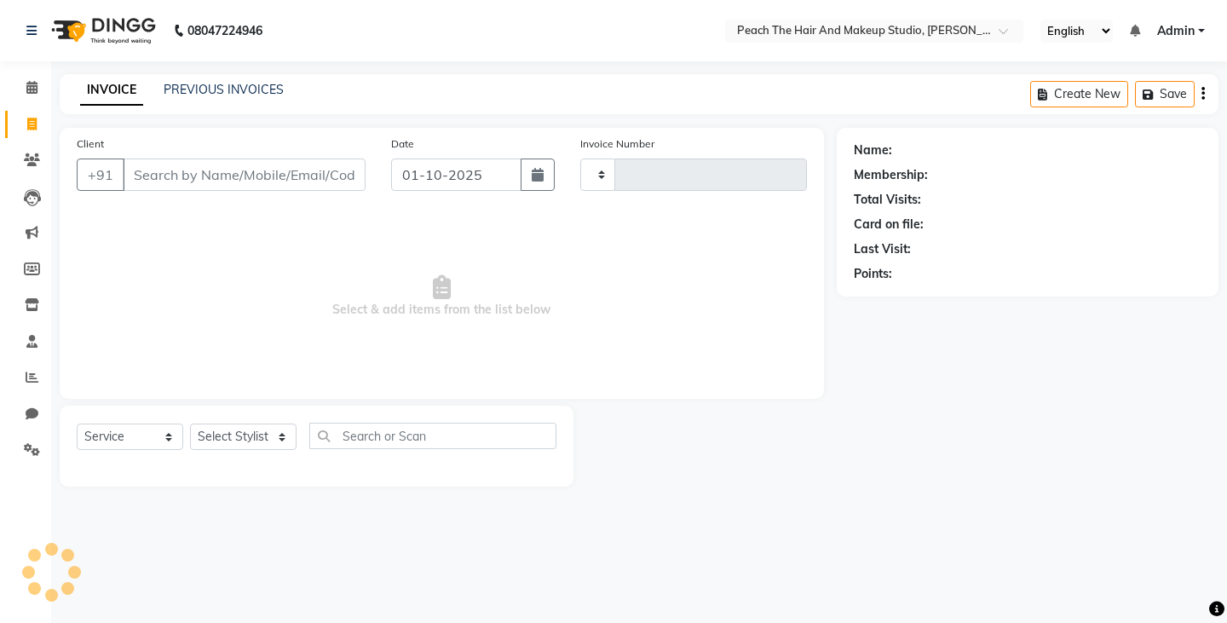
type input "0004"
select select "9105"
click at [208, 85] on link "PREVIOUS INVOICES" at bounding box center [224, 89] width 120 height 15
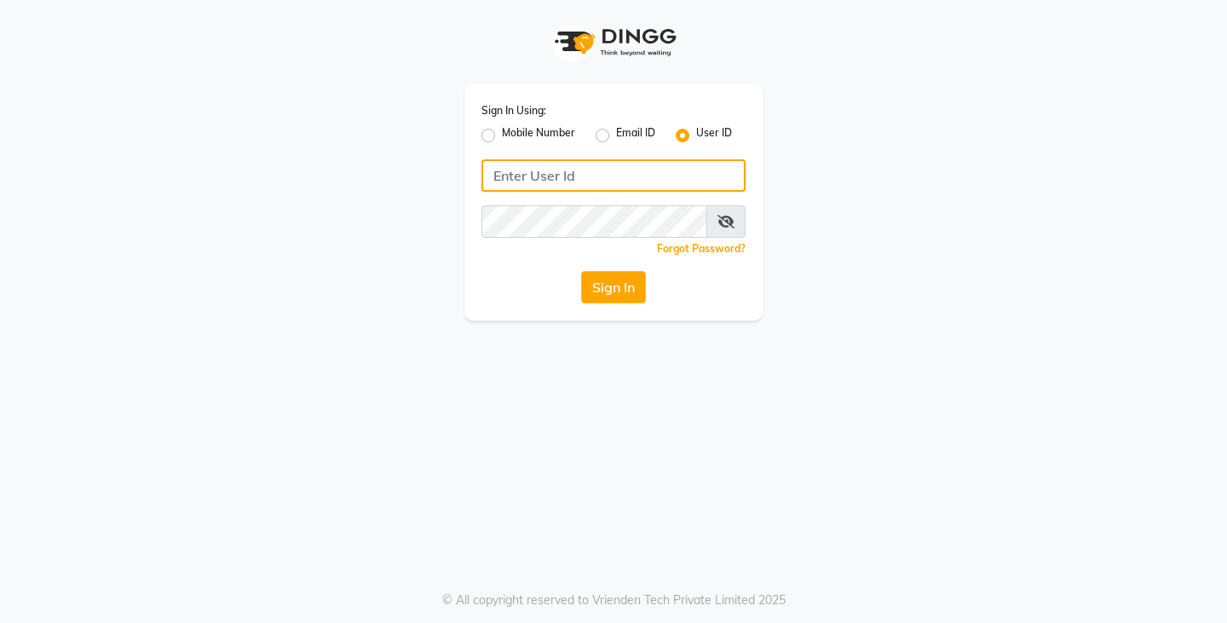
click at [642, 181] on input "Username" at bounding box center [614, 175] width 264 height 32
type input "peach"
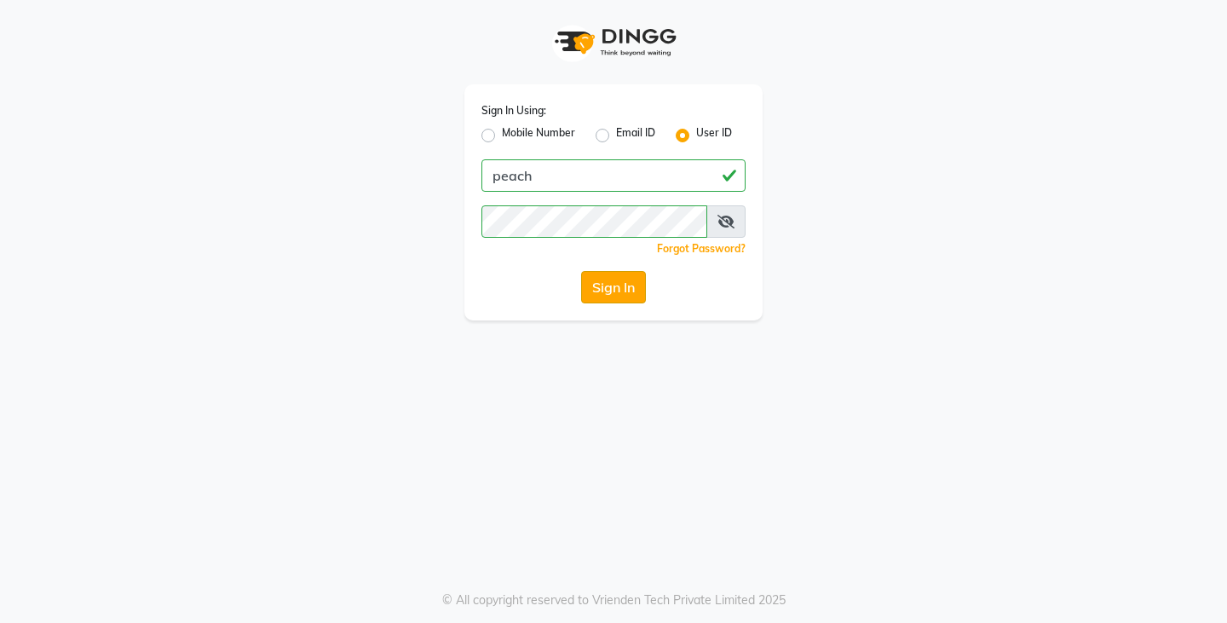
click at [597, 284] on button "Sign In" at bounding box center [613, 287] width 65 height 32
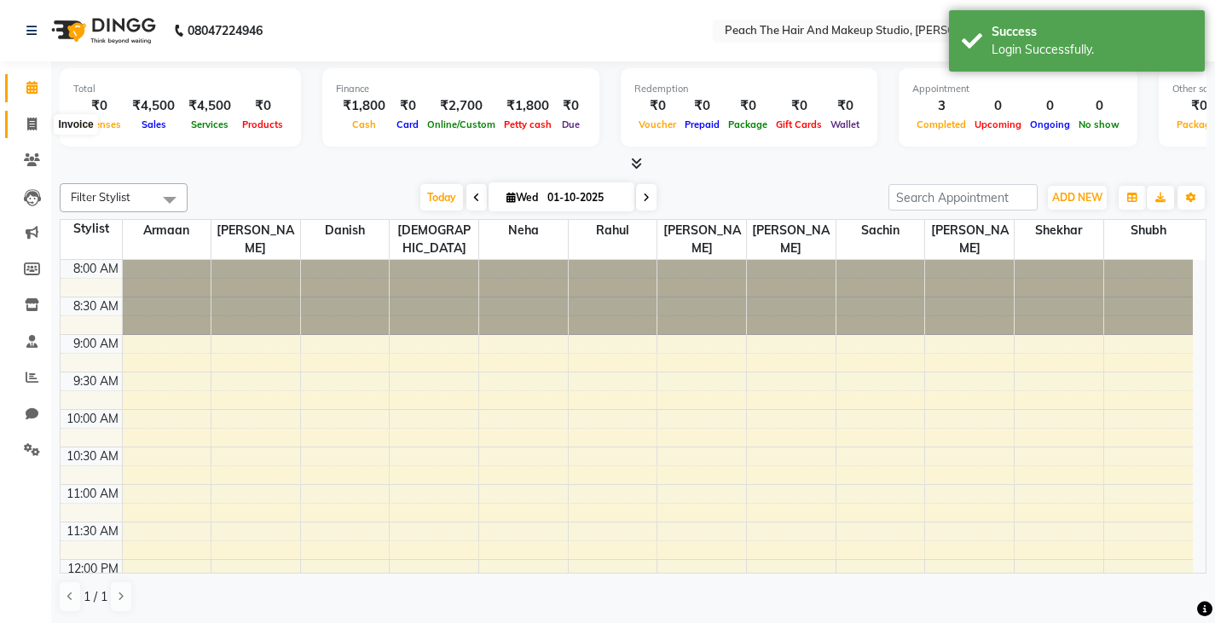
click at [28, 118] on icon at bounding box center [31, 124] width 9 height 13
select select "9105"
select select "service"
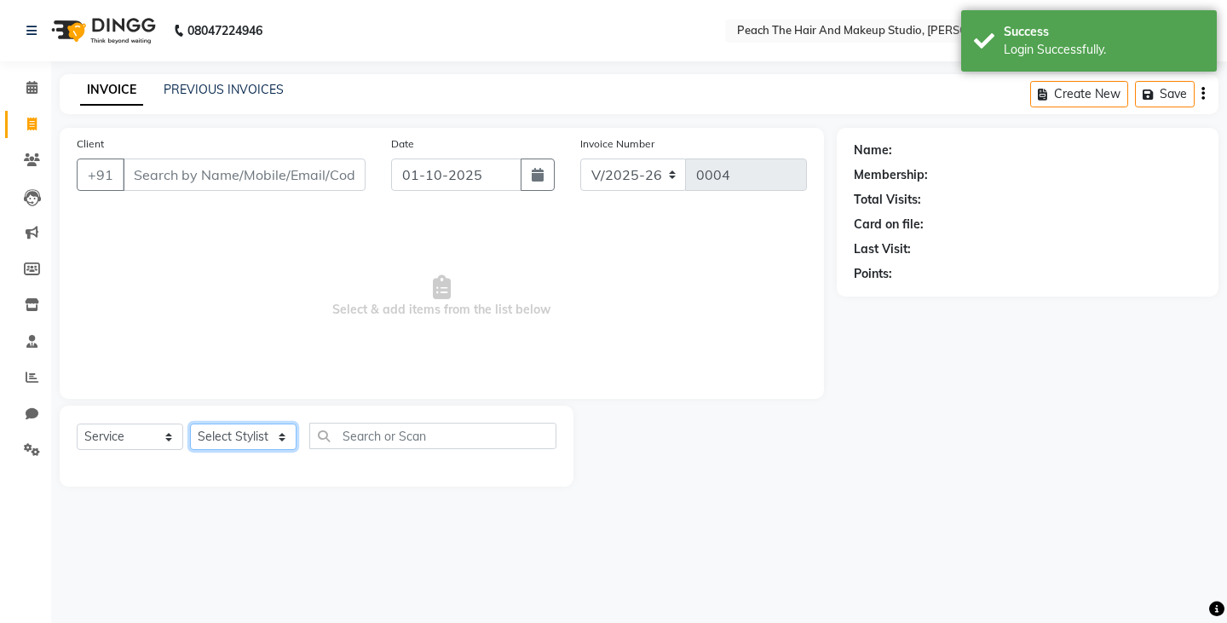
click at [222, 436] on select "Select Stylist Ankit [PERSON_NAME] Danish Karan Krishna [PERSON_NAME] [PERSON_N…" at bounding box center [243, 437] width 107 height 26
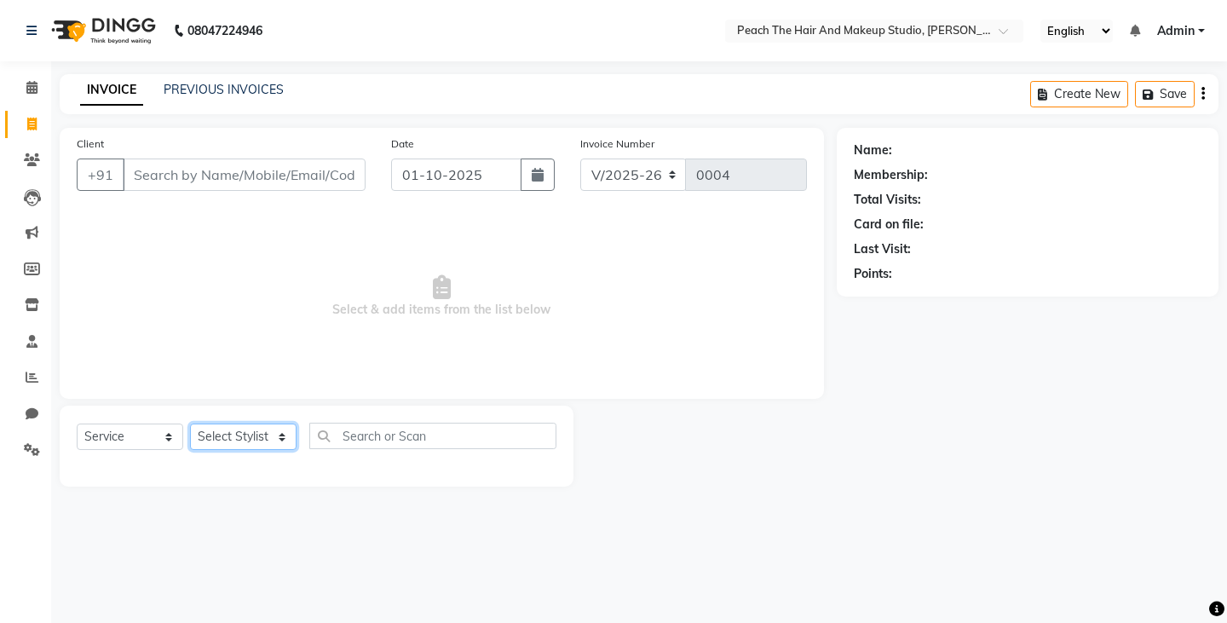
select select "93110"
click at [190, 424] on select "Select Stylist Ankit [PERSON_NAME] Danish Karan Krishna [PERSON_NAME] [PERSON_N…" at bounding box center [243, 437] width 107 height 26
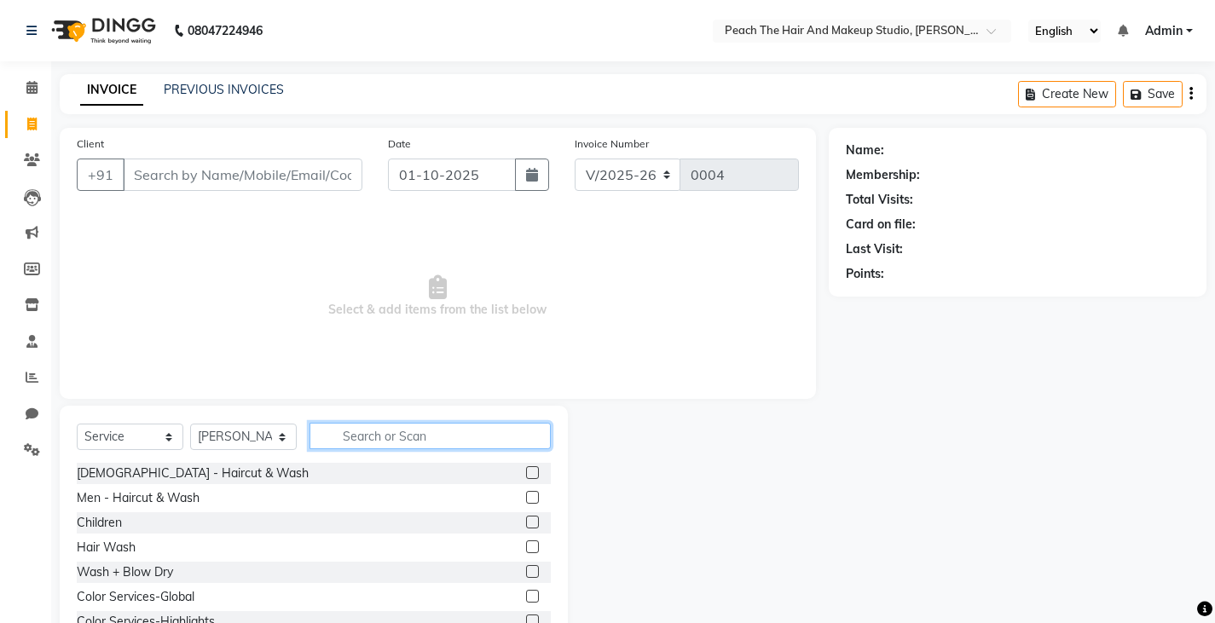
click at [368, 424] on input "text" at bounding box center [429, 436] width 241 height 26
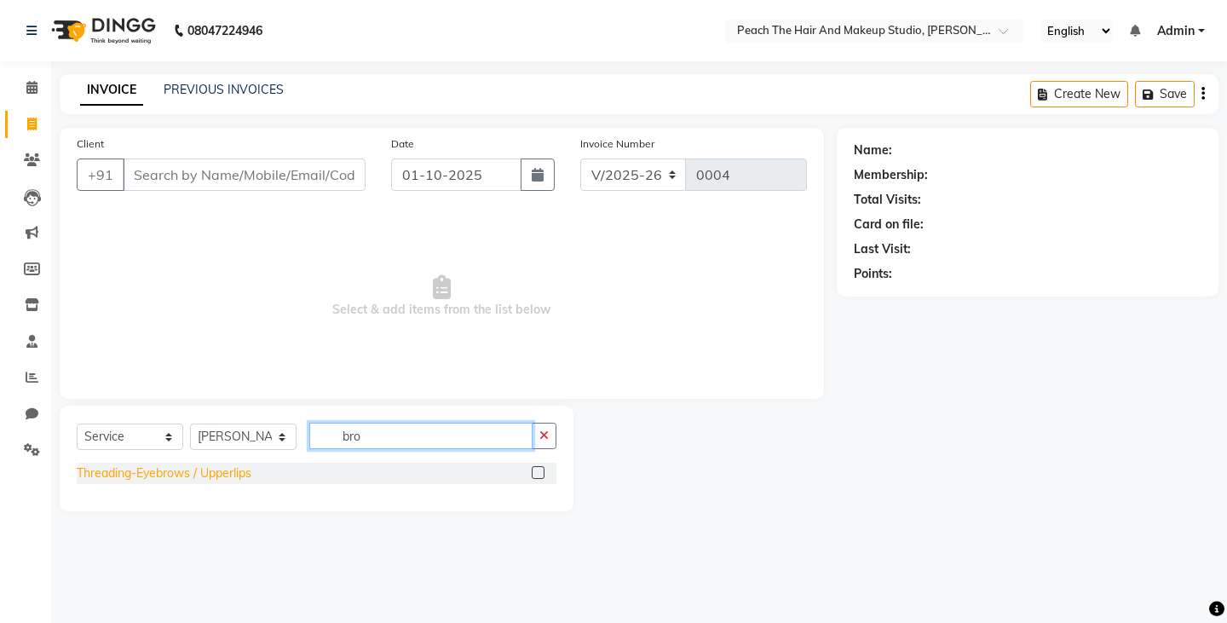
type input "bro"
click at [147, 467] on div "Threading-Eyebrows / Upperlips" at bounding box center [164, 474] width 175 height 18
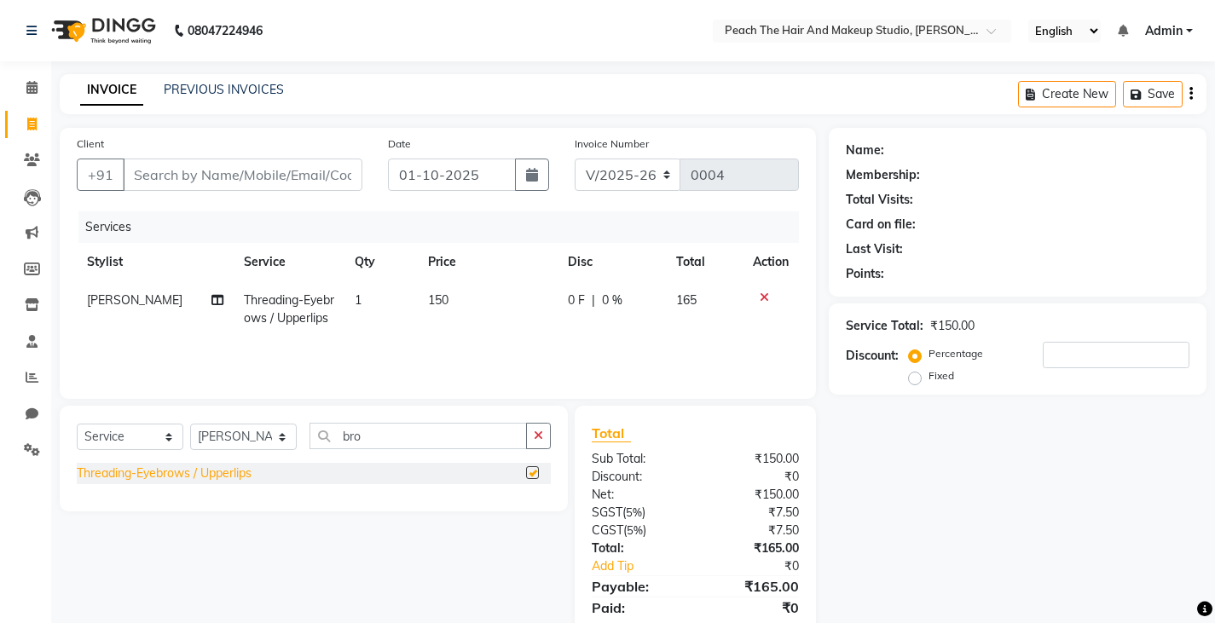
checkbox input "false"
click at [526, 438] on input "bro" at bounding box center [417, 436] width 217 height 26
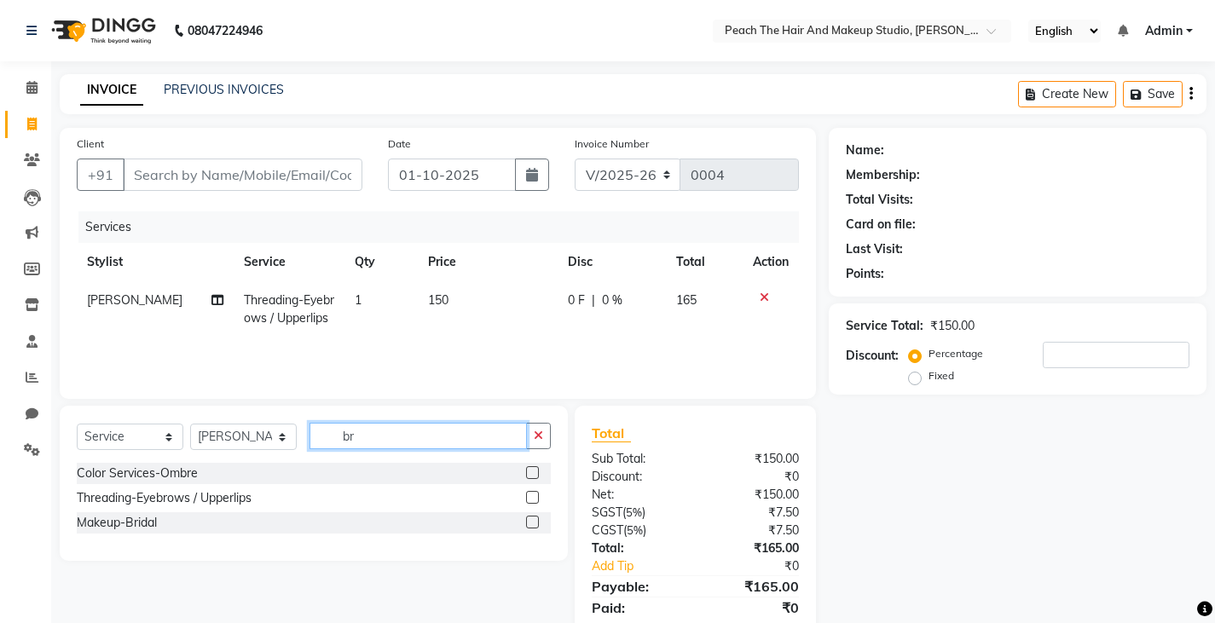
type input "b"
type input "chin"
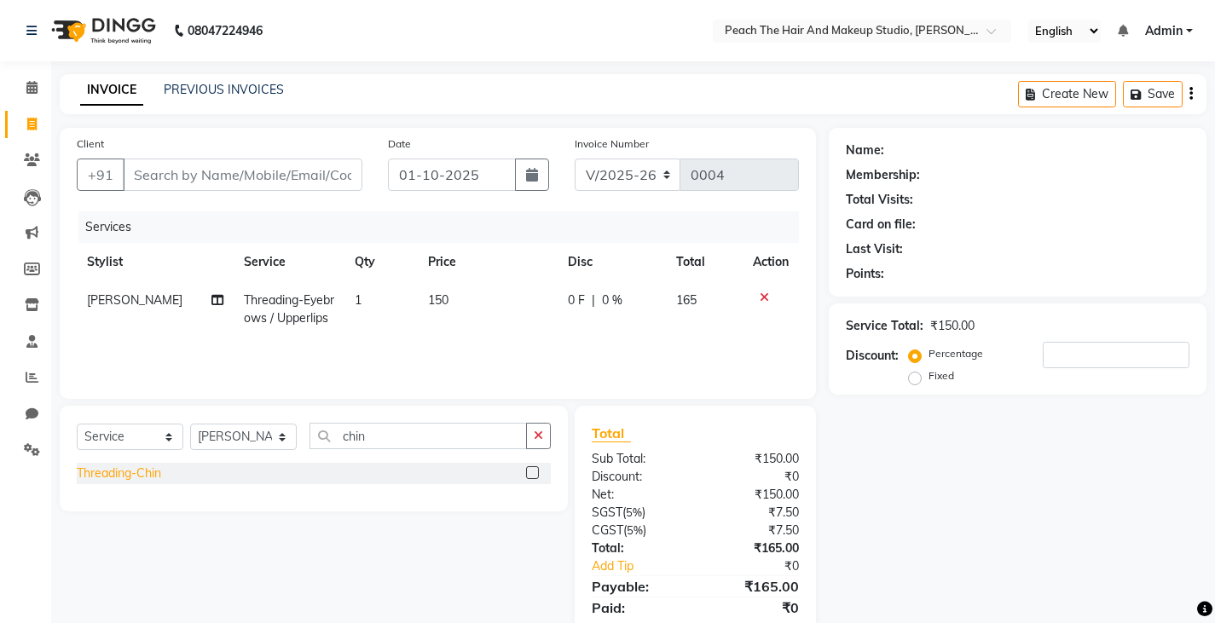
click at [101, 474] on div "Threading-Chin" at bounding box center [119, 474] width 84 height 18
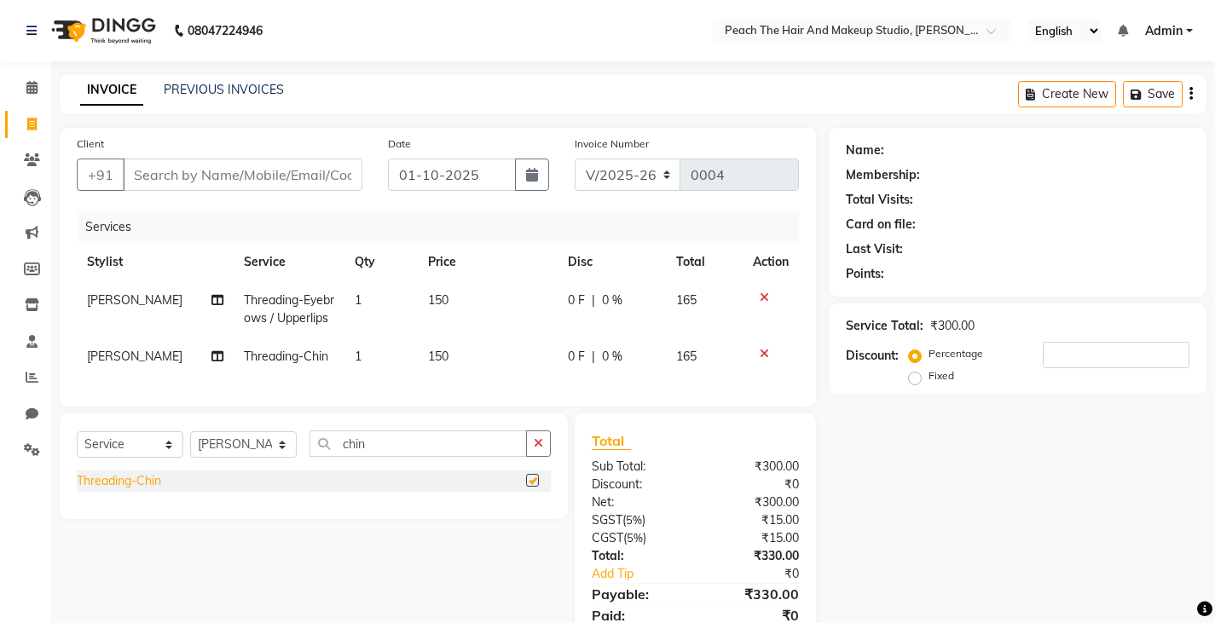
checkbox input "false"
click at [1123, 352] on input "number" at bounding box center [1115, 355] width 147 height 26
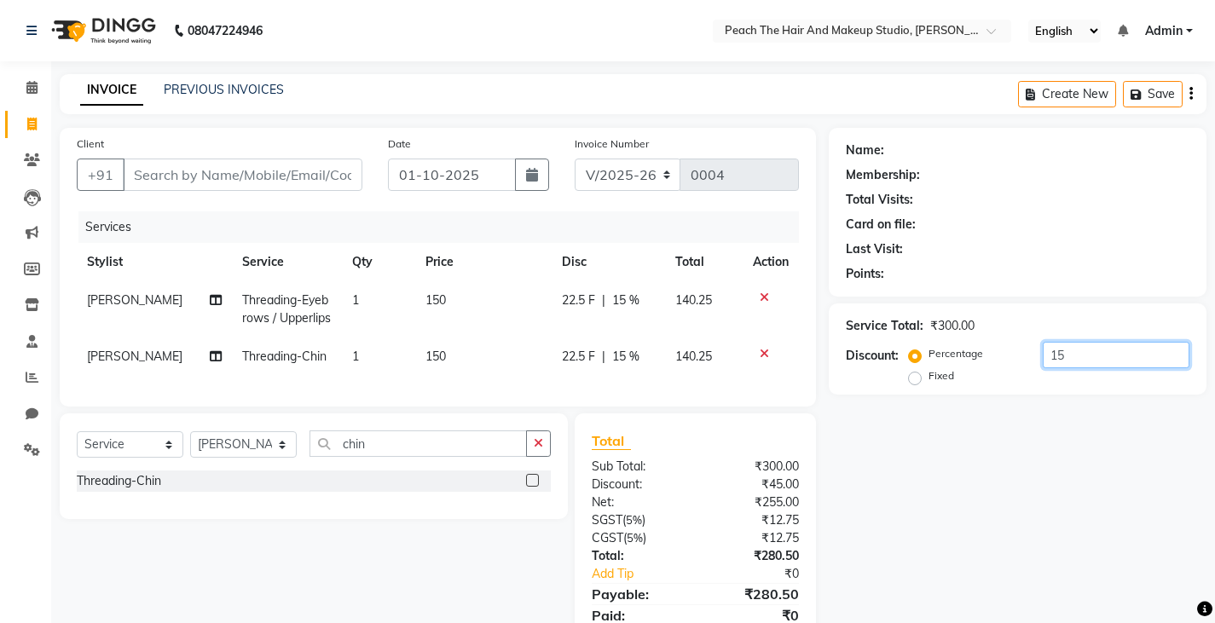
type input "1"
drag, startPoint x: 1123, startPoint y: 352, endPoint x: 170, endPoint y: 182, distance: 967.9
click at [170, 182] on div "Client +91 Date 01-10-2025 Invoice Number V/2025 V/2025-26 0004 Services Stylis…" at bounding box center [633, 396] width 1172 height 536
type input "20"
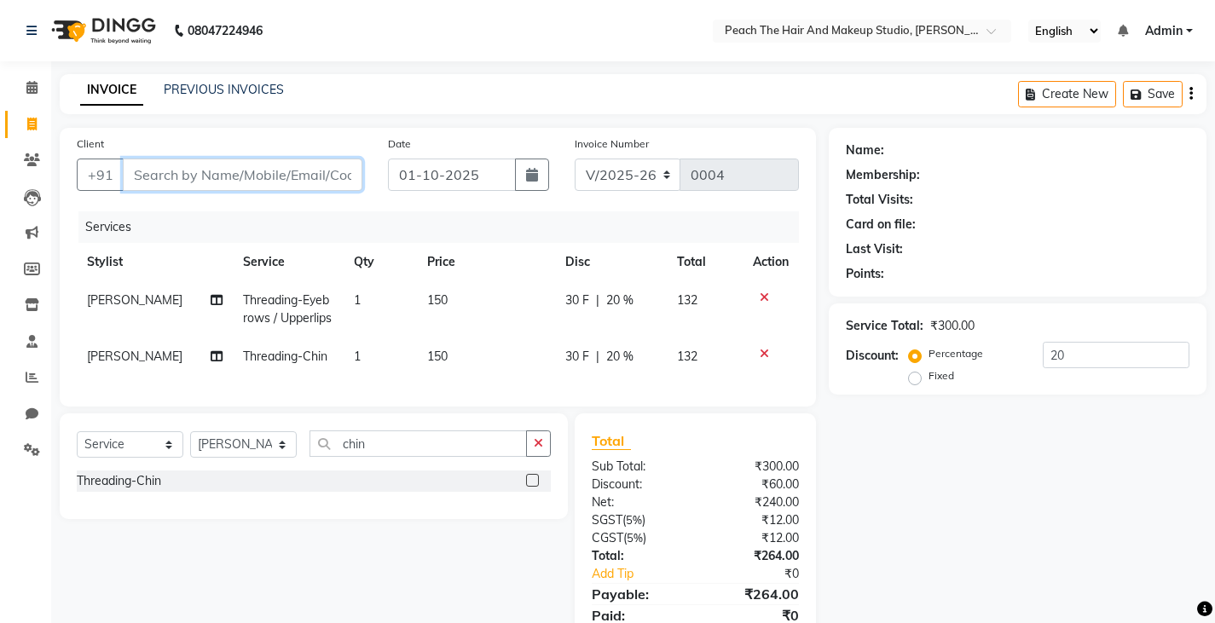
click at [170, 182] on input "Client" at bounding box center [243, 175] width 240 height 32
type input "9"
type input "0"
type input "9999404441"
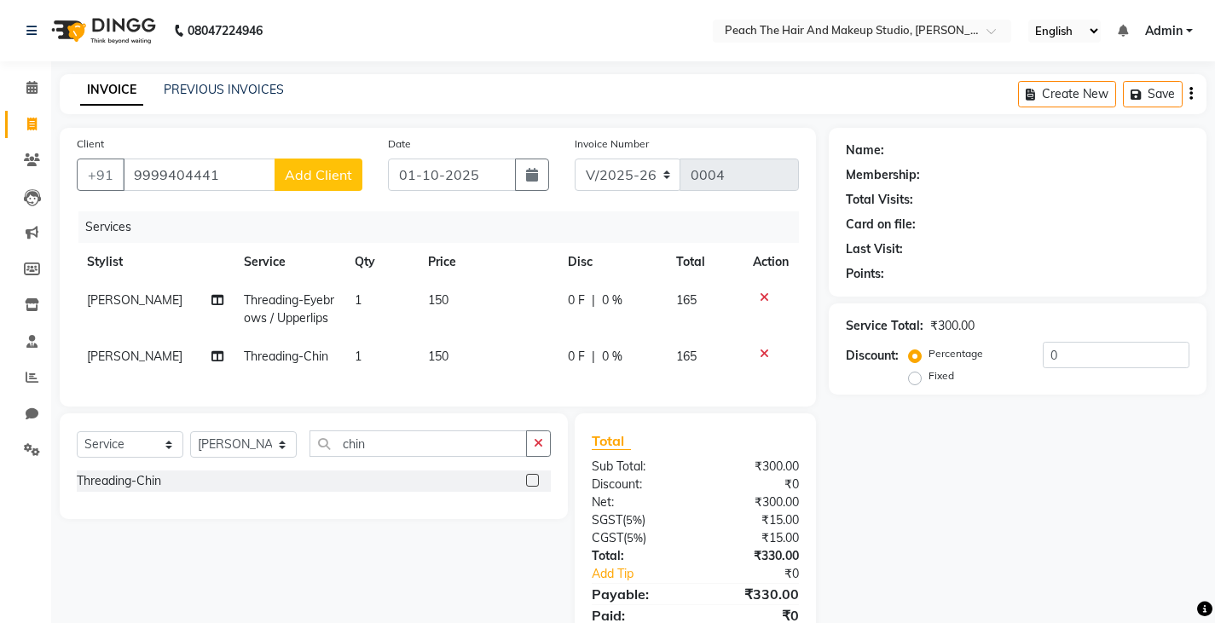
click at [286, 165] on button "Add Client" at bounding box center [318, 175] width 88 height 32
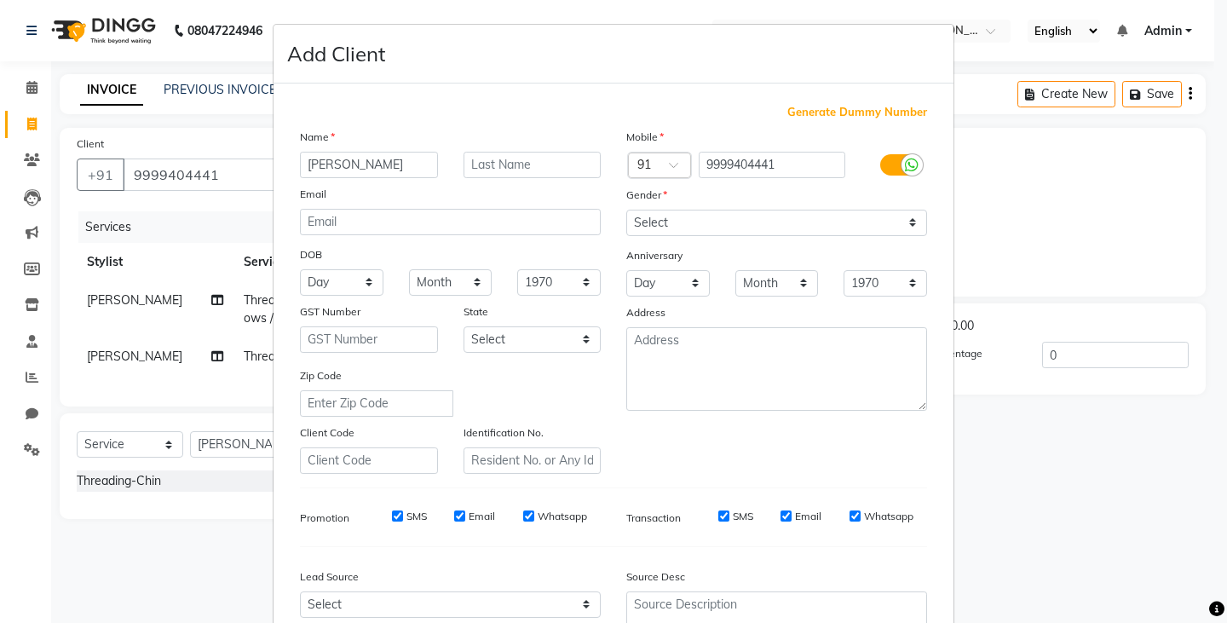
type input "ashna"
click at [644, 230] on select "Select [DEMOGRAPHIC_DATA] [DEMOGRAPHIC_DATA] Other Prefer Not To Say" at bounding box center [776, 223] width 301 height 26
click at [626, 210] on select "Select [DEMOGRAPHIC_DATA] [DEMOGRAPHIC_DATA] Other Prefer Not To Say" at bounding box center [776, 223] width 301 height 26
select select "prefer_not_to_say"
drag, startPoint x: 840, startPoint y: 478, endPoint x: 1227, endPoint y: 450, distance: 387.1
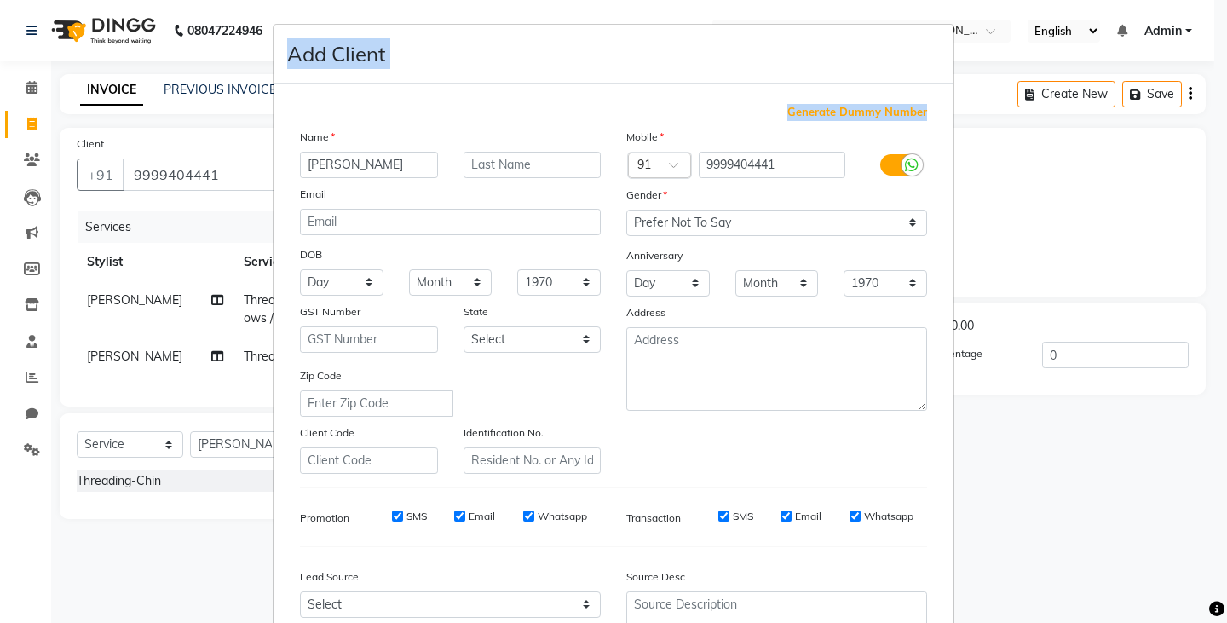
click at [1227, 450] on ngb-modal-window "Add Client Generate Dummy Number Name ashna Email DOB Day 01 02 03 04 05 06 07 …" at bounding box center [613, 311] width 1227 height 623
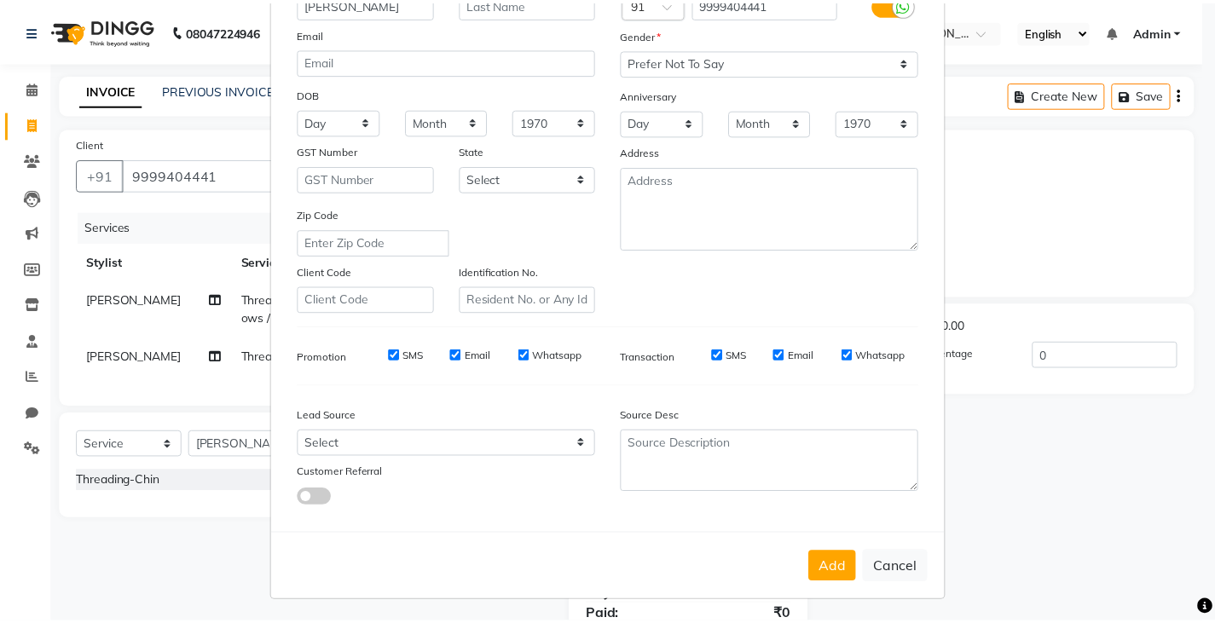
scroll to position [163, 0]
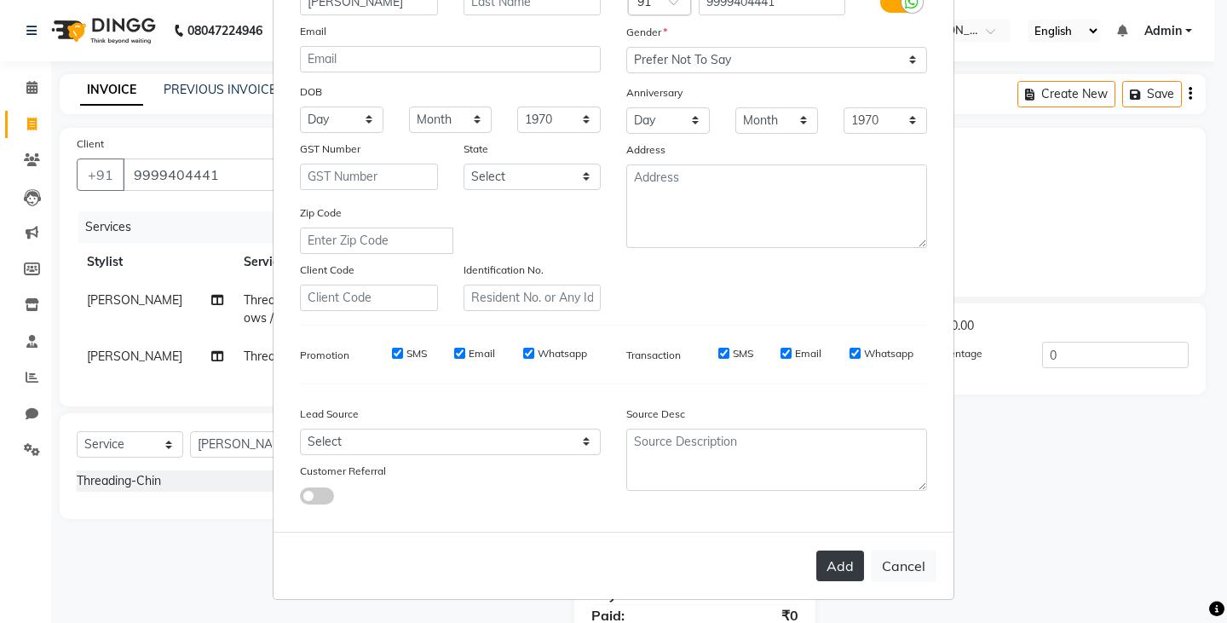
click at [820, 551] on button "Add" at bounding box center [841, 566] width 48 height 31
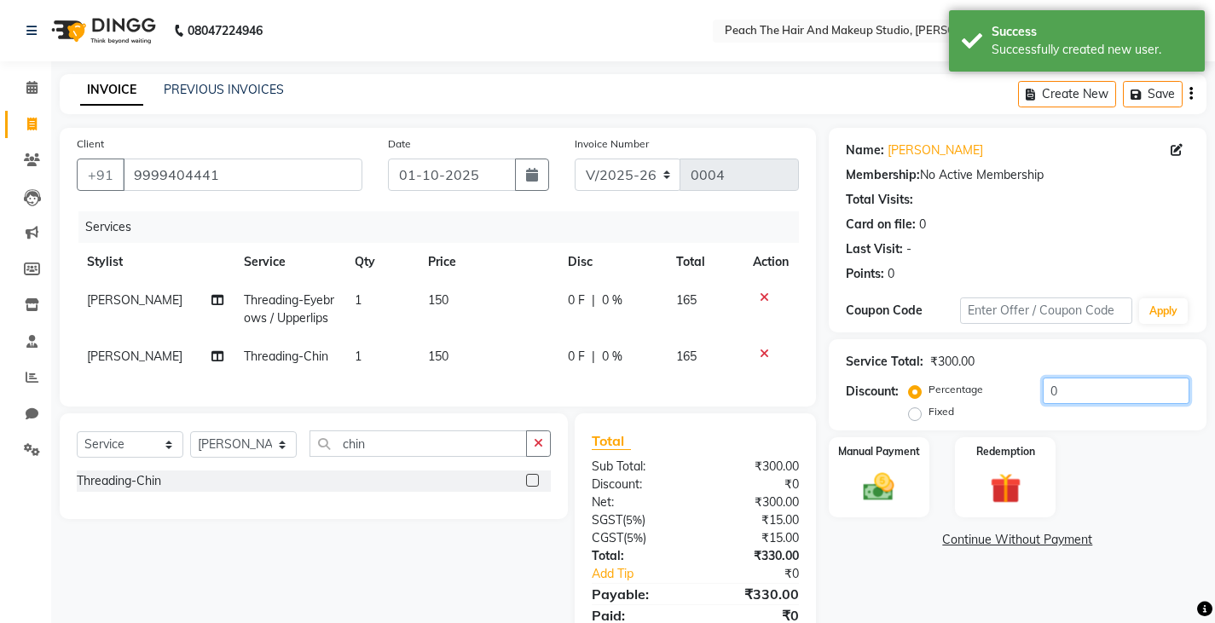
click at [1072, 387] on input "0" at bounding box center [1115, 391] width 147 height 26
type input "20"
click at [864, 465] on div "Manual Payment" at bounding box center [878, 478] width 105 height 84
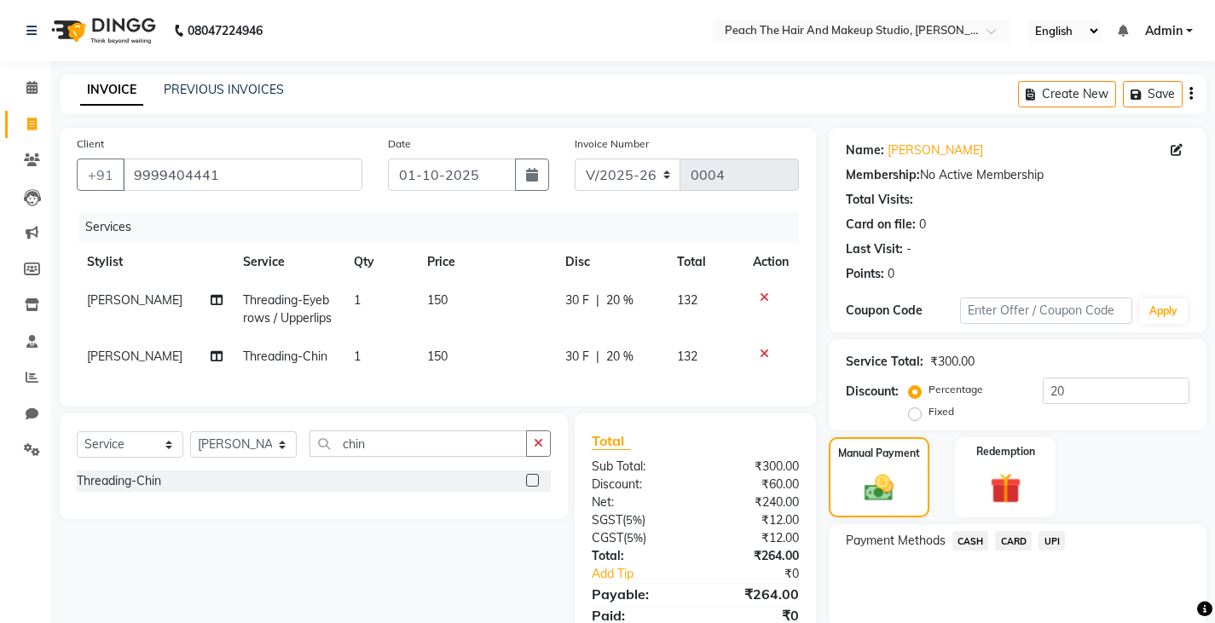
click at [960, 537] on span "CASH" at bounding box center [970, 541] width 37 height 20
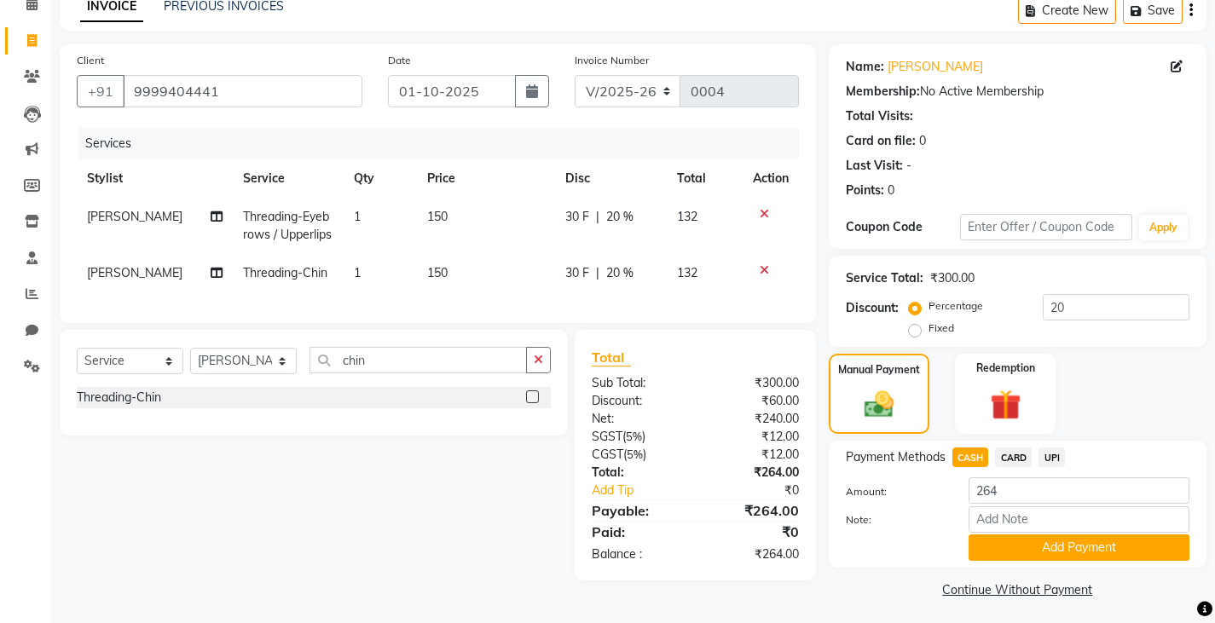
scroll to position [89, 0]
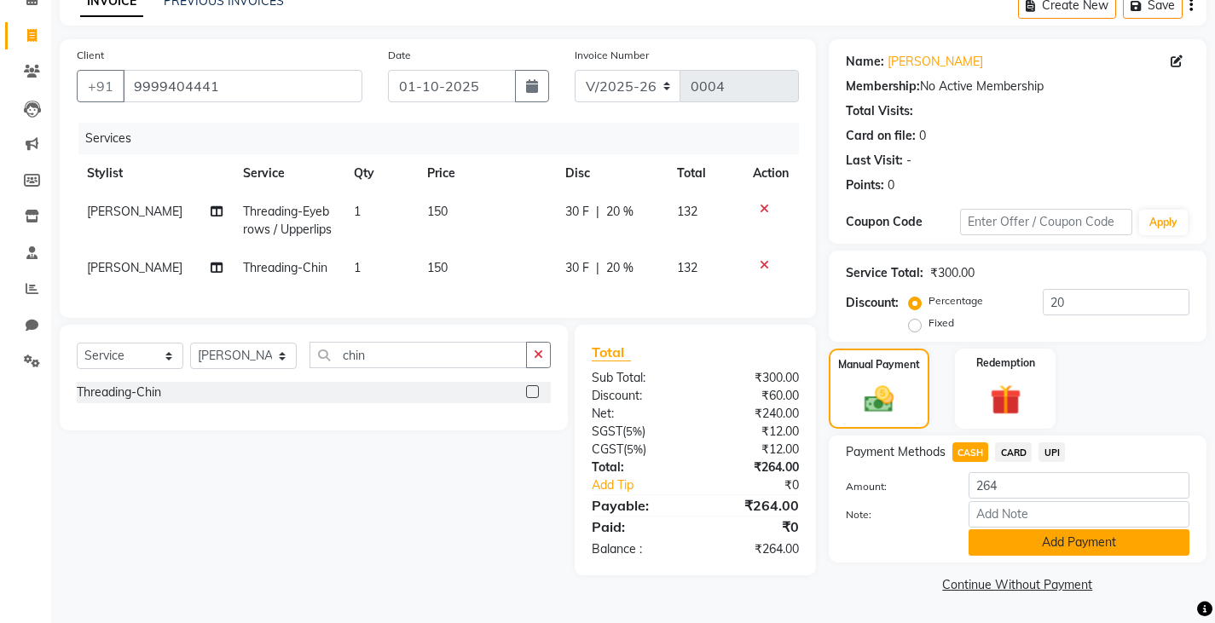
click at [993, 536] on button "Add Payment" at bounding box center [1078, 542] width 221 height 26
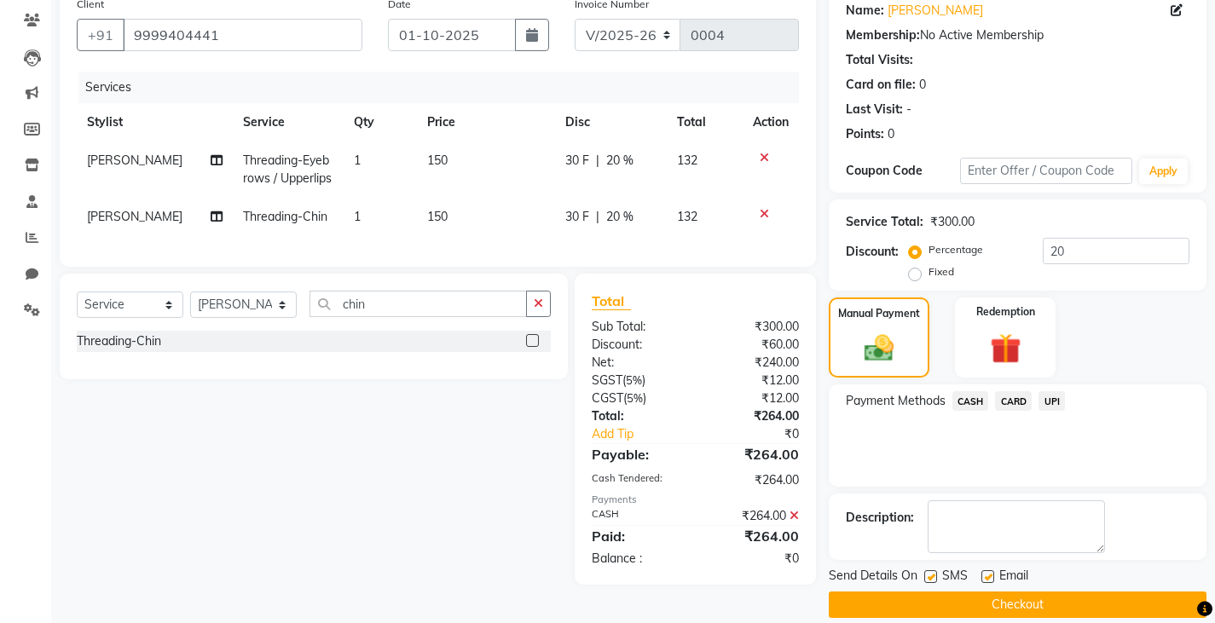
scroll to position [160, 0]
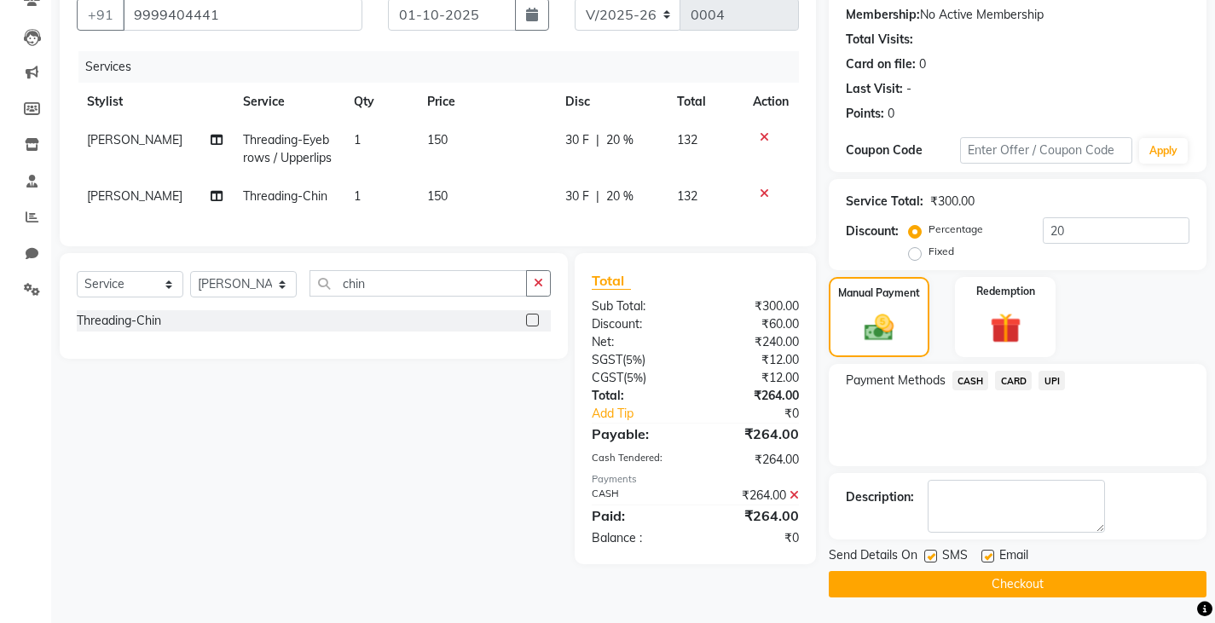
click at [928, 554] on label at bounding box center [930, 556] width 13 height 13
click at [928, 554] on input "checkbox" at bounding box center [929, 556] width 11 height 11
checkbox input "false"
click at [893, 589] on button "Checkout" at bounding box center [1017, 584] width 378 height 26
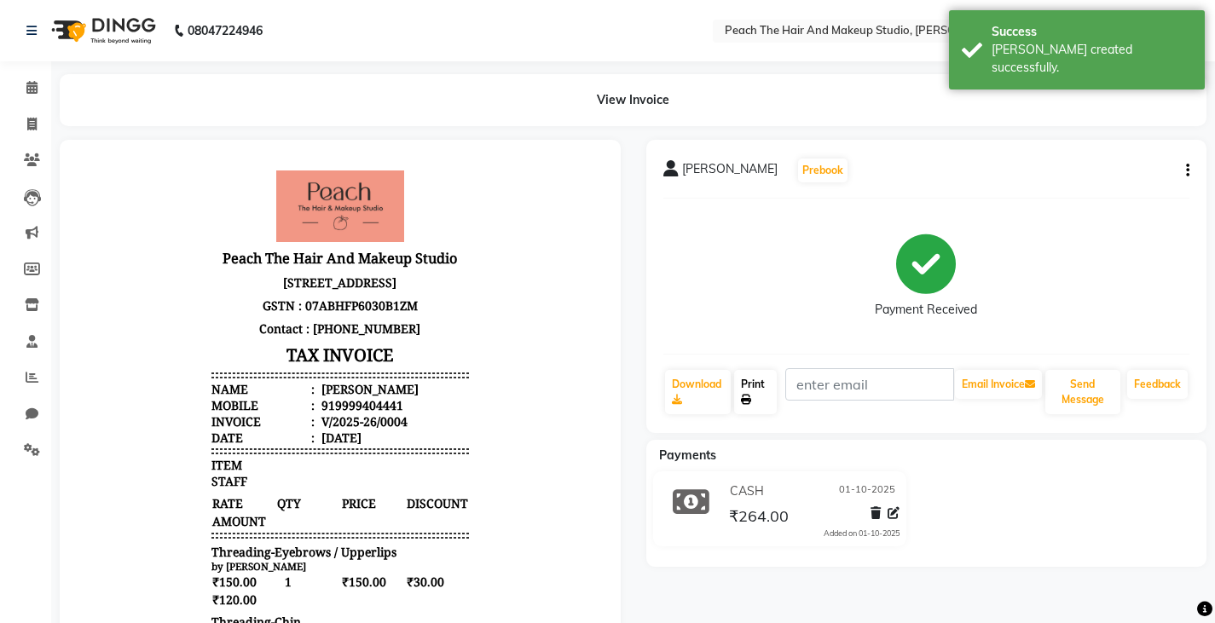
click at [753, 387] on link "Print" at bounding box center [755, 392] width 43 height 44
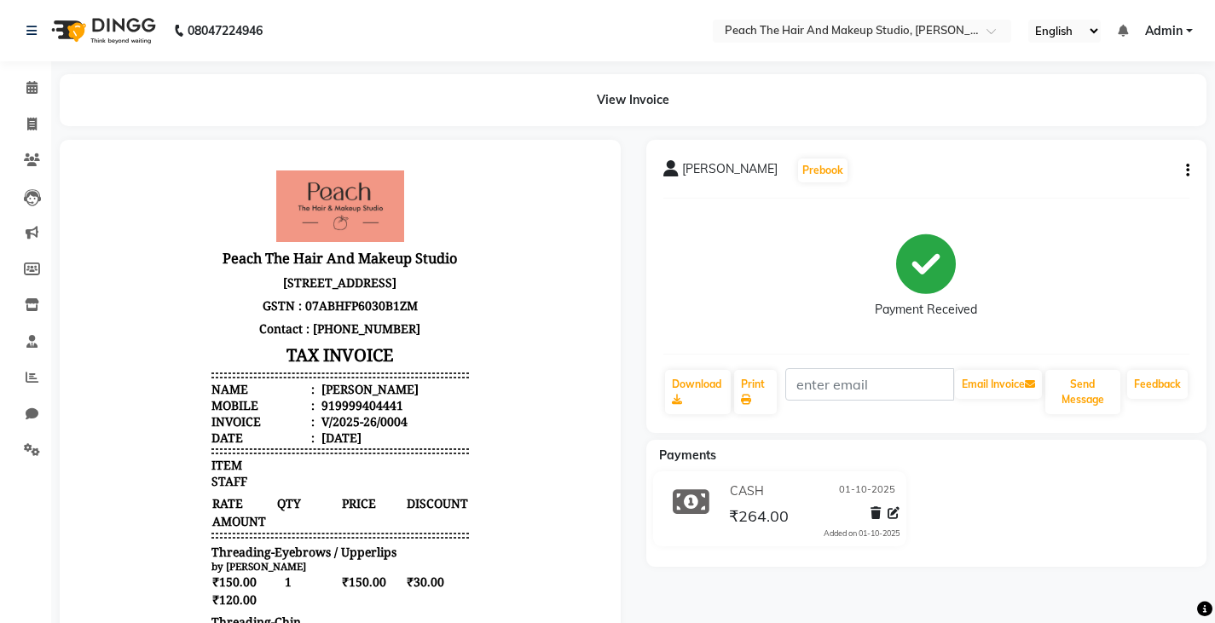
click at [755, 367] on div "ashna Prebook Payment Received Download Print Email Invoice Send Message Feedba…" at bounding box center [926, 286] width 561 height 293
click at [749, 381] on link "Print" at bounding box center [755, 392] width 43 height 44
click at [755, 392] on link "Print" at bounding box center [755, 392] width 43 height 44
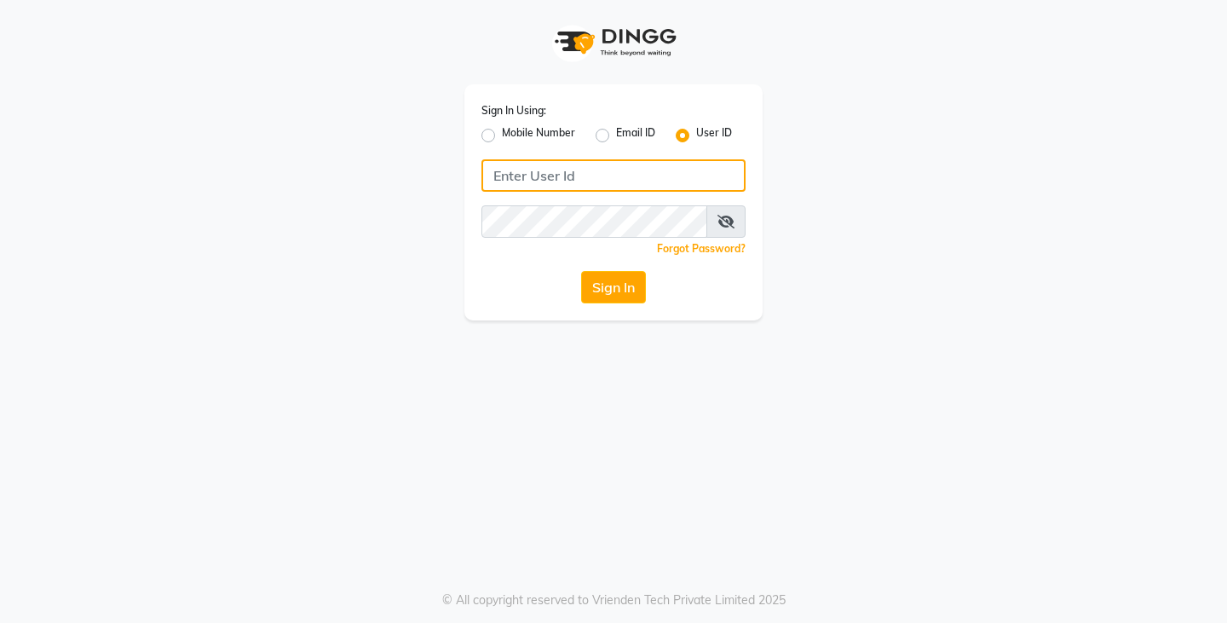
click at [550, 171] on input "Username" at bounding box center [614, 175] width 264 height 32
type input "peach"
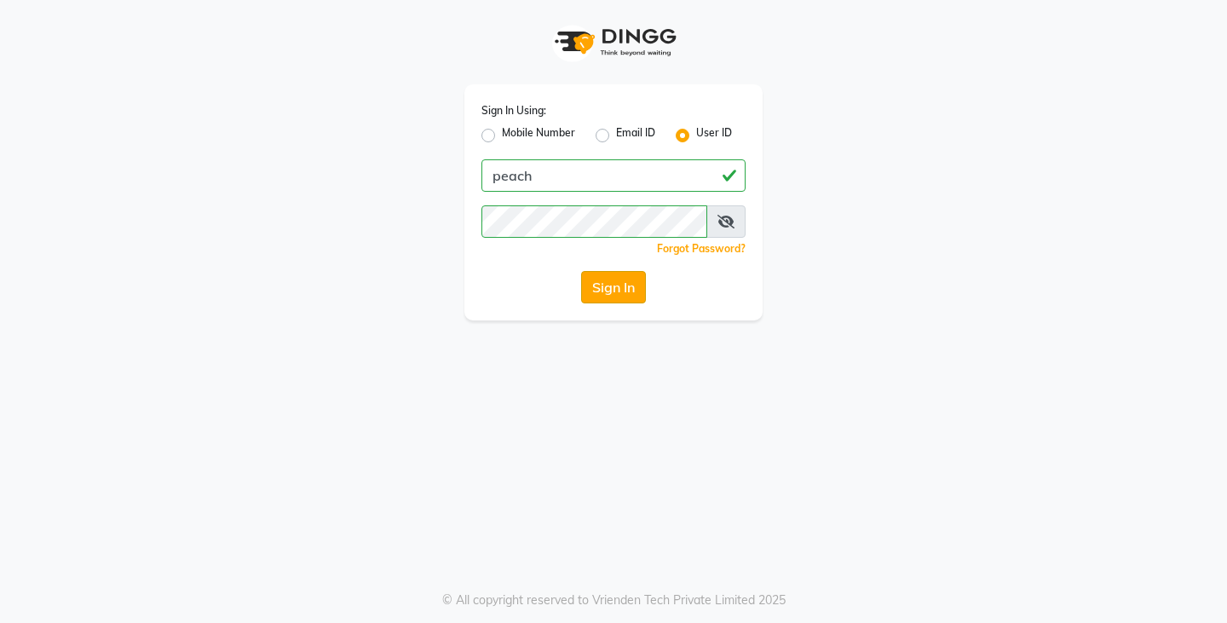
click at [594, 290] on button "Sign In" at bounding box center [613, 287] width 65 height 32
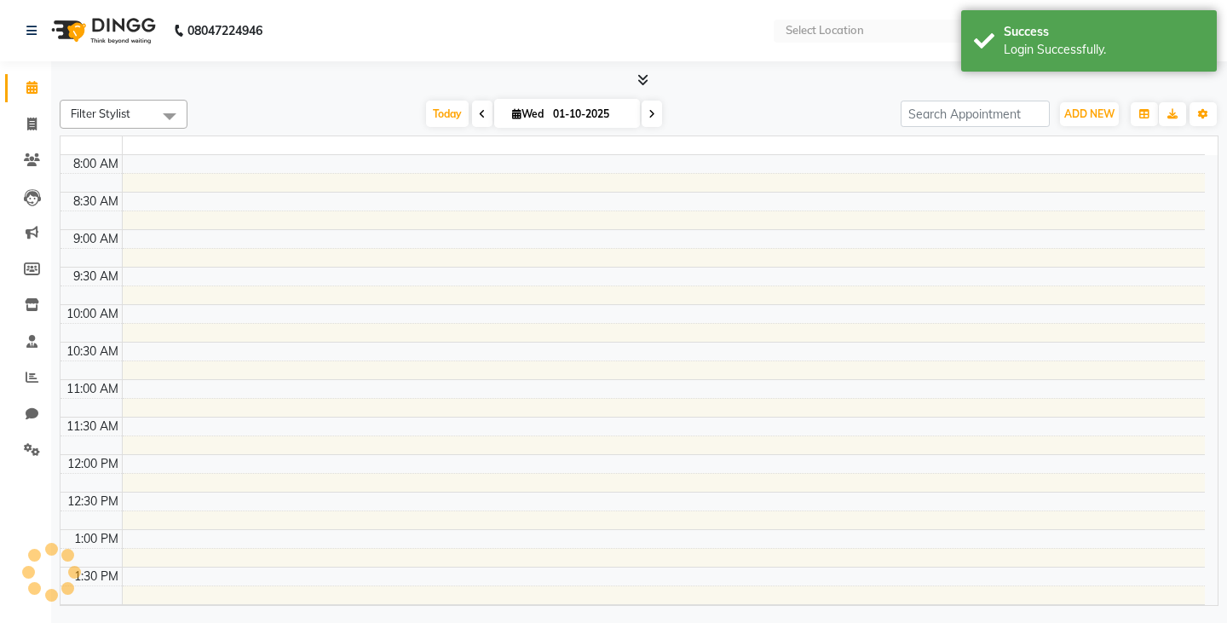
select select "en"
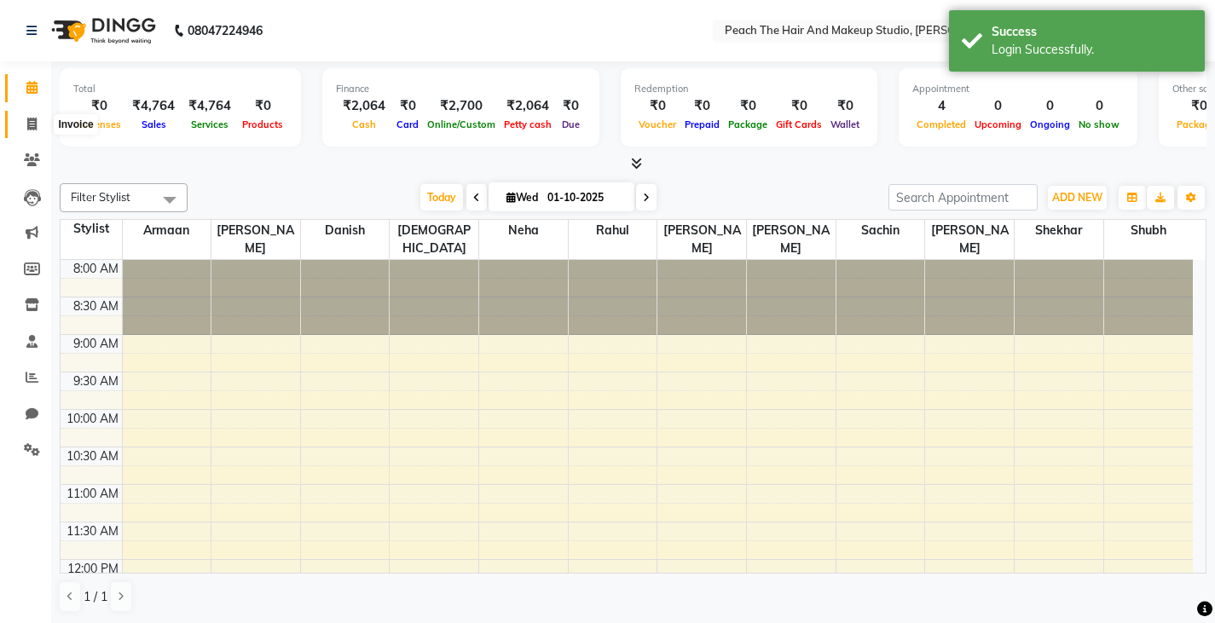
click at [36, 118] on icon at bounding box center [31, 124] width 9 height 13
select select "9105"
select select "service"
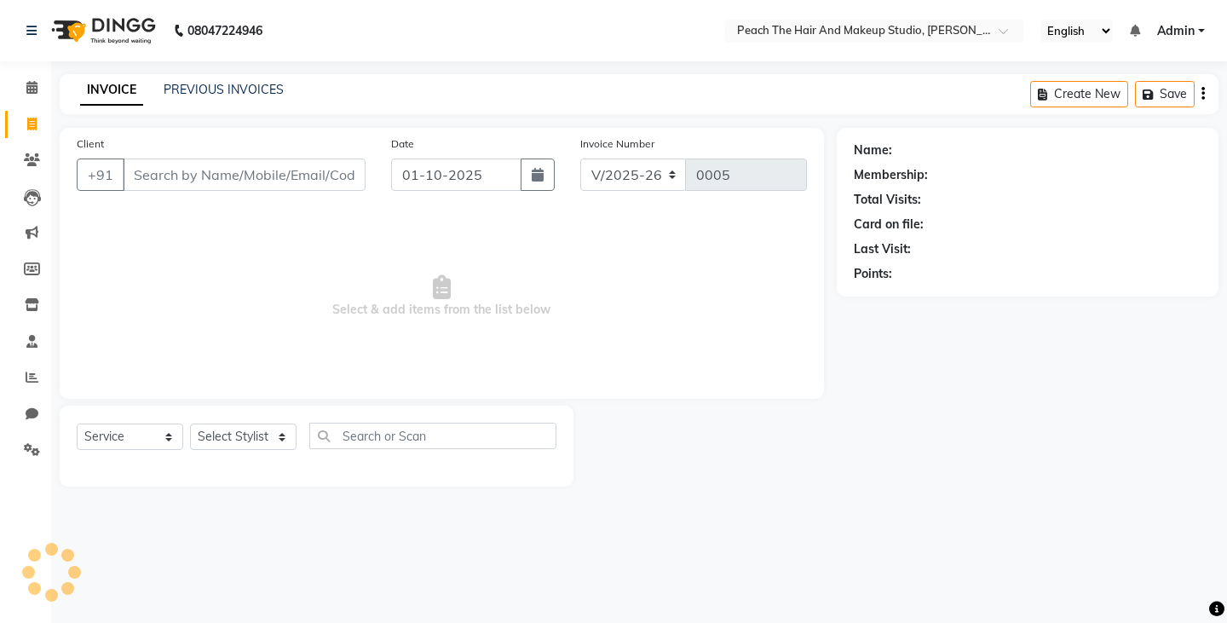
click at [229, 185] on input "Client" at bounding box center [244, 175] width 243 height 32
click at [208, 169] on input "Client" at bounding box center [244, 175] width 243 height 32
click at [205, 438] on select "Select Stylist Ankit [PERSON_NAME] Danish Karan Krishna [PERSON_NAME] [PERSON_N…" at bounding box center [243, 437] width 107 height 26
select select "93106"
click at [190, 424] on select "Select Stylist Ankit [PERSON_NAME] Danish Karan Krishna [PERSON_NAME] [PERSON_N…" at bounding box center [243, 437] width 107 height 26
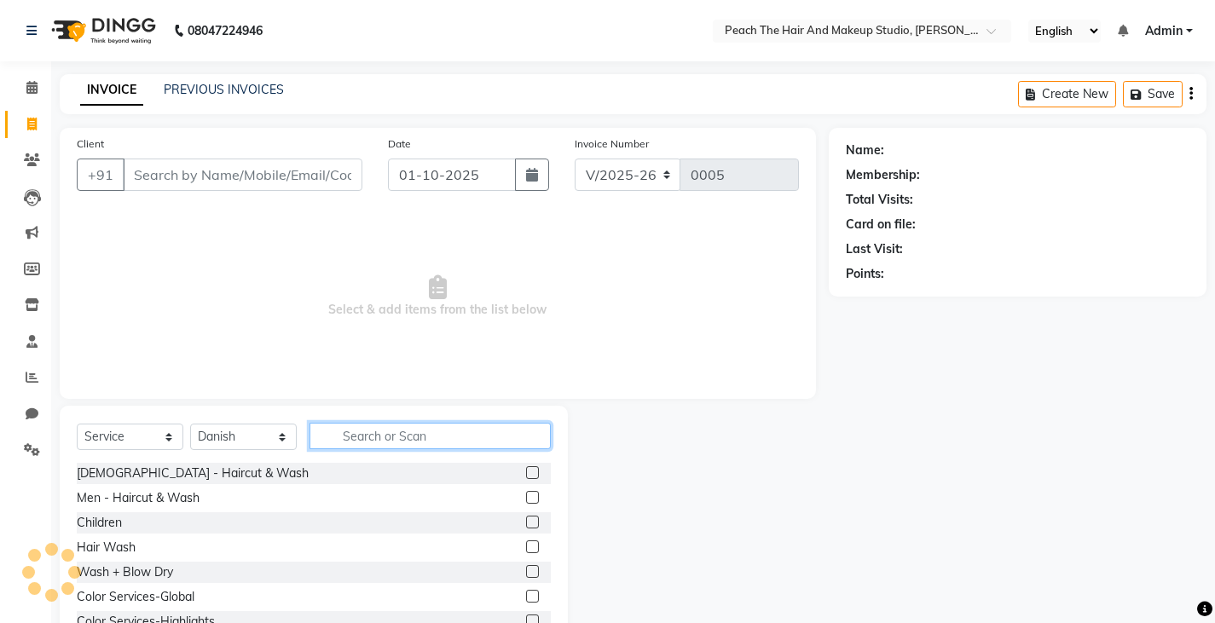
click at [376, 430] on input "text" at bounding box center [429, 436] width 241 height 26
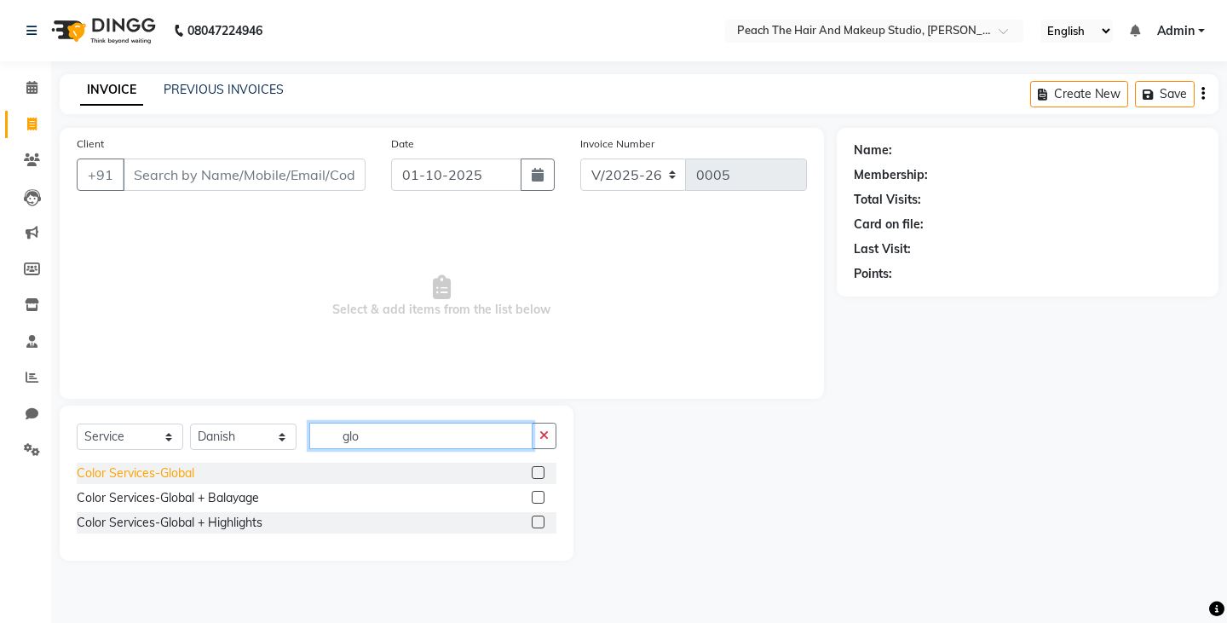
type input "glo"
click at [137, 465] on div "Color Services-Global" at bounding box center [136, 474] width 118 height 18
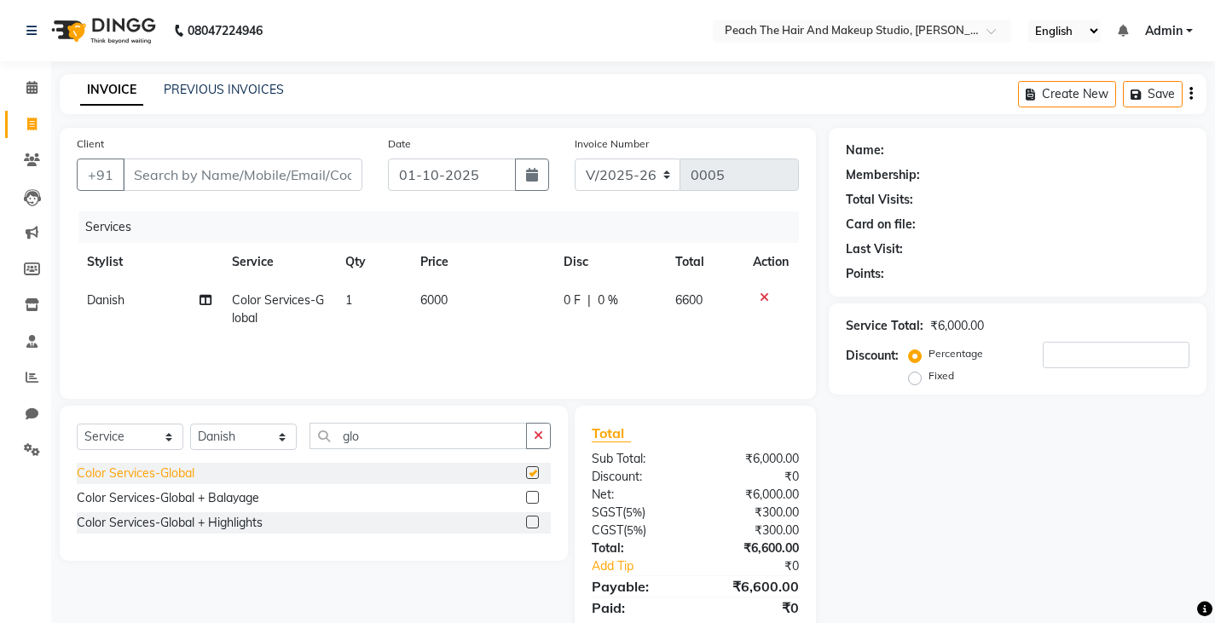
checkbox input "false"
click at [232, 176] on input "Client" at bounding box center [243, 175] width 240 height 32
click at [155, 182] on input "Client" at bounding box center [243, 175] width 240 height 32
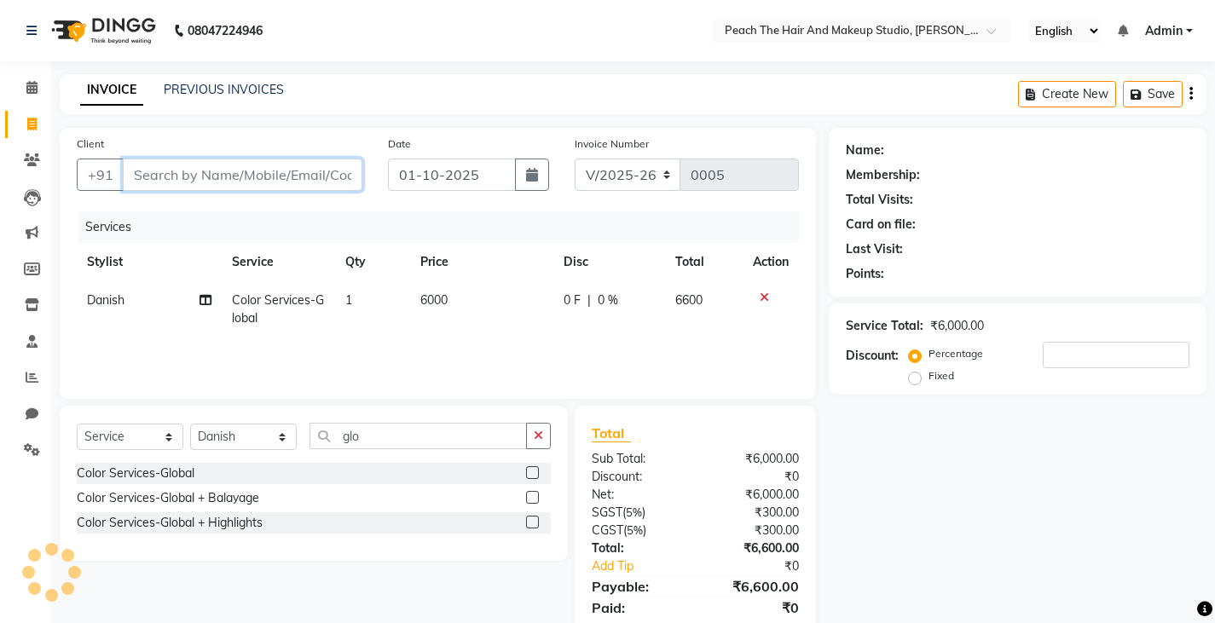
type input "9"
type input "0"
type input "9899424755"
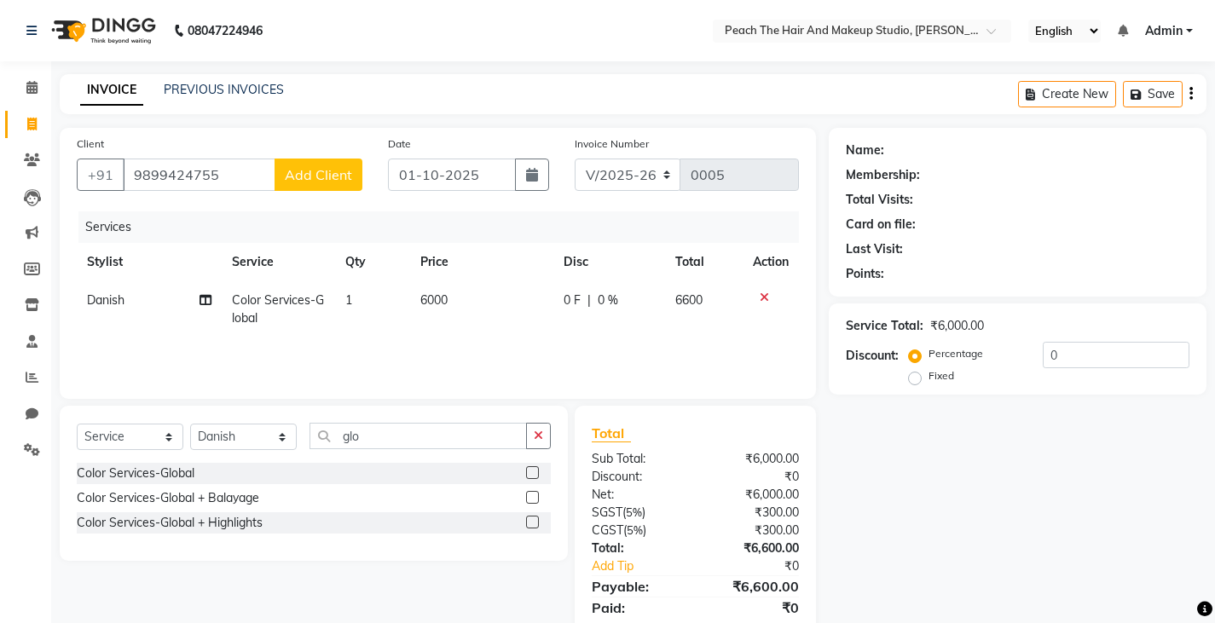
click at [305, 178] on span "Add Client" at bounding box center [318, 174] width 67 height 17
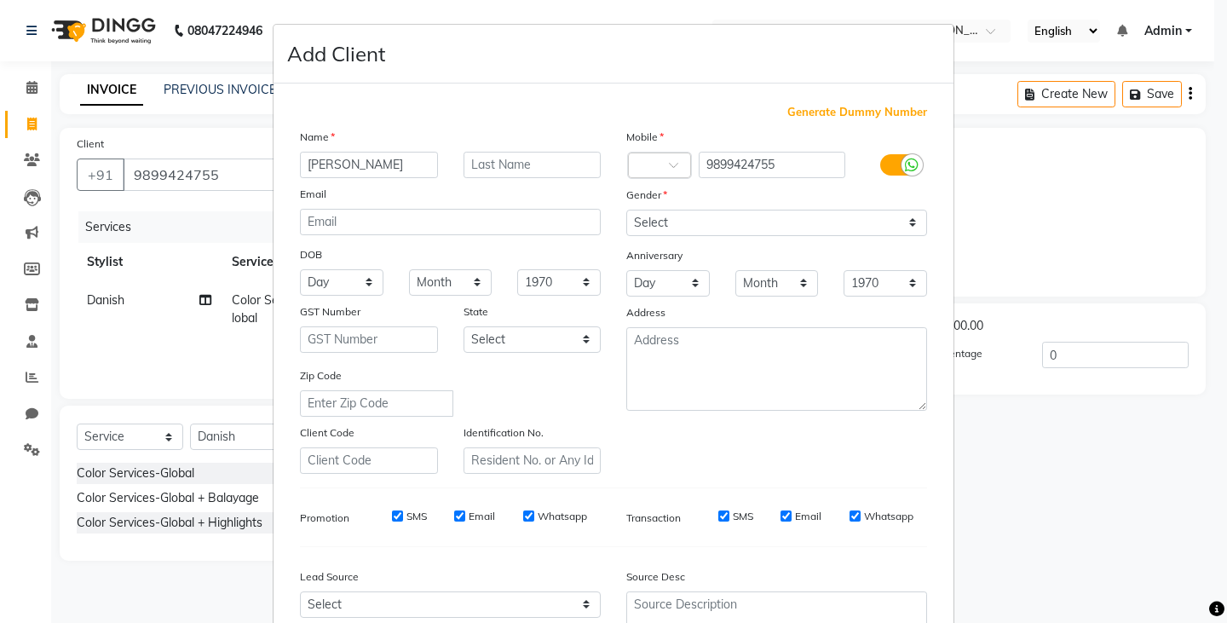
type input "yamini"
click at [633, 216] on select "Select [DEMOGRAPHIC_DATA] [DEMOGRAPHIC_DATA] Other Prefer Not To Say" at bounding box center [776, 223] width 301 height 26
click at [626, 210] on select "Select [DEMOGRAPHIC_DATA] [DEMOGRAPHIC_DATA] Other Prefer Not To Say" at bounding box center [776, 223] width 301 height 26
click at [1160, 492] on ngb-modal-window "Add Client Generate Dummy Number Name yamini Email DOB Day 01 02 03 04 05 06 07…" at bounding box center [613, 311] width 1227 height 623
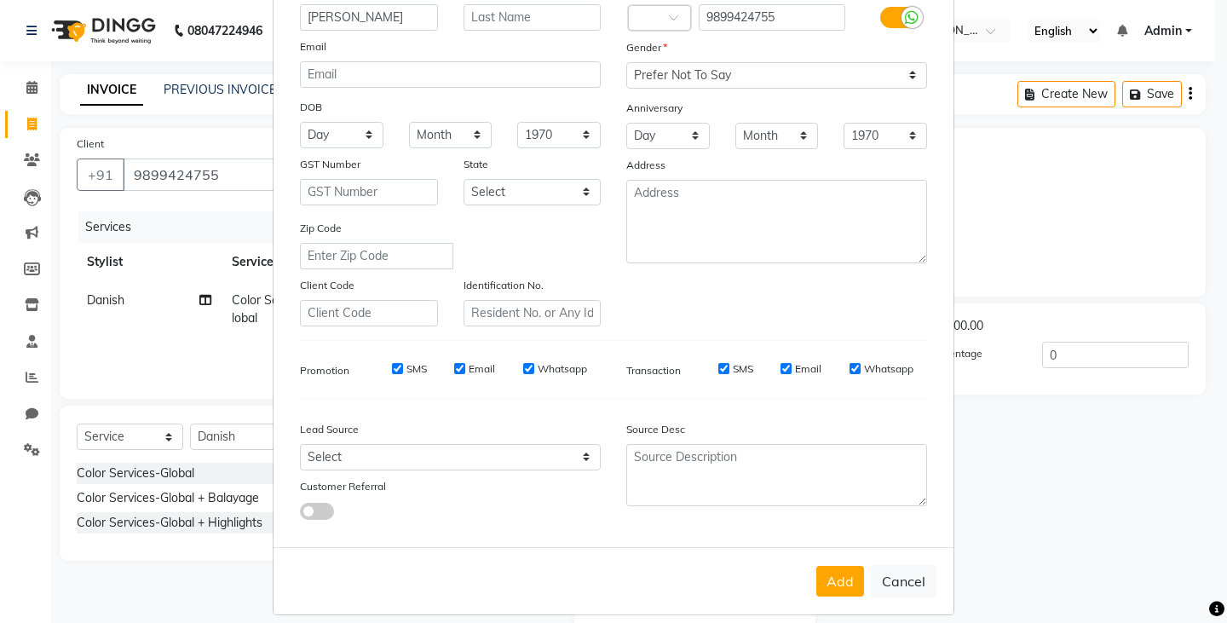
scroll to position [163, 0]
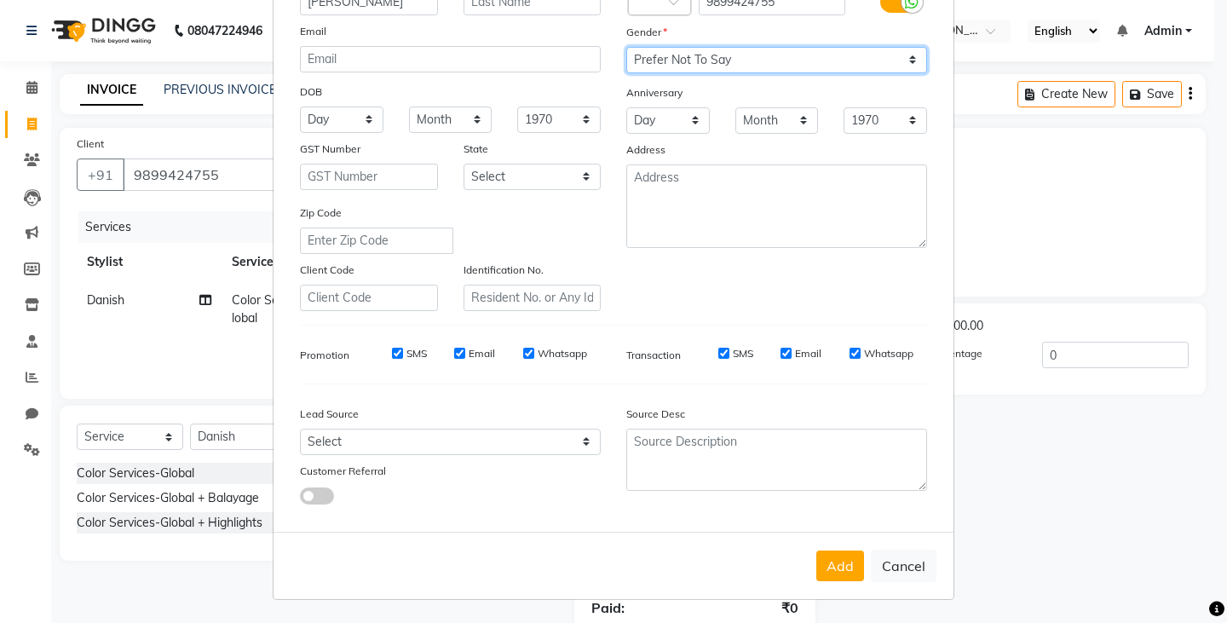
drag, startPoint x: 805, startPoint y: 64, endPoint x: 645, endPoint y: 125, distance: 170.8
click at [645, 125] on div "Mobile Country Code × 9899424755 Gender Select Male Female Other Prefer Not To …" at bounding box center [777, 138] width 326 height 346
select select "[DEMOGRAPHIC_DATA]"
click at [626, 47] on select "Select [DEMOGRAPHIC_DATA] [DEMOGRAPHIC_DATA] Other Prefer Not To Say" at bounding box center [776, 60] width 301 height 26
click at [826, 562] on button "Add" at bounding box center [841, 566] width 48 height 31
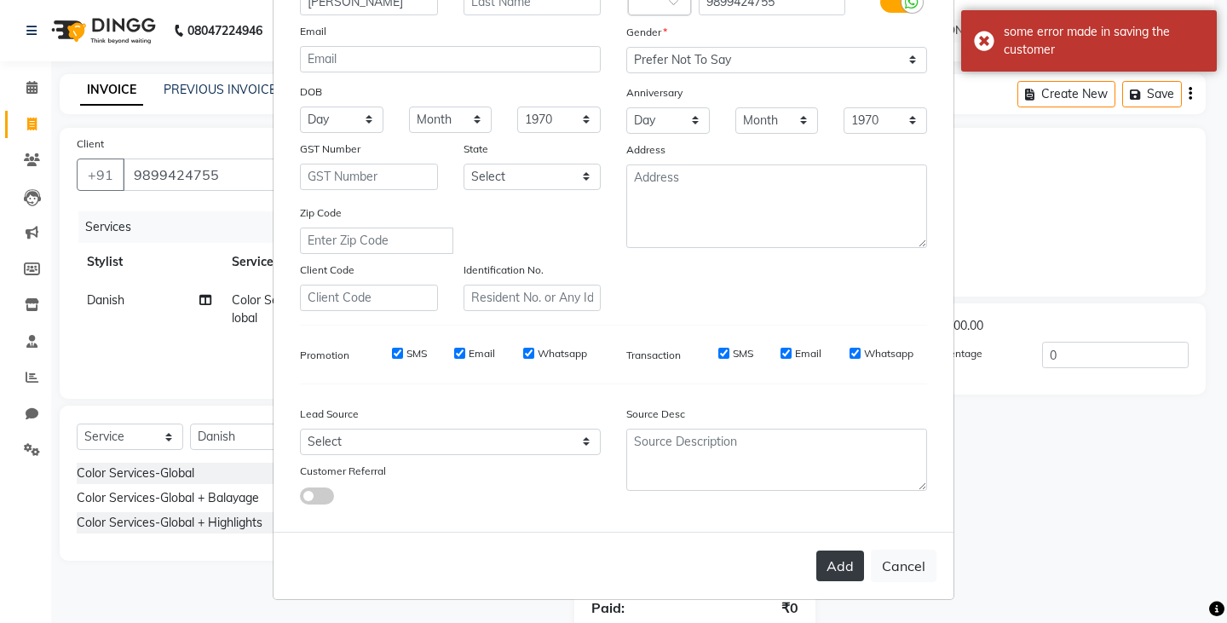
click at [826, 563] on button "Add" at bounding box center [841, 566] width 48 height 31
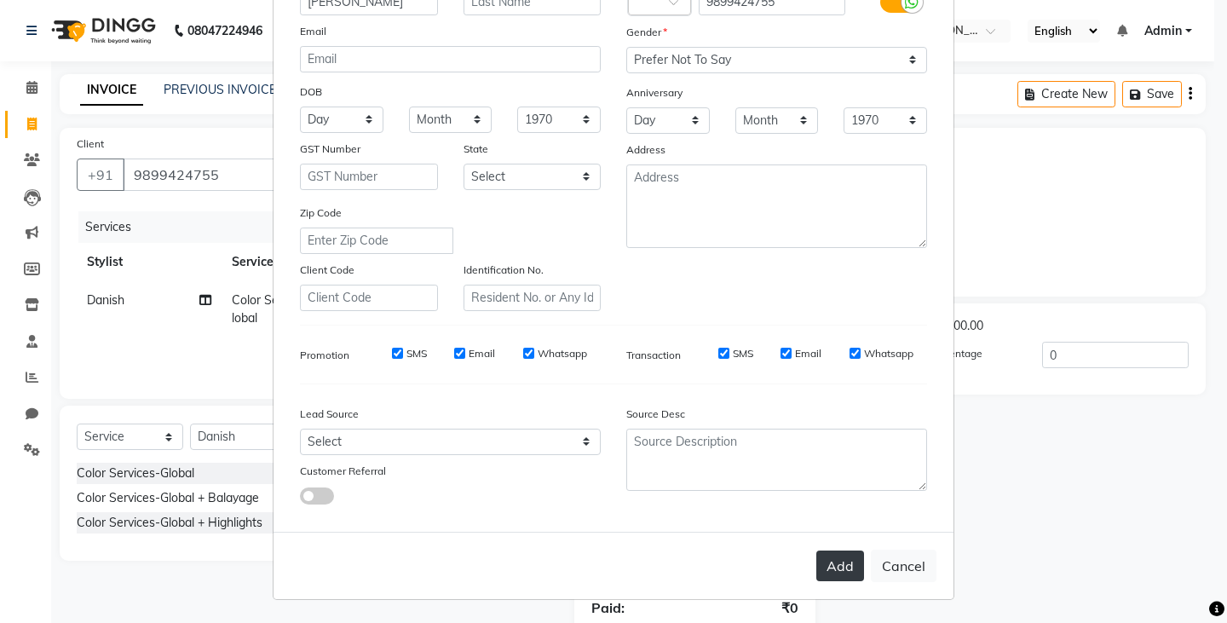
click at [826, 563] on button "Add" at bounding box center [841, 566] width 48 height 31
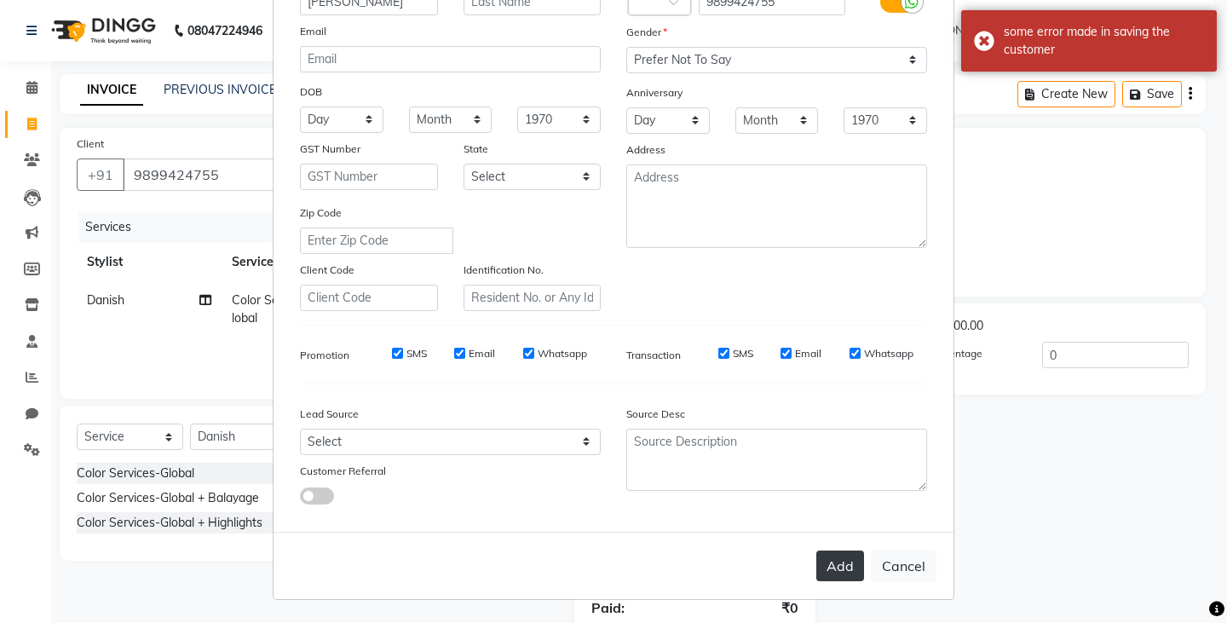
click at [818, 559] on button "Add" at bounding box center [841, 566] width 48 height 31
click at [818, 559] on div "Add Cancel" at bounding box center [614, 565] width 680 height 67
click at [823, 559] on button "Add" at bounding box center [841, 566] width 48 height 31
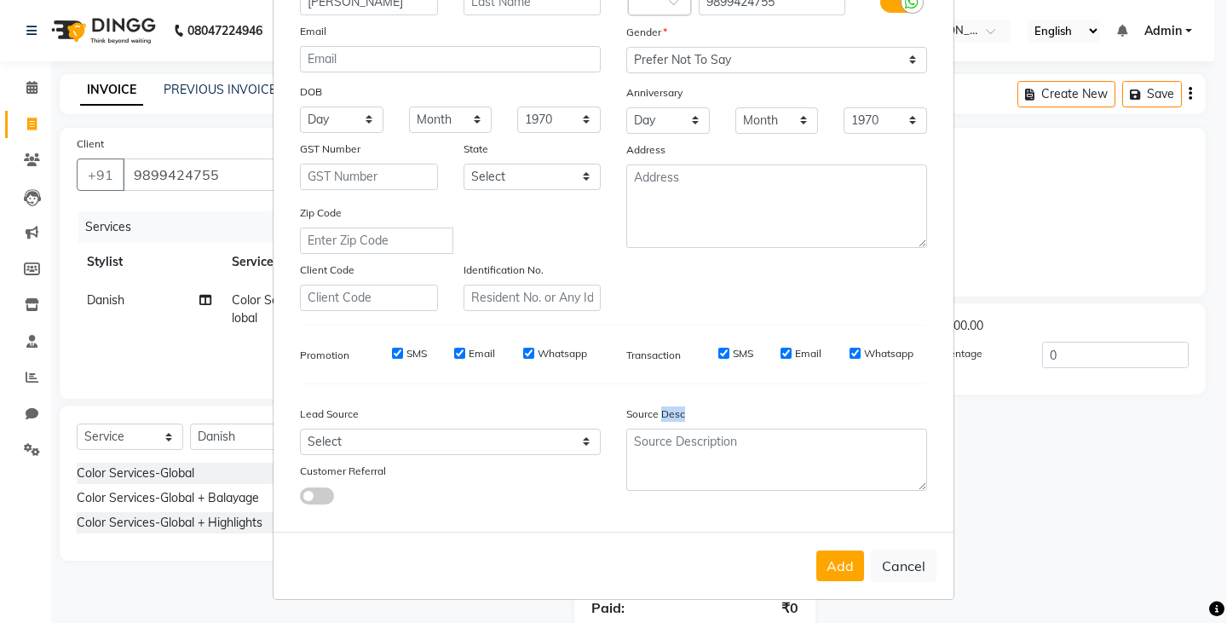
click at [823, 559] on button "Add" at bounding box center [841, 566] width 48 height 31
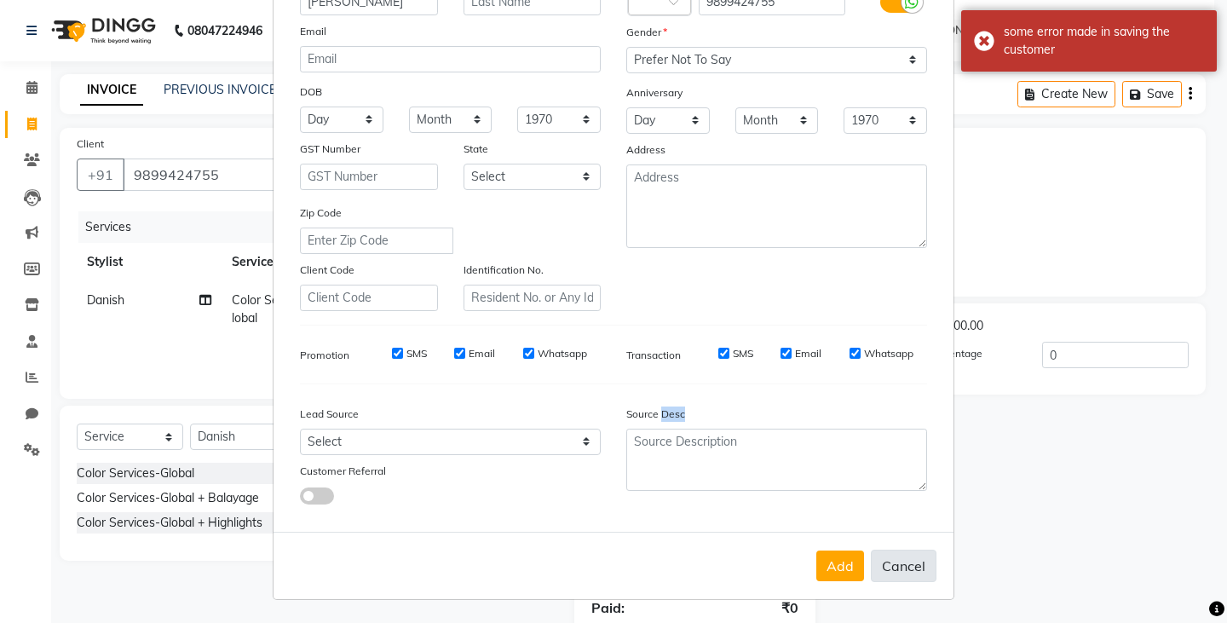
click at [898, 566] on button "Cancel" at bounding box center [904, 566] width 66 height 32
select select
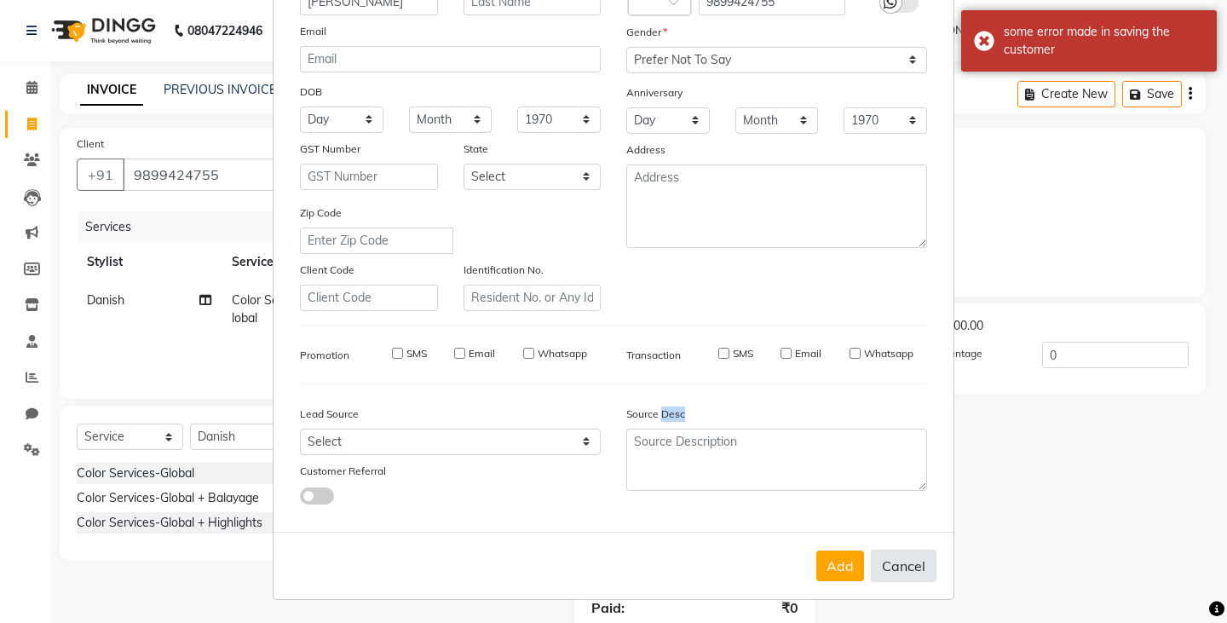
select select
checkbox input "false"
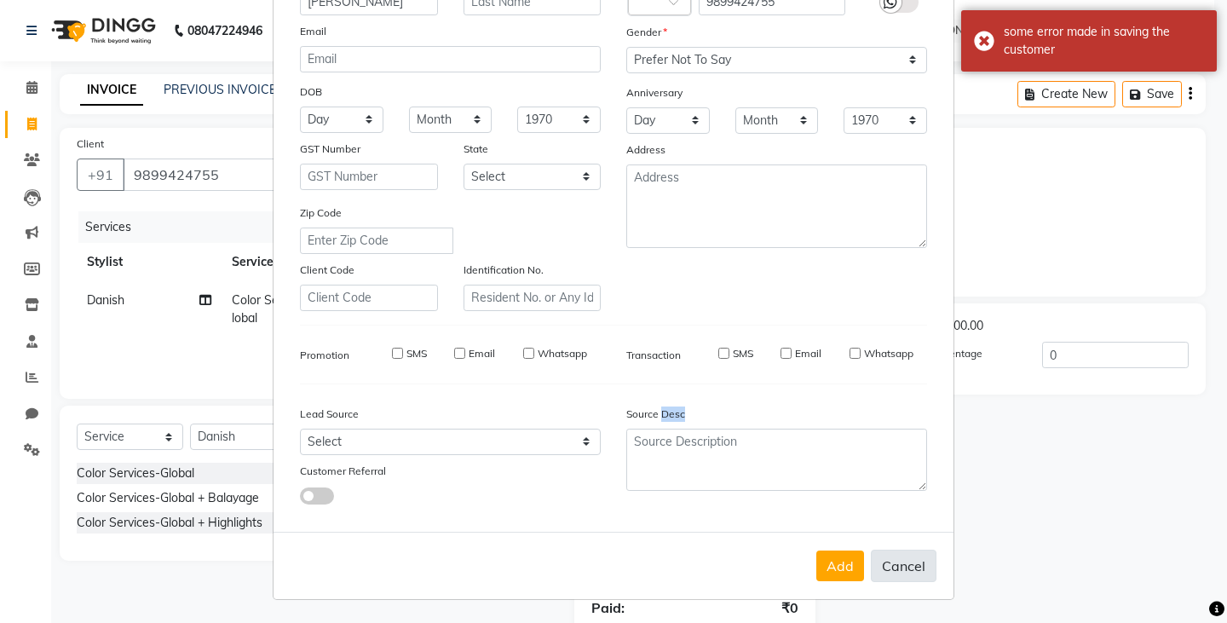
checkbox input "false"
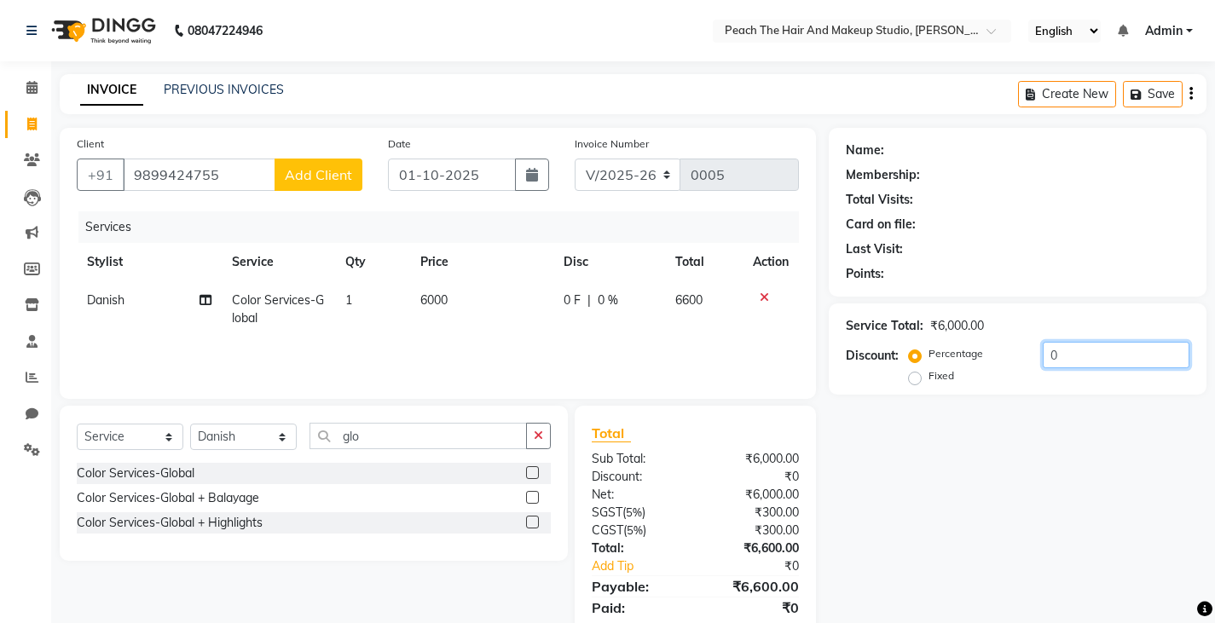
click at [1071, 366] on input "0" at bounding box center [1115, 355] width 147 height 26
type input "2"
type input "1"
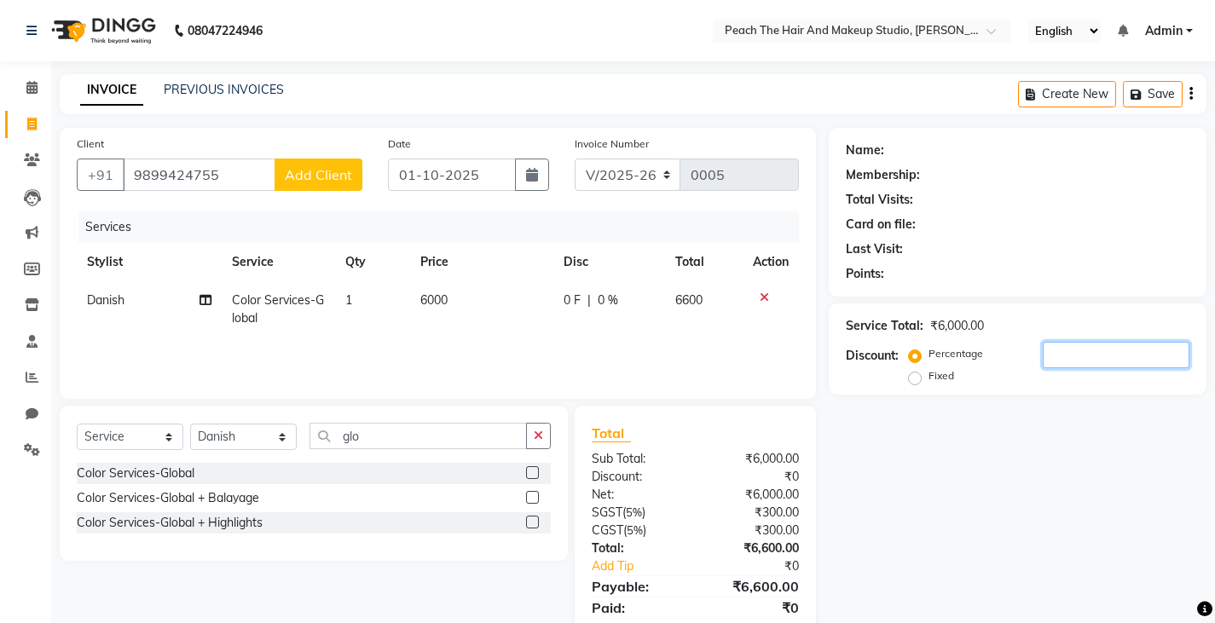
click at [1091, 357] on input "number" at bounding box center [1115, 355] width 147 height 26
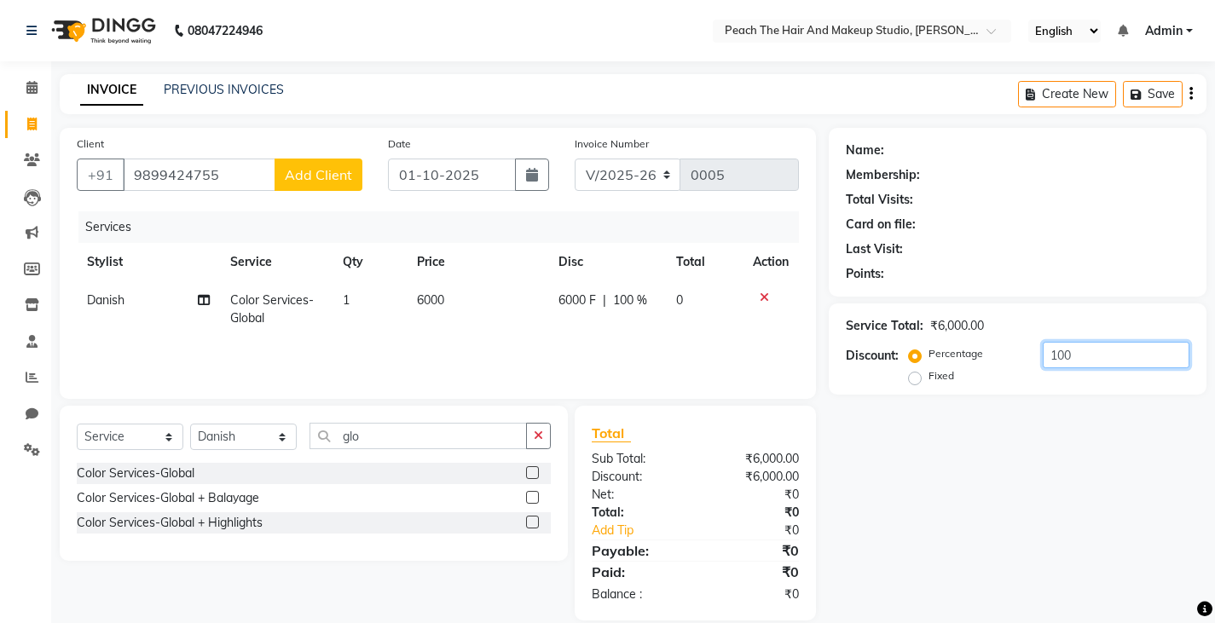
type input "100"
click at [928, 382] on label "Fixed" at bounding box center [941, 375] width 26 height 15
click at [915, 382] on input "Fixed" at bounding box center [918, 376] width 12 height 12
radio input "true"
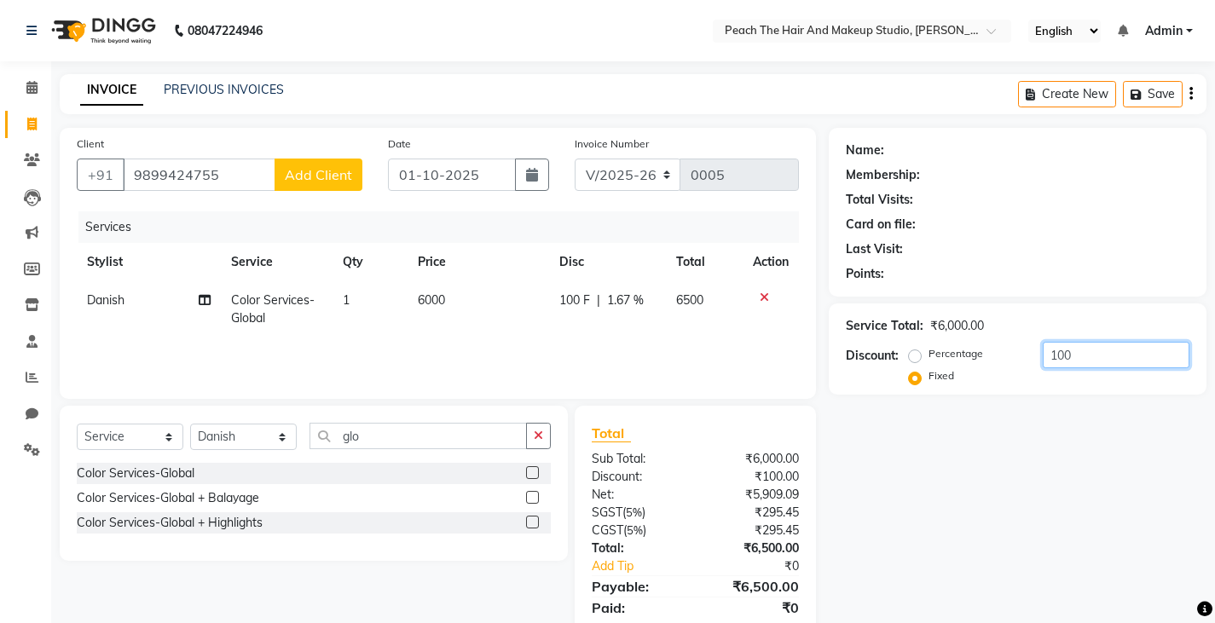
click at [1104, 358] on input "100" at bounding box center [1115, 355] width 147 height 26
type input "1"
type input "600"
click at [284, 180] on button "Add Client" at bounding box center [318, 175] width 88 height 32
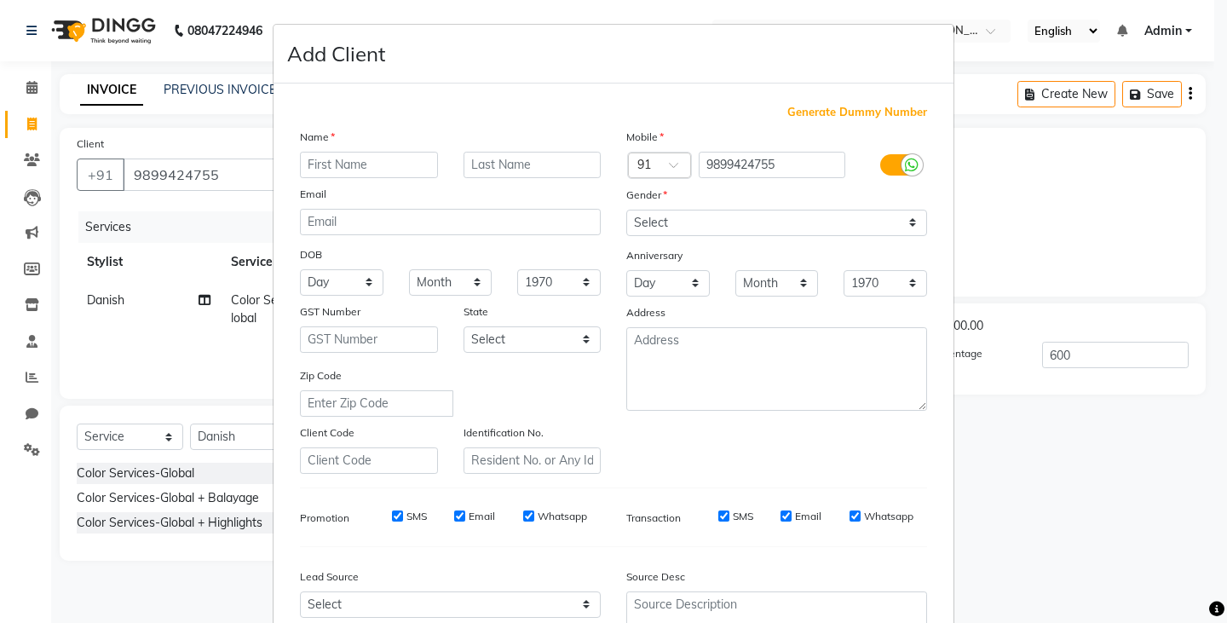
click at [309, 170] on input "text" at bounding box center [369, 165] width 138 height 26
type input "yamini"
click at [1103, 422] on ngb-modal-window "Add Client Generate Dummy Number Name yamini Email DOB Day 01 02 03 04 05 06 07…" at bounding box center [613, 311] width 1227 height 623
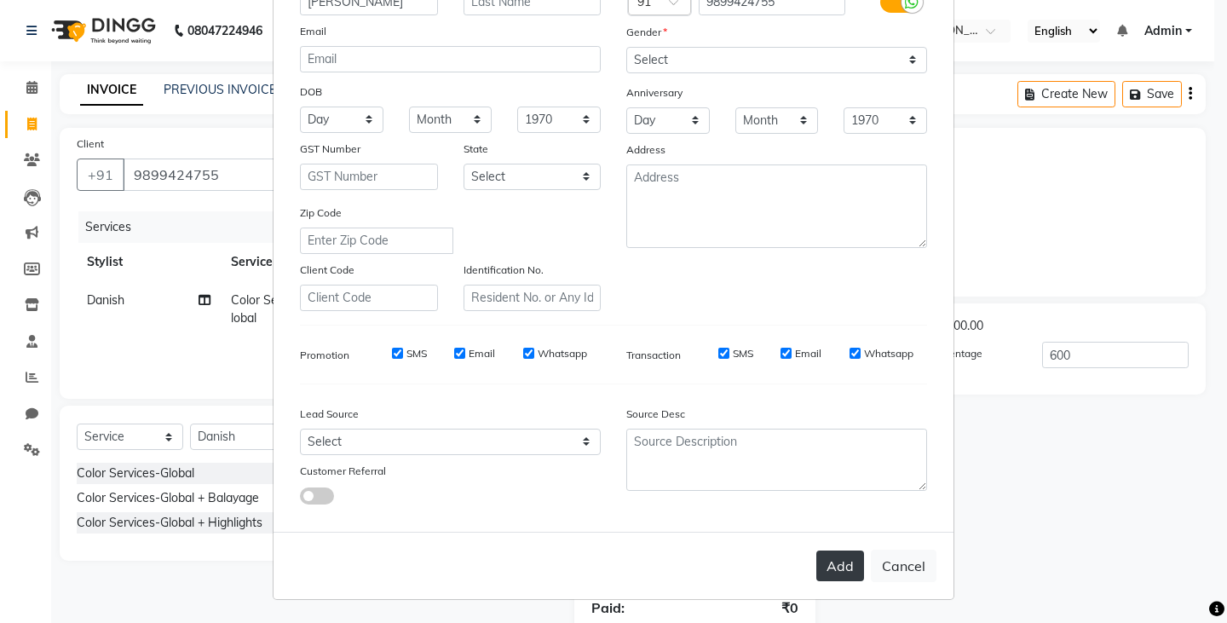
click at [836, 568] on button "Add" at bounding box center [841, 566] width 48 height 31
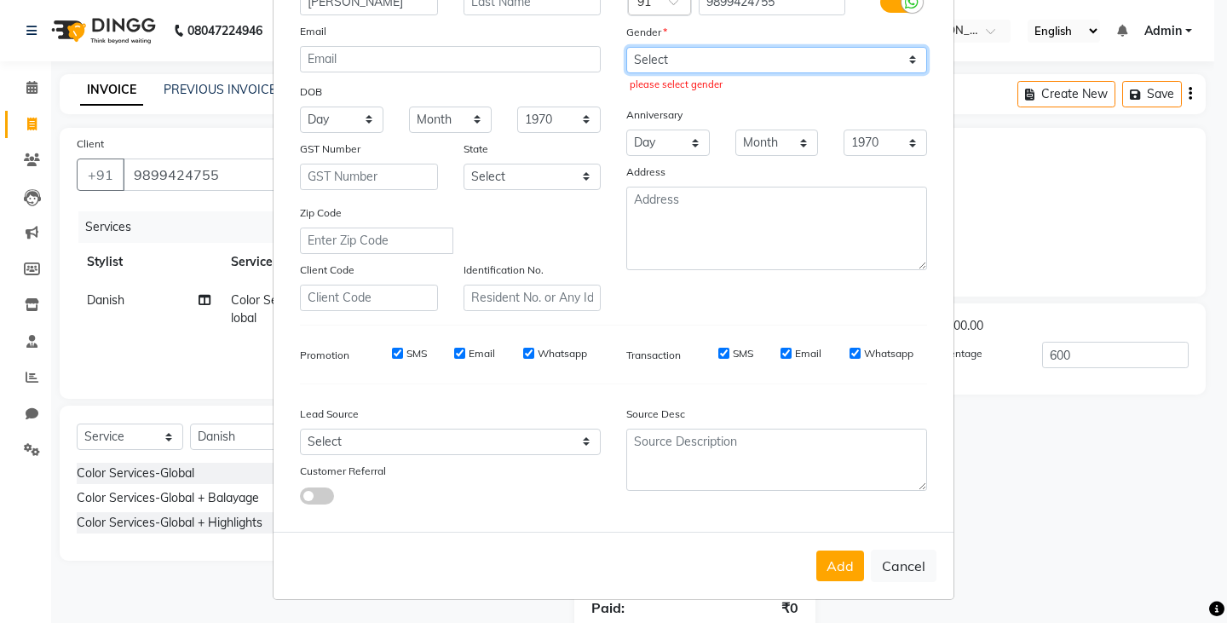
click at [650, 63] on select "Select Male Female Other Prefer Not To Say" at bounding box center [776, 60] width 301 height 26
select select "female"
click at [626, 47] on select "Select Male Female Other Prefer Not To Say" at bounding box center [776, 60] width 301 height 26
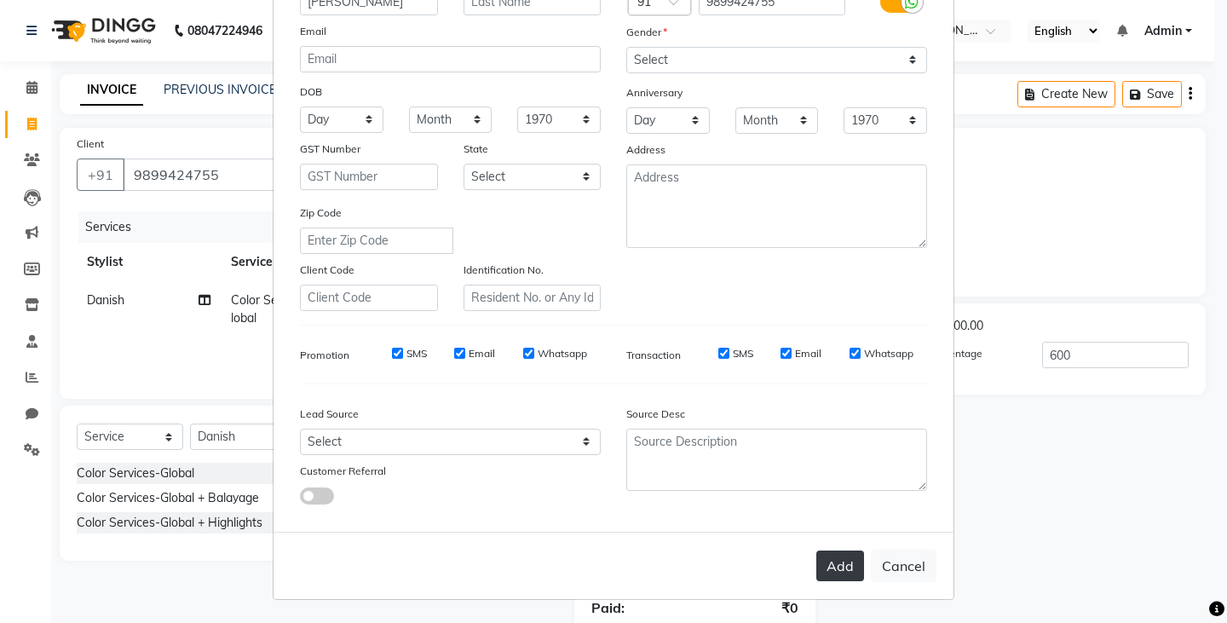
click at [829, 562] on button "Add" at bounding box center [841, 566] width 48 height 31
radio input "true"
type input "0"
select select
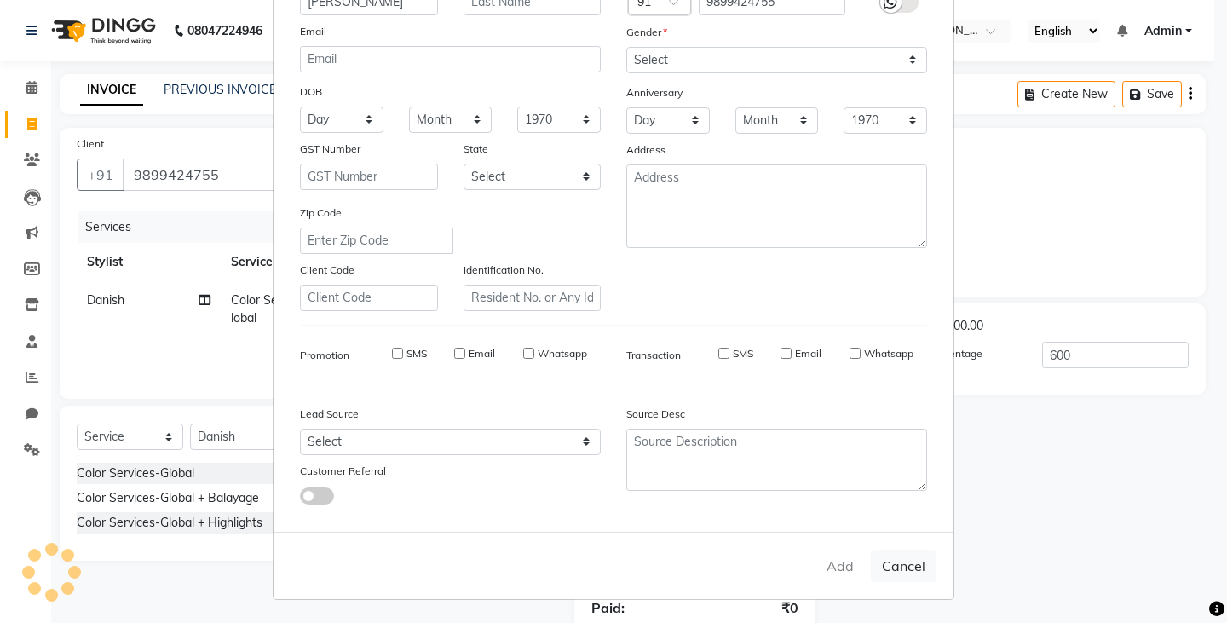
select select
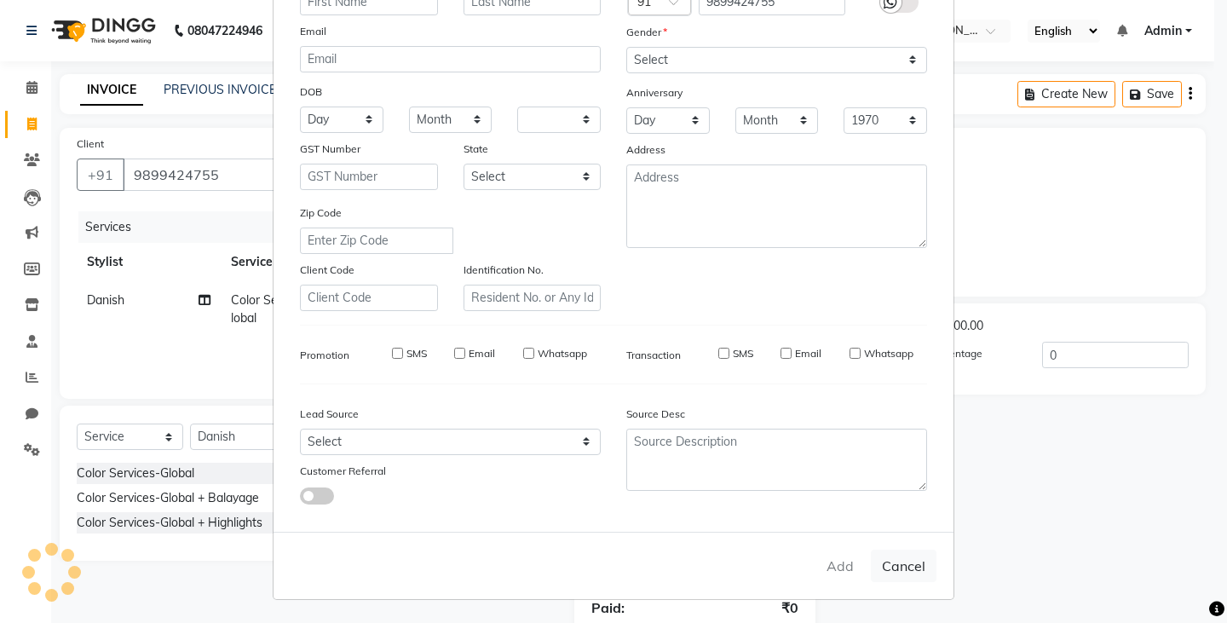
checkbox input "false"
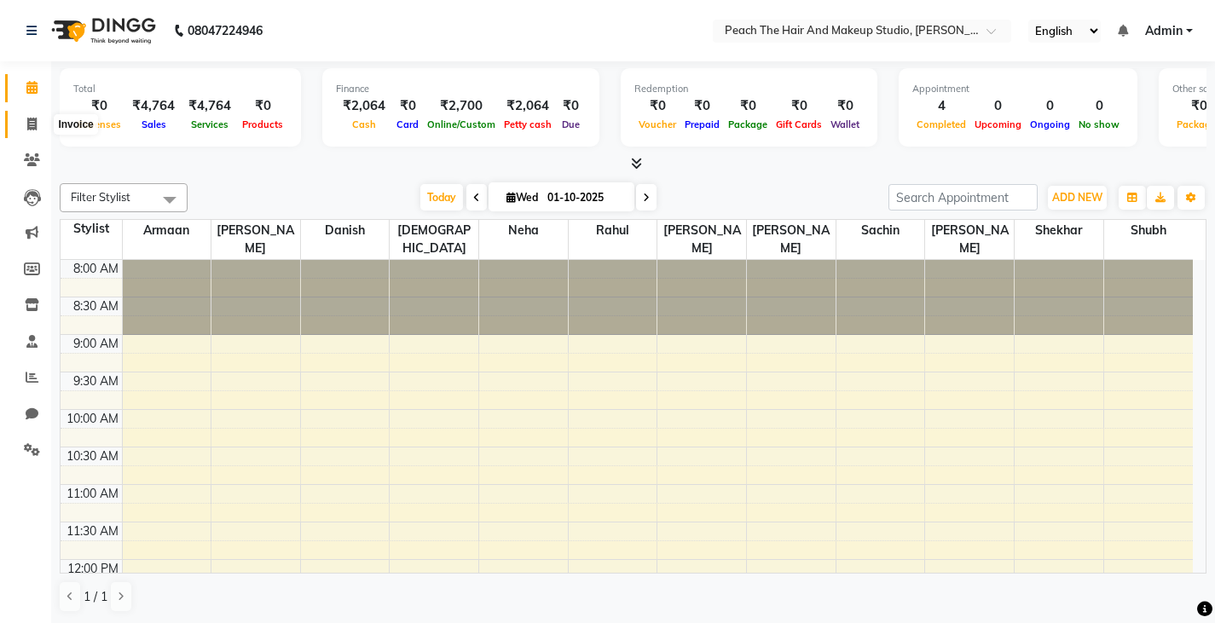
click at [23, 126] on span at bounding box center [32, 125] width 30 height 20
select select "service"
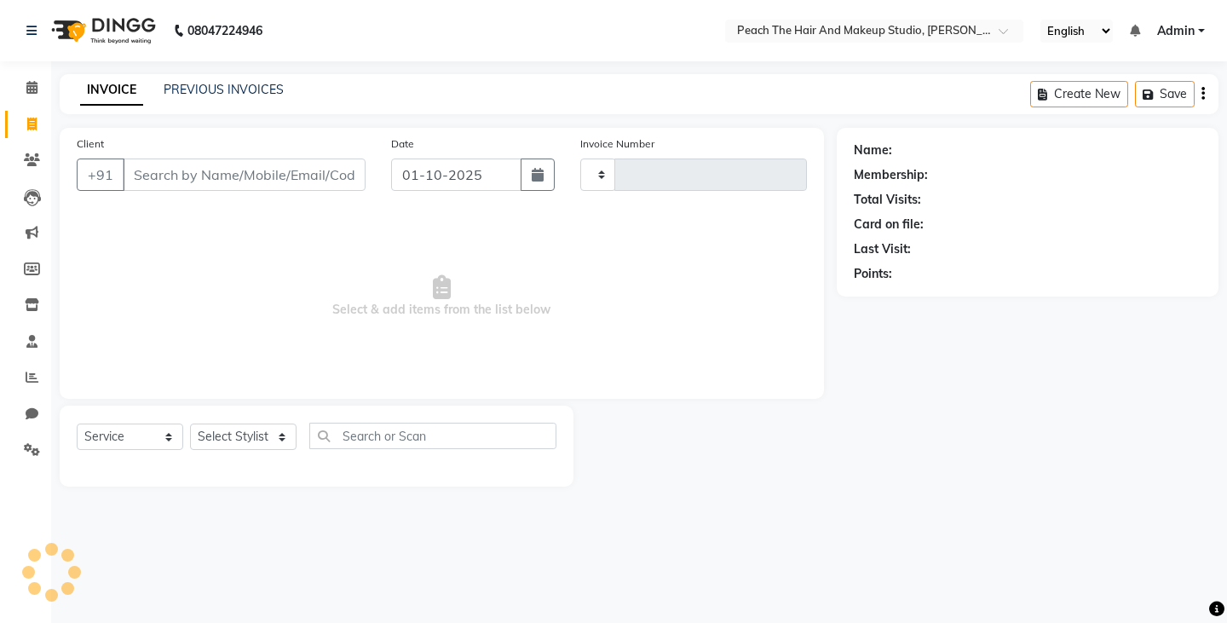
type input "0005"
select select "9105"
click at [212, 440] on select "Select Stylist Ankit [PERSON_NAME] Danish Karan Krishna [PERSON_NAME] [PERSON_N…" at bounding box center [243, 437] width 107 height 26
select select "93106"
click at [190, 424] on select "Select Stylist Ankit [PERSON_NAME] Danish Karan Krishna [PERSON_NAME] [PERSON_N…" at bounding box center [243, 437] width 107 height 26
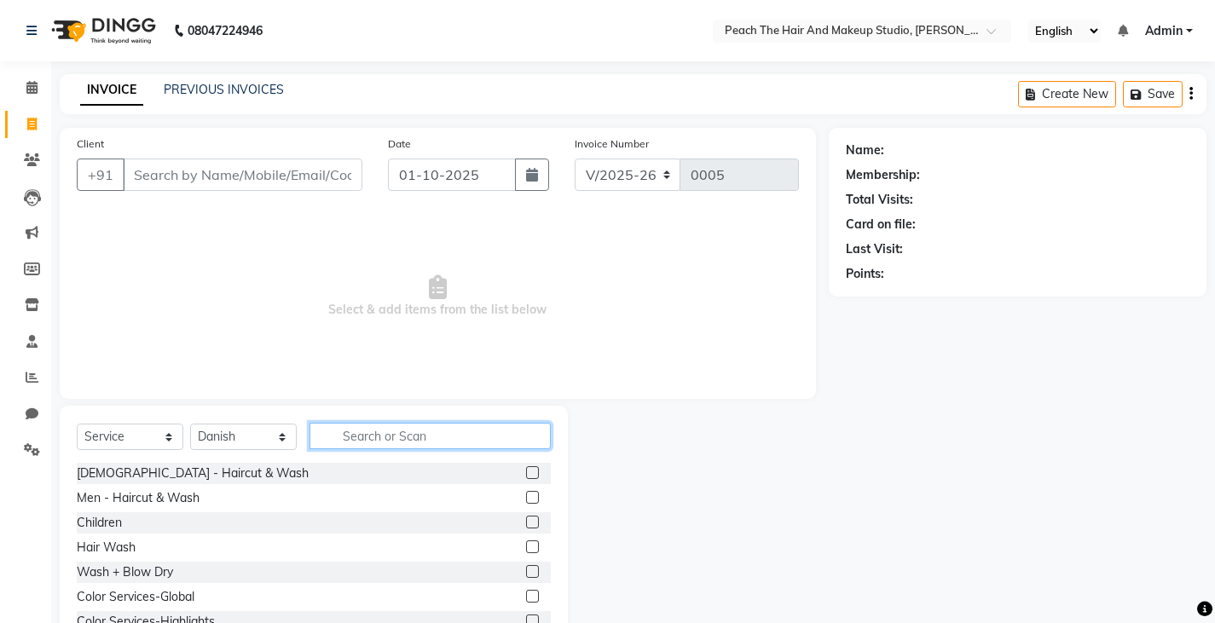
click at [361, 433] on input "text" at bounding box center [429, 436] width 241 height 26
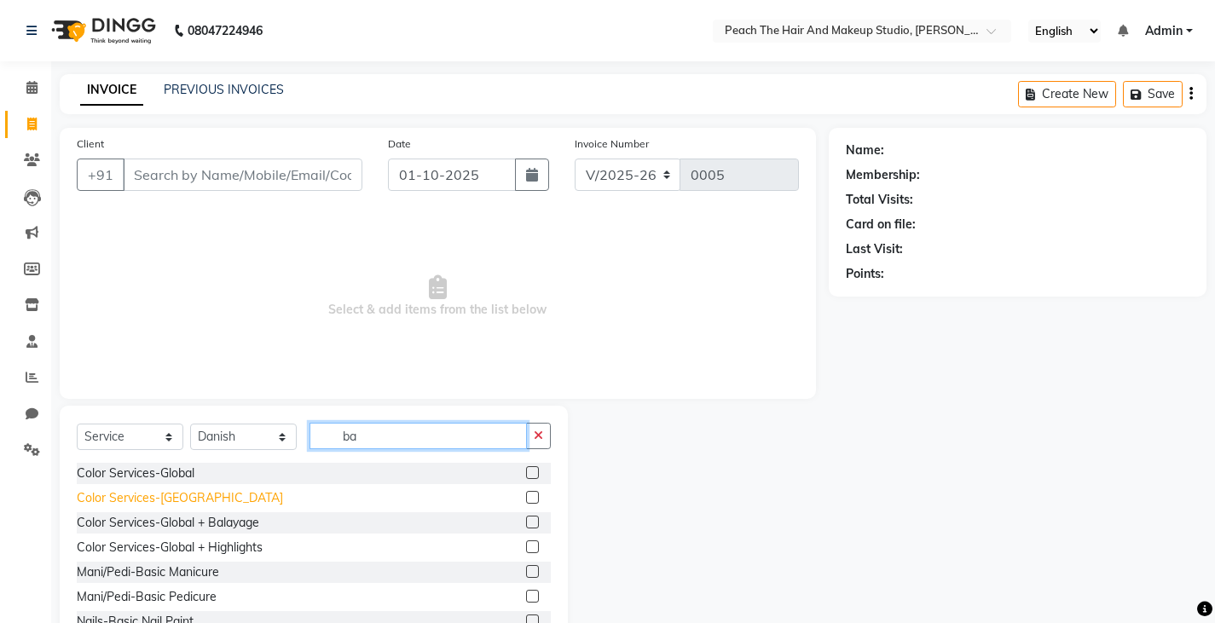
type input "ba"
click at [163, 505] on div "Color Services-[GEOGRAPHIC_DATA]" at bounding box center [180, 498] width 206 height 18
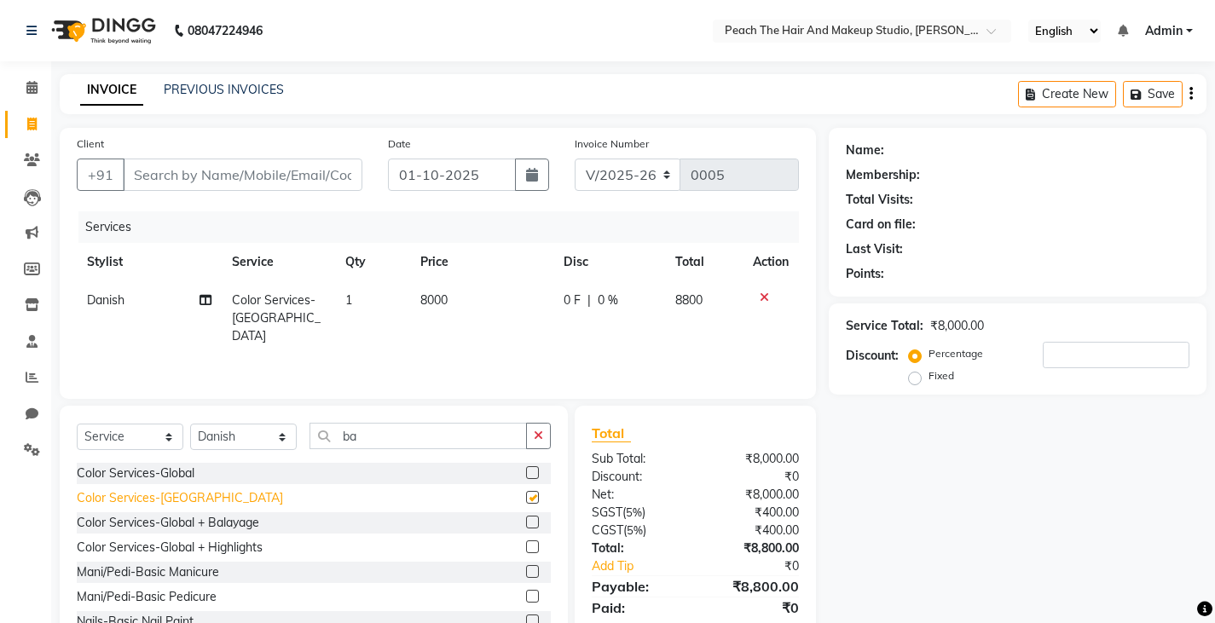
checkbox input "false"
click at [468, 297] on td "8000" at bounding box center [481, 318] width 143 height 74
select select "93106"
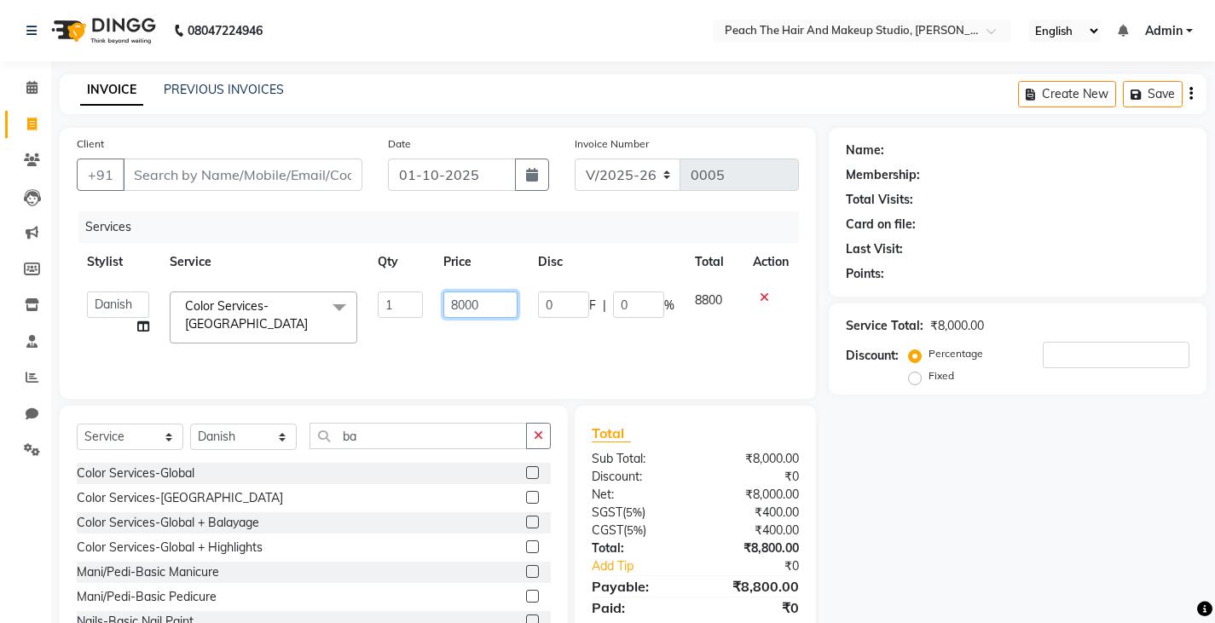
click at [494, 312] on input "8000" at bounding box center [480, 304] width 74 height 26
type input "13000"
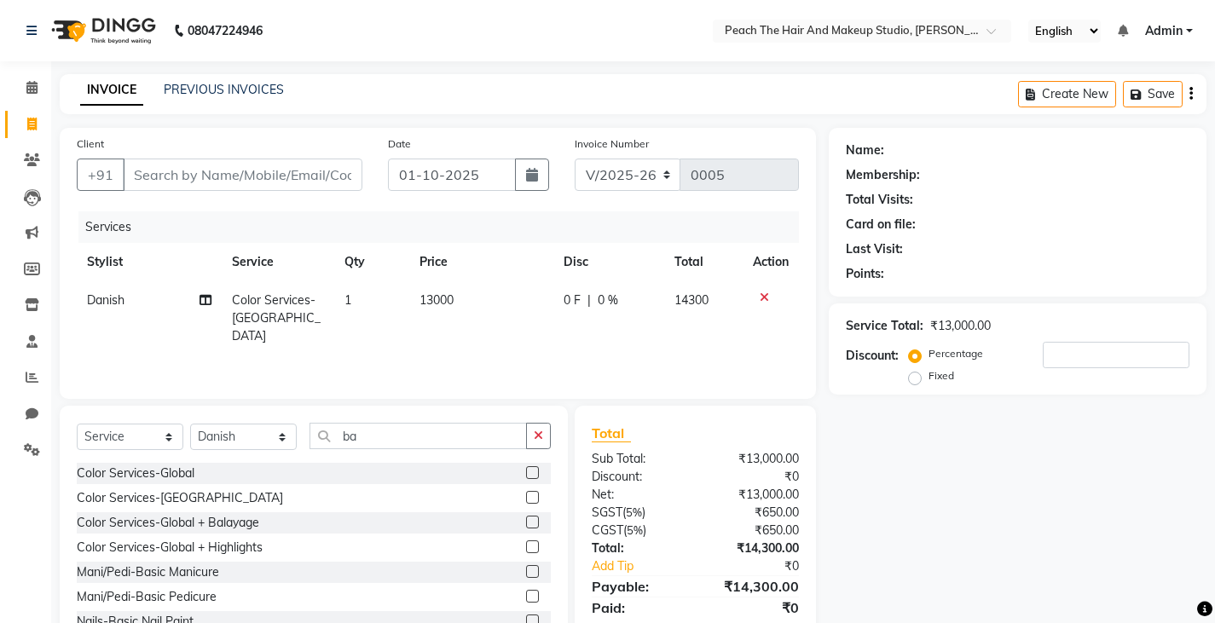
click at [914, 455] on div "Name: Membership: Total Visits: Card on file: Last Visit: Points: Service Total…" at bounding box center [1023, 392] width 390 height 529
click at [280, 181] on input "Client" at bounding box center [243, 175] width 240 height 32
click at [212, 86] on link "PREVIOUS INVOICES" at bounding box center [224, 89] width 120 height 15
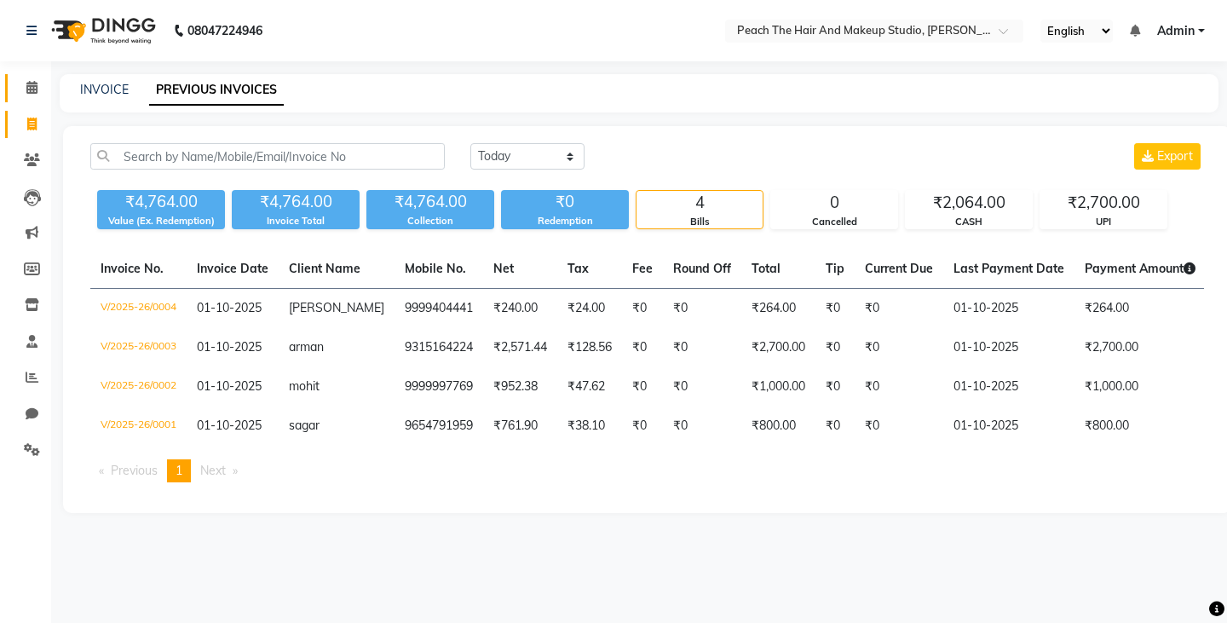
click at [37, 97] on link "Calendar" at bounding box center [25, 88] width 41 height 28
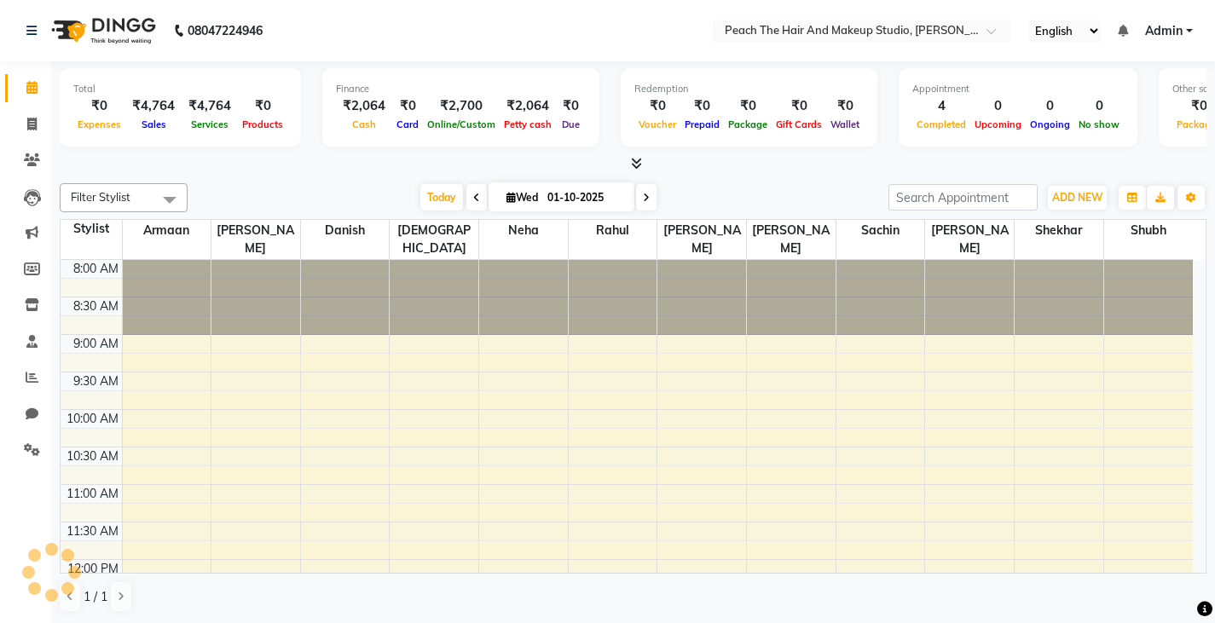
scroll to position [751, 0]
